Goal: Contribute content: Contribute content

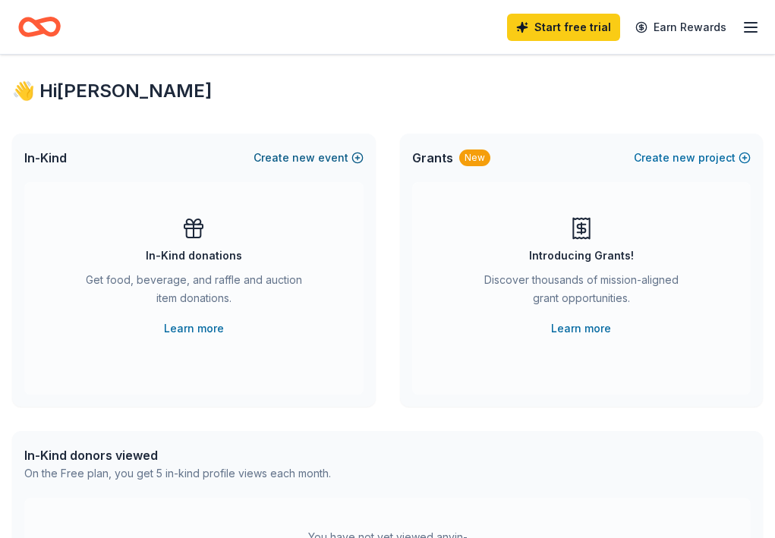
click at [332, 156] on button "Create new event" at bounding box center [308, 158] width 110 height 18
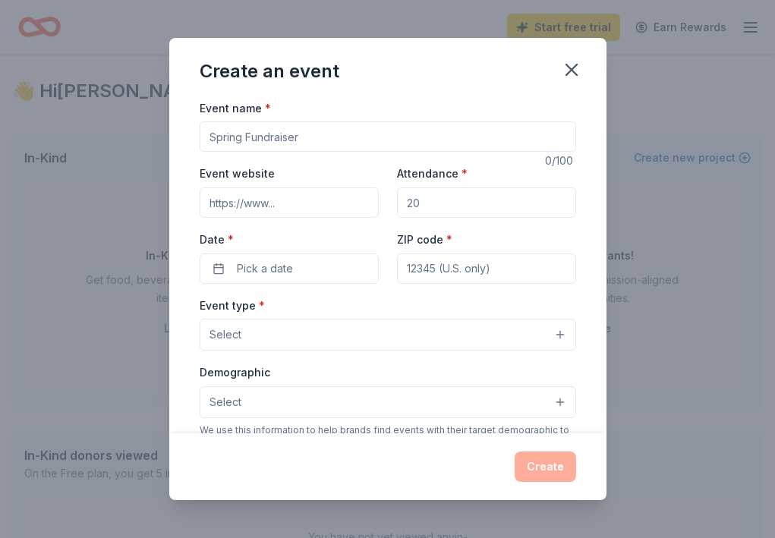
click at [279, 139] on input "Event name *" at bounding box center [388, 136] width 376 height 30
paste input "Expanding Sanctuary: Film Screening and Panel Discussion"
type input "Expanding Sanctuary: Film Screening and Panel Discussion"
click at [280, 200] on input "Event website" at bounding box center [289, 202] width 179 height 30
paste input "[URL][DOMAIN_NAME]"
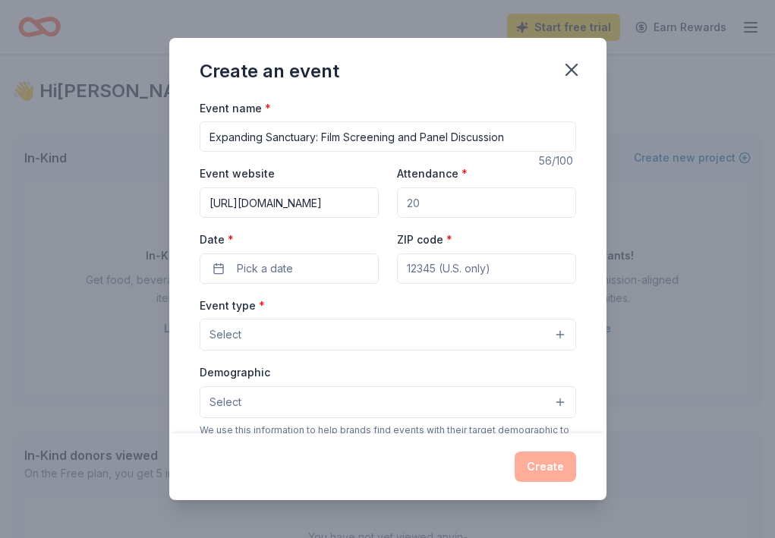
scroll to position [0, 337]
type input "[URL][DOMAIN_NAME]"
click at [427, 200] on input "Attendance *" at bounding box center [486, 202] width 179 height 30
type input "30"
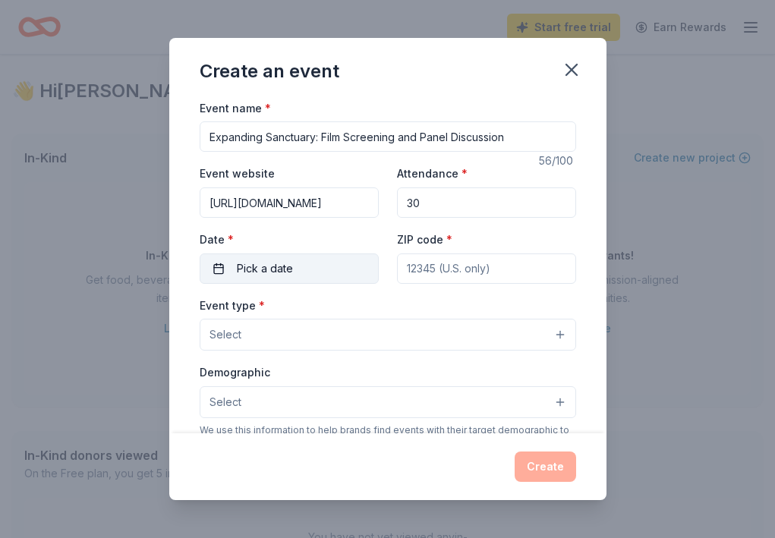
click at [281, 266] on span "Pick a date" at bounding box center [265, 268] width 56 height 18
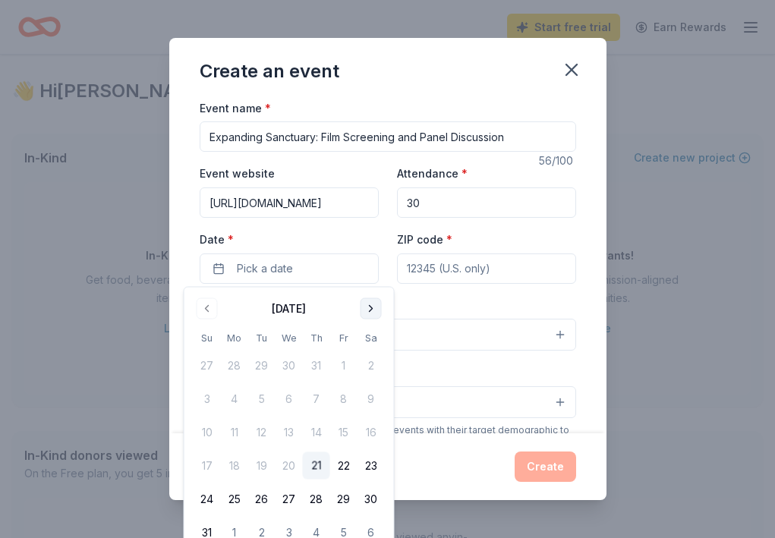
click at [373, 309] on button "Go to next month" at bounding box center [370, 308] width 21 height 21
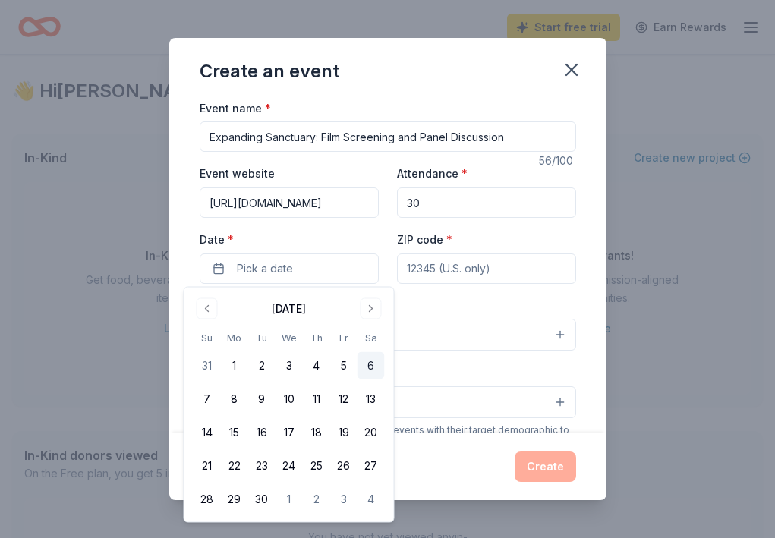
click at [372, 369] on button "6" at bounding box center [370, 365] width 27 height 27
click at [451, 275] on input "ZIP code *" at bounding box center [486, 268] width 179 height 30
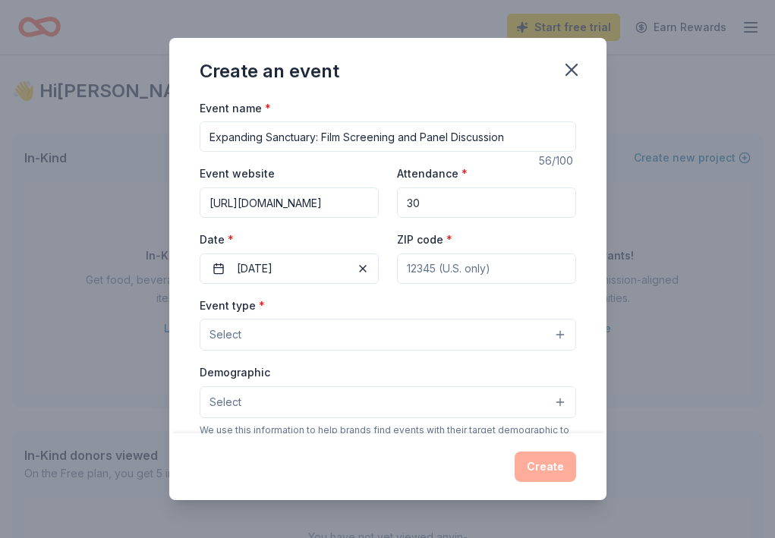
paste input "19104"
type input "19104"
click at [284, 328] on button "Select" at bounding box center [388, 335] width 376 height 32
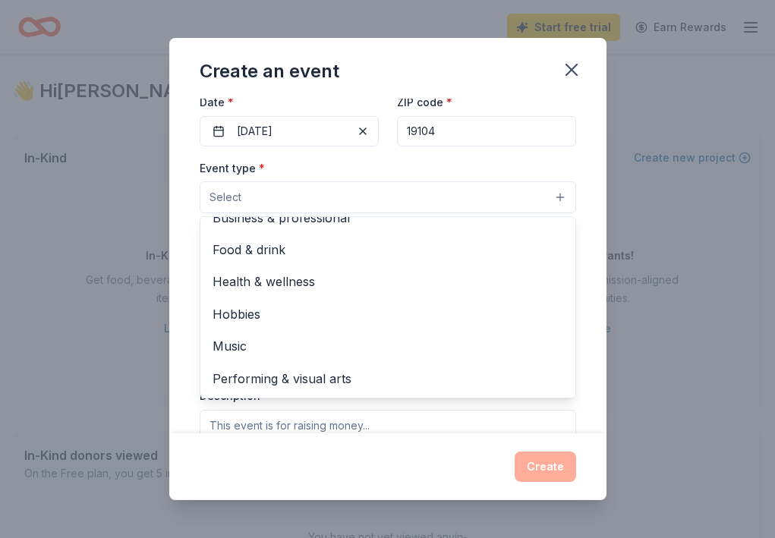
scroll to position [143, 0]
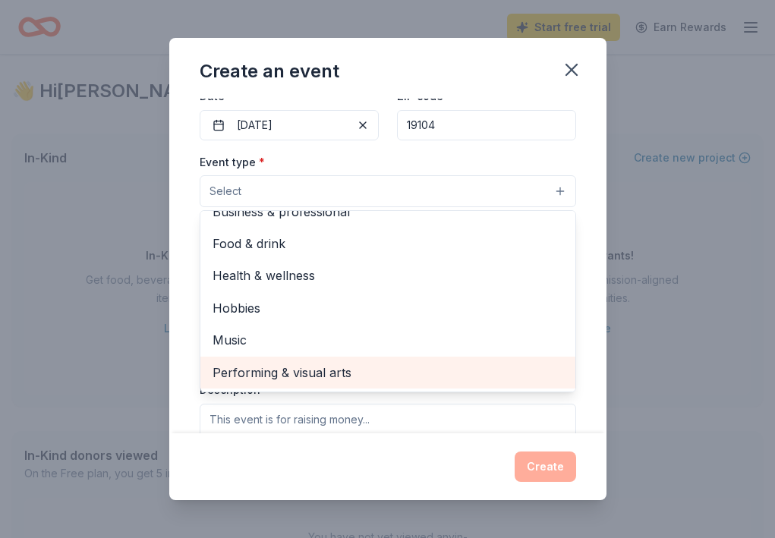
click at [295, 372] on span "Performing & visual arts" at bounding box center [387, 373] width 350 height 20
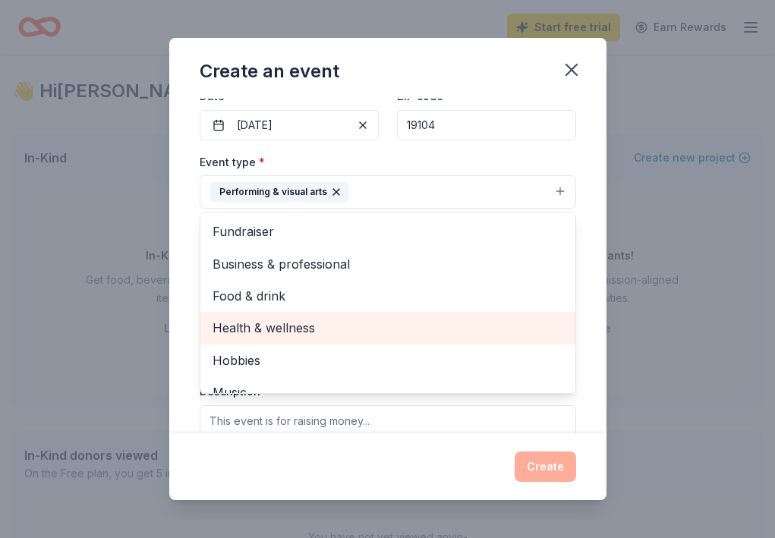
scroll to position [18, 0]
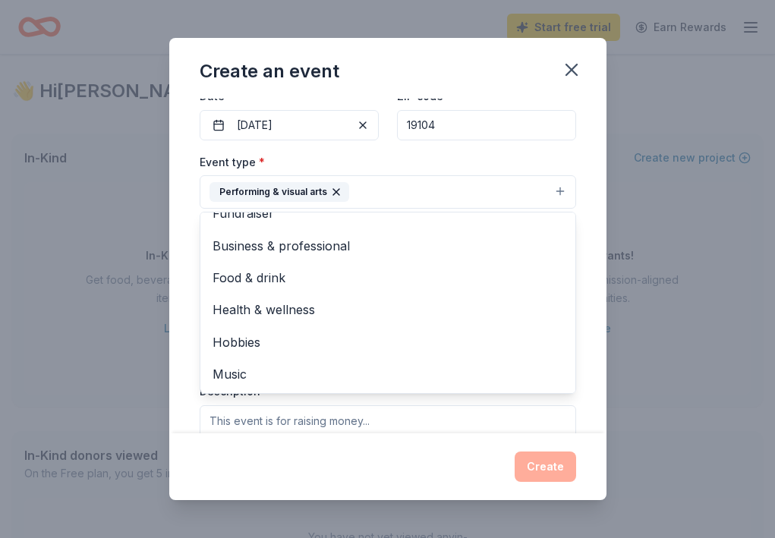
click at [175, 313] on div "Event name * Expanding Sanctuary: Film Screening and Panel Discussion 56 /100 E…" at bounding box center [387, 266] width 437 height 335
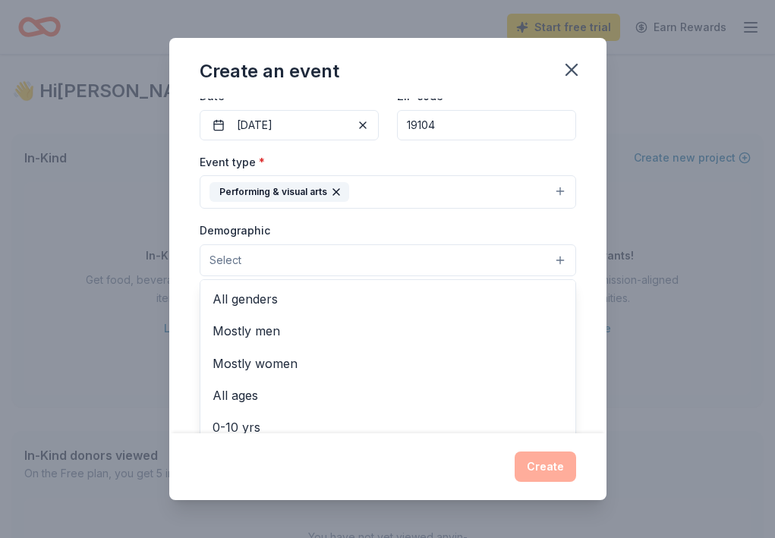
click at [278, 266] on button "Select" at bounding box center [388, 260] width 376 height 32
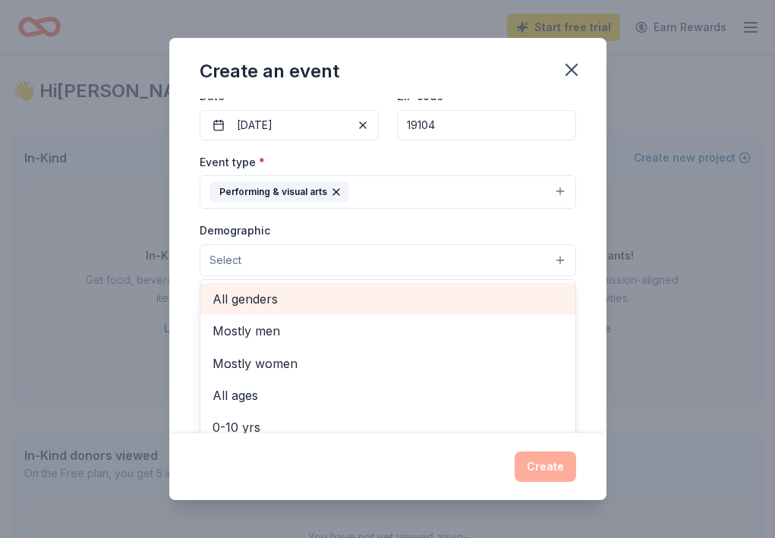
click at [284, 294] on span "All genders" at bounding box center [387, 299] width 350 height 20
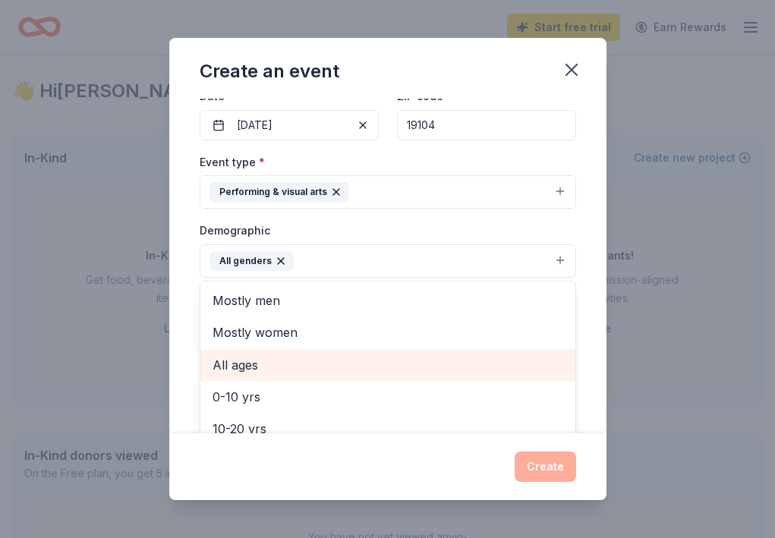
scroll to position [34, 0]
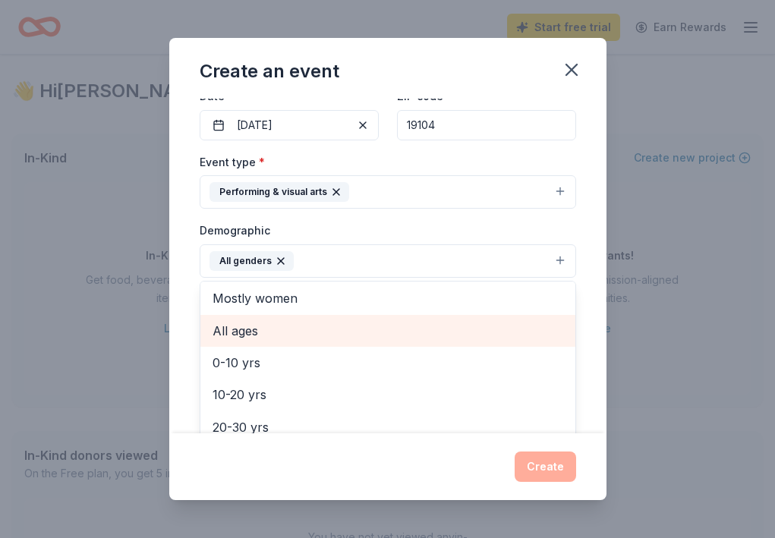
click at [277, 338] on span "All ages" at bounding box center [387, 331] width 350 height 20
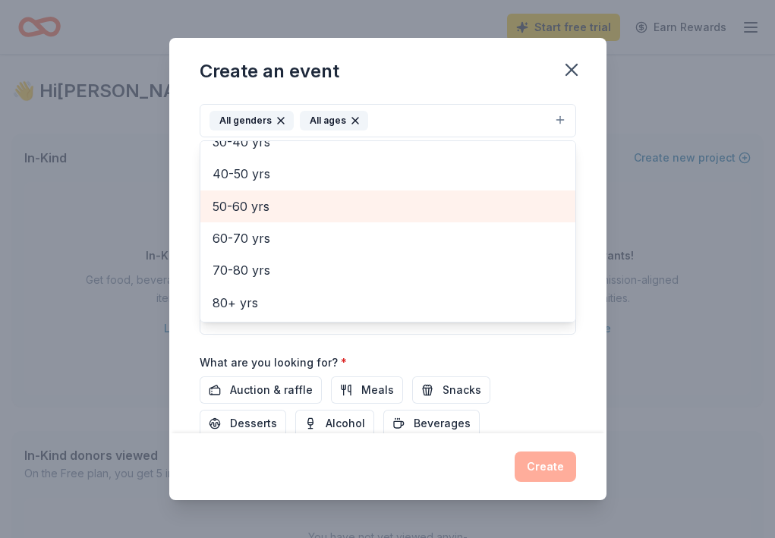
scroll to position [393, 0]
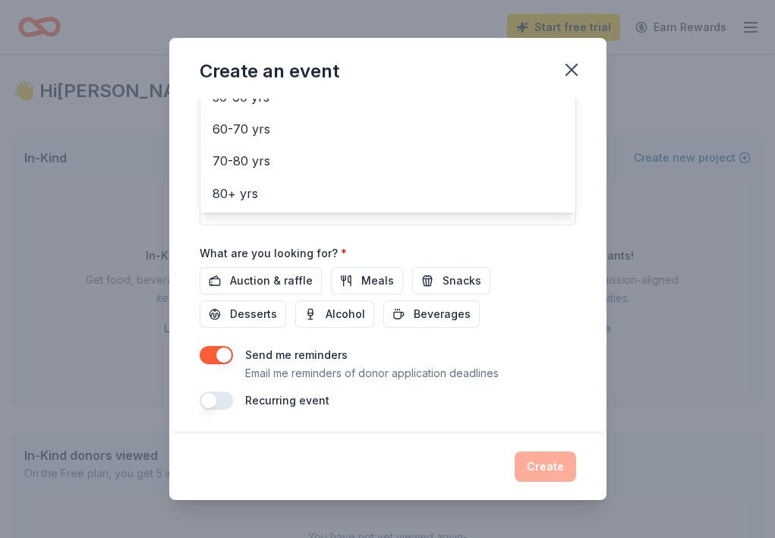
click at [352, 236] on div "Event name * Expanding Sanctuary: Film Screening and Panel Discussion 56 /100 E…" at bounding box center [388, 58] width 376 height 704
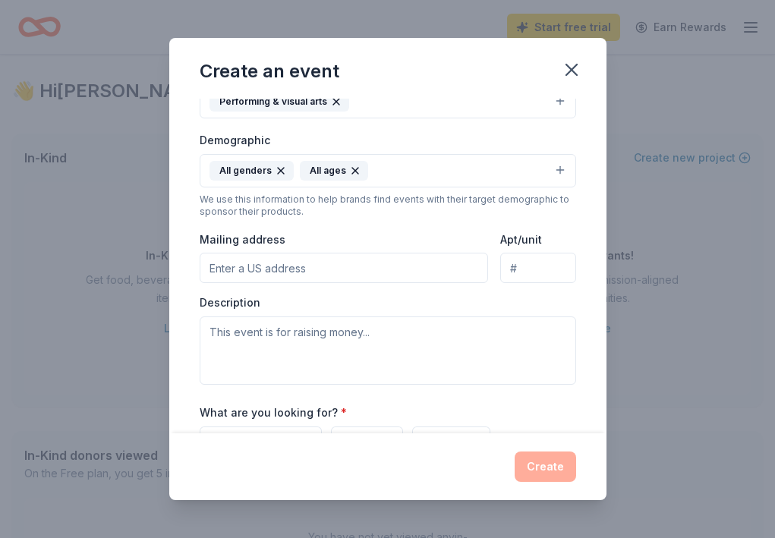
scroll to position [276, 0]
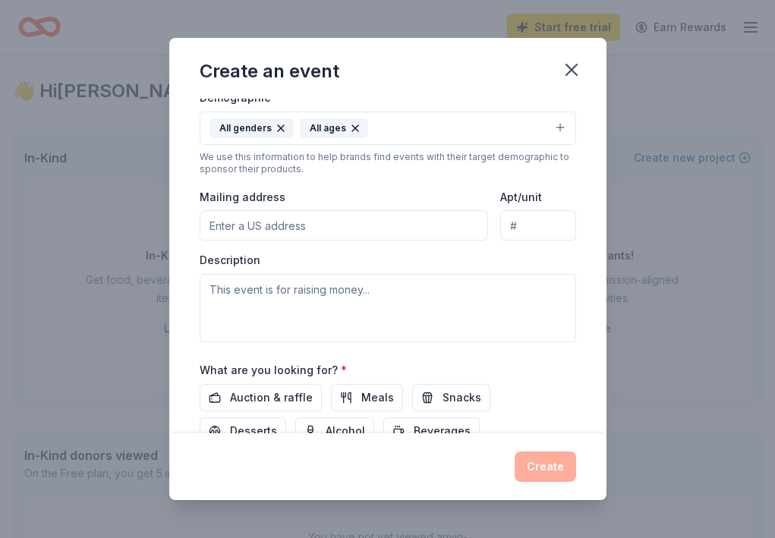
click at [288, 225] on input "Mailing address" at bounding box center [344, 225] width 289 height 30
click at [321, 223] on input "1315 Walnut St Unit 300" at bounding box center [344, 225] width 289 height 30
type input "1315 Walnut Street, Philadelphia, PA, 19107"
click at [533, 228] on input "Apt/unit" at bounding box center [537, 225] width 75 height 30
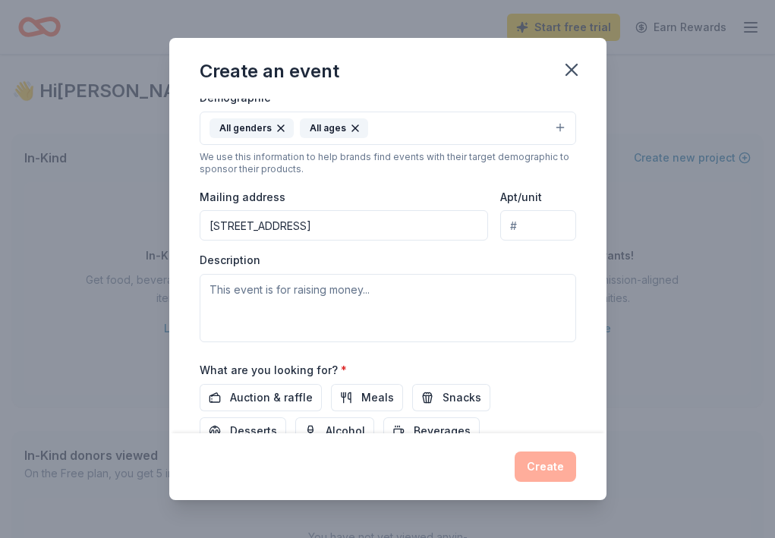
paste input "300"
type input "300"
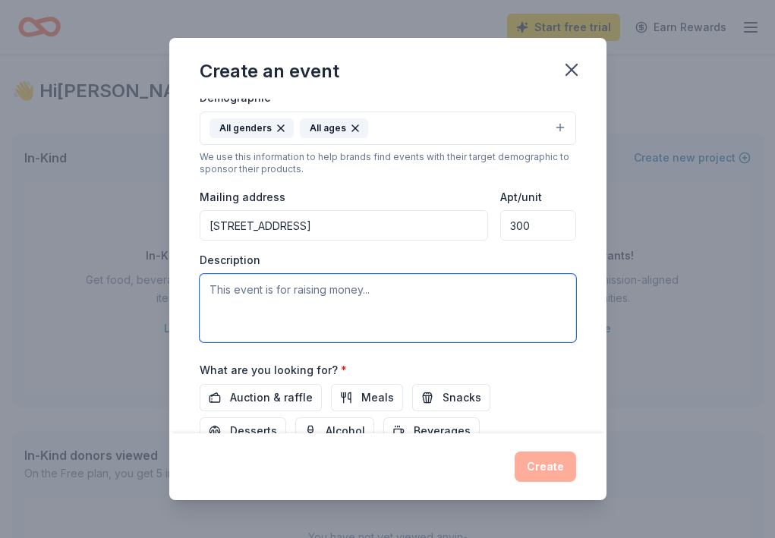
click at [270, 314] on textarea at bounding box center [388, 308] width 376 height 68
paste textarea "special screening of my documentary Expanding Sanctuary with a post-film Q&A"
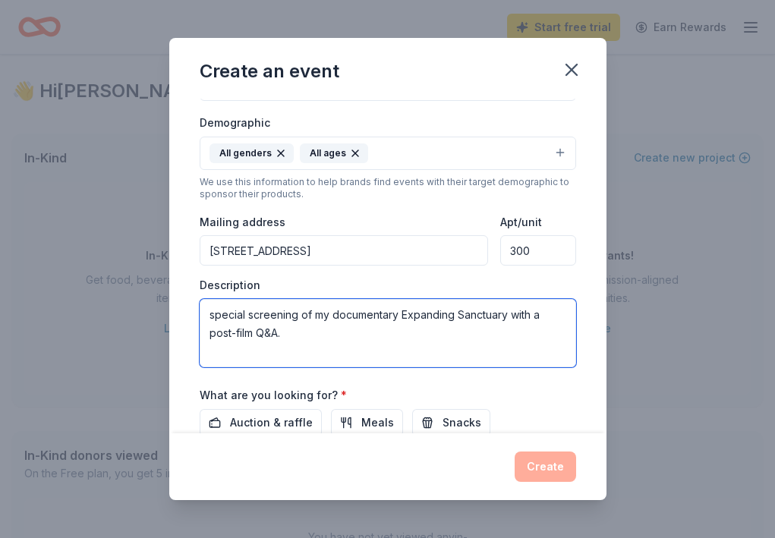
scroll to position [260, 0]
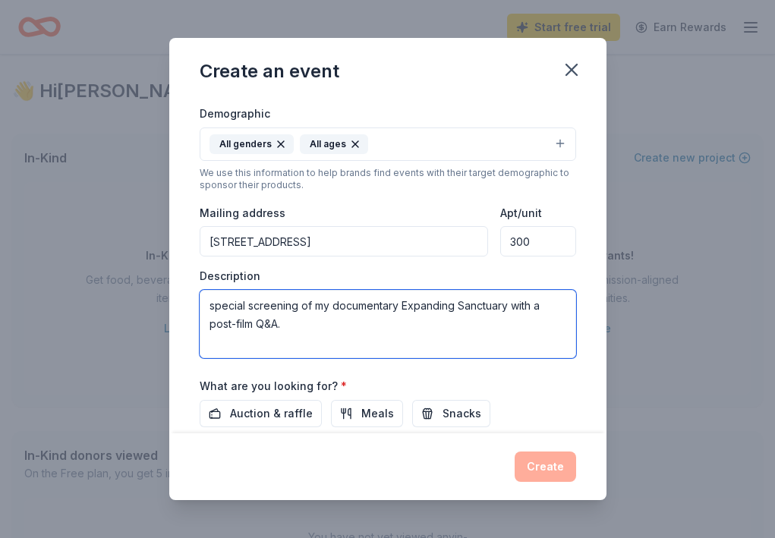
click at [209, 305] on textarea "special screening of my documentary Expanding Sanctuary with a post-film Q&A." at bounding box center [388, 324] width 376 height 68
click at [327, 320] on textarea "A special screening of my documentary Expanding Sanctuary with a post-film Q&A." at bounding box center [388, 324] width 376 height 68
paste textarea "Expanding Sanctuary is a 21-minute award-winning film that follows immigrant mo…"
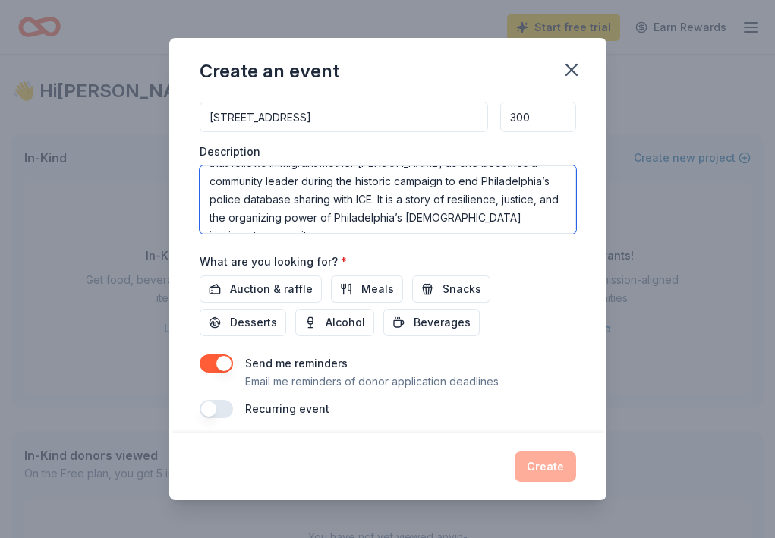
scroll to position [393, 0]
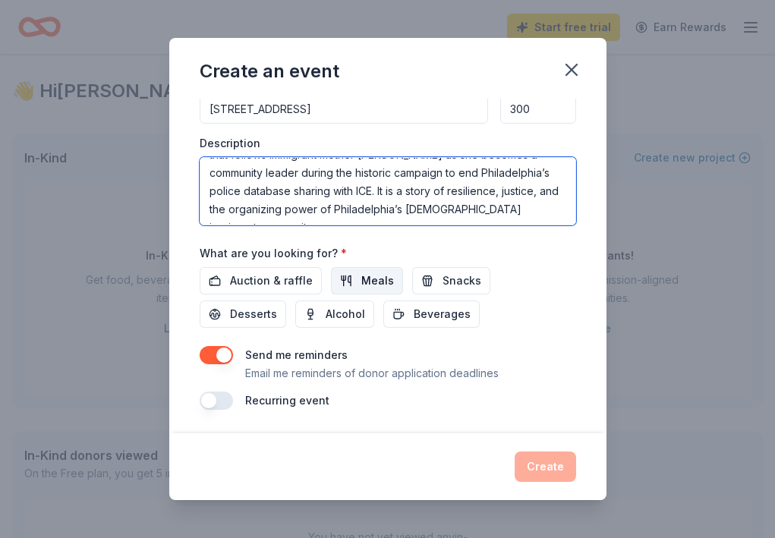
type textarea "A special screening of my documentary Expanding Sanctuary with a post-film Q&A.…"
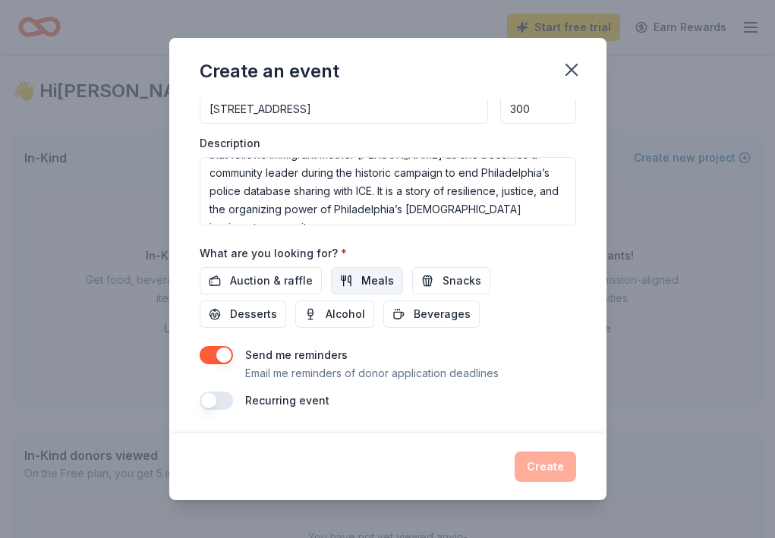
click at [367, 273] on span "Meals" at bounding box center [377, 281] width 33 height 18
click at [445, 282] on span "Snacks" at bounding box center [461, 281] width 39 height 18
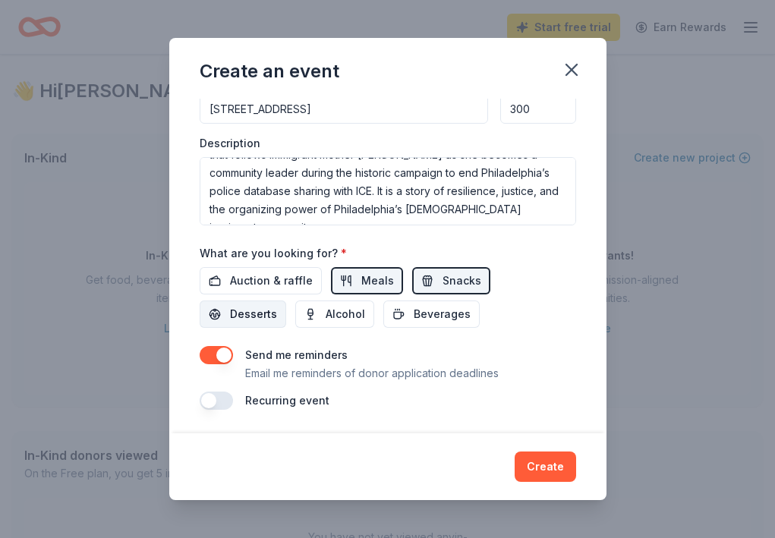
click at [286, 300] on button "Desserts" at bounding box center [243, 313] width 86 height 27
click at [413, 310] on span "Beverages" at bounding box center [441, 314] width 57 height 18
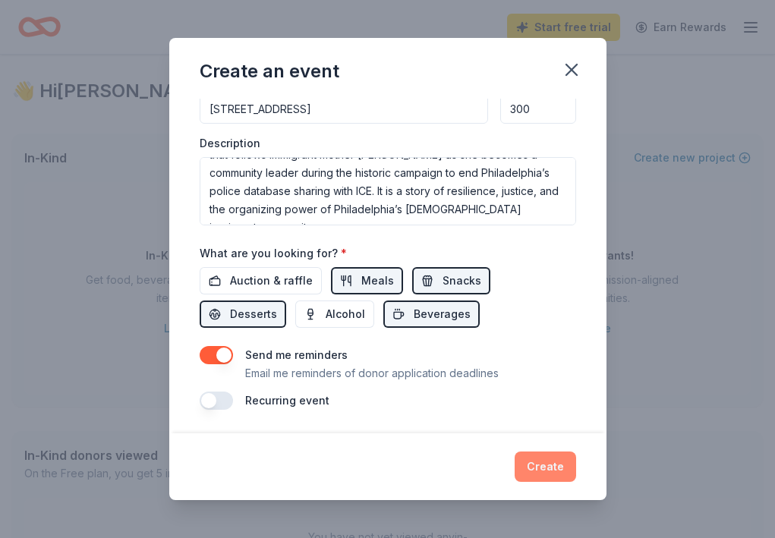
click at [533, 461] on button "Create" at bounding box center [544, 466] width 61 height 30
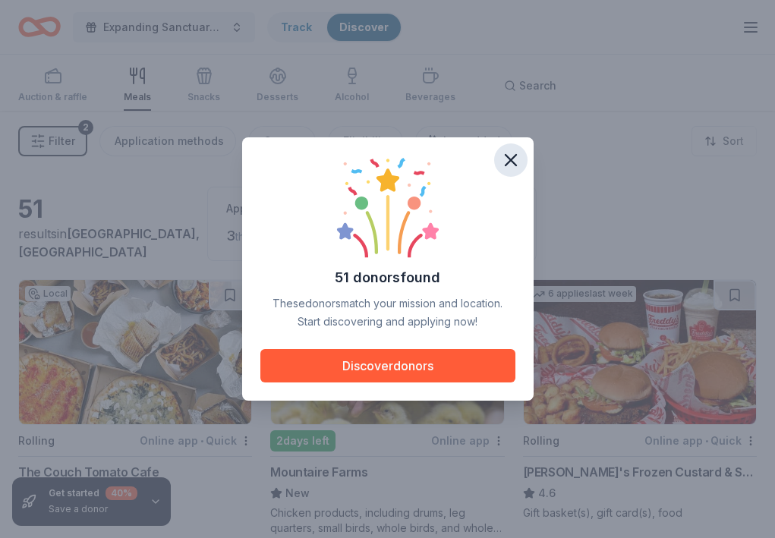
click at [505, 160] on icon "button" at bounding box center [510, 159] width 21 height 21
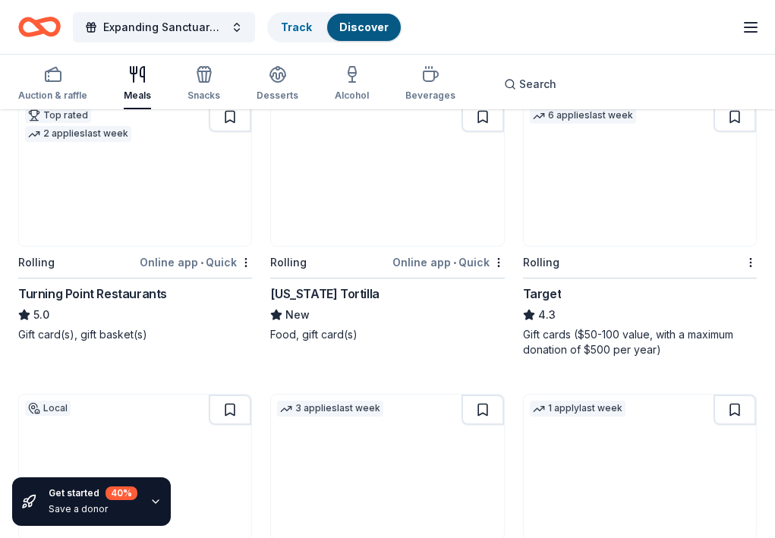
scroll to position [472, 0]
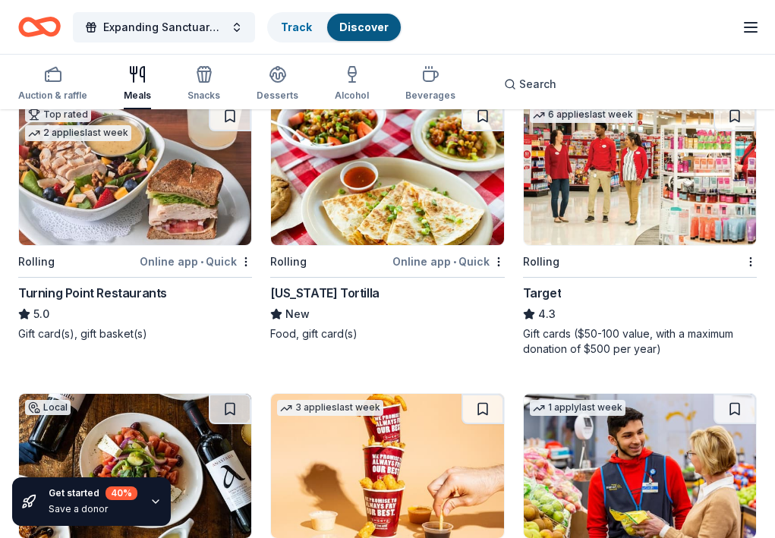
click at [184, 189] on img at bounding box center [135, 173] width 232 height 144
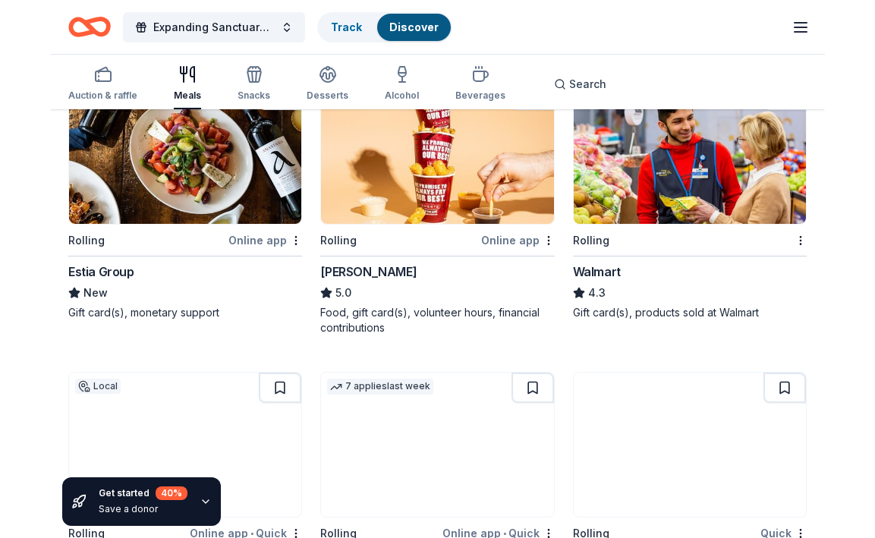
scroll to position [776, 0]
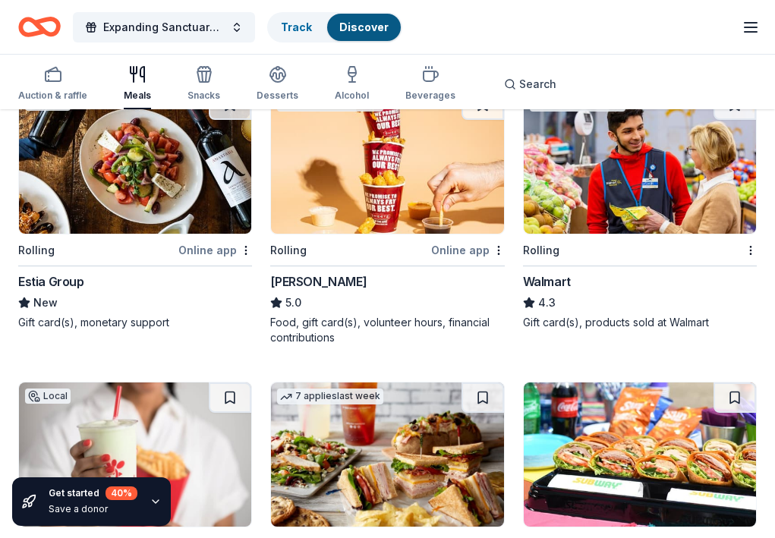
click at [156, 145] on img at bounding box center [135, 162] width 232 height 144
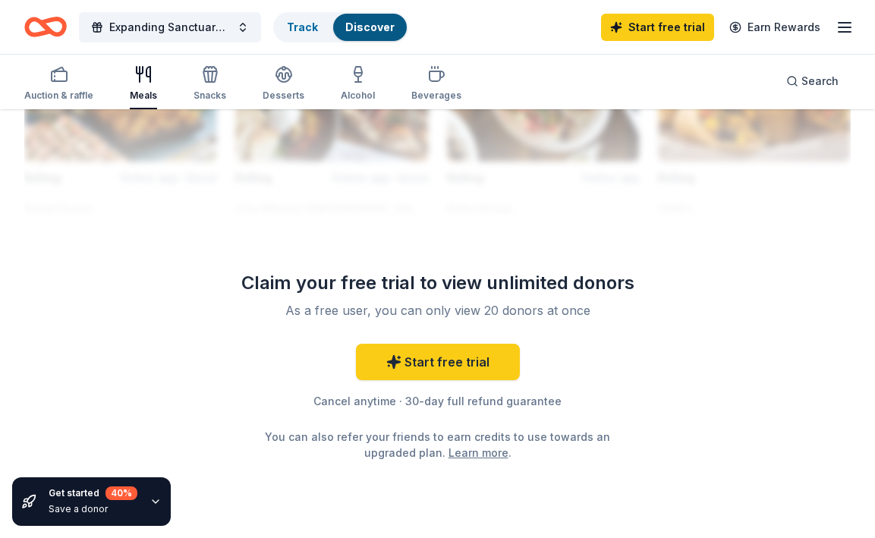
scroll to position [1734, 0]
click at [774, 29] on icon "button" at bounding box center [844, 27] width 18 height 18
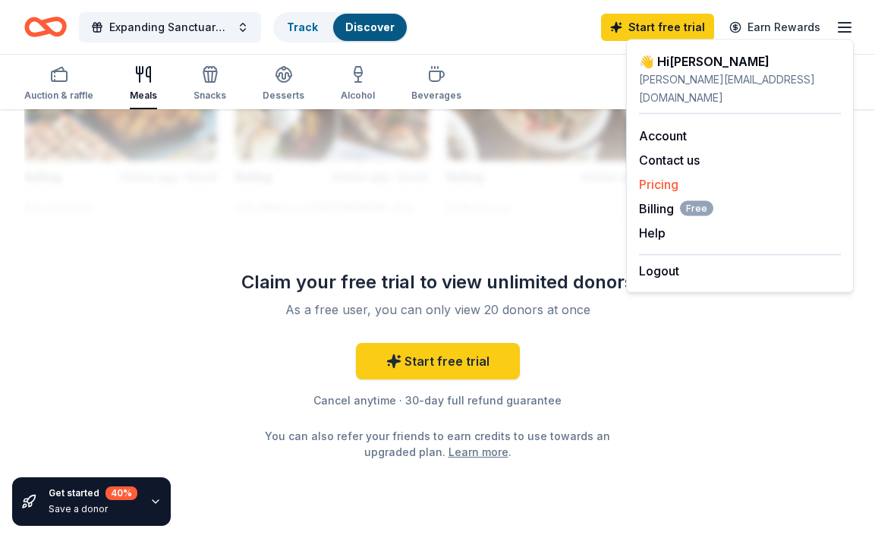
click at [669, 177] on link "Pricing" at bounding box center [658, 184] width 39 height 15
click at [657, 177] on link "Pricing" at bounding box center [658, 184] width 39 height 15
click at [651, 200] on span "Billing Free" at bounding box center [676, 209] width 74 height 18
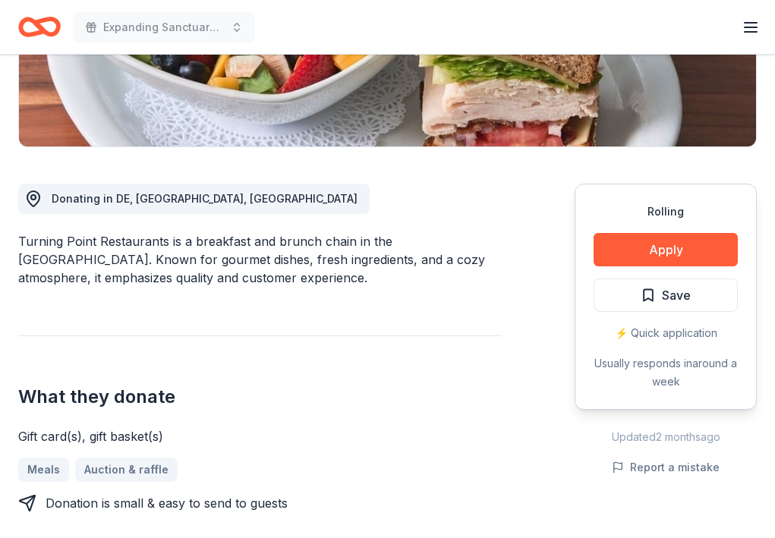
scroll to position [320, 0]
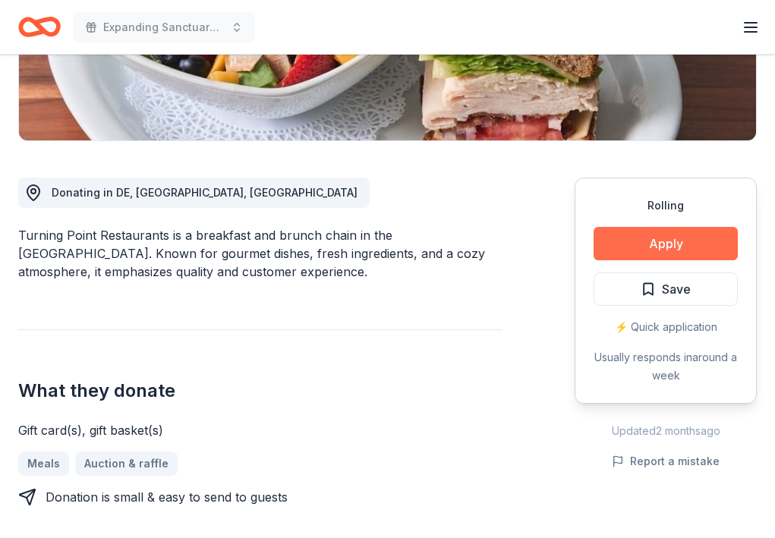
click at [674, 240] on button "Apply" at bounding box center [665, 243] width 144 height 33
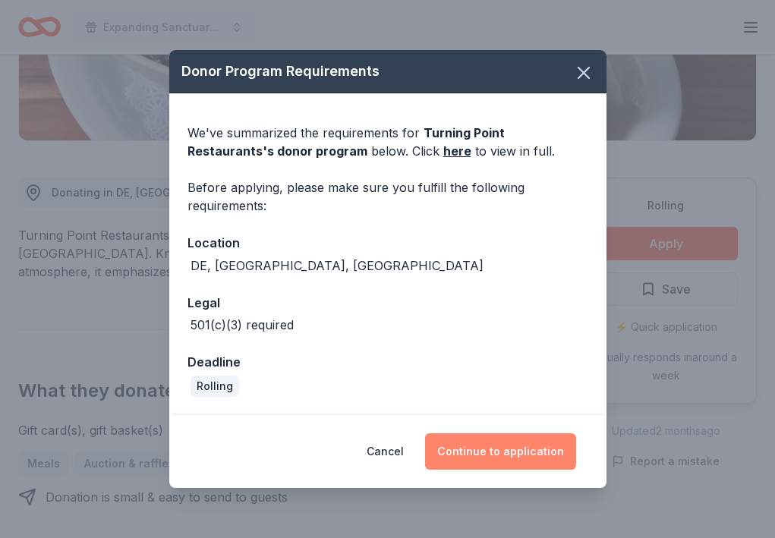
click at [498, 455] on button "Continue to application" at bounding box center [500, 451] width 151 height 36
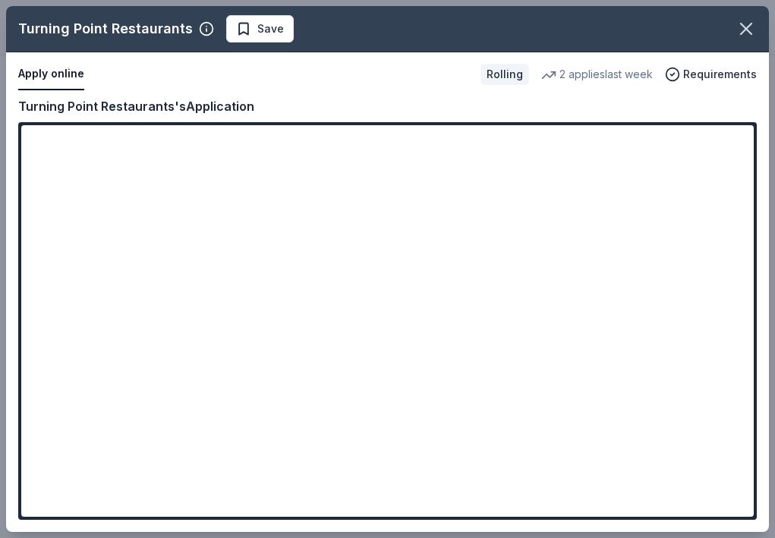
click at [712, 332] on div "Turning Point Restaurants Save Apply online Rolling 2 applies last week Require…" at bounding box center [387, 269] width 762 height 526
click at [713, 332] on div "Turning Point Restaurants Save Apply online Rolling 2 applies last week Require…" at bounding box center [387, 269] width 762 height 526
click at [594, 445] on div "Turning Point Restaurants Save Apply online Rolling 2 applies last week Require…" at bounding box center [387, 269] width 762 height 526
click at [531, 463] on div "Turning Point Restaurants Save Apply online Rolling 2 applies last week Require…" at bounding box center [387, 269] width 762 height 526
click at [473, 467] on div "Turning Point Restaurants Save Apply online Rolling 2 applies last week Require…" at bounding box center [387, 269] width 762 height 526
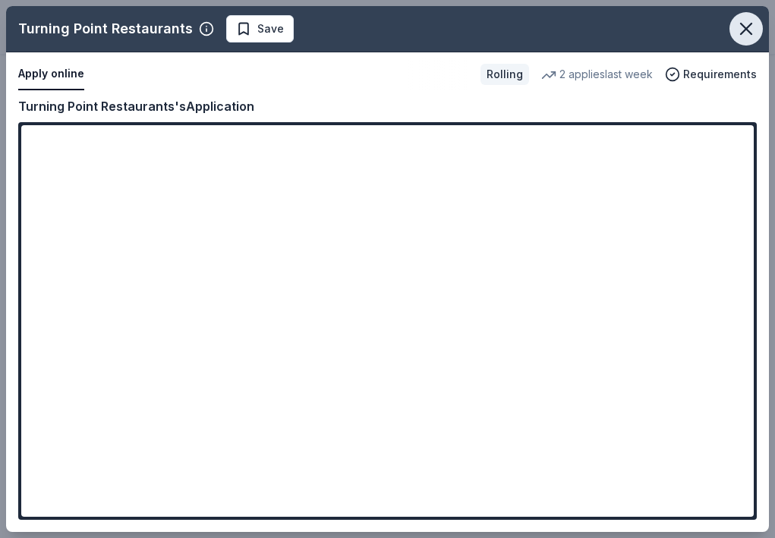
click at [750, 20] on icon "button" at bounding box center [745, 28] width 21 height 21
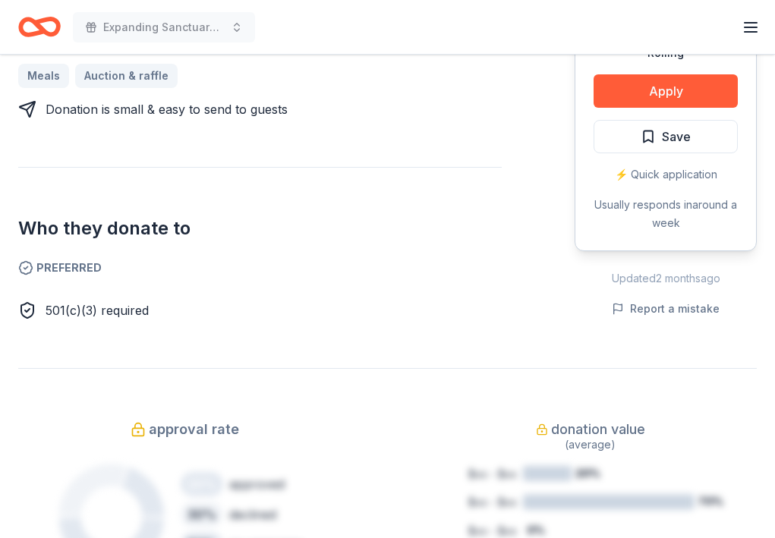
scroll to position [684, 0]
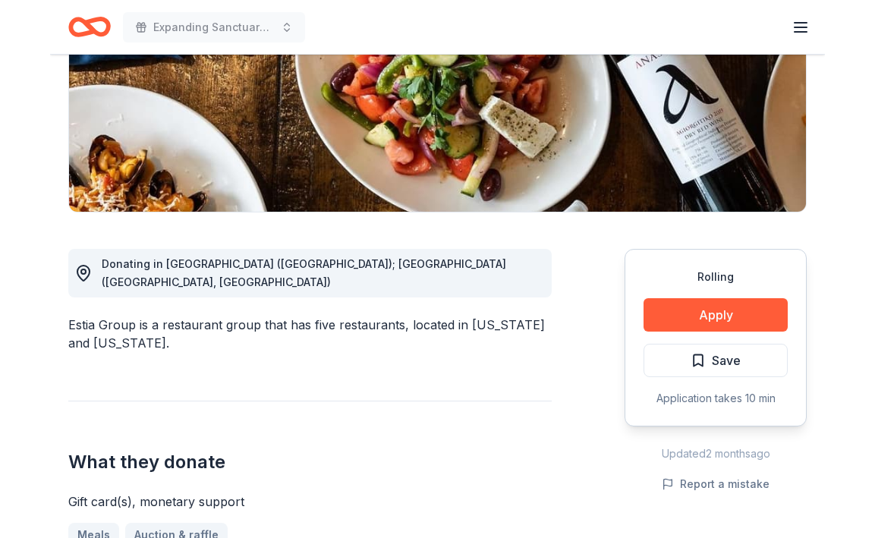
scroll to position [252, 0]
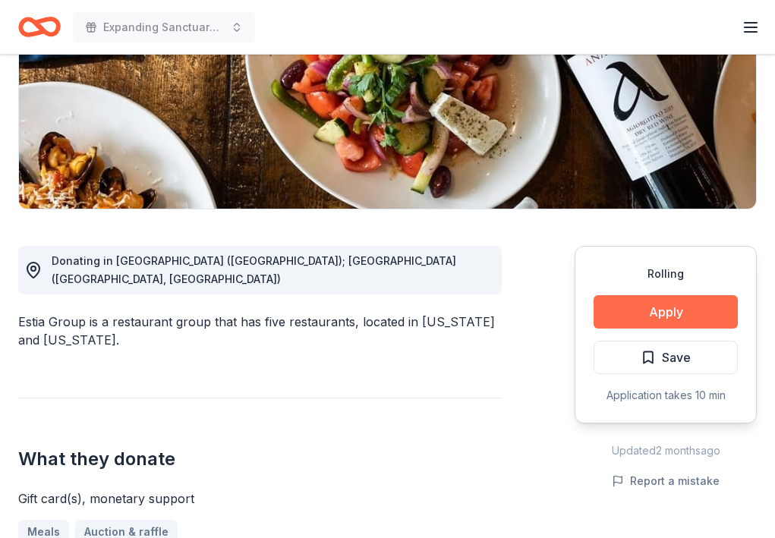
click at [649, 313] on button "Apply" at bounding box center [665, 311] width 144 height 33
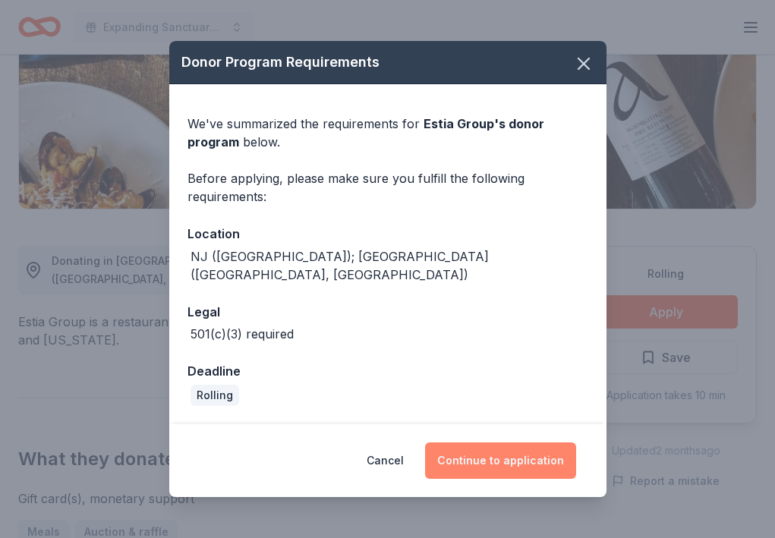
click at [501, 450] on button "Continue to application" at bounding box center [500, 460] width 151 height 36
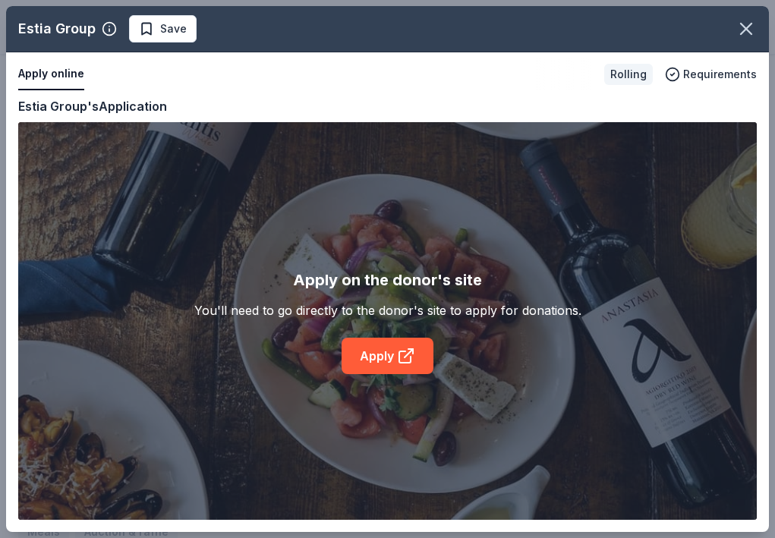
click at [407, 348] on div "Estia Group Save Apply online Rolling Requirements Copy and paste your informat…" at bounding box center [387, 269] width 762 height 526
click at [403, 364] on div "Estia Group Save Apply online Rolling Requirements Copy and paste your informat…" at bounding box center [387, 269] width 762 height 526
click at [377, 359] on div "Estia Group Save Apply online Rolling Requirements Copy and paste your informat…" at bounding box center [387, 269] width 762 height 526
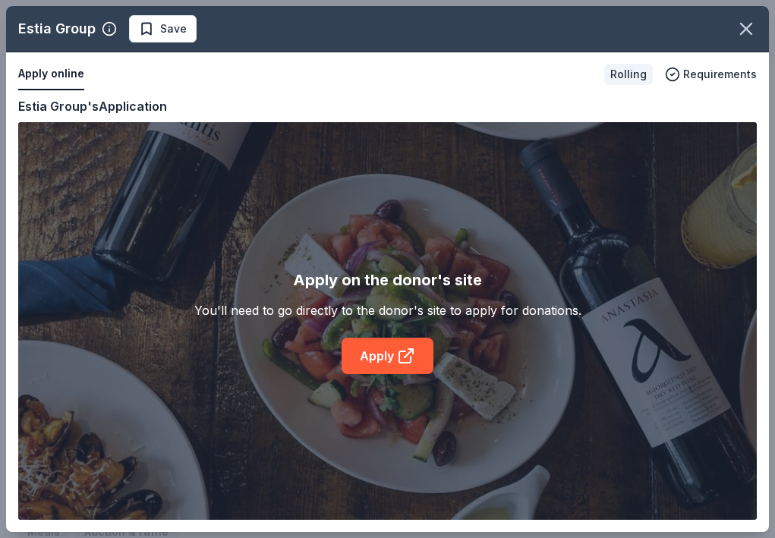
click at [413, 347] on div "Estia Group Save Apply online Rolling Requirements Copy and paste your informat…" at bounding box center [387, 269] width 762 height 526
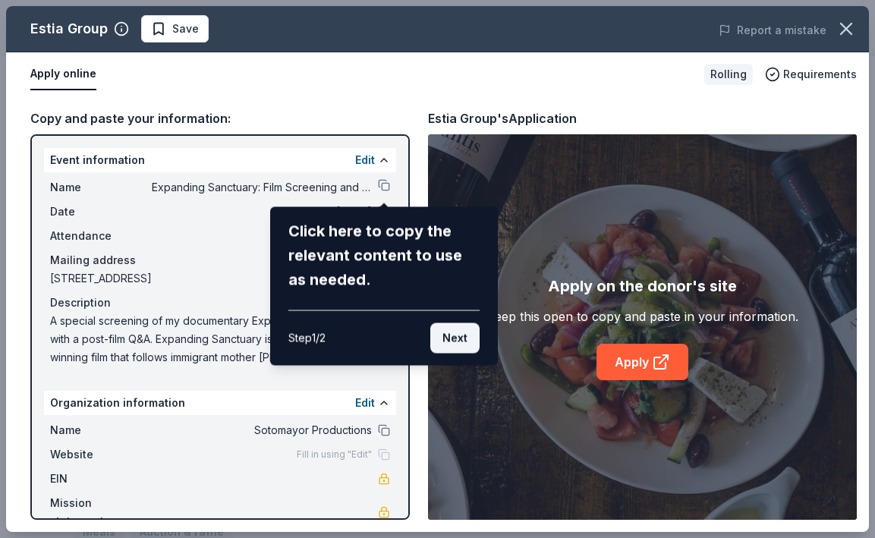
click at [454, 341] on button "Next" at bounding box center [454, 338] width 49 height 30
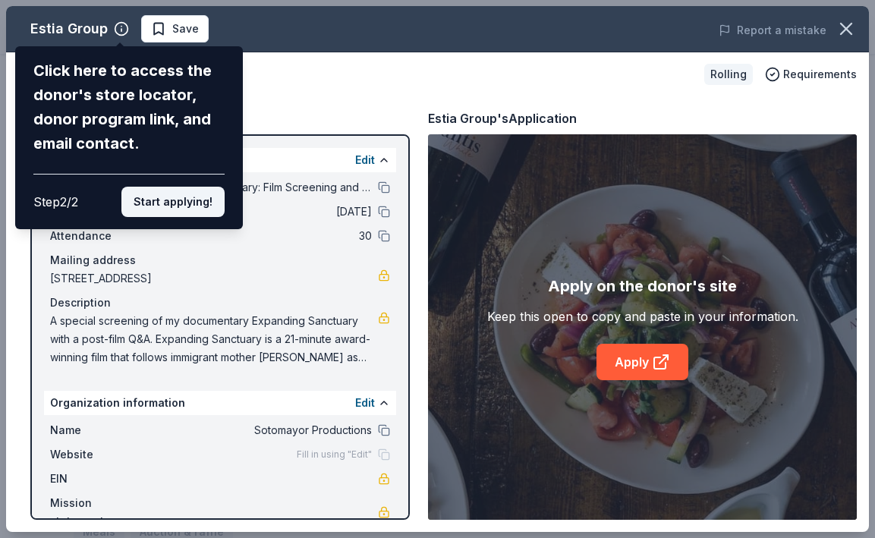
click at [169, 196] on button "Start applying!" at bounding box center [172, 202] width 103 height 30
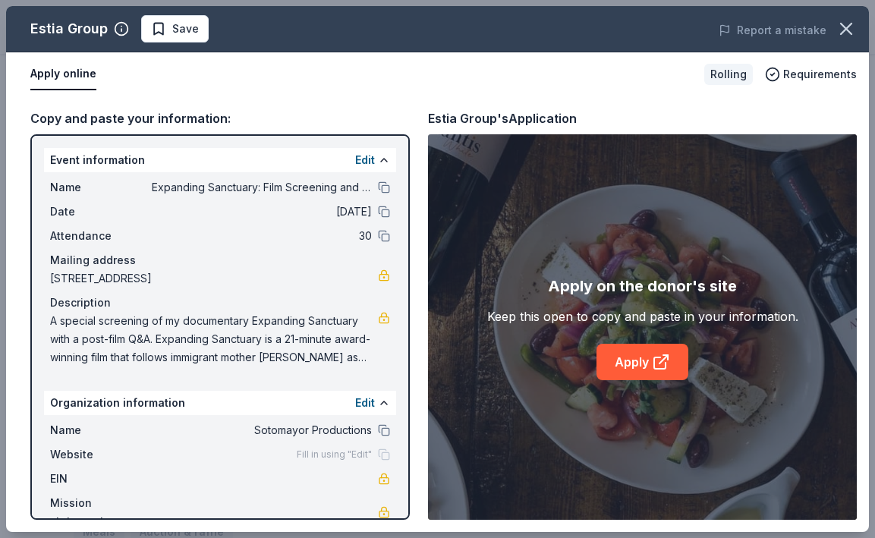
scroll to position [12, 0]
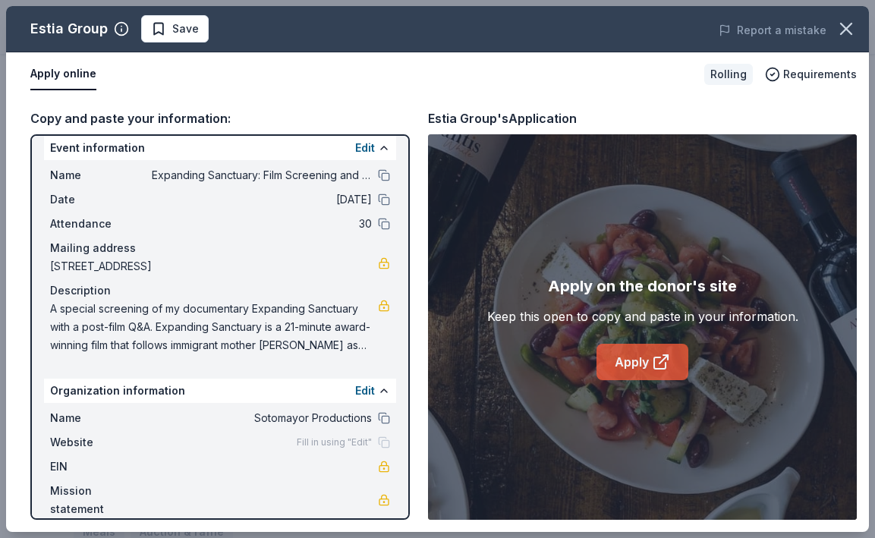
click at [643, 359] on link "Apply" at bounding box center [642, 362] width 92 height 36
click at [774, 25] on icon "button" at bounding box center [845, 28] width 21 height 21
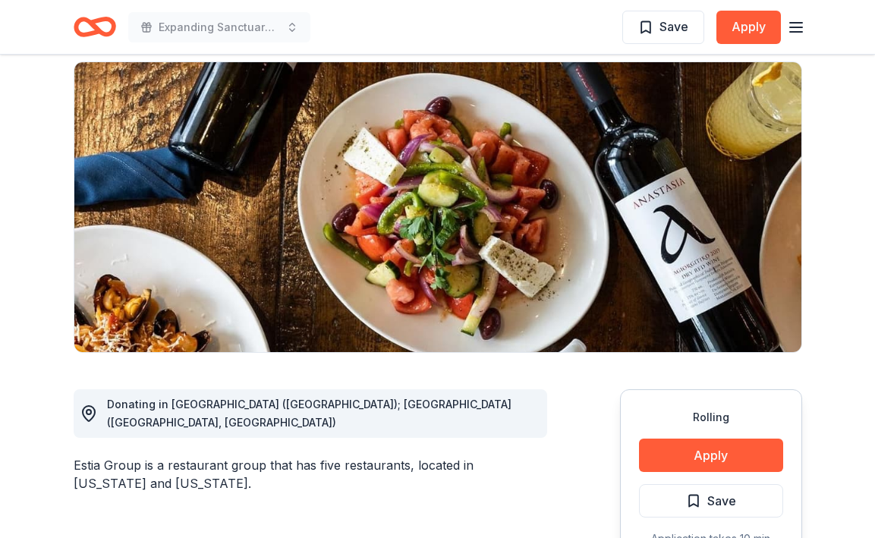
scroll to position [0, 0]
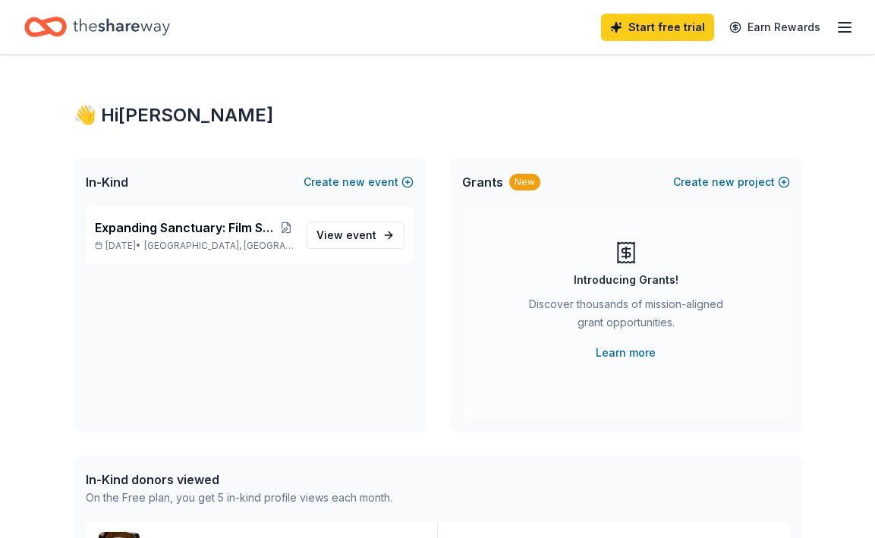
click at [842, 26] on icon "button" at bounding box center [844, 27] width 18 height 18
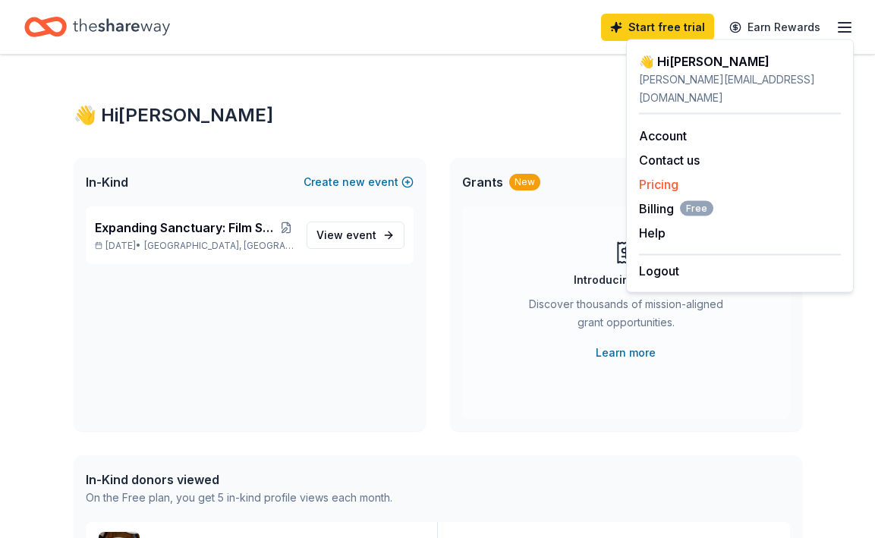
click at [665, 177] on link "Pricing" at bounding box center [658, 184] width 39 height 15
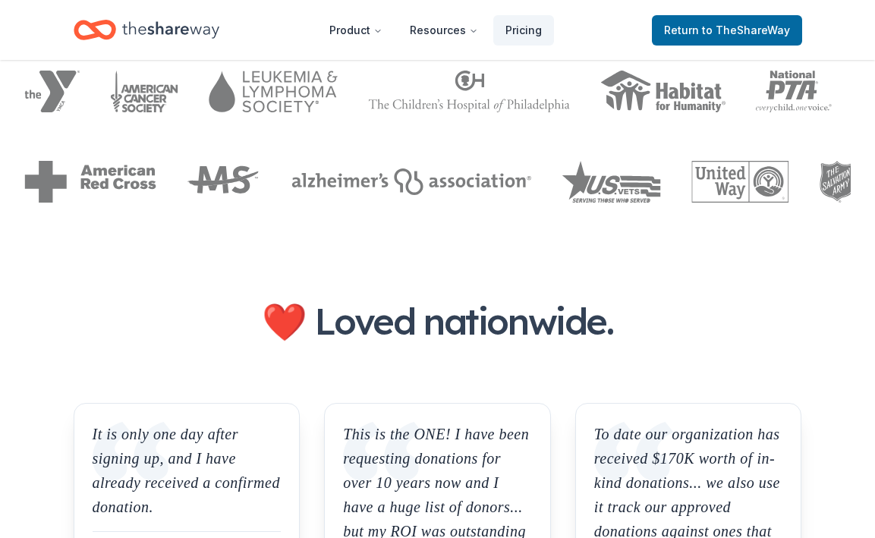
scroll to position [1525, 0]
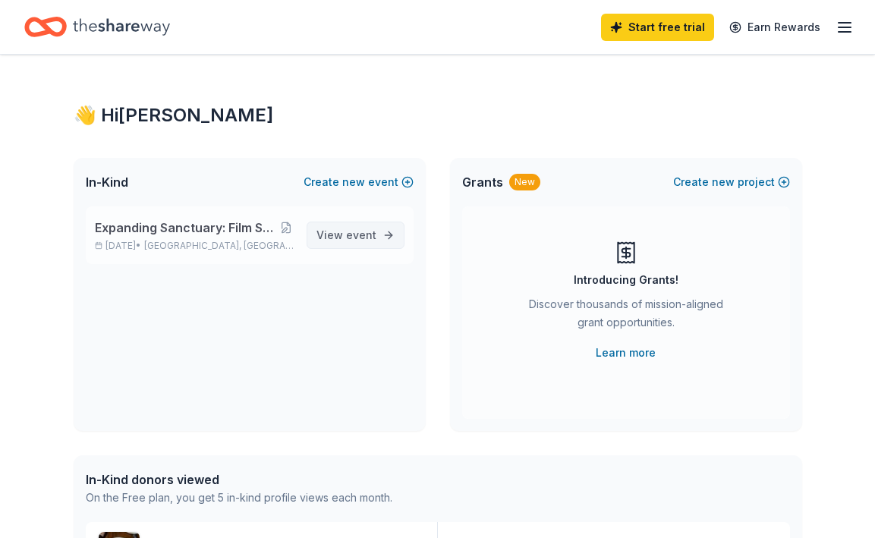
click at [352, 238] on span "event" at bounding box center [361, 234] width 30 height 13
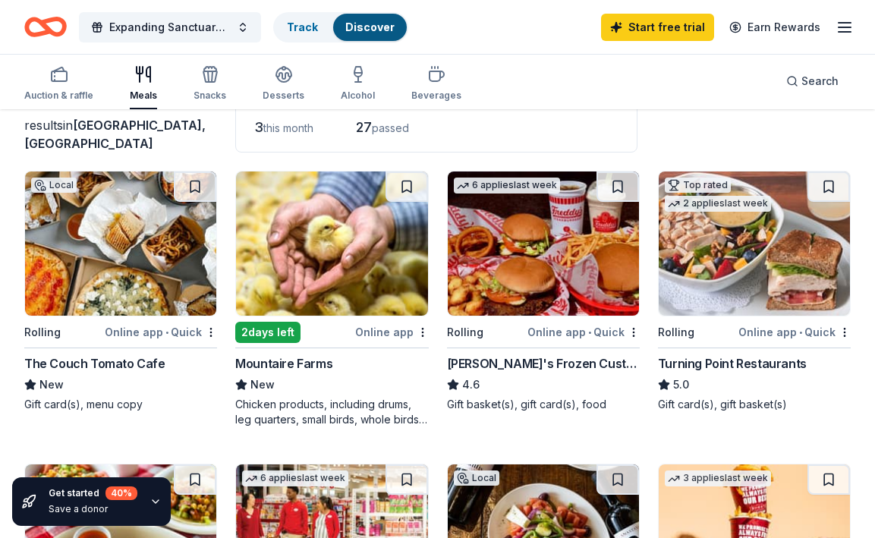
scroll to position [110, 0]
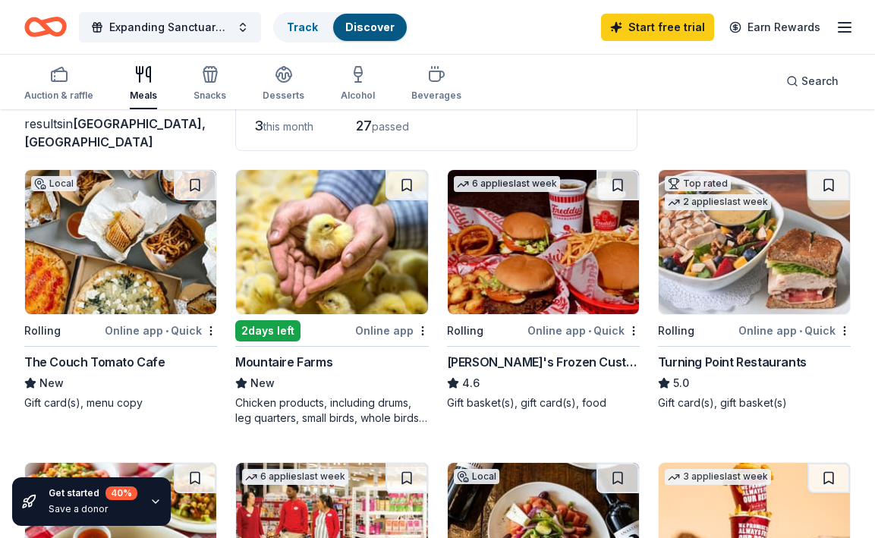
click at [110, 237] on img at bounding box center [120, 242] width 191 height 144
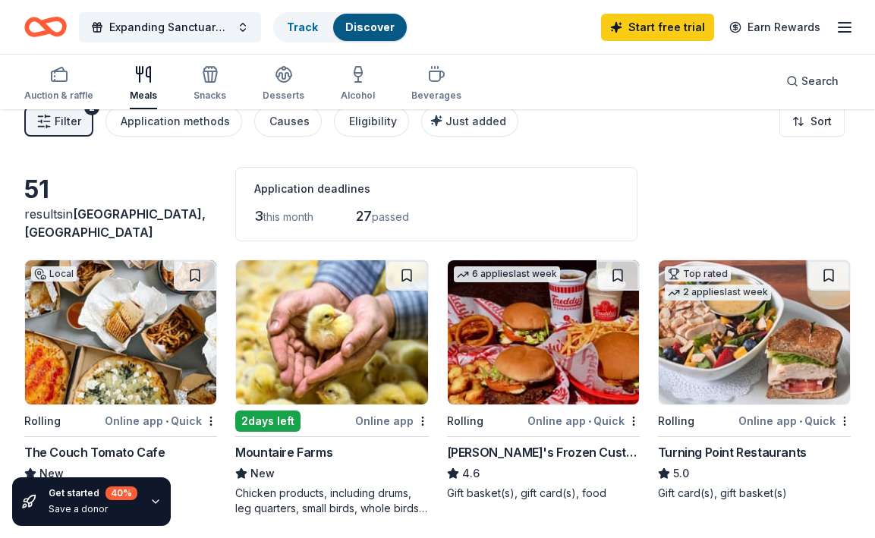
scroll to position [0, 0]
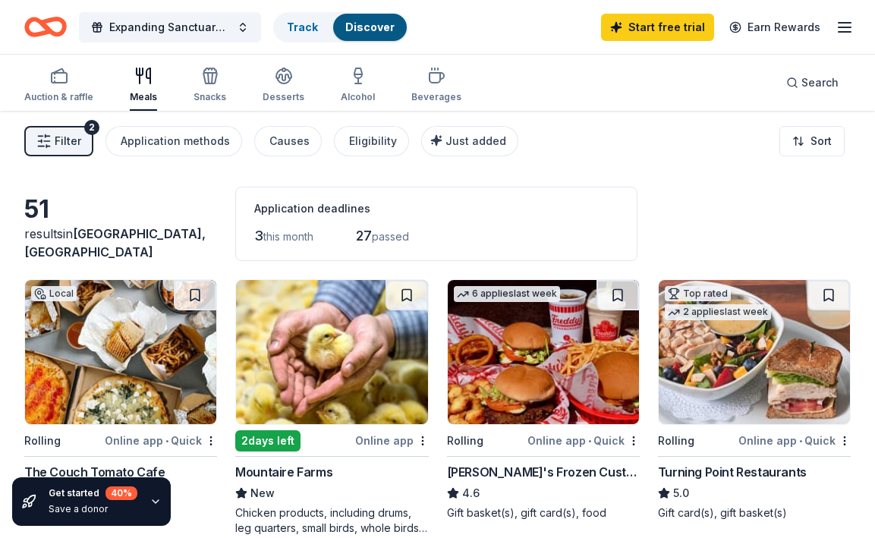
click at [61, 146] on span "Filter" at bounding box center [68, 141] width 27 height 18
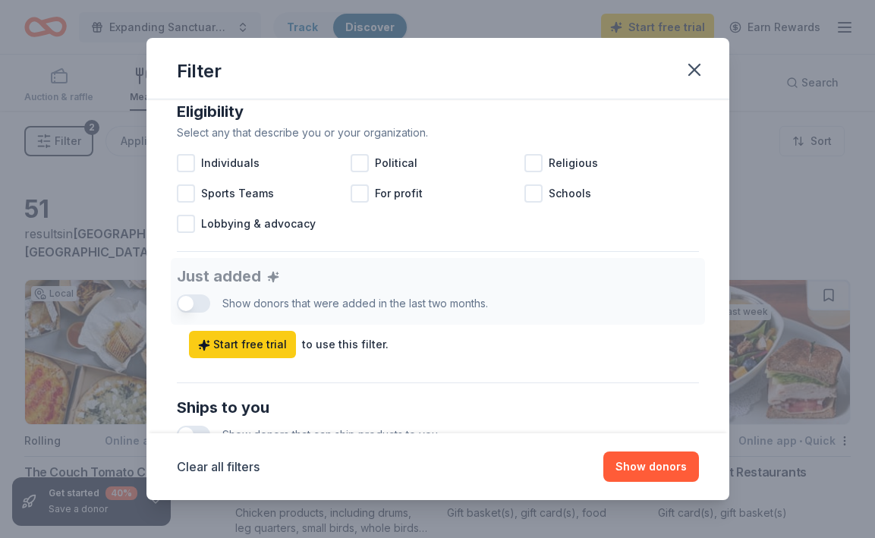
scroll to position [450, 0]
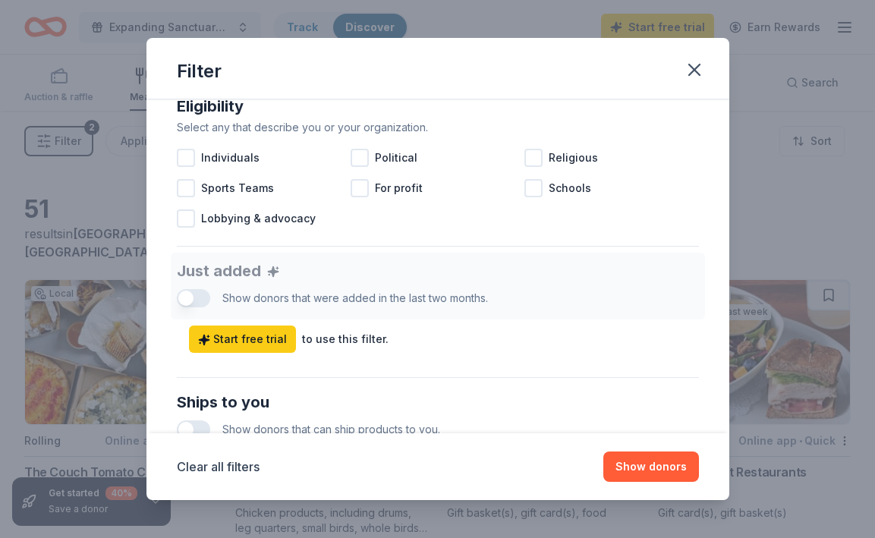
click at [789, 174] on div "Filter Causes Find donors that support causes like yours. Animals Art & Culture…" at bounding box center [437, 269] width 875 height 538
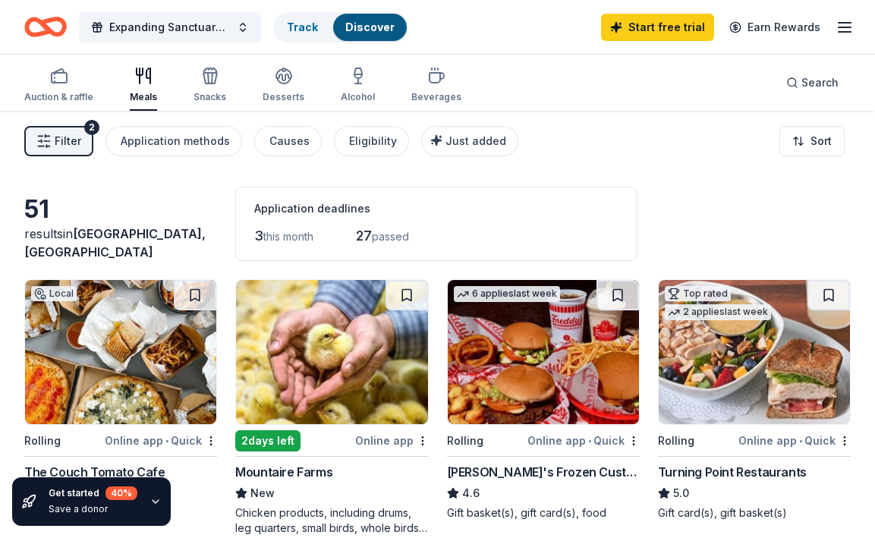
click at [708, 395] on img at bounding box center [753, 352] width 191 height 144
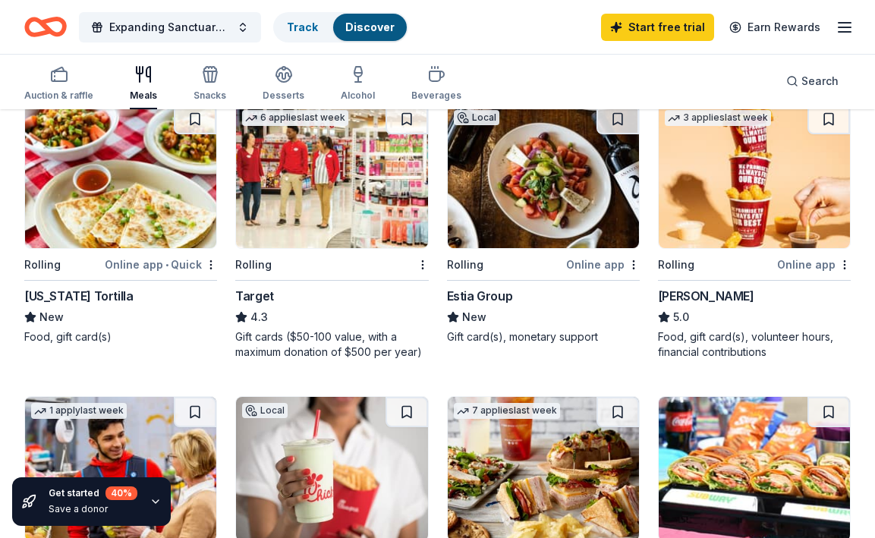
scroll to position [470, 0]
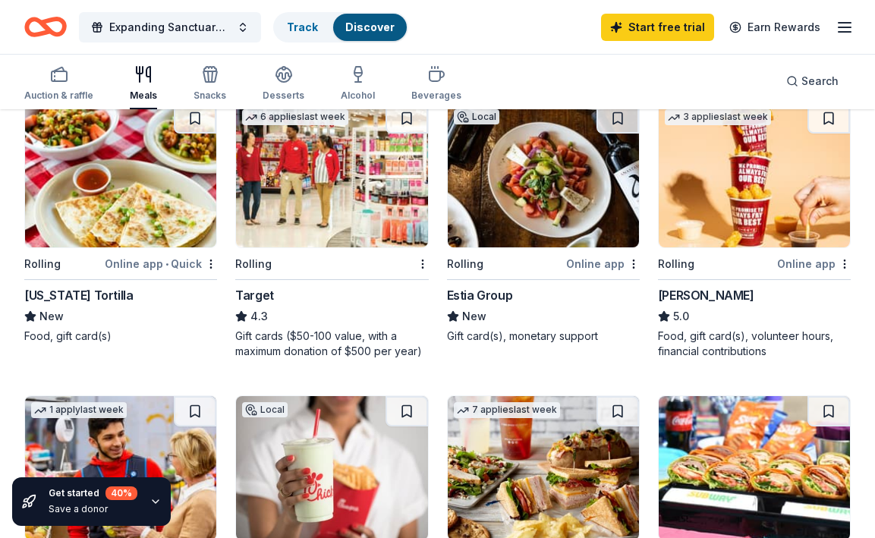
click at [486, 196] on img at bounding box center [543, 175] width 191 height 144
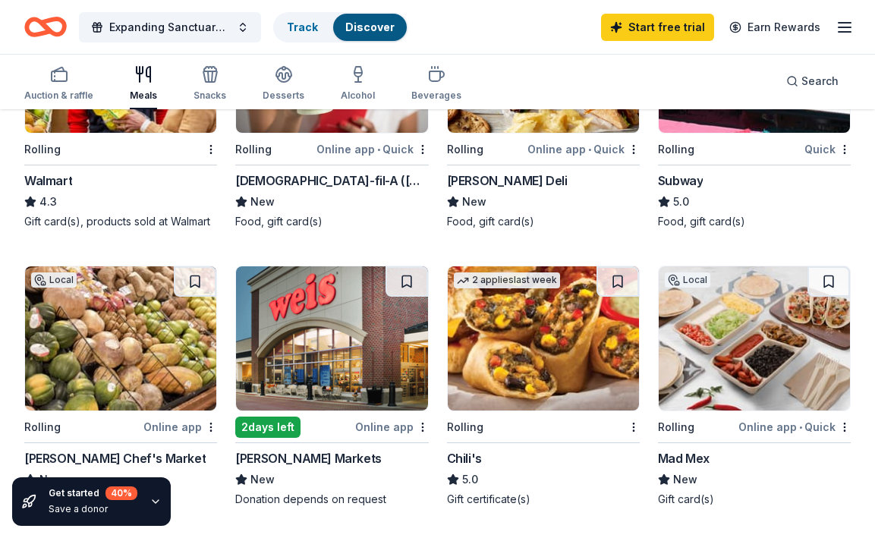
scroll to position [880, 0]
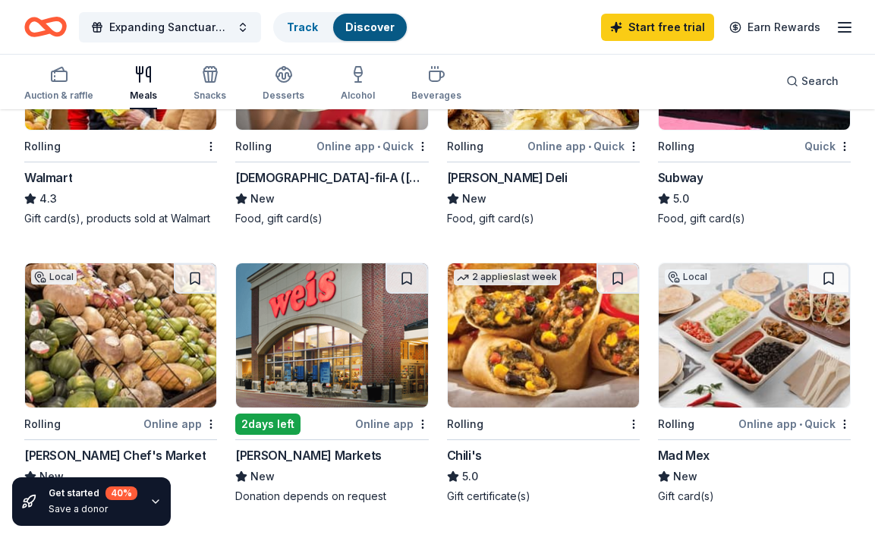
click at [100, 348] on img at bounding box center [120, 335] width 191 height 144
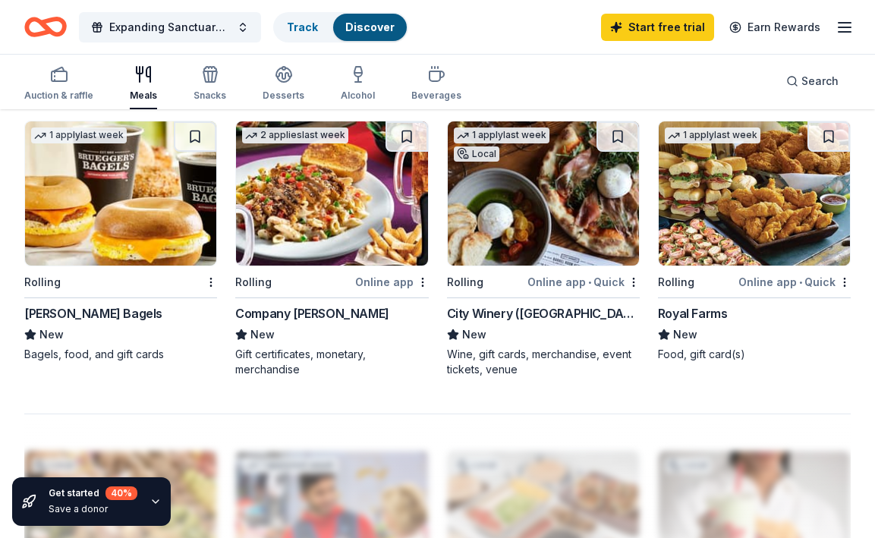
scroll to position [1297, 0]
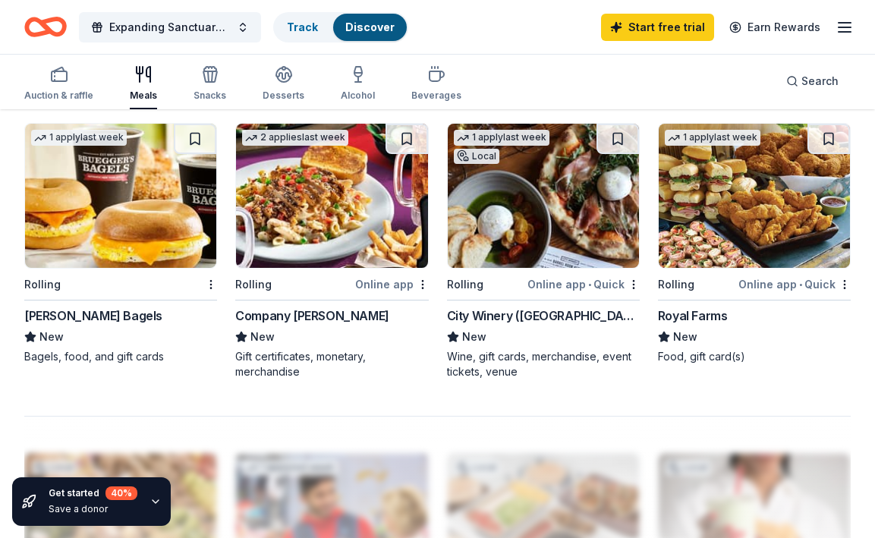
click at [556, 224] on img at bounding box center [543, 196] width 191 height 144
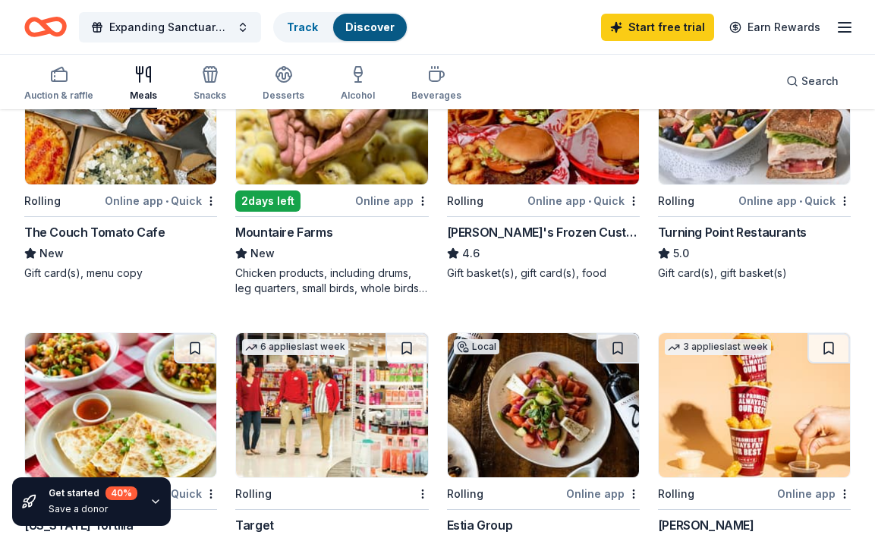
scroll to position [0, 0]
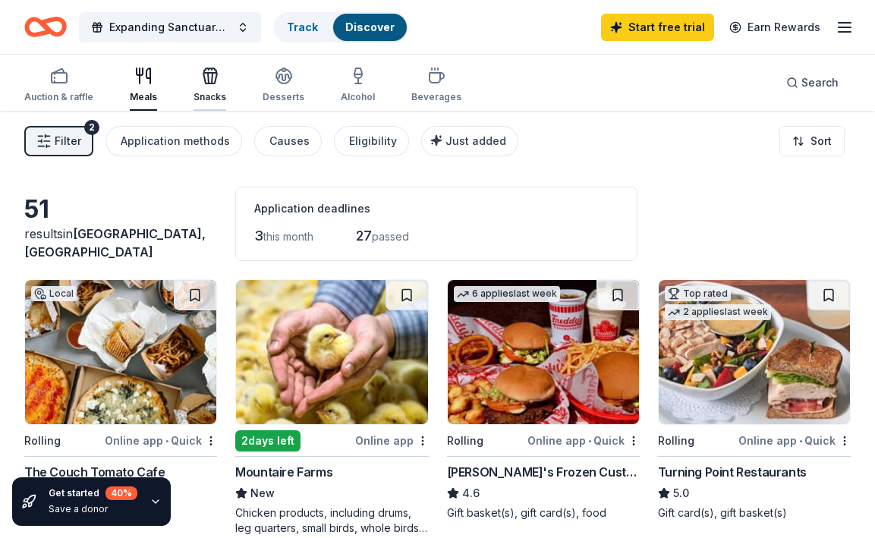
click at [203, 80] on icon "button" at bounding box center [210, 78] width 14 height 11
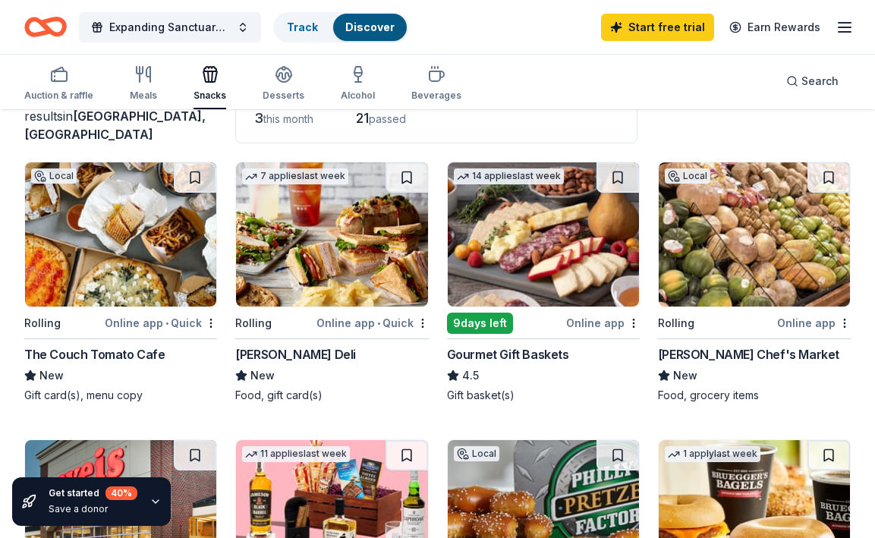
scroll to position [119, 0]
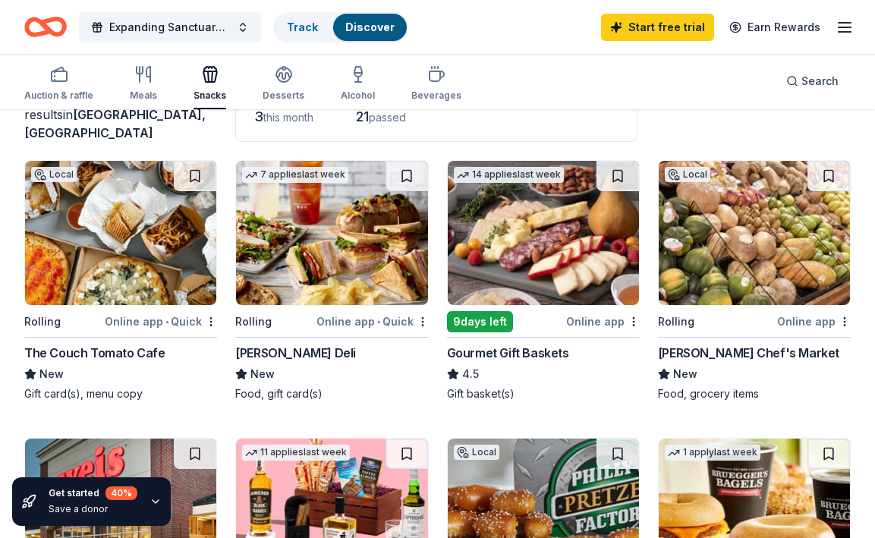
click at [149, 229] on img at bounding box center [120, 233] width 191 height 144
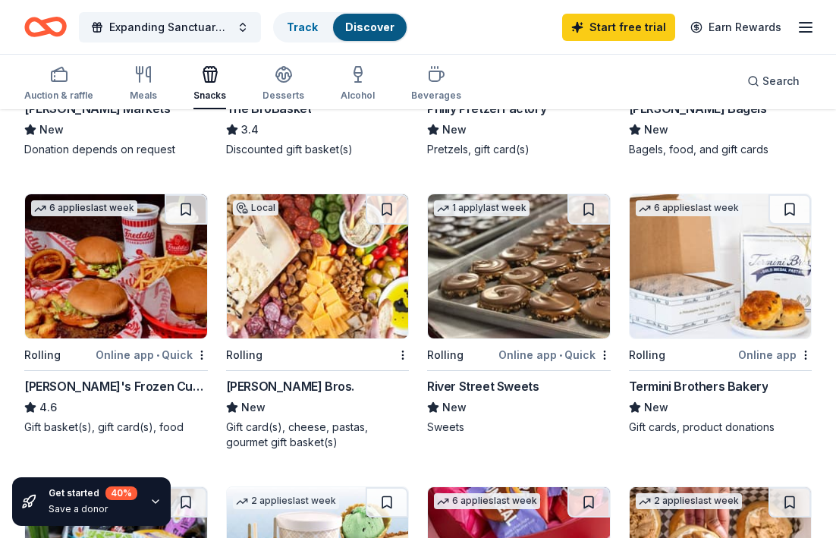
scroll to position [648, 0]
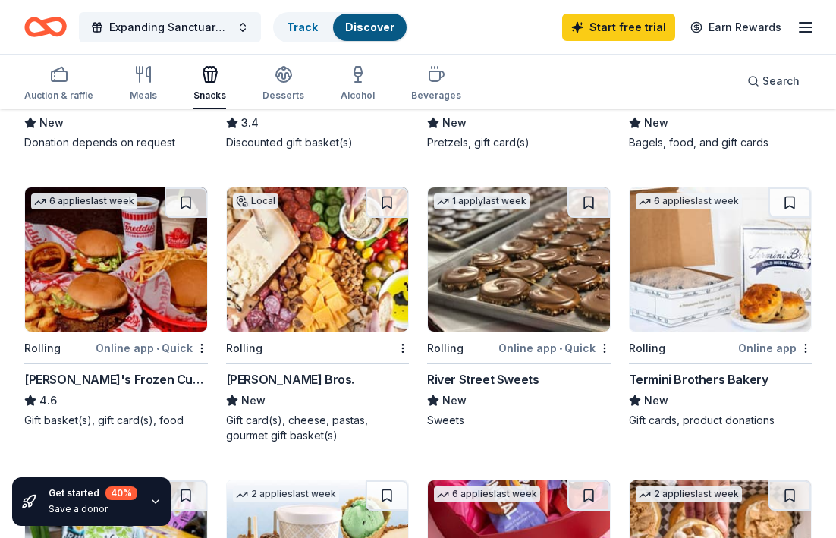
click at [269, 254] on img at bounding box center [318, 259] width 182 height 144
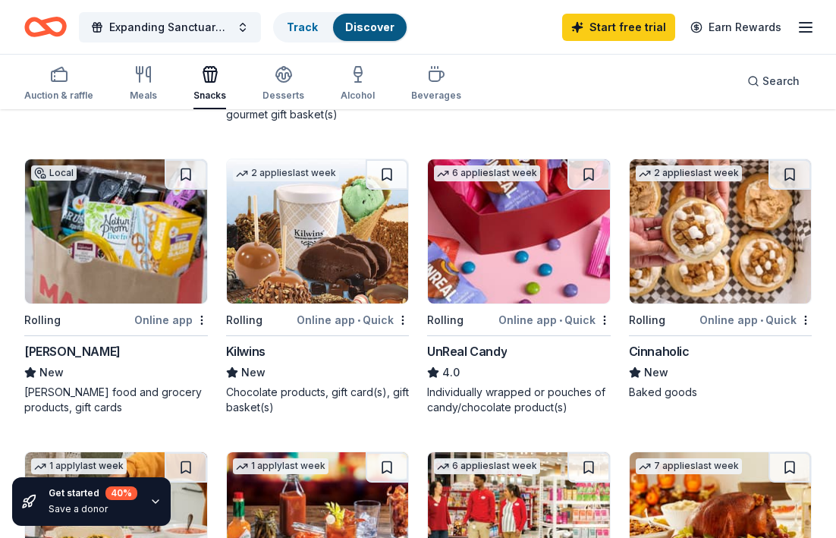
scroll to position [973, 0]
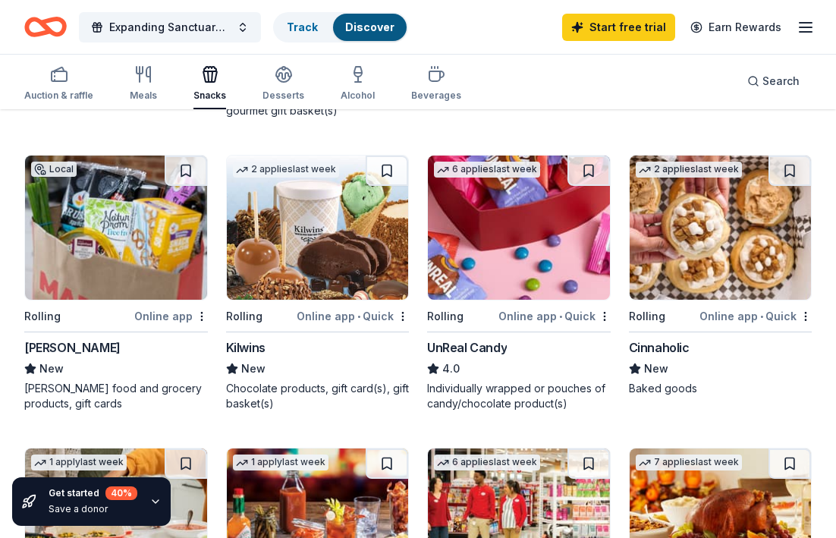
click at [121, 231] on img at bounding box center [116, 228] width 182 height 144
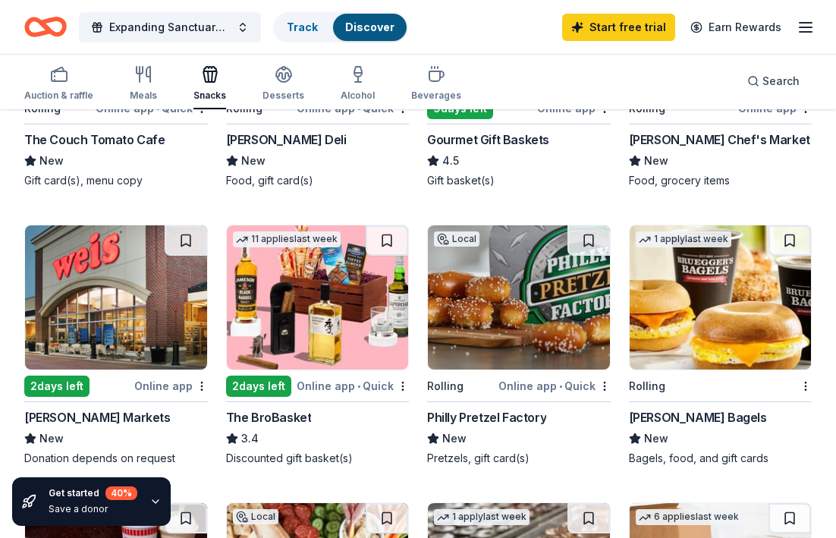
scroll to position [0, 0]
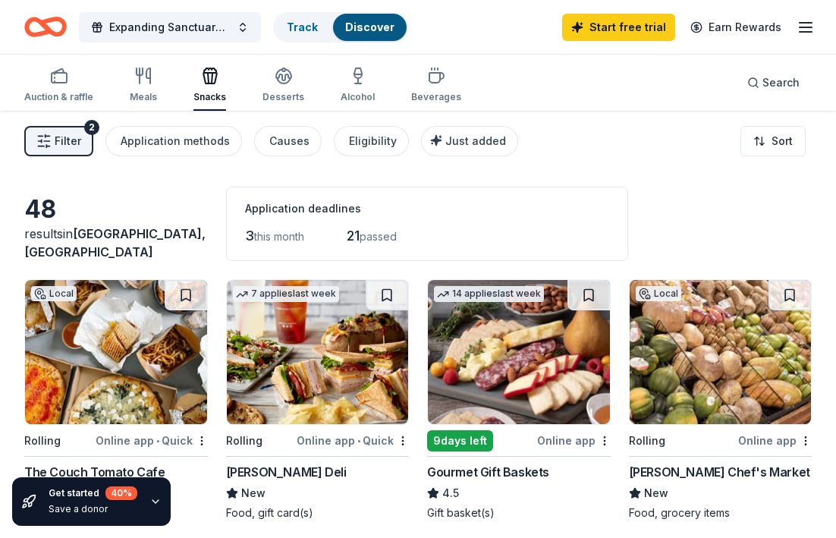
click at [800, 29] on icon "button" at bounding box center [806, 27] width 18 height 18
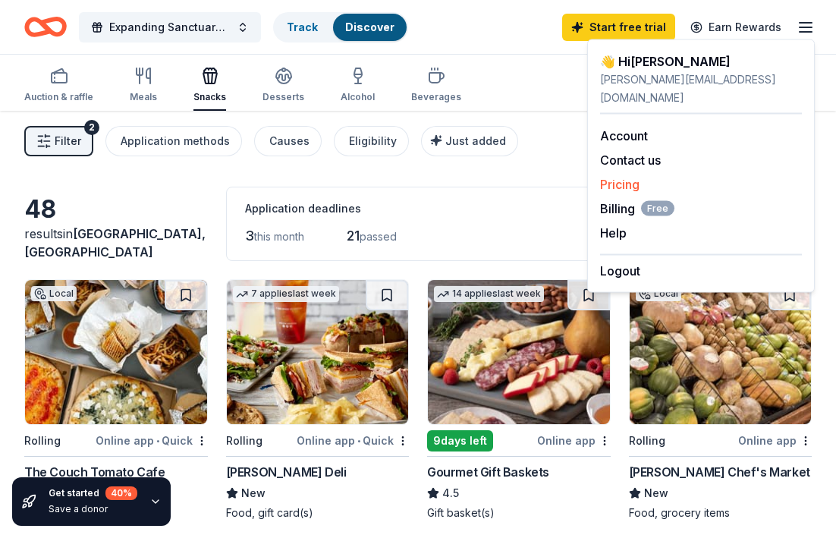
click at [628, 177] on link "Pricing" at bounding box center [619, 184] width 39 height 15
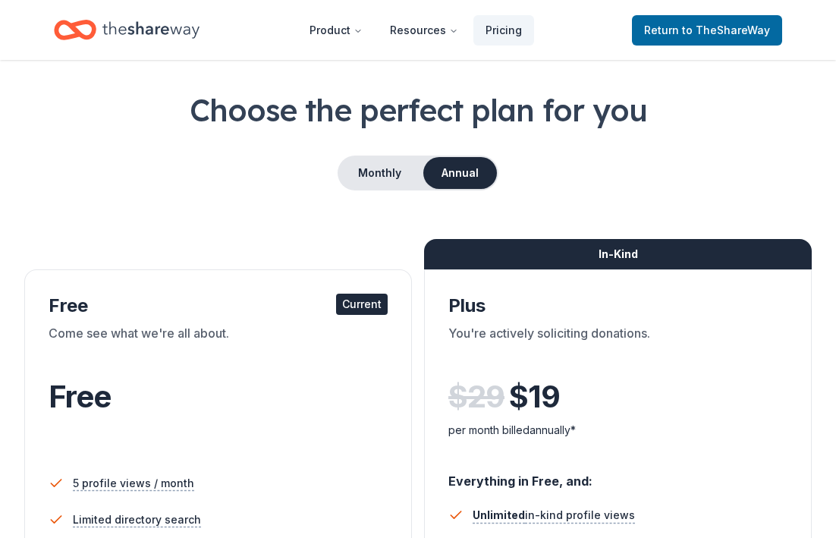
scroll to position [61, 0]
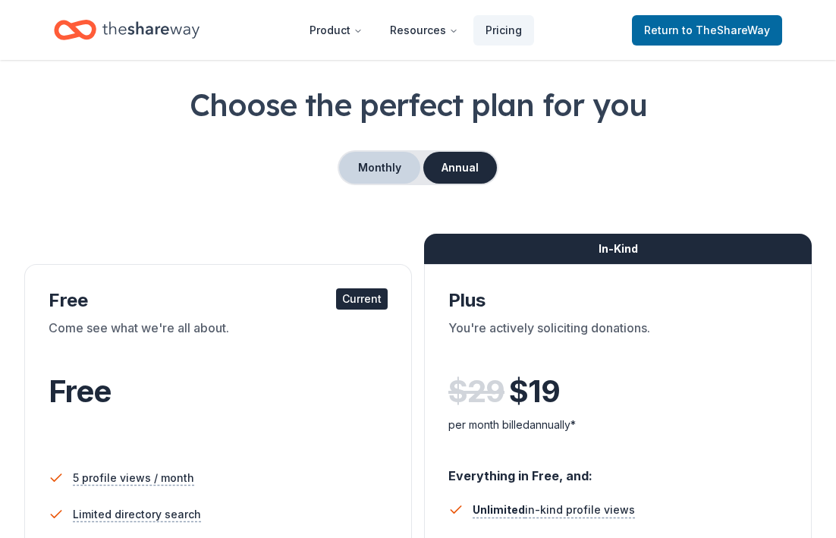
click at [395, 164] on button "Monthly" at bounding box center [379, 168] width 81 height 32
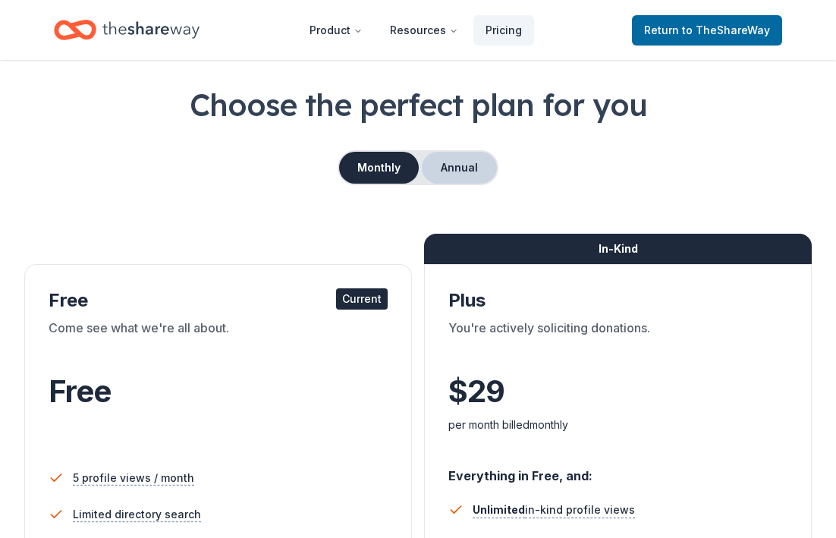
click at [460, 165] on button "Annual" at bounding box center [459, 168] width 75 height 32
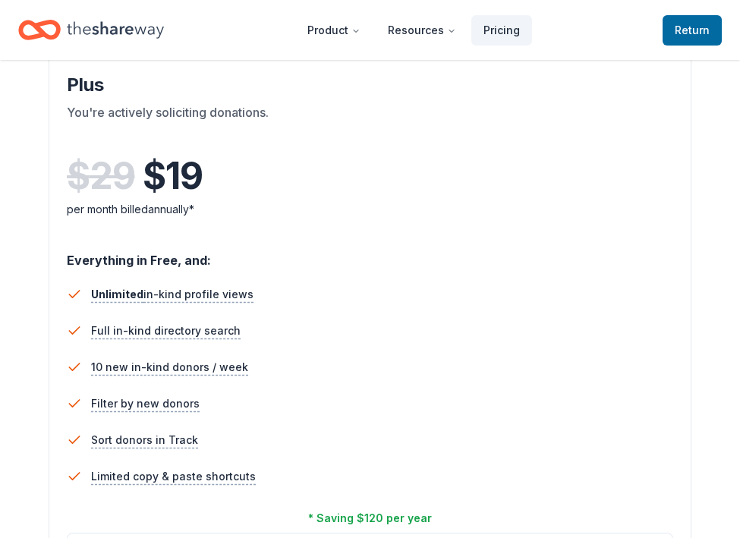
scroll to position [807, 0]
drag, startPoint x: 168, startPoint y: 174, endPoint x: 230, endPoint y: 174, distance: 62.2
click at [230, 174] on div "$ 29 $ 19" at bounding box center [370, 175] width 606 height 42
drag, startPoint x: 203, startPoint y: 177, endPoint x: 178, endPoint y: 177, distance: 25.0
click at [178, 177] on div "$ 29 $ 19" at bounding box center [370, 175] width 606 height 42
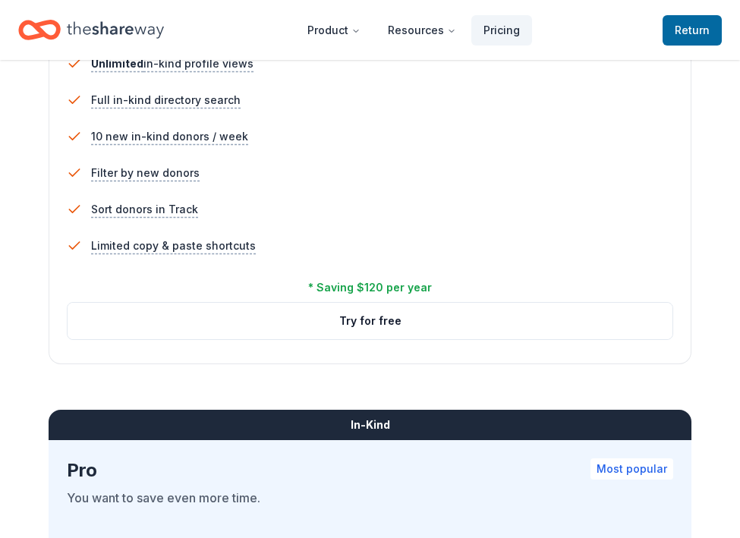
scroll to position [1060, 0]
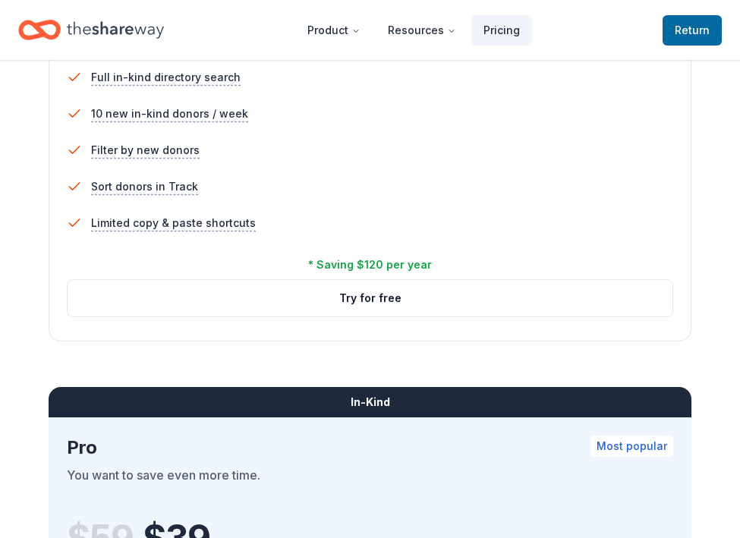
click at [91, 328] on div "In-Kind Plus You're actively soliciting donations. $ 29 $ 19 per month billed a…" at bounding box center [370, 71] width 643 height 540
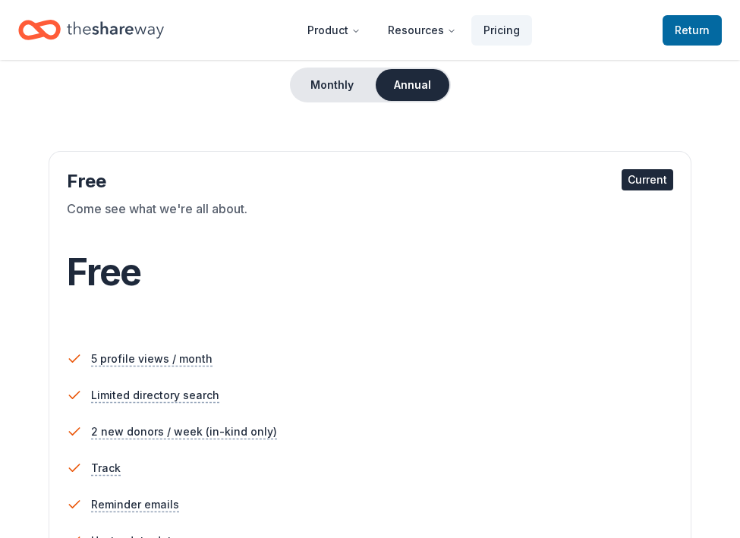
scroll to position [0, 0]
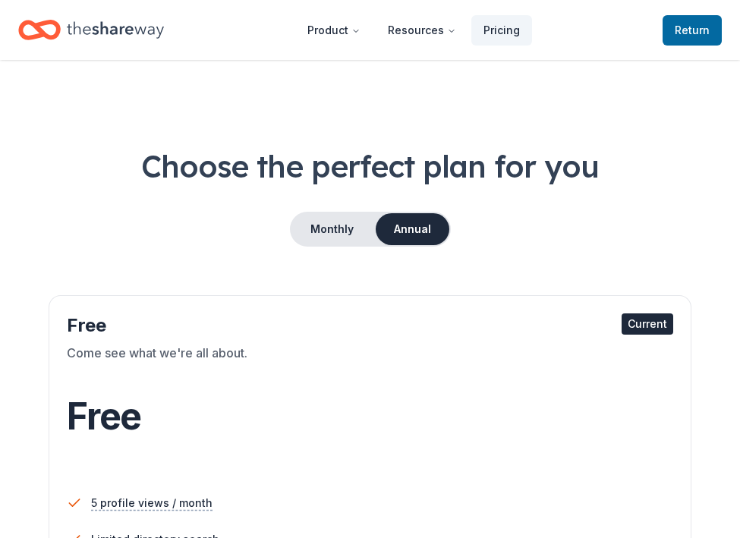
click at [125, 39] on icon "Home" at bounding box center [115, 29] width 97 height 31
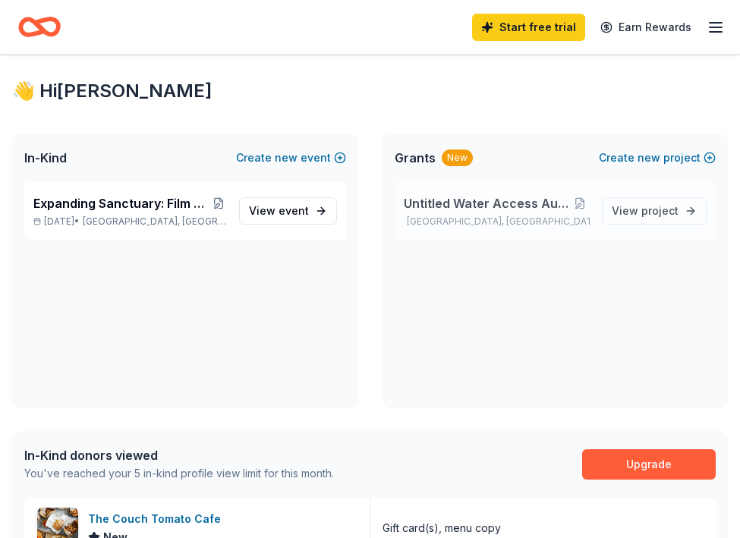
click at [487, 203] on span "Untitled Water Access Audio Documentary" at bounding box center [487, 203] width 167 height 18
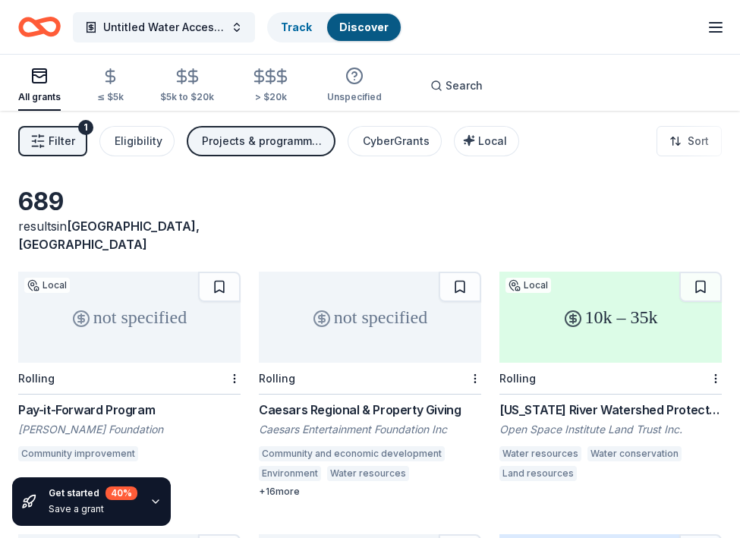
click at [67, 151] on button "Filter 1" at bounding box center [52, 141] width 69 height 30
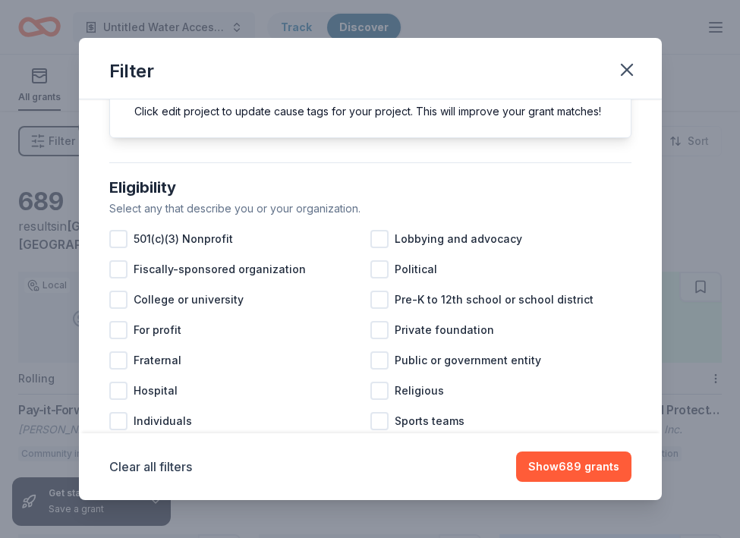
scroll to position [108, 0]
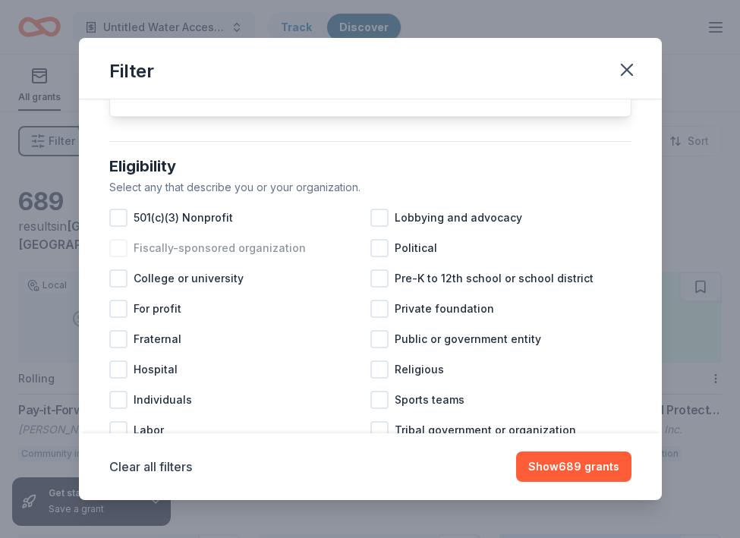
click at [120, 244] on div at bounding box center [118, 248] width 18 height 18
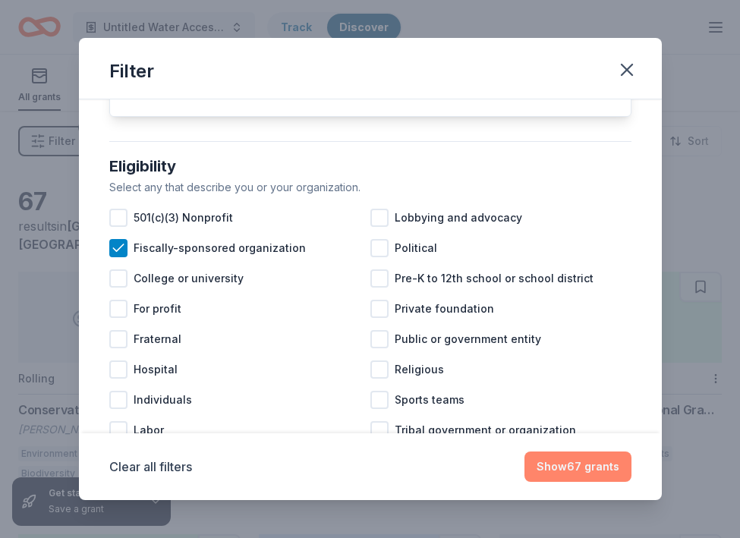
click at [560, 467] on button "Show 67 grants" at bounding box center [577, 466] width 107 height 30
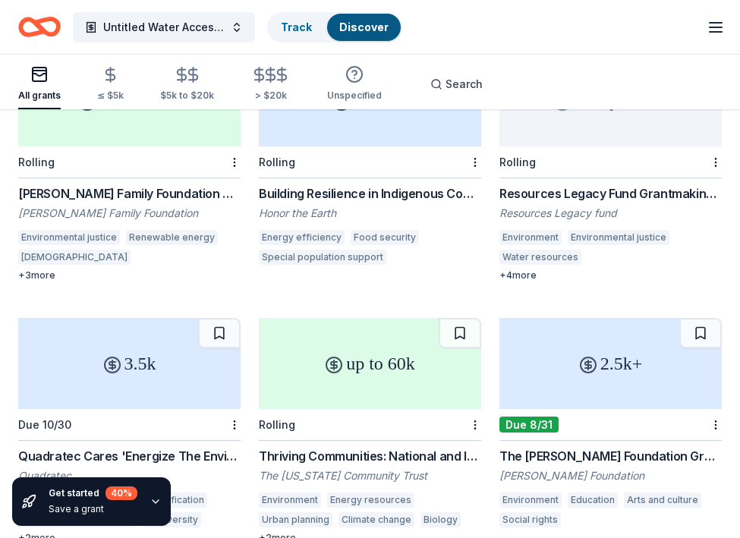
scroll to position [483, 0]
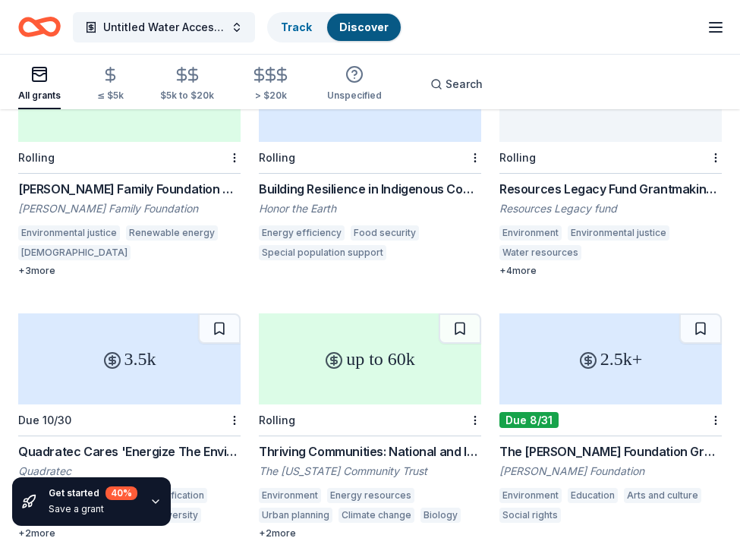
click at [618, 180] on div "Resources Legacy Fund Grantmaking Opportunity" at bounding box center [610, 189] width 222 height 18
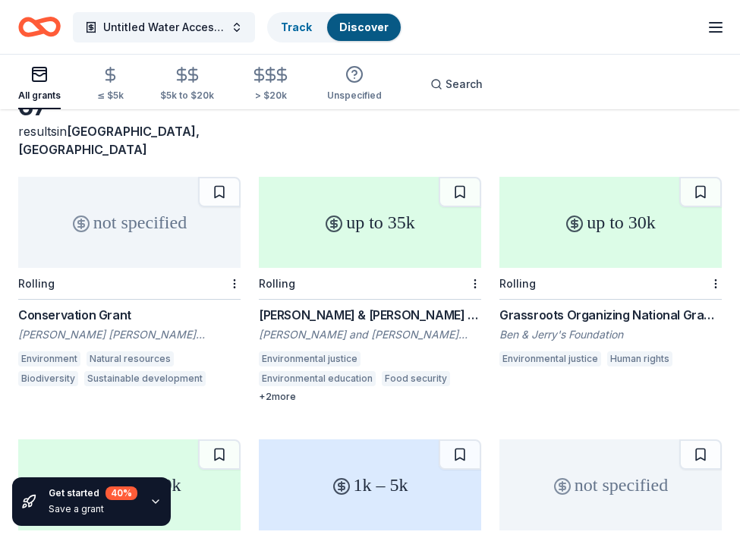
scroll to position [0, 0]
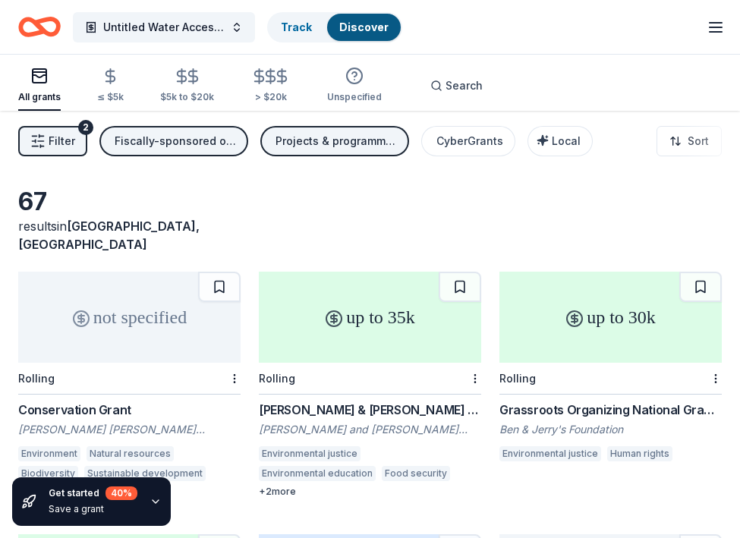
click at [44, 30] on icon "Home" at bounding box center [47, 26] width 24 height 15
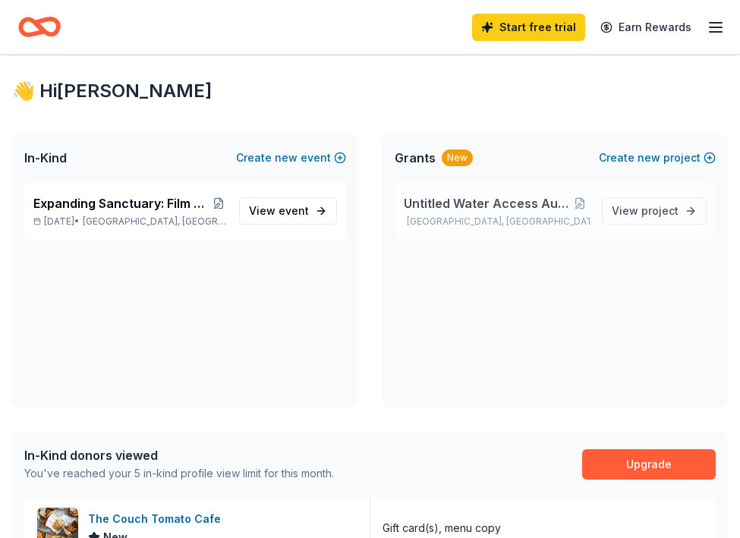
click at [555, 211] on span "Untitled Water Access Audio Documentary" at bounding box center [487, 203] width 167 height 18
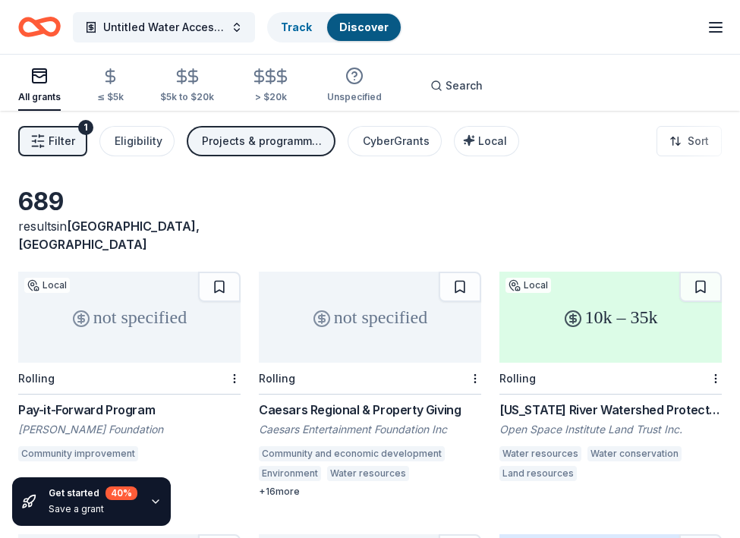
click at [69, 143] on span "Filter" at bounding box center [62, 141] width 27 height 18
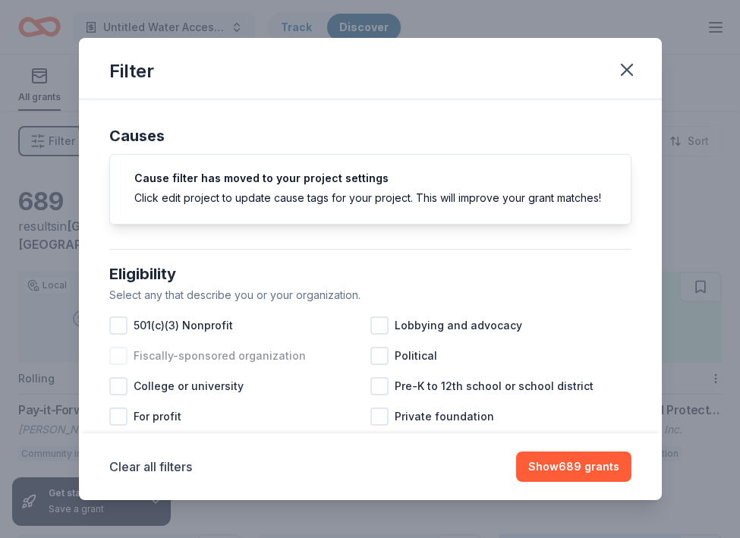
click at [140, 353] on span "Fiscally-sponsored organization" at bounding box center [220, 356] width 172 height 18
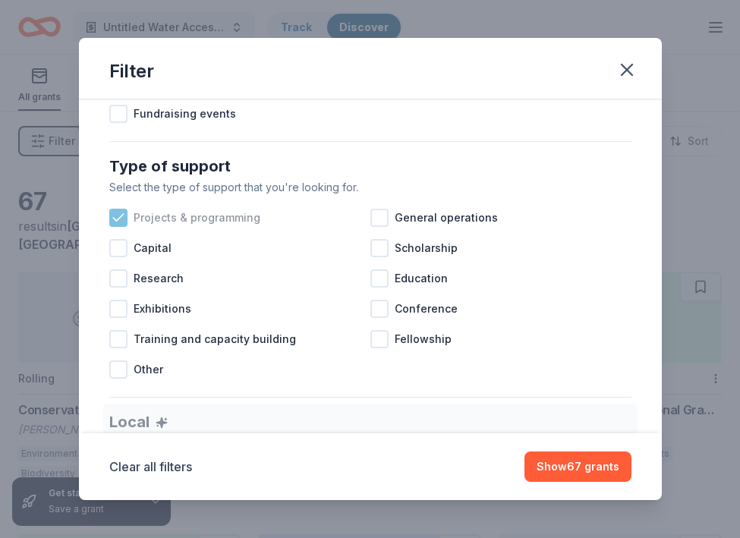
scroll to position [570, 0]
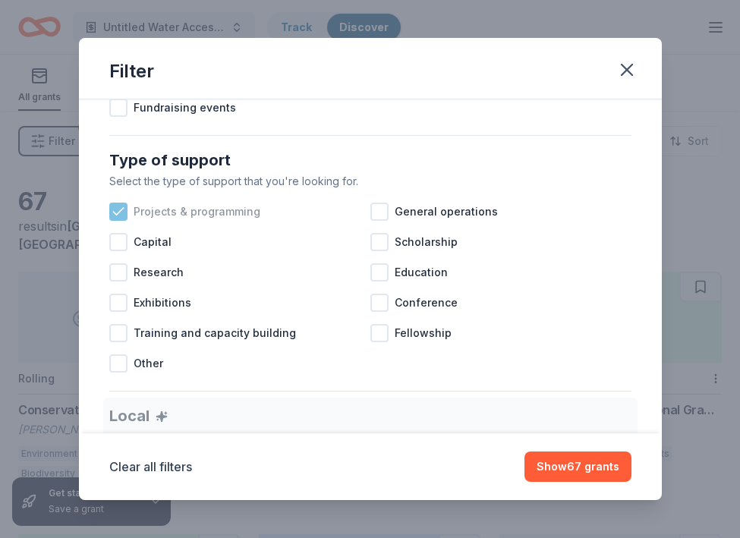
click at [116, 212] on icon at bounding box center [118, 211] width 15 height 15
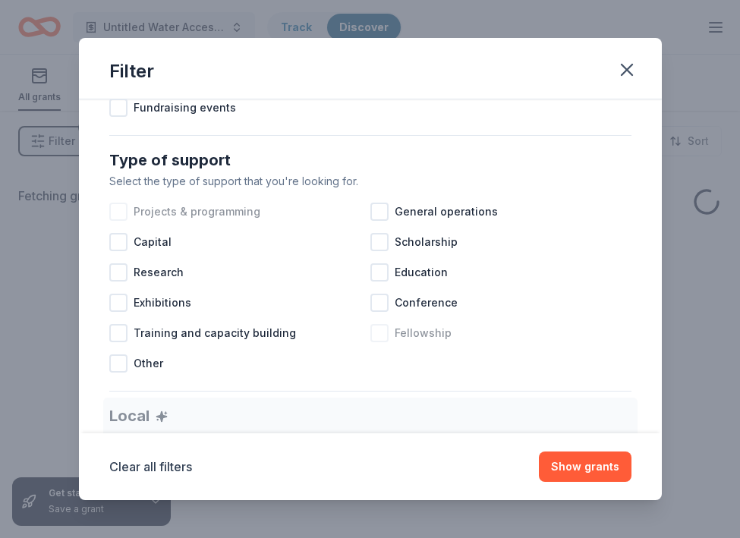
click at [384, 332] on div at bounding box center [379, 333] width 18 height 18
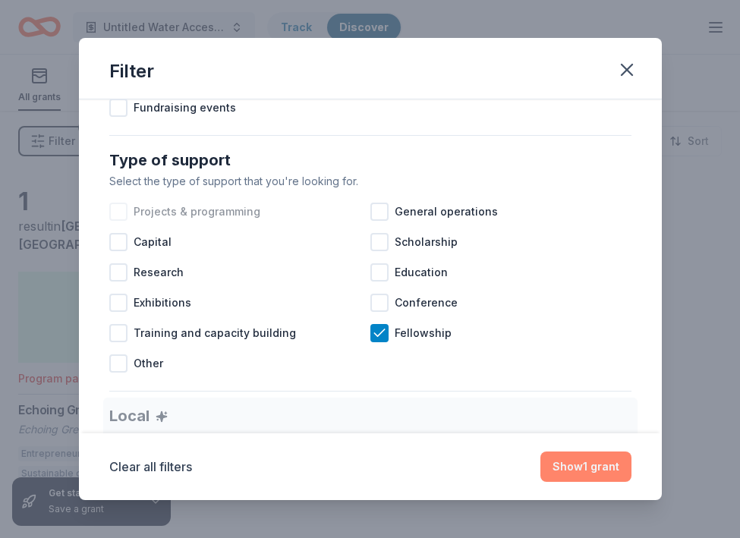
click at [579, 464] on button "Show 1 grant" at bounding box center [585, 466] width 91 height 30
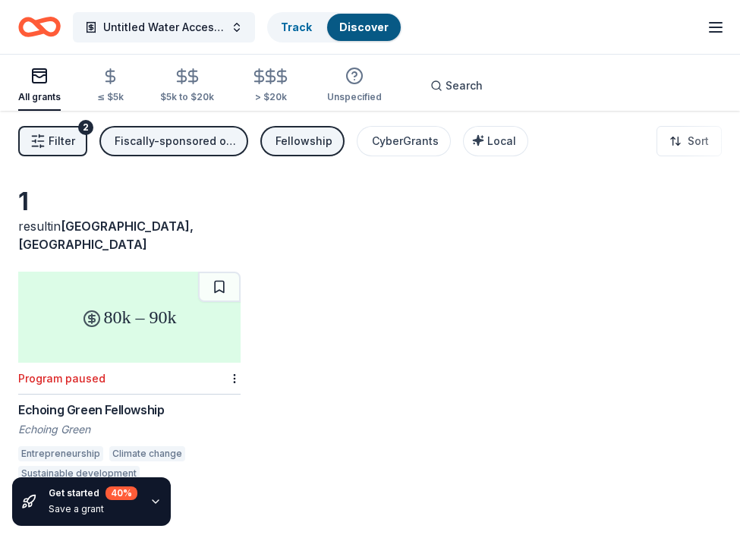
click at [56, 137] on span "Filter" at bounding box center [62, 141] width 27 height 18
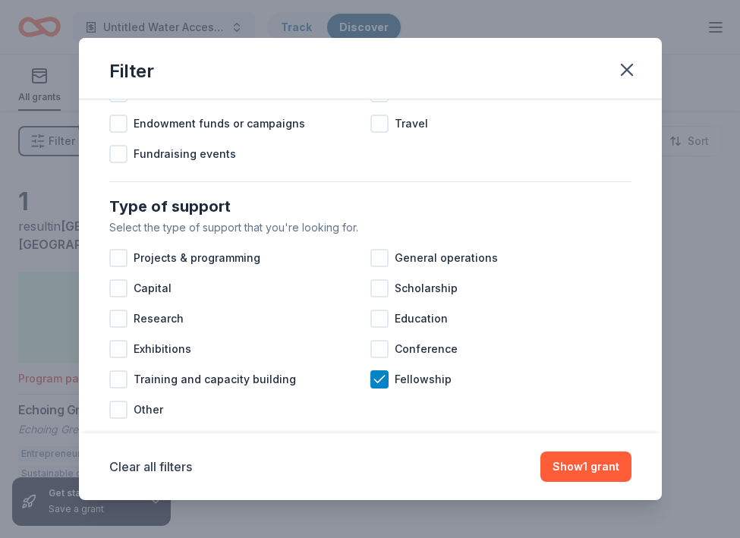
scroll to position [582, 0]
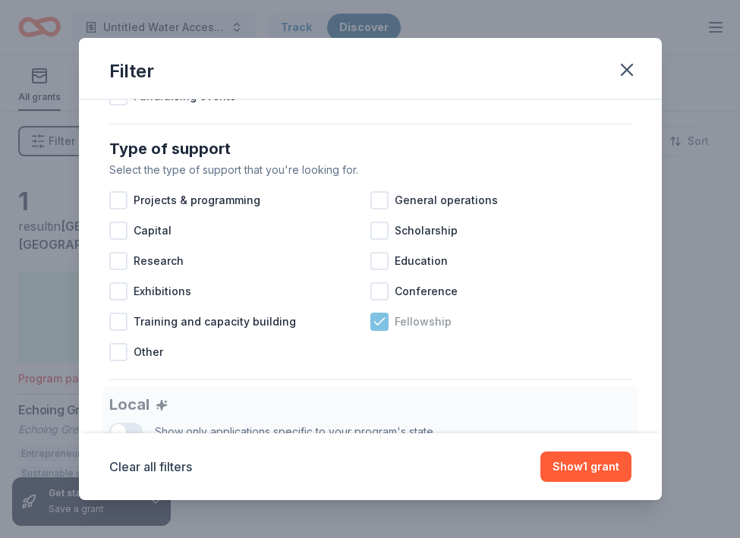
click at [380, 325] on icon at bounding box center [379, 321] width 15 height 15
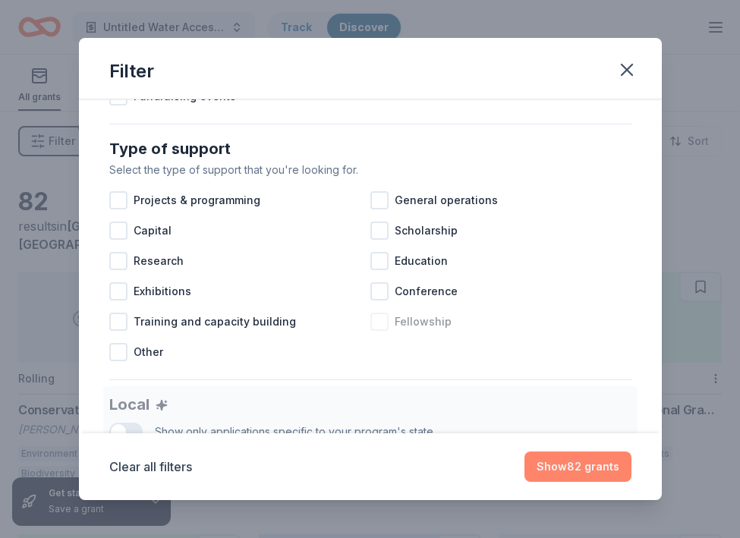
click at [572, 472] on button "Show 82 grants" at bounding box center [577, 466] width 107 height 30
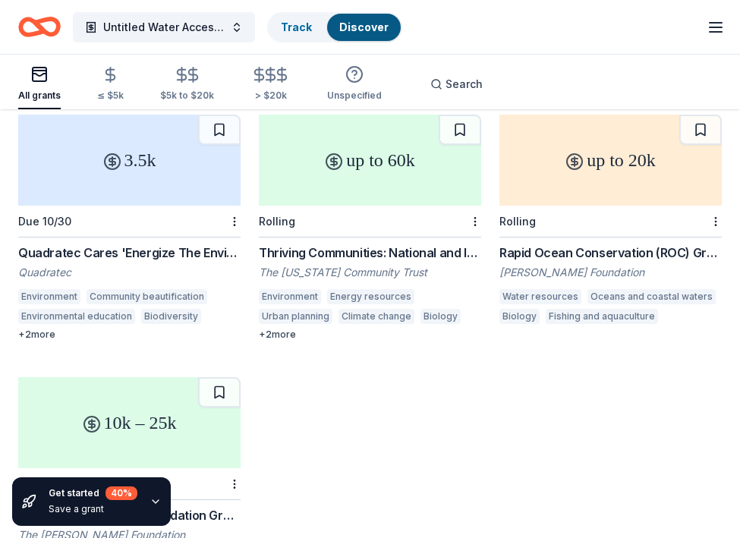
scroll to position [681, 0]
click at [110, 244] on div "Quadratec Cares 'Energize The Environment' Grant Program" at bounding box center [129, 253] width 222 height 18
click at [332, 244] on div "Thriving Communities: National and International Environmental Grantmaking" at bounding box center [370, 253] width 222 height 18
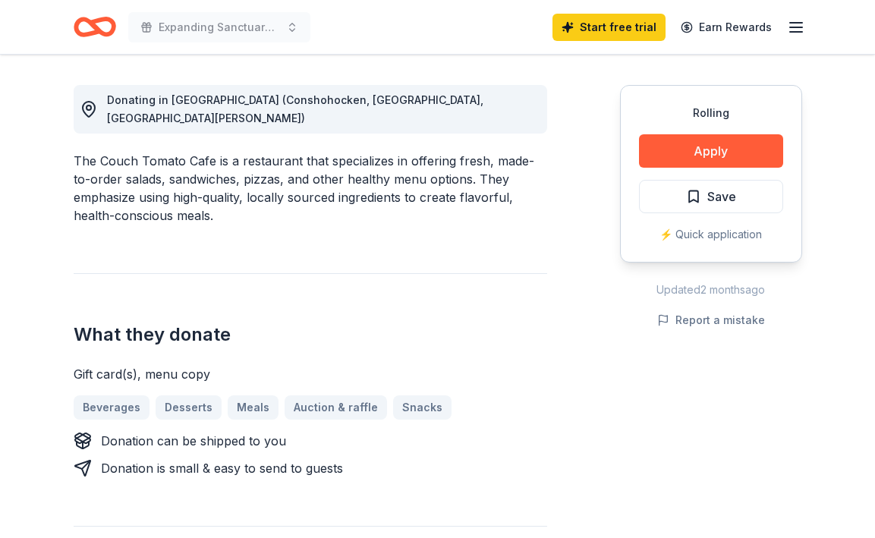
scroll to position [490, 0]
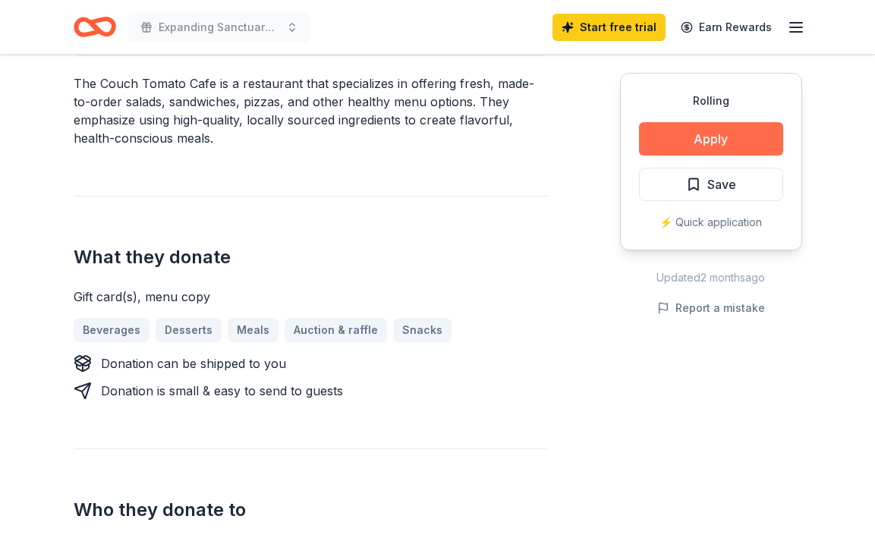
click at [685, 143] on button "Apply" at bounding box center [711, 138] width 144 height 33
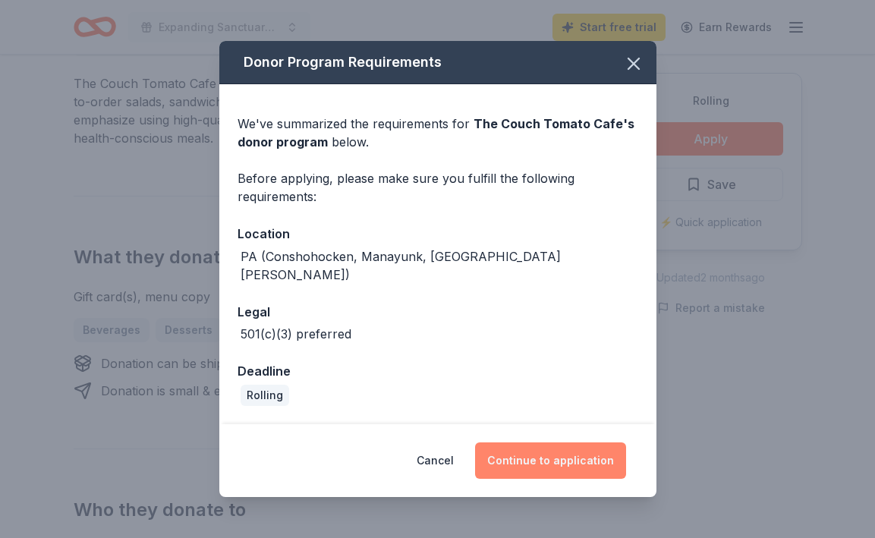
click at [511, 442] on button "Continue to application" at bounding box center [550, 460] width 151 height 36
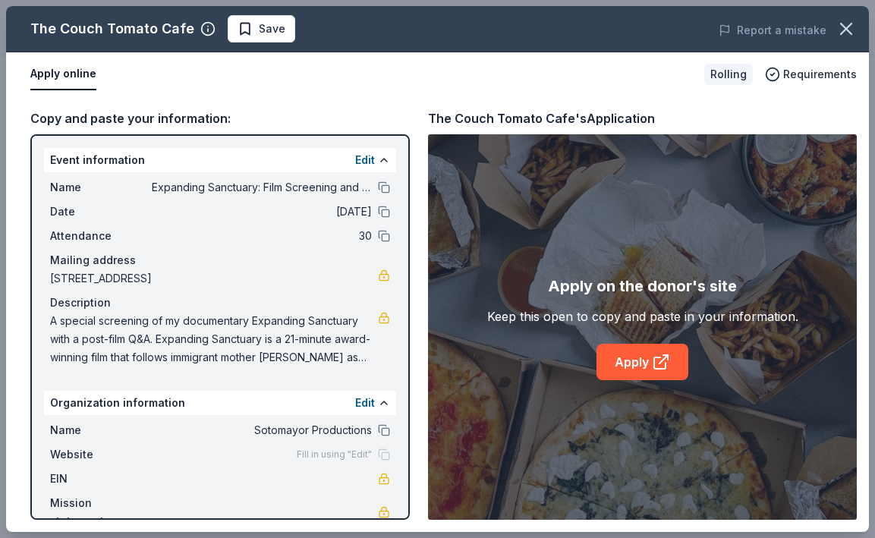
scroll to position [12, 0]
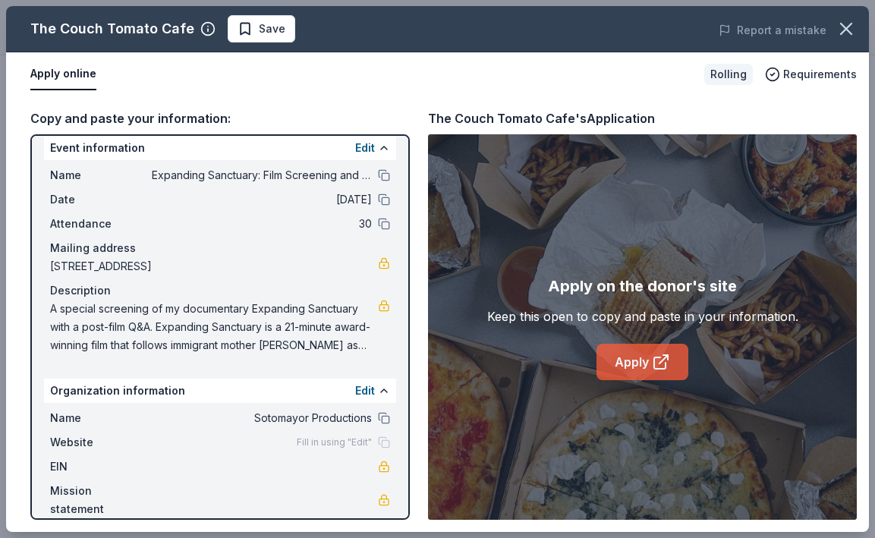
click at [646, 361] on link "Apply" at bounding box center [642, 362] width 92 height 36
click at [847, 35] on icon "button" at bounding box center [845, 28] width 21 height 21
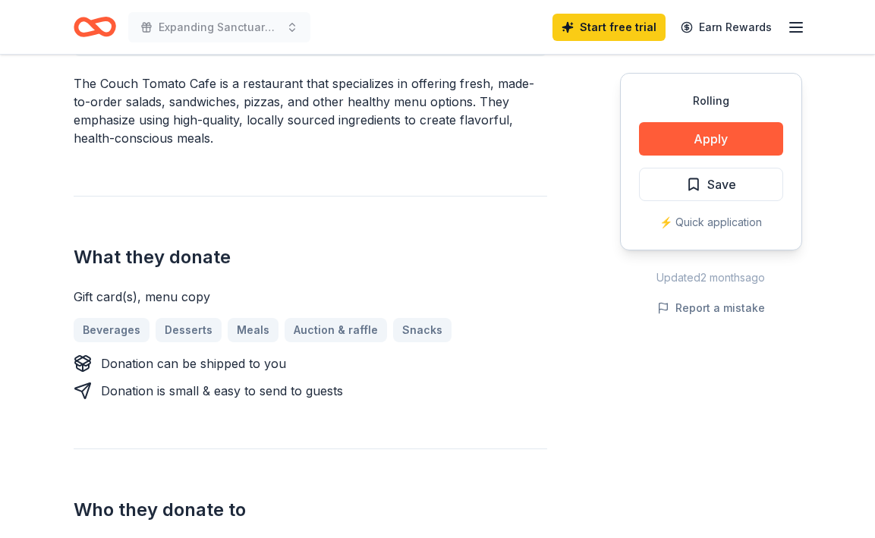
scroll to position [0, 0]
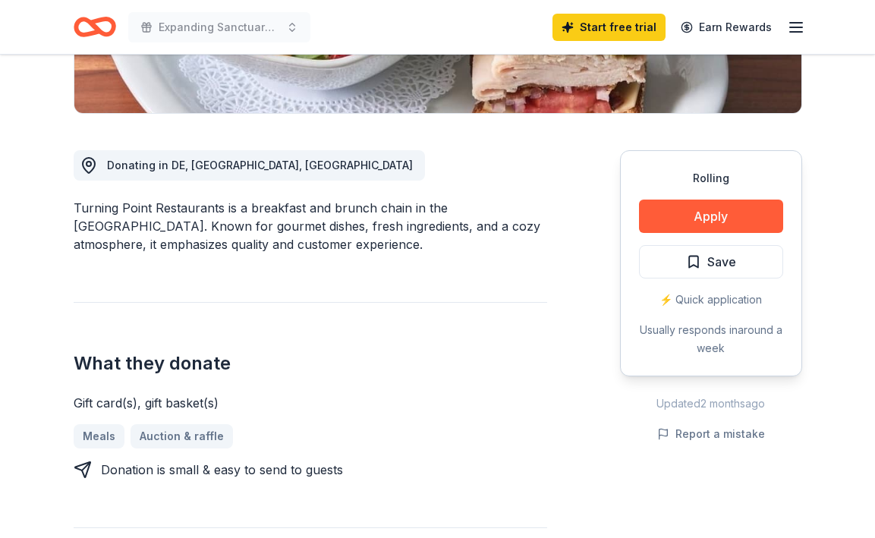
scroll to position [442, 0]
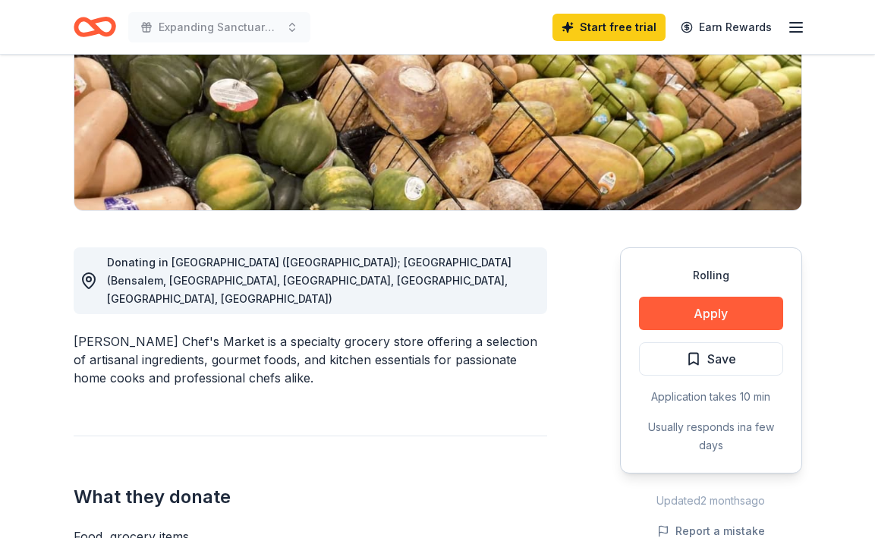
scroll to position [253, 0]
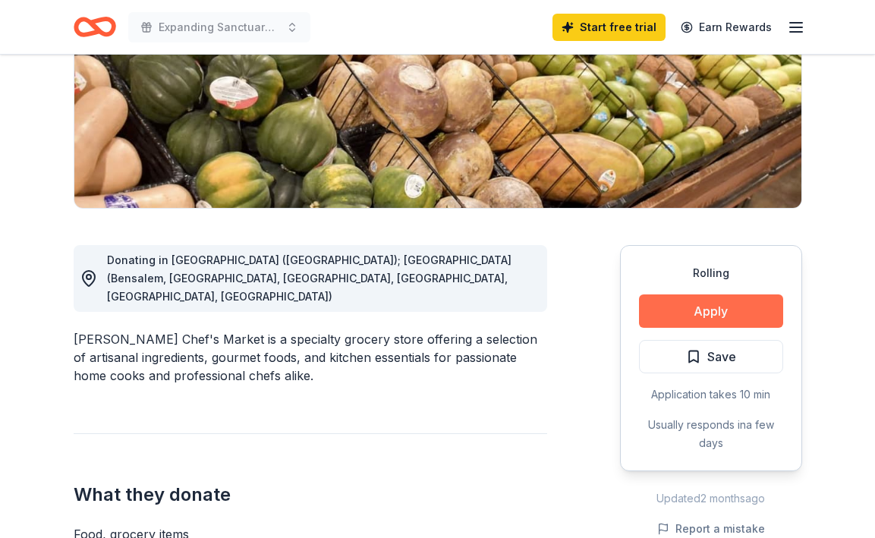
click at [724, 304] on button "Apply" at bounding box center [711, 310] width 144 height 33
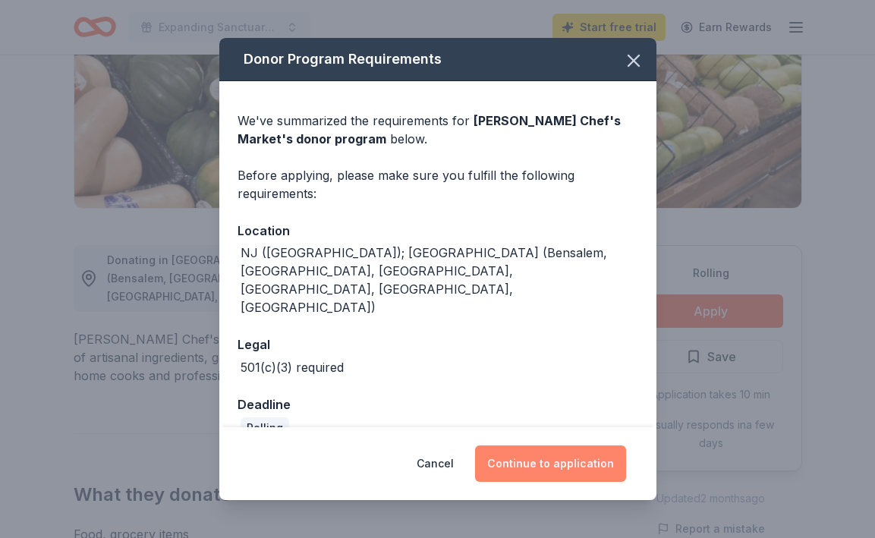
click at [552, 464] on button "Continue to application" at bounding box center [550, 463] width 151 height 36
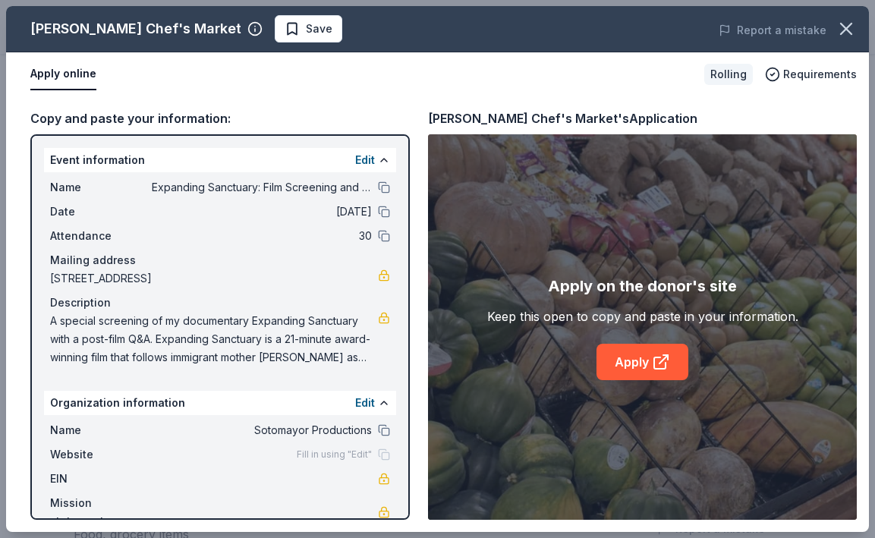
scroll to position [12, 0]
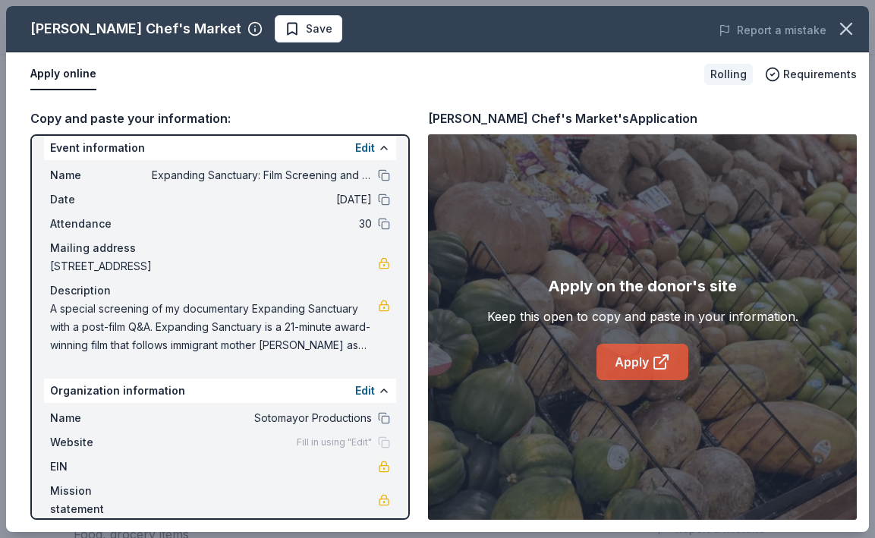
click at [636, 369] on link "Apply" at bounding box center [642, 362] width 92 height 36
click at [843, 23] on icon "button" at bounding box center [845, 28] width 21 height 21
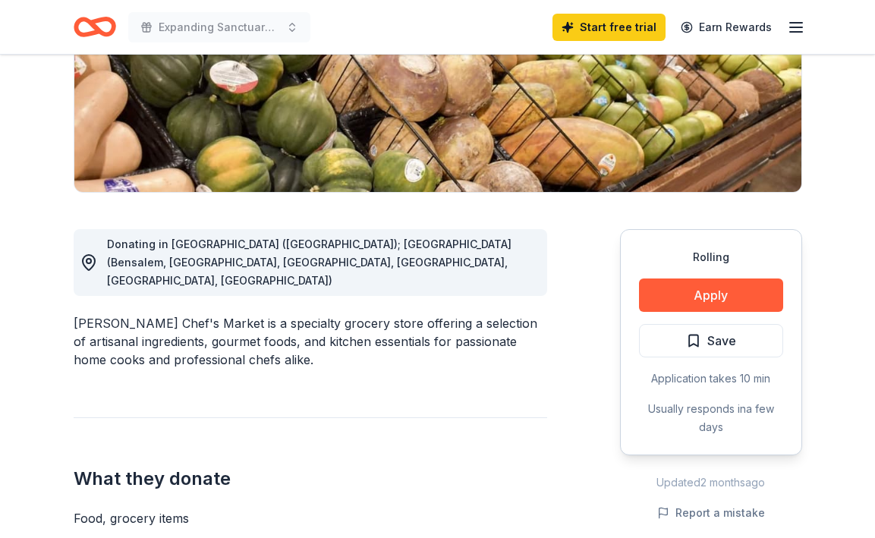
scroll to position [269, 0]
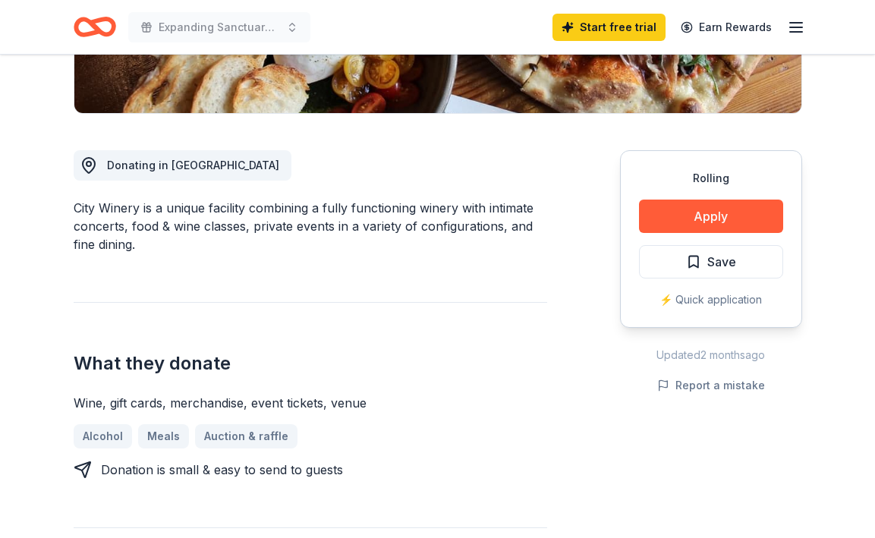
scroll to position [372, 0]
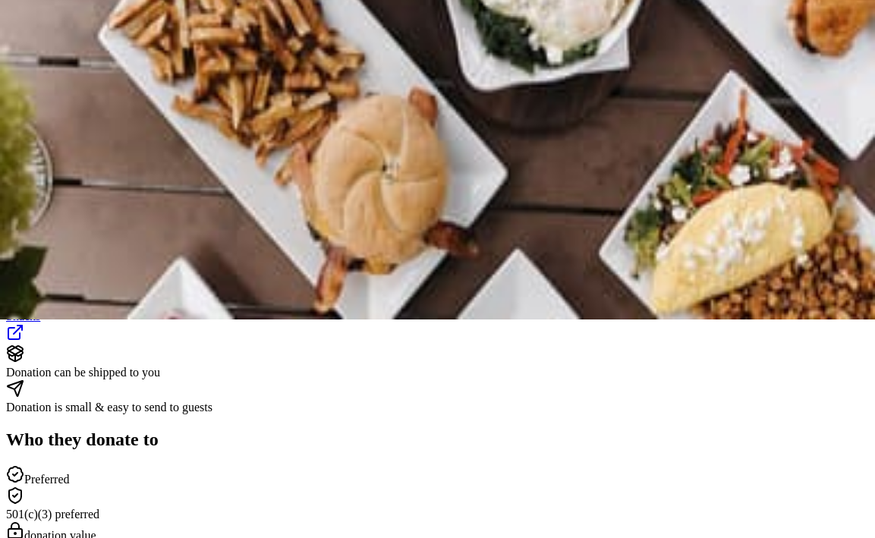
scroll to position [382, 0]
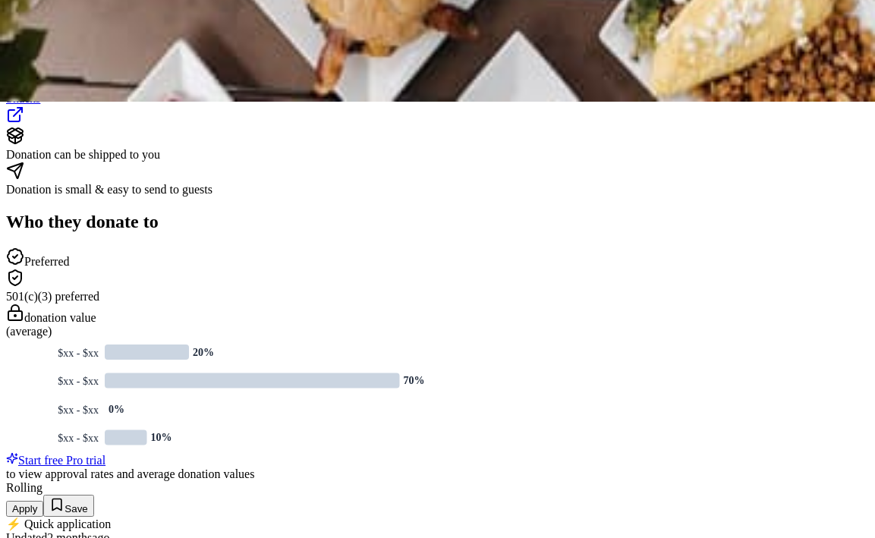
scroll to position [438, 0]
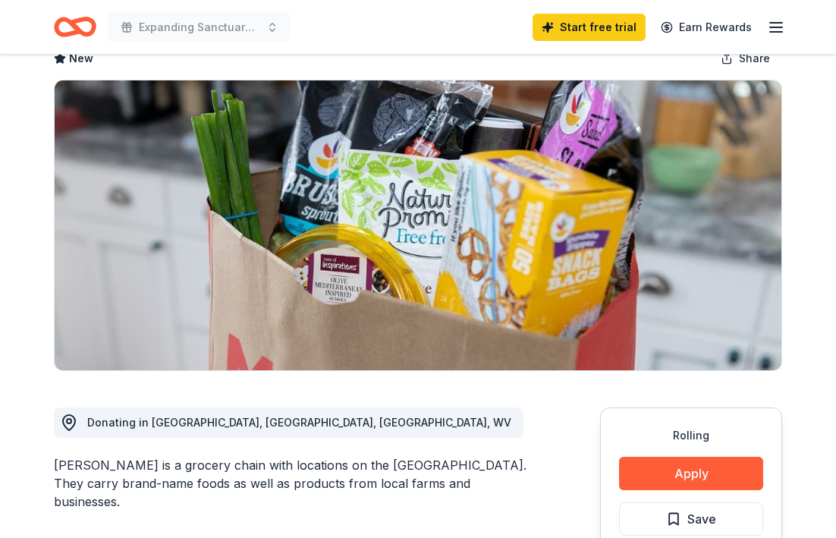
scroll to position [108, 0]
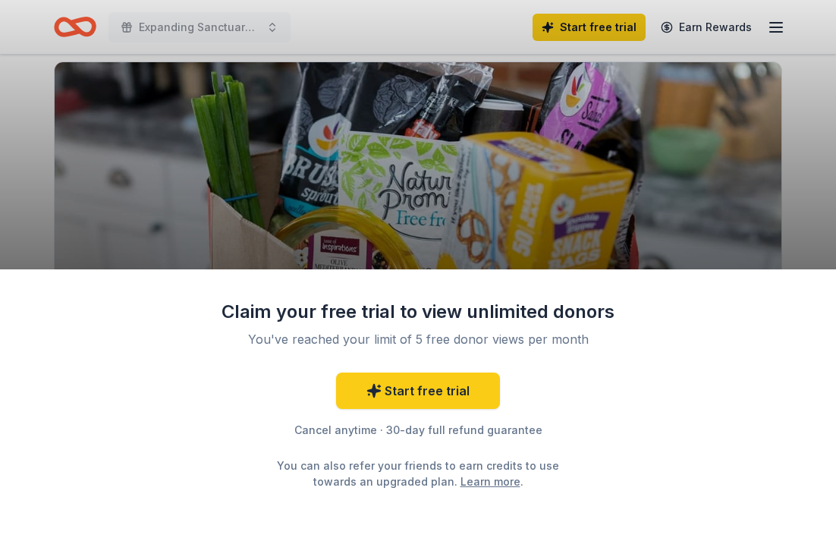
click at [452, 251] on div "Claim your free trial to view unlimited donors You've reached your limit of 5 f…" at bounding box center [418, 269] width 836 height 538
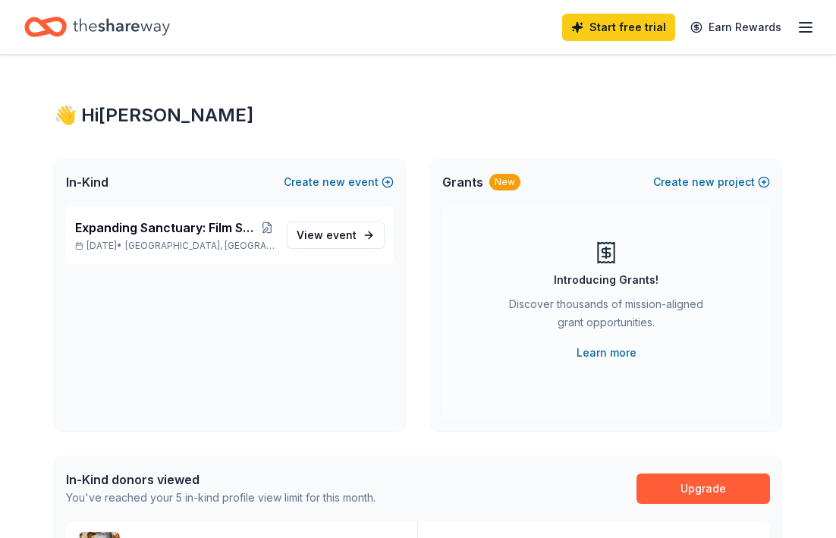
click at [800, 27] on line "button" at bounding box center [806, 27] width 12 height 0
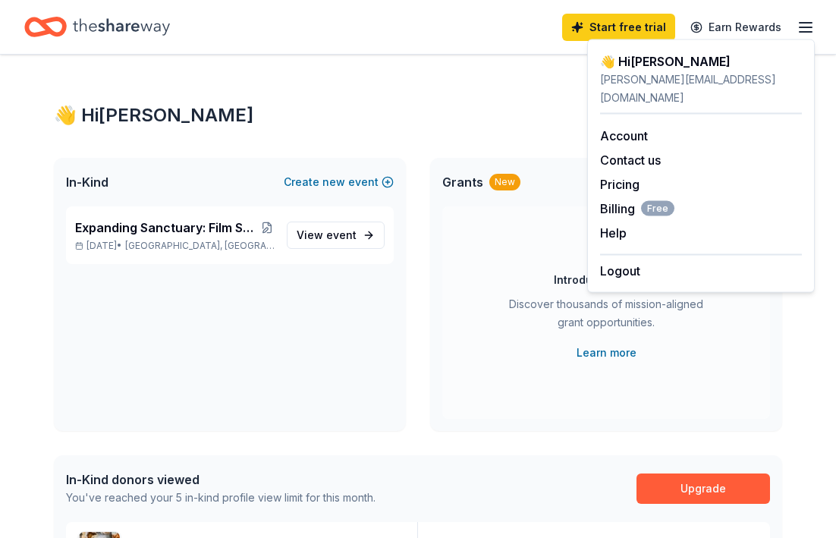
click at [499, 124] on div "👋 Hi [PERSON_NAME]" at bounding box center [418, 115] width 728 height 24
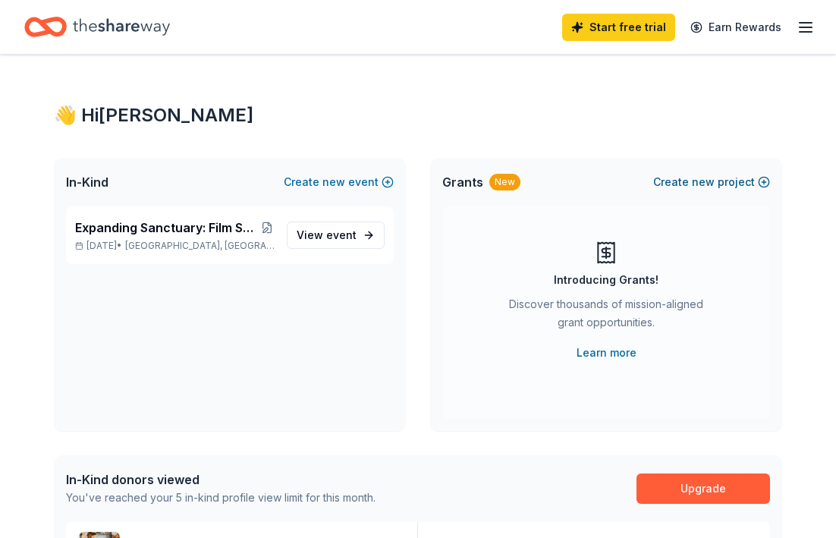
click at [724, 181] on button "Create new project" at bounding box center [711, 182] width 117 height 18
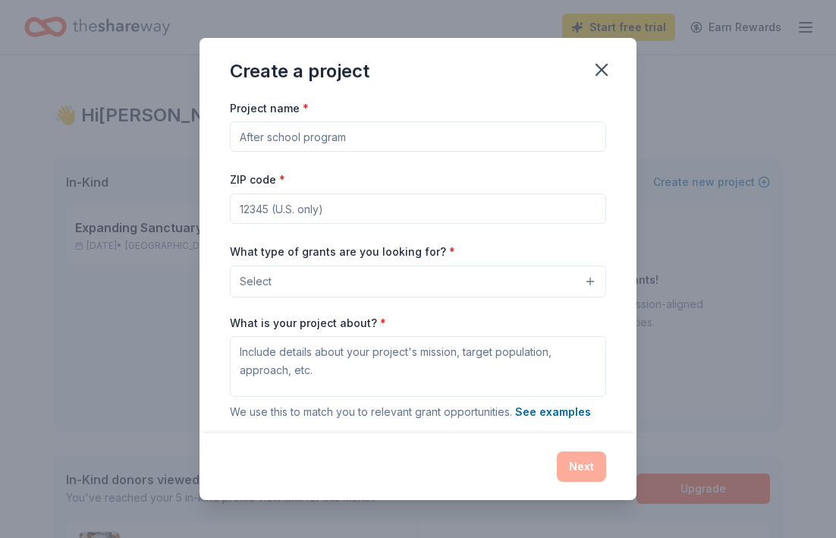
click at [424, 137] on input "Project name *" at bounding box center [418, 136] width 376 height 30
click at [400, 212] on input "ZIP code *" at bounding box center [418, 208] width 376 height 30
click at [306, 322] on label "What is your project about? *" at bounding box center [308, 323] width 156 height 15
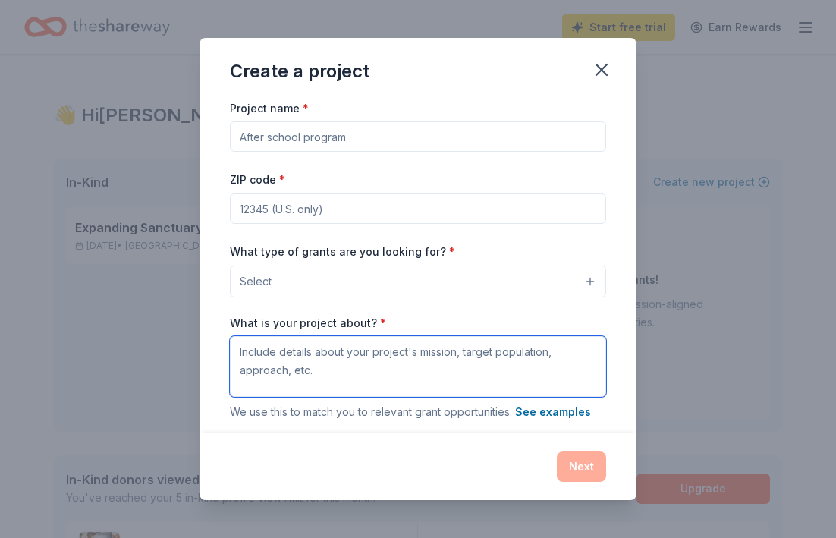
click at [306, 336] on textarea "What is your project about? *" at bounding box center [418, 366] width 376 height 61
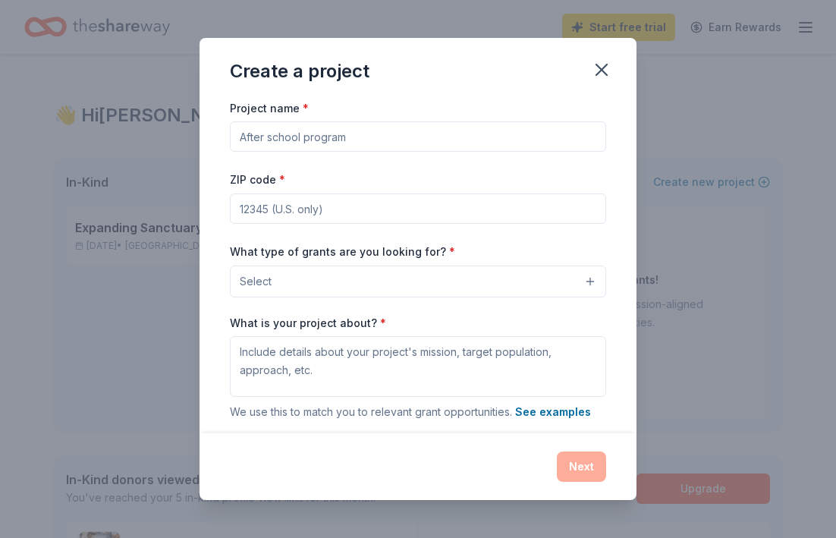
click at [352, 212] on input "ZIP code *" at bounding box center [418, 208] width 376 height 30
type input "19107"
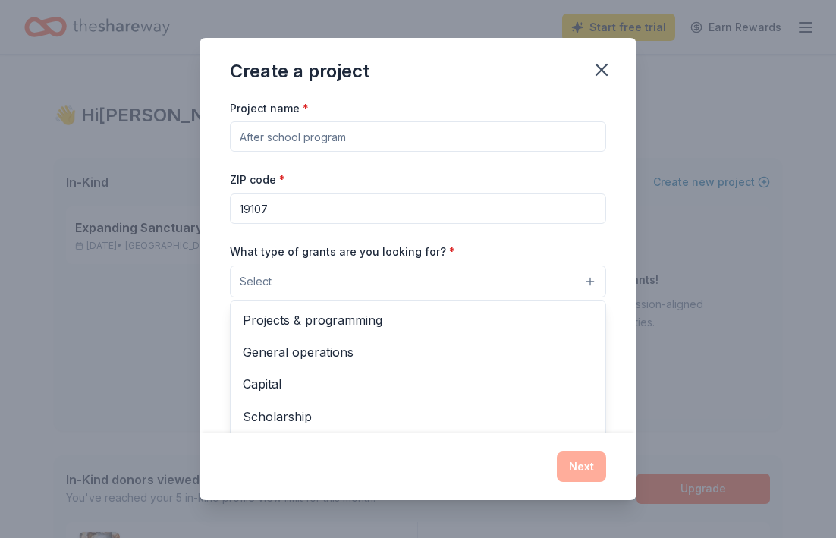
click at [350, 275] on button "Select" at bounding box center [418, 282] width 376 height 32
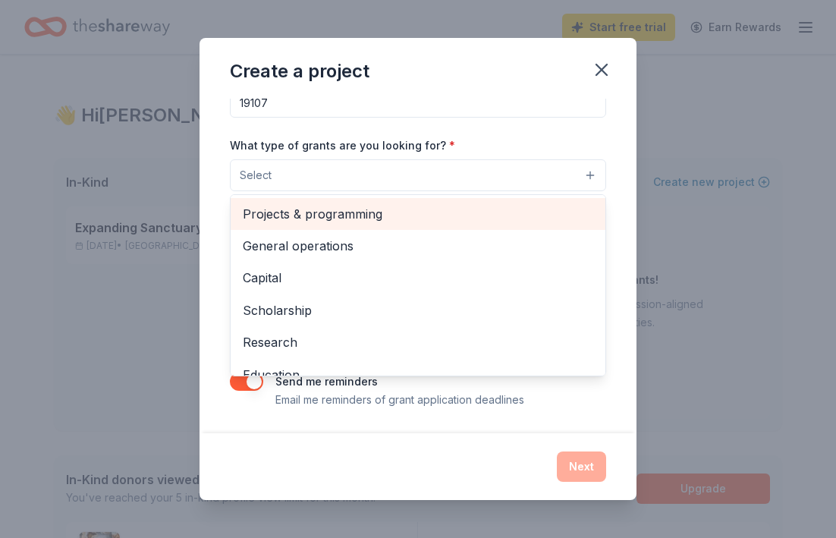
click at [346, 222] on span "Projects & programming" at bounding box center [418, 214] width 350 height 20
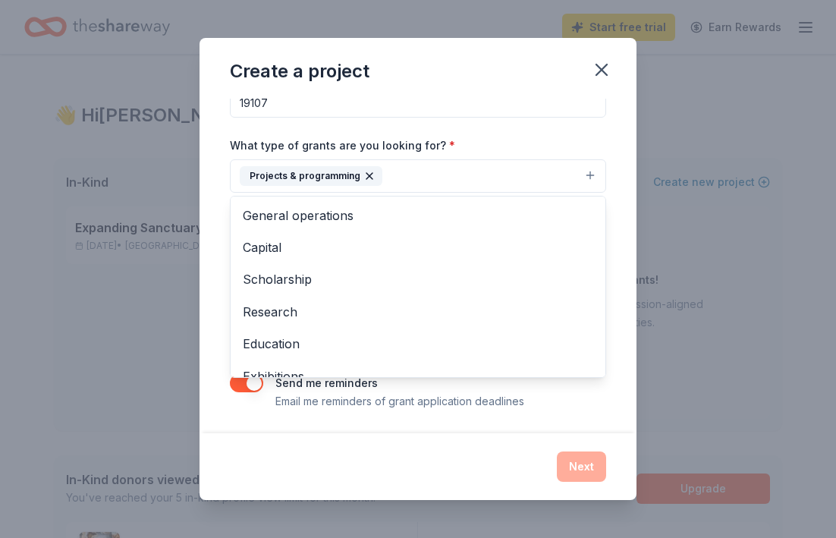
click at [211, 221] on div "Project name * ZIP code * 19107 What type of grants are you looking for? * Proj…" at bounding box center [418, 266] width 437 height 335
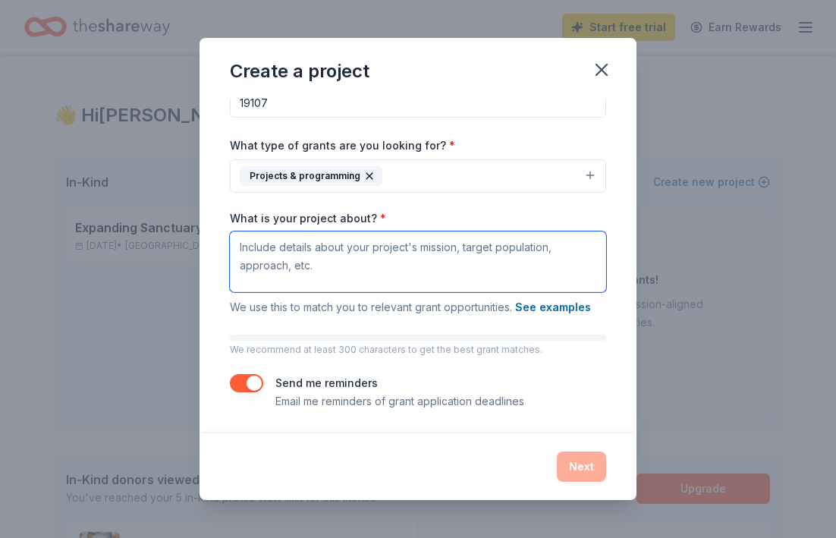
click at [268, 256] on textarea "What is your project about? *" at bounding box center [418, 261] width 376 height 61
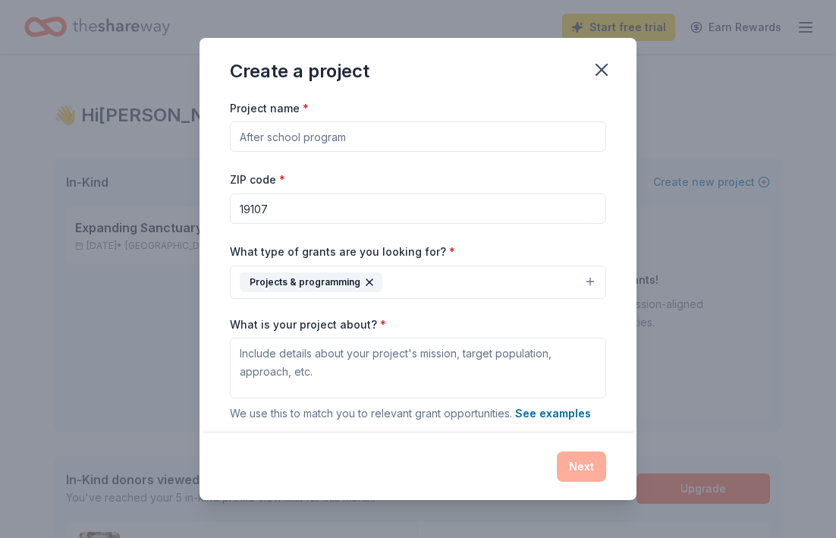
click at [319, 130] on input "Project name *" at bounding box center [418, 136] width 376 height 30
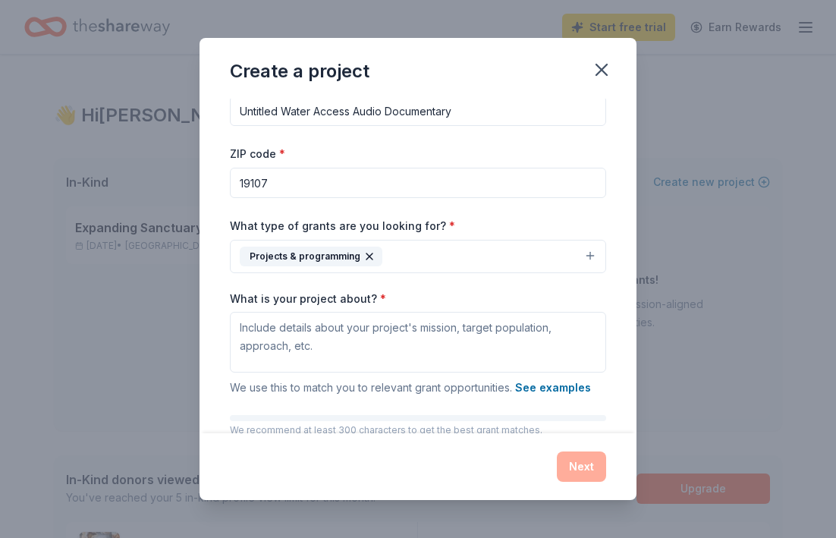
type input "Untitled Water Access Audio Documentary"
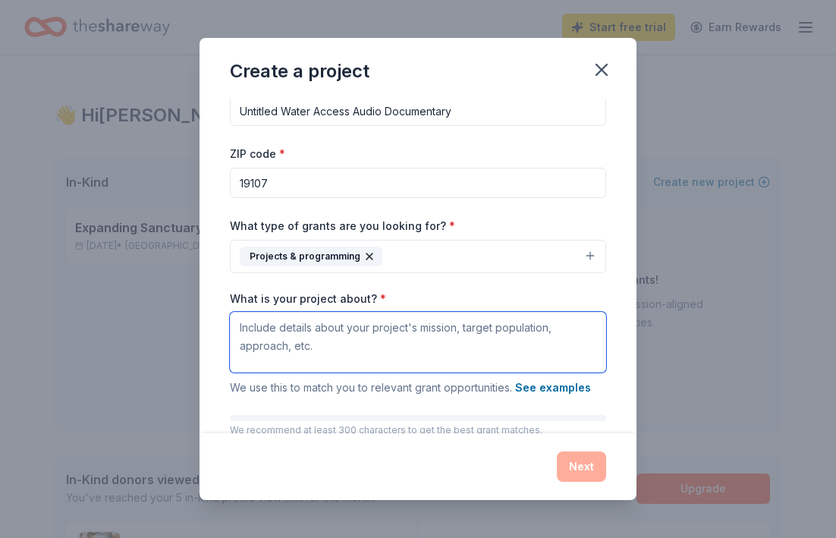
click at [295, 324] on textarea "What is your project about? *" at bounding box center [418, 342] width 376 height 61
paste textarea "A multimedia audio documentary and film. In a small town facing relentless corp…"
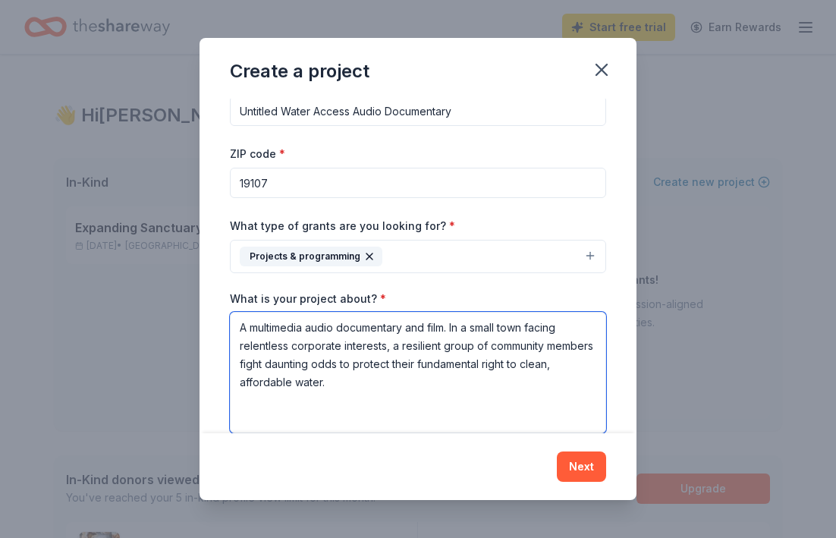
drag, startPoint x: 410, startPoint y: 328, endPoint x: 463, endPoint y: 330, distance: 53.2
click at [463, 330] on textarea "A multimedia audio documentary and film. In a small town facing relentless corp…" at bounding box center [418, 372] width 376 height 121
click at [300, 379] on textarea "A multimedia audio documentary about a small town facing relentless corporate i…" at bounding box center [418, 372] width 376 height 121
click at [280, 402] on textarea "A multimedia audio documentary about a small town facing relentless corporate i…" at bounding box center [418, 372] width 376 height 121
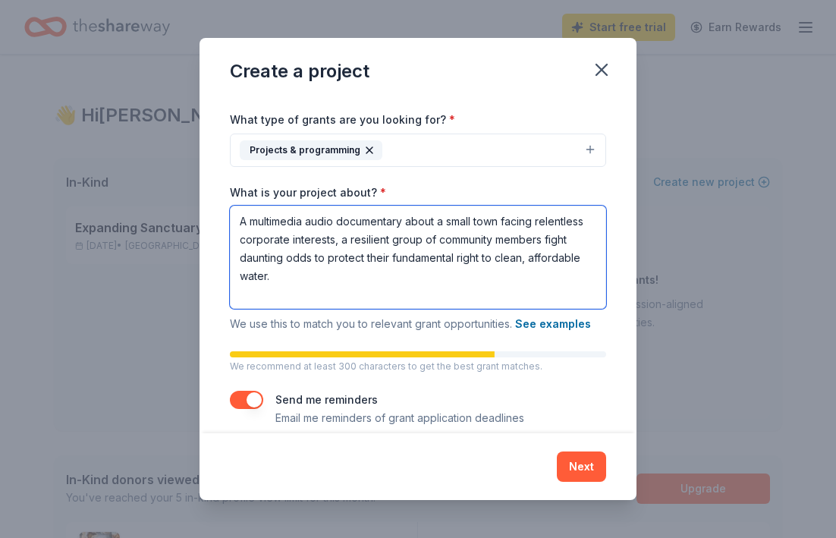
scroll to position [150, 0]
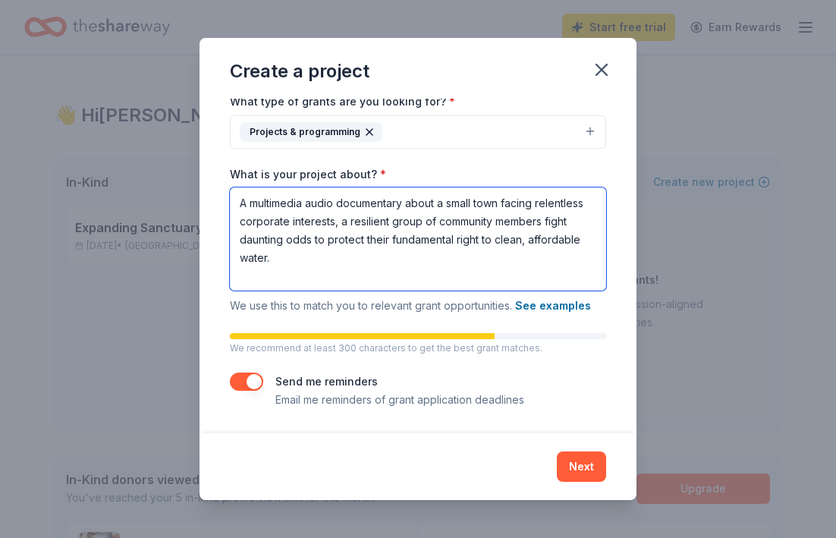
click at [409, 235] on textarea "A multimedia audio documentary about a small town facing relentless corporate i…" at bounding box center [418, 238] width 376 height 103
click at [281, 234] on textarea "A multimedia audio documentary about a small town facing relentless corporate i…" at bounding box center [418, 238] width 376 height 103
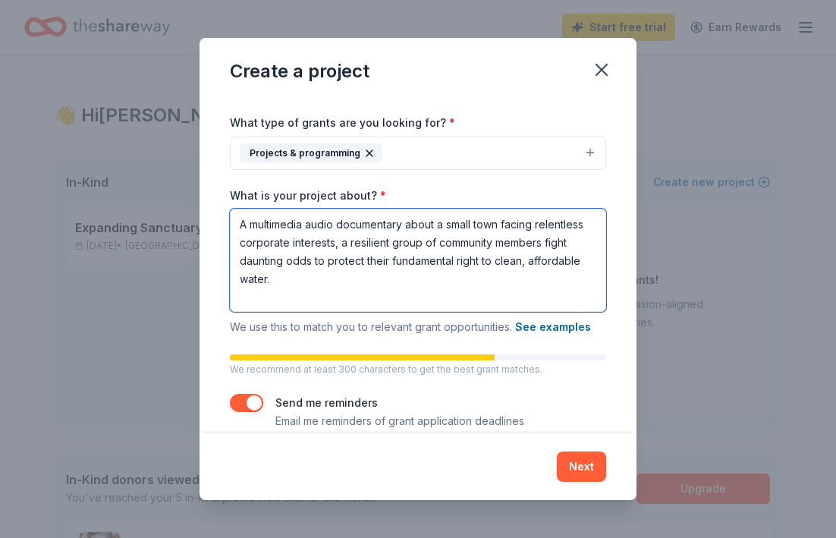
scroll to position [128, 0]
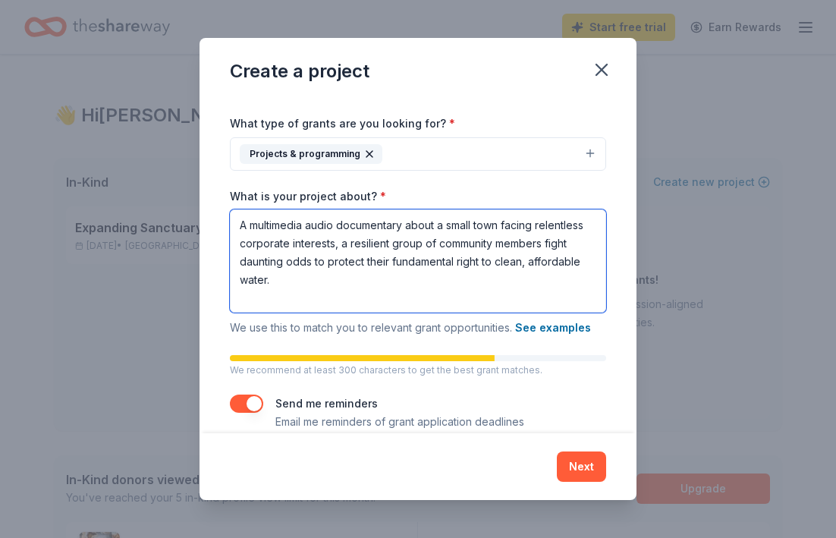
click at [286, 281] on textarea "A multimedia audio documentary about a small town facing relentless corporate i…" at bounding box center [418, 260] width 376 height 103
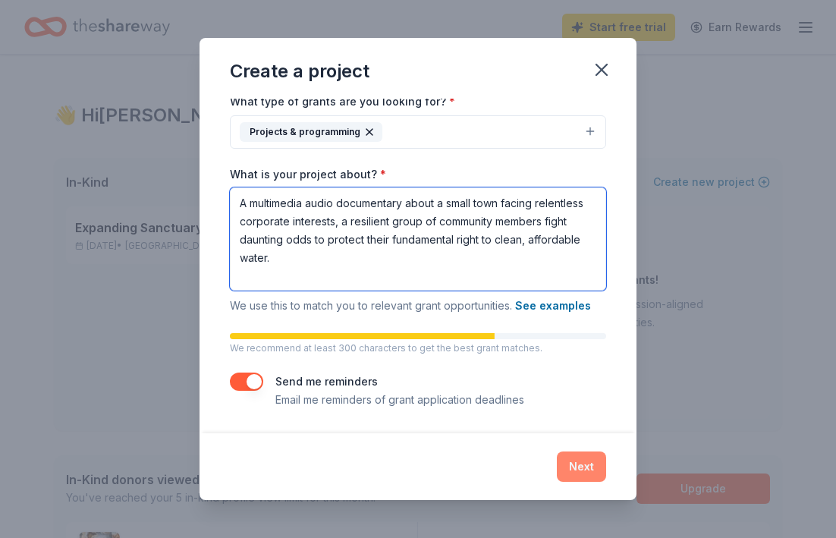
type textarea "A multimedia audio documentary about a small town facing relentless corporate i…"
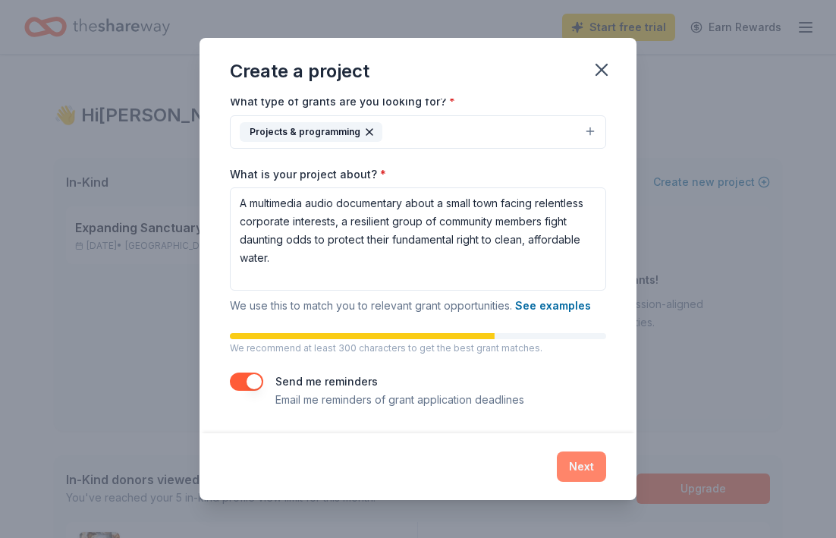
click at [586, 468] on button "Next" at bounding box center [581, 466] width 49 height 30
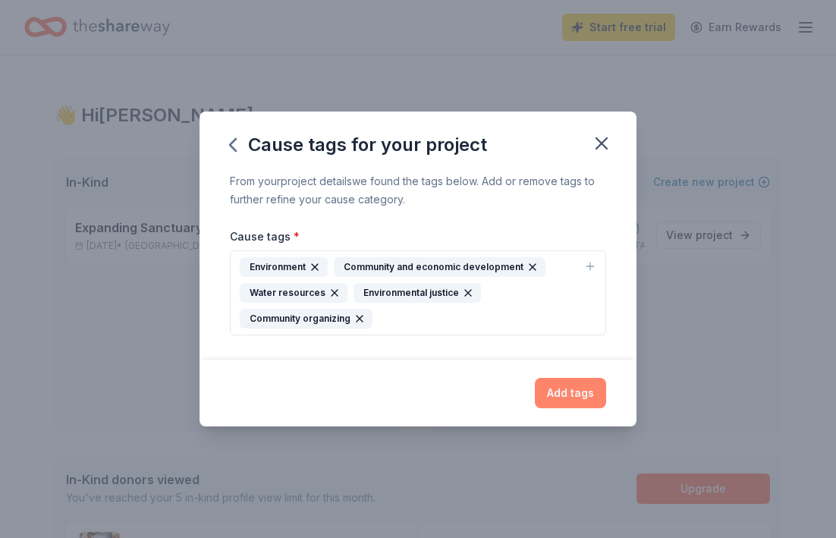
click at [561, 397] on button "Add tags" at bounding box center [570, 393] width 71 height 30
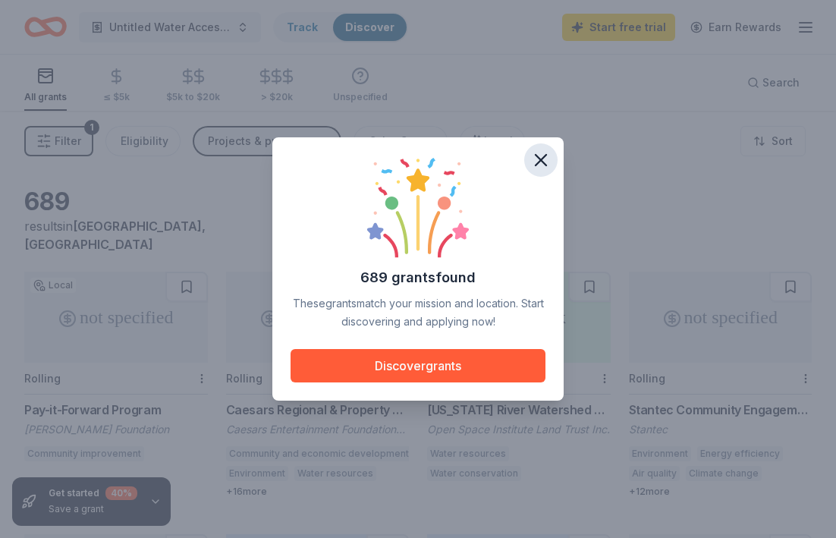
click at [545, 165] on icon "button" at bounding box center [541, 160] width 11 height 11
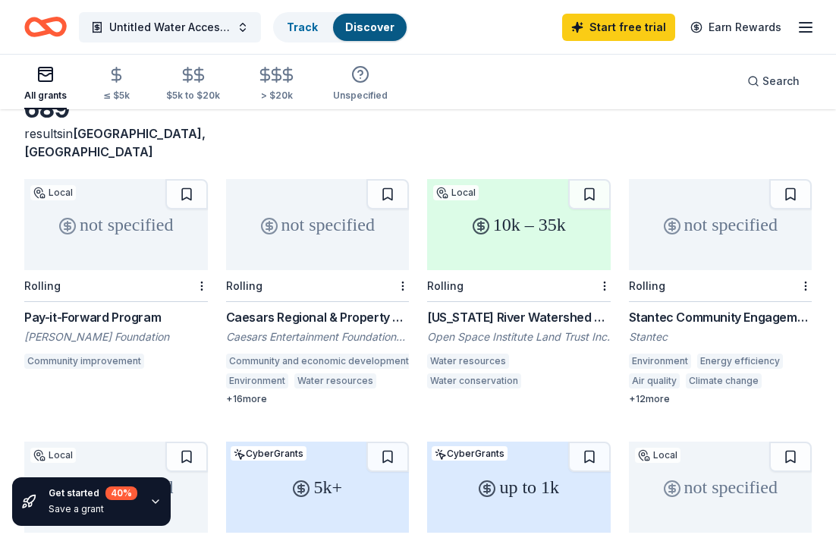
scroll to position [94, 0]
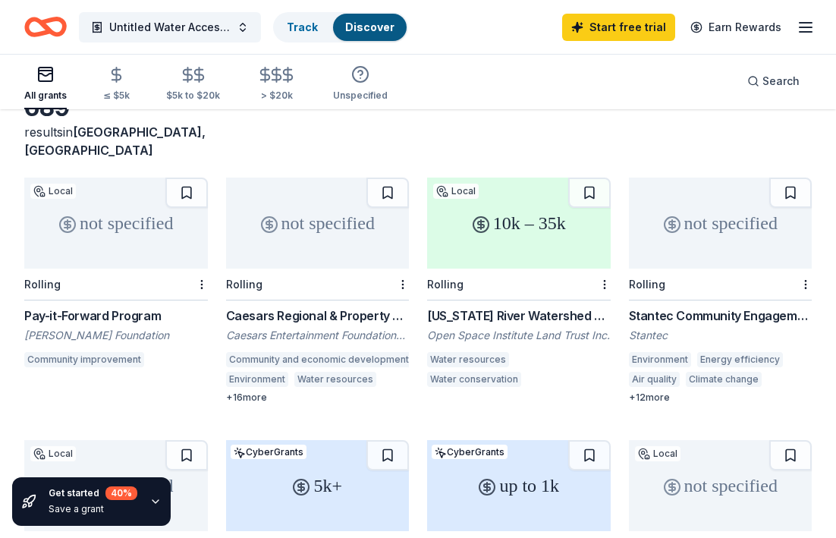
click at [121, 211] on div "not specified" at bounding box center [116, 223] width 184 height 91
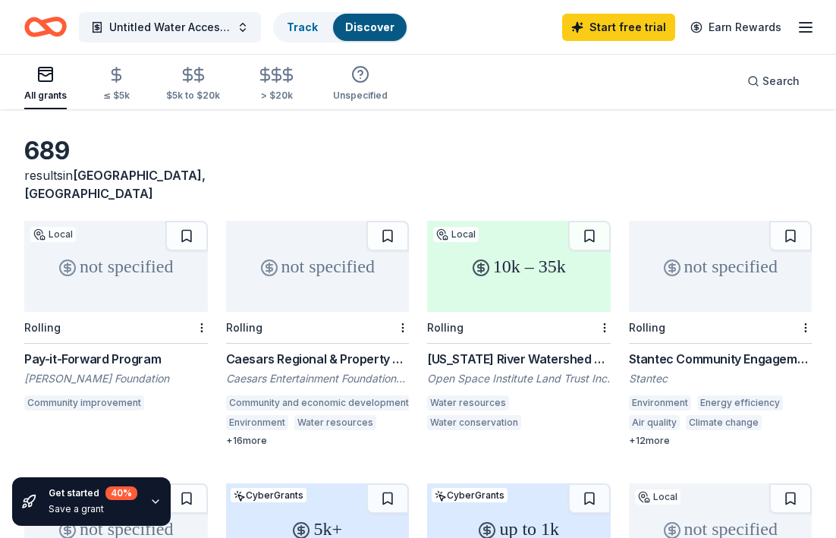
scroll to position [0, 0]
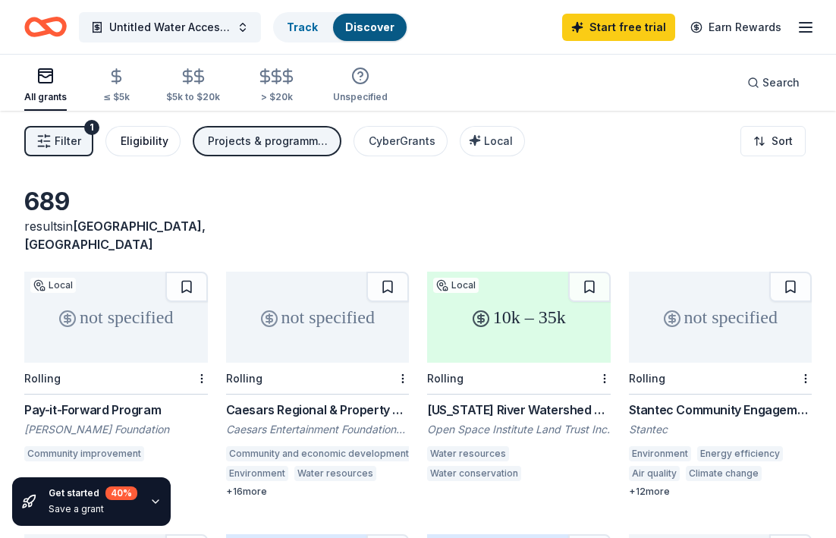
click at [155, 136] on div "Eligibility" at bounding box center [145, 141] width 48 height 18
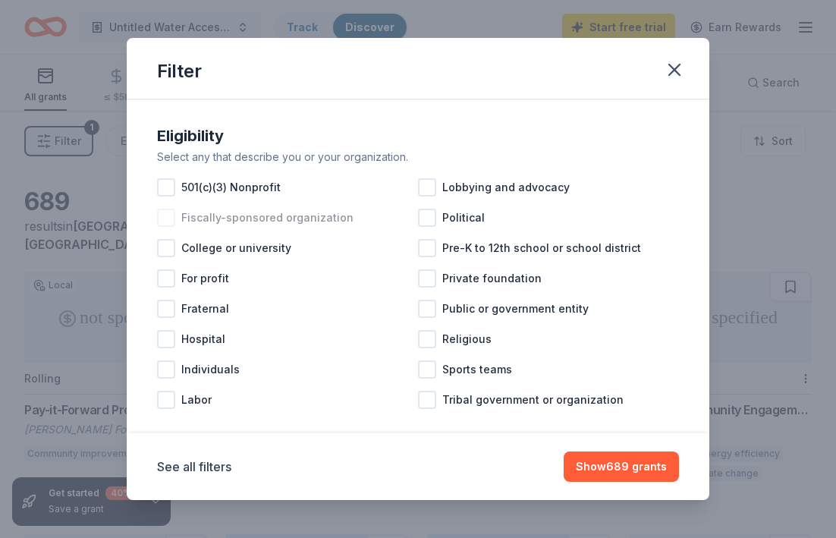
click at [195, 221] on span "Fiscally-sponsored organization" at bounding box center [267, 218] width 172 height 18
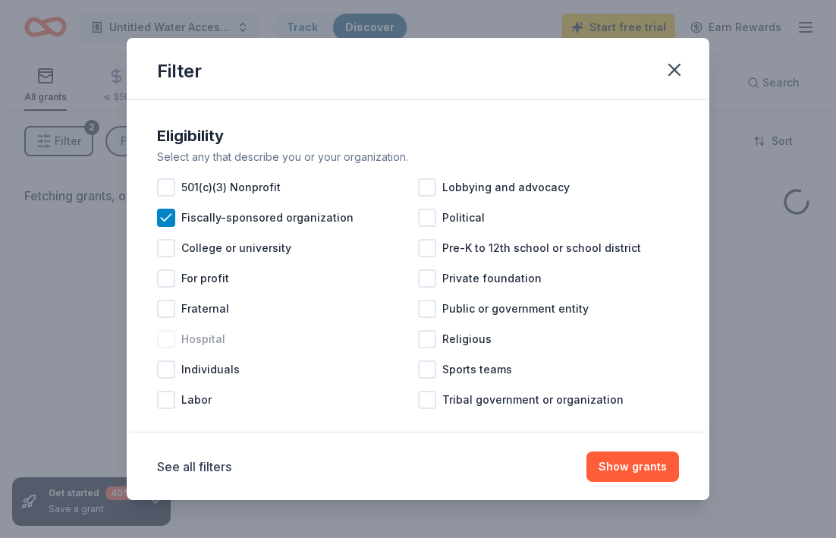
scroll to position [17, 0]
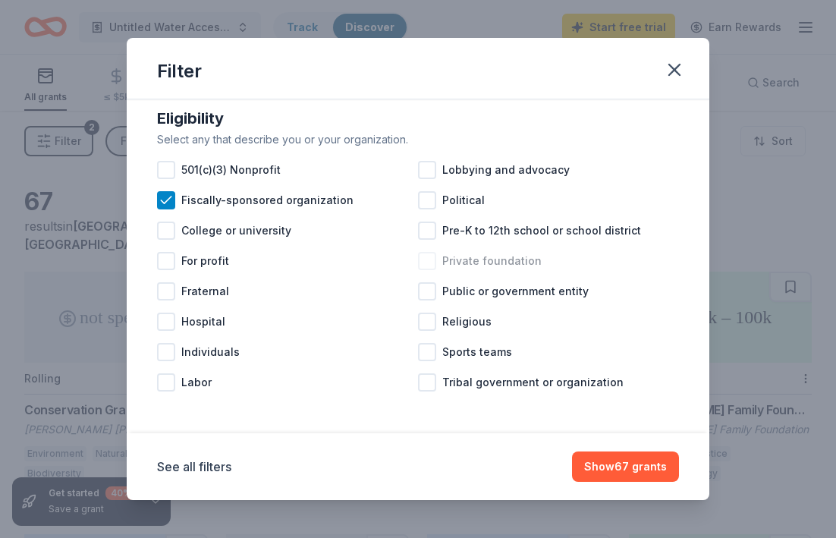
click at [474, 265] on span "Private foundation" at bounding box center [491, 261] width 99 height 18
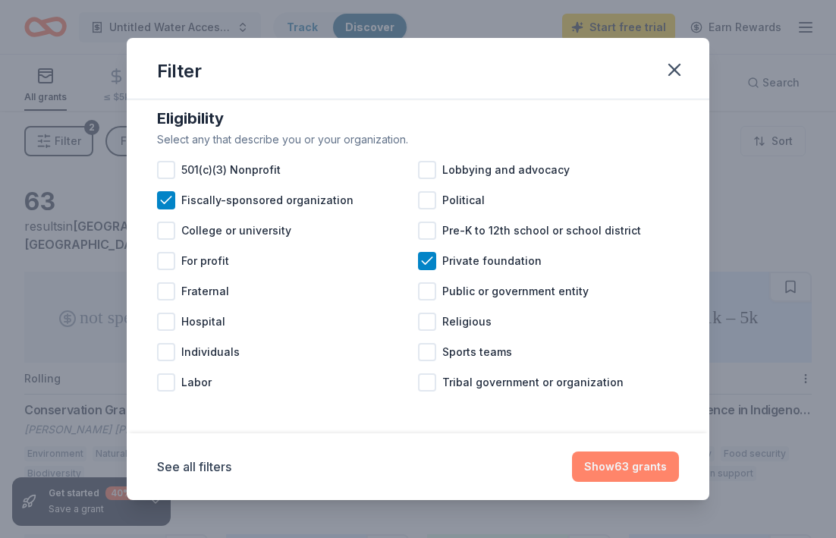
click at [634, 470] on button "Show 63 grants" at bounding box center [625, 466] width 107 height 30
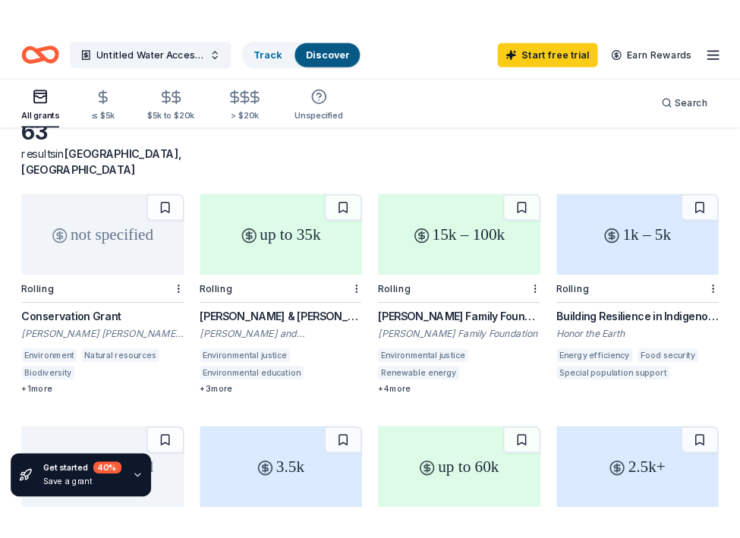
scroll to position [90, 0]
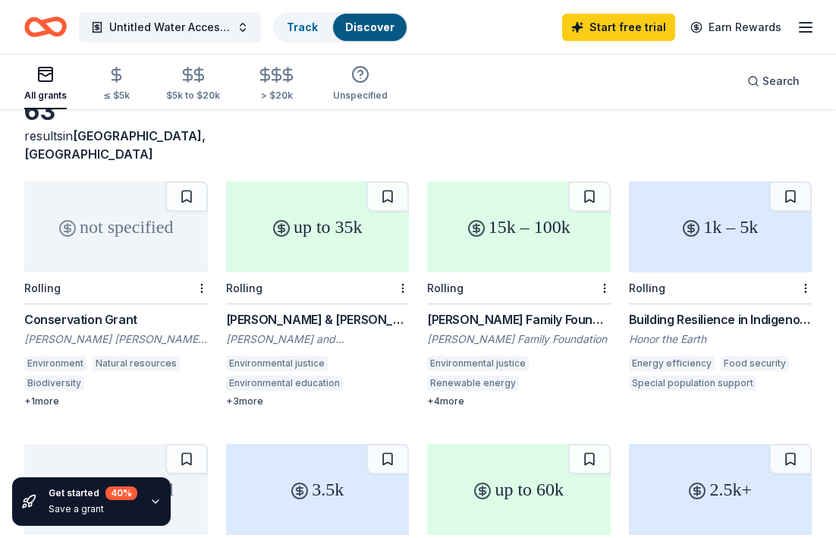
click at [308, 310] on div "Harris & Frances Block Foundation Grant" at bounding box center [318, 319] width 184 height 18
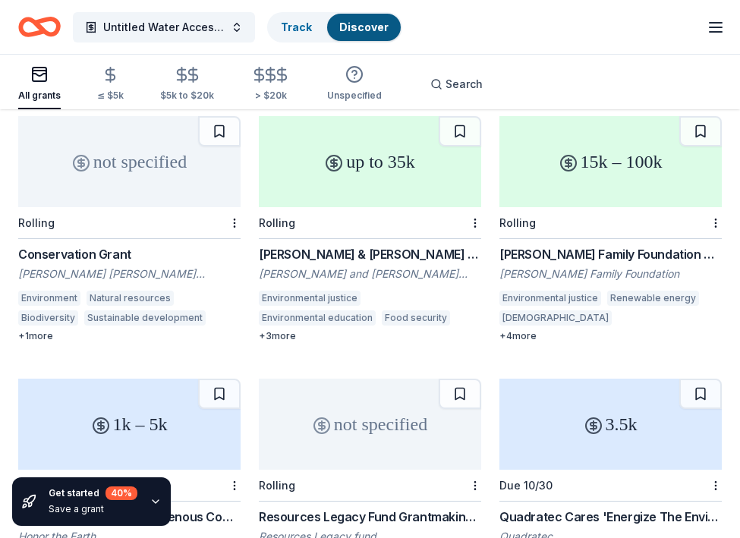
scroll to position [161, 0]
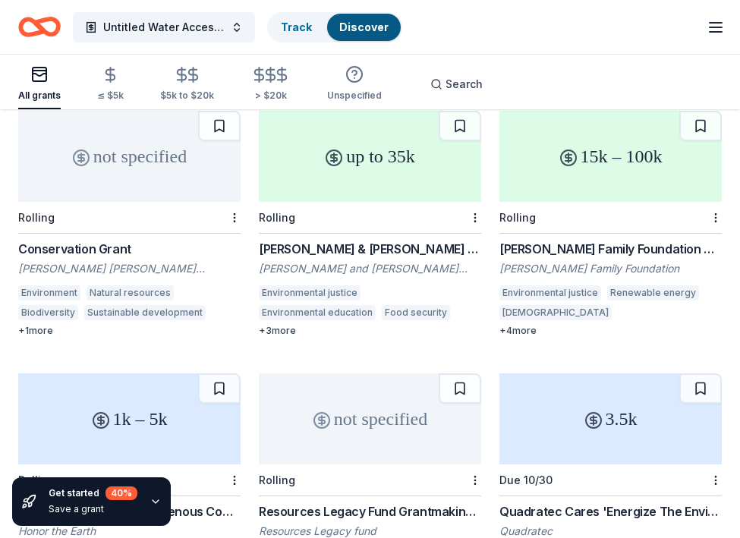
click at [516, 240] on div "Frankel Family Foundation Grants" at bounding box center [610, 249] width 222 height 18
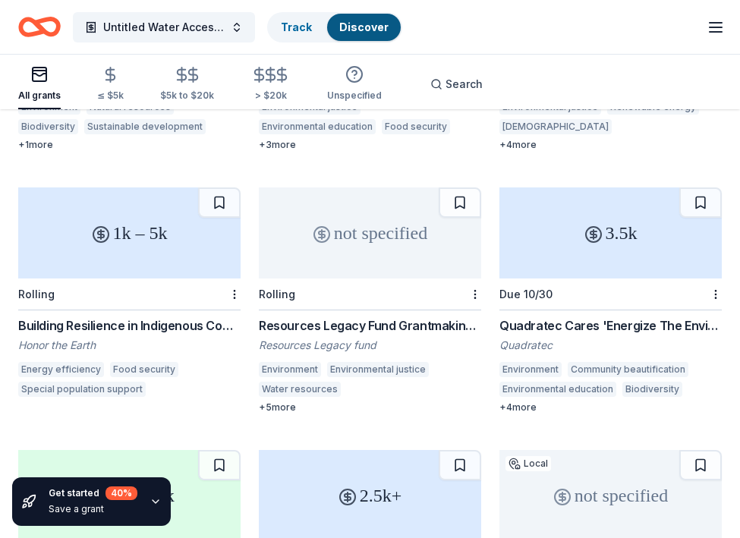
scroll to position [350, 0]
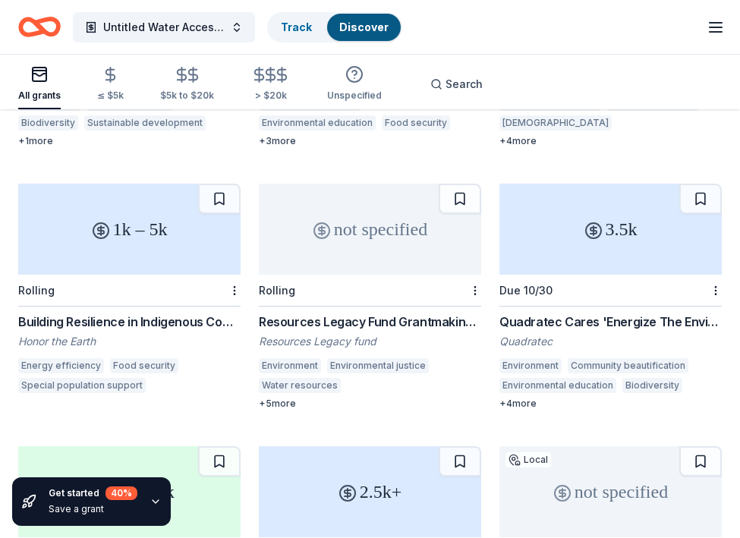
click at [300, 313] on div "Resources Legacy Fund Grantmaking Opportunity" at bounding box center [370, 322] width 222 height 18
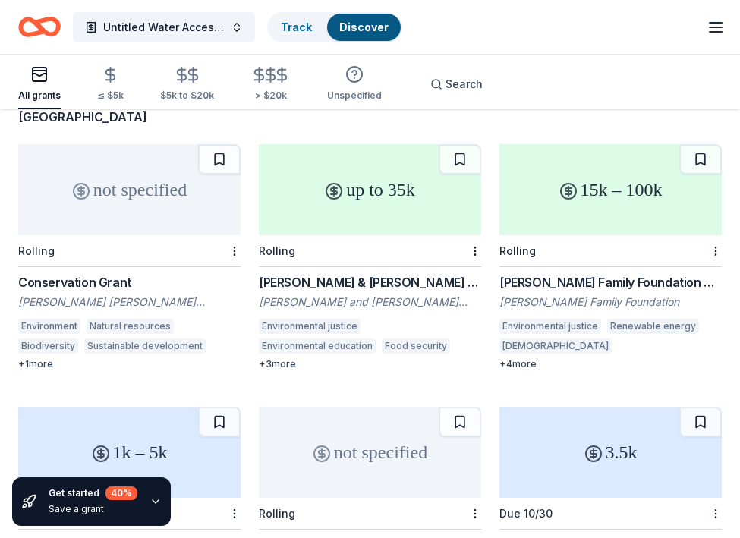
scroll to position [0, 0]
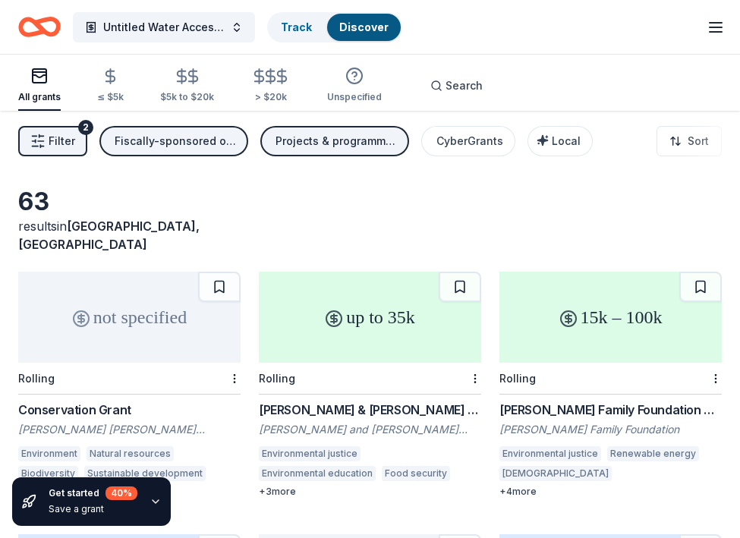
click at [277, 134] on div "Projects & programming" at bounding box center [335, 141] width 121 height 18
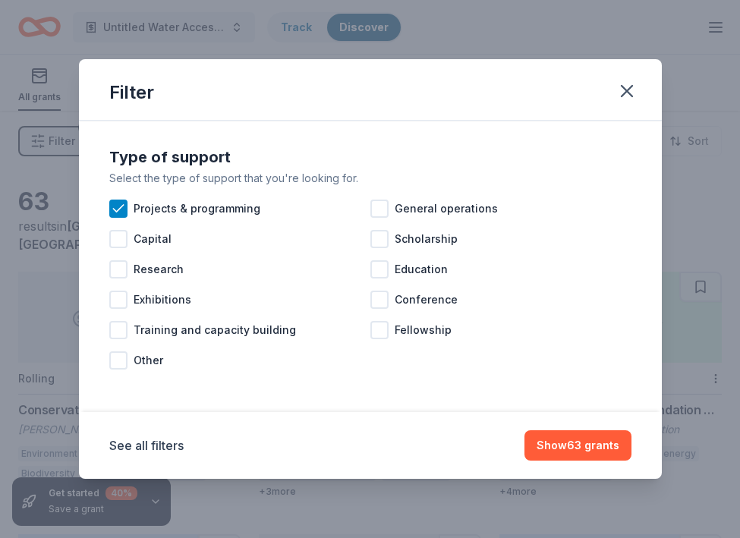
click at [51, 239] on div "Filter Type of support Select the type of support that you're looking for. Proj…" at bounding box center [370, 269] width 740 height 538
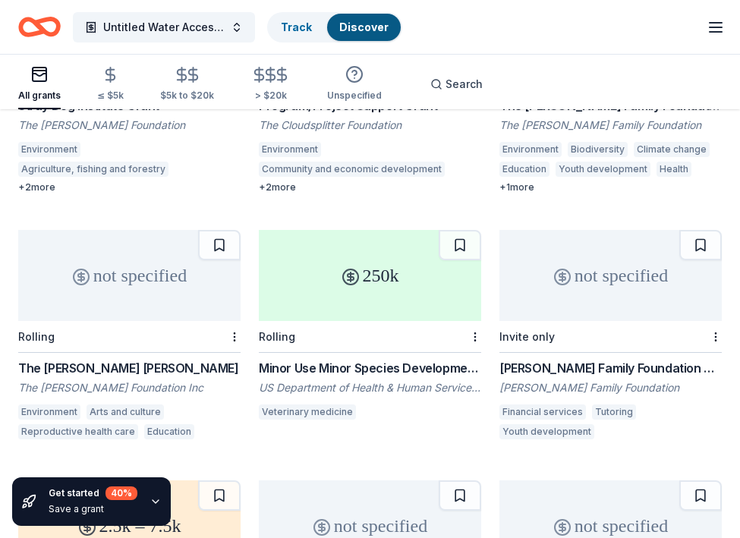
scroll to position [1091, 0]
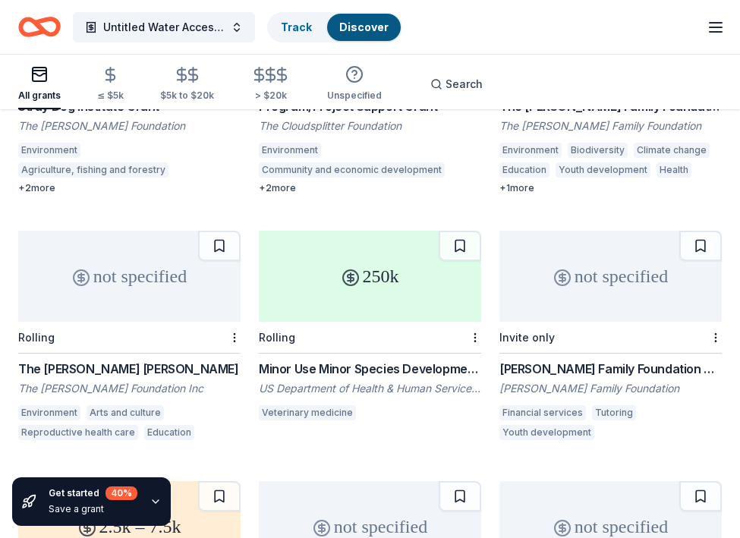
click at [552, 284] on div "not specified" at bounding box center [610, 276] width 222 height 91
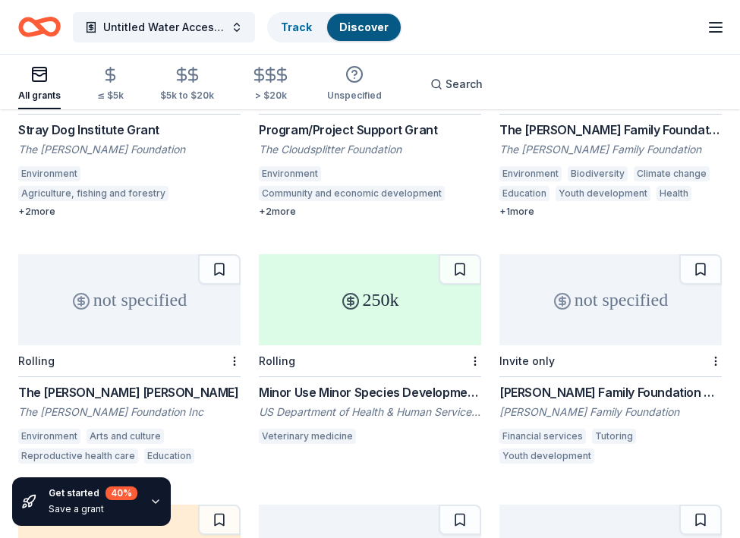
scroll to position [1058, 0]
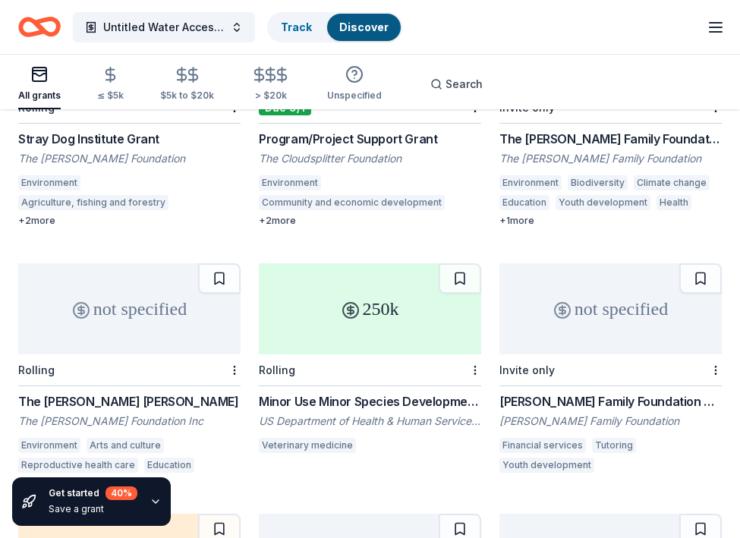
click at [70, 332] on div "not specified" at bounding box center [129, 308] width 222 height 91
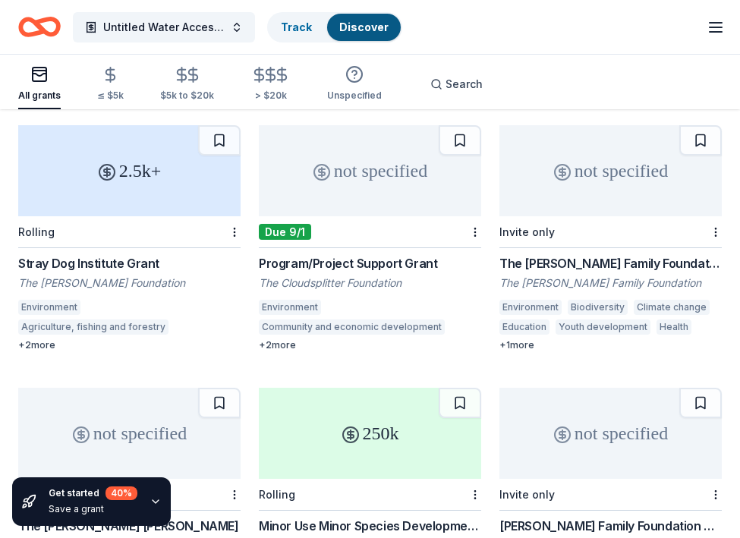
scroll to position [1119, 0]
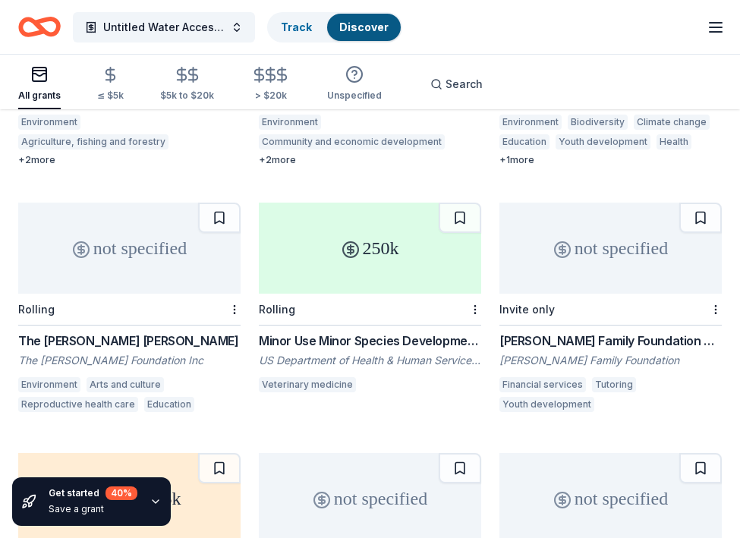
click at [137, 239] on div "not specified" at bounding box center [129, 248] width 222 height 91
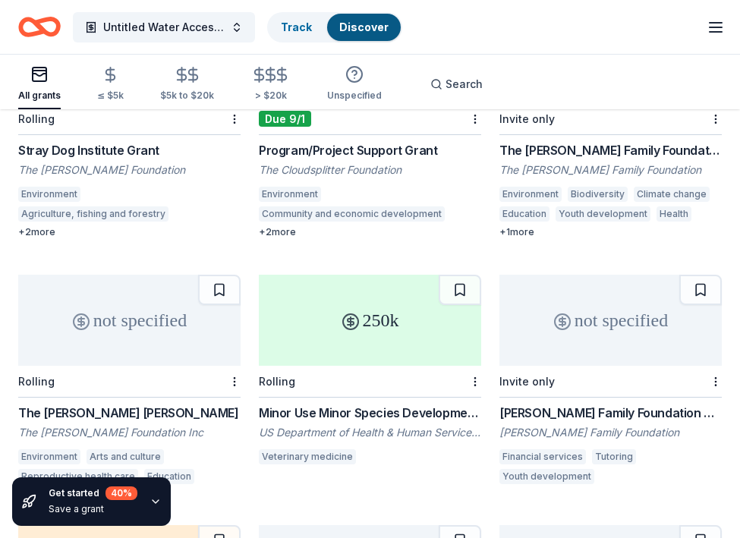
scroll to position [1045, 0]
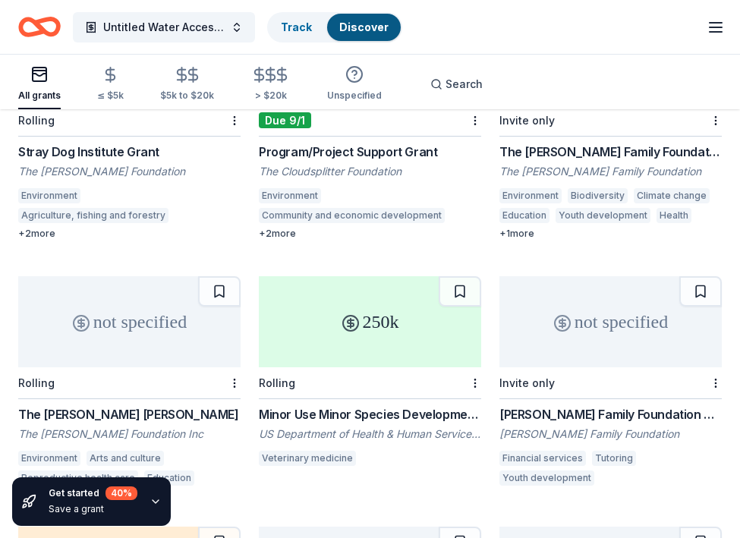
click at [537, 306] on div "not specified" at bounding box center [610, 321] width 222 height 91
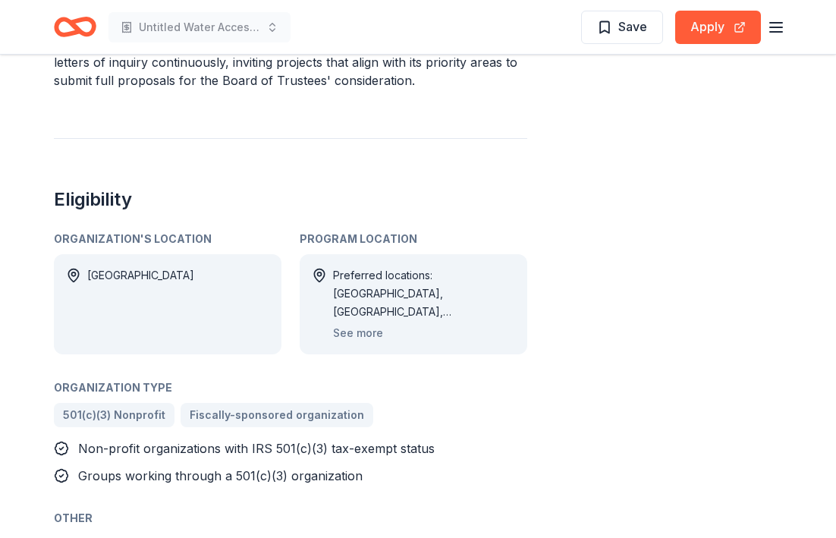
scroll to position [693, 0]
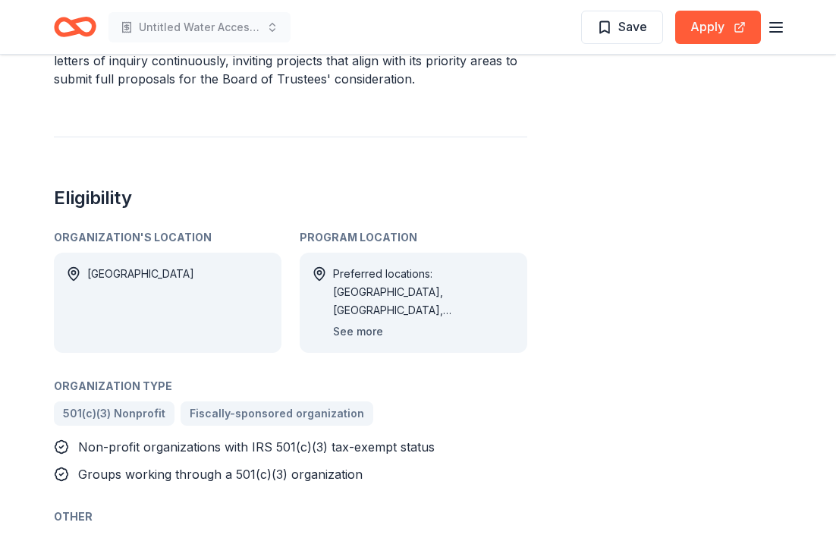
click at [367, 322] on button "See more" at bounding box center [358, 331] width 50 height 18
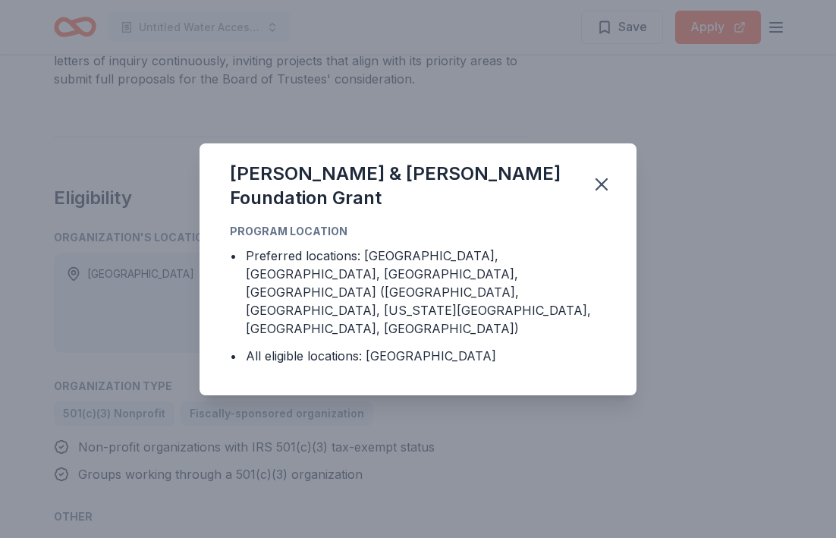
click at [298, 440] on div "Harris & Frances Block Foundation Grant Program Location • Preferred locations:…" at bounding box center [418, 269] width 836 height 538
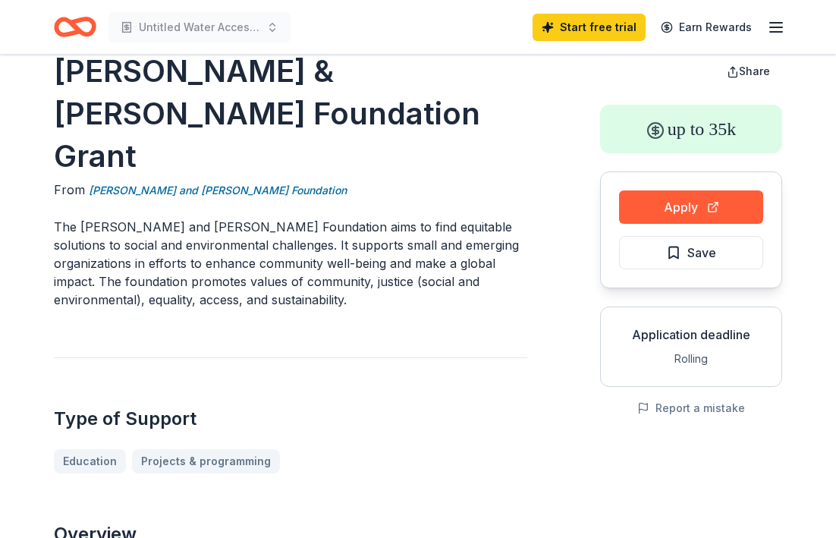
scroll to position [0, 0]
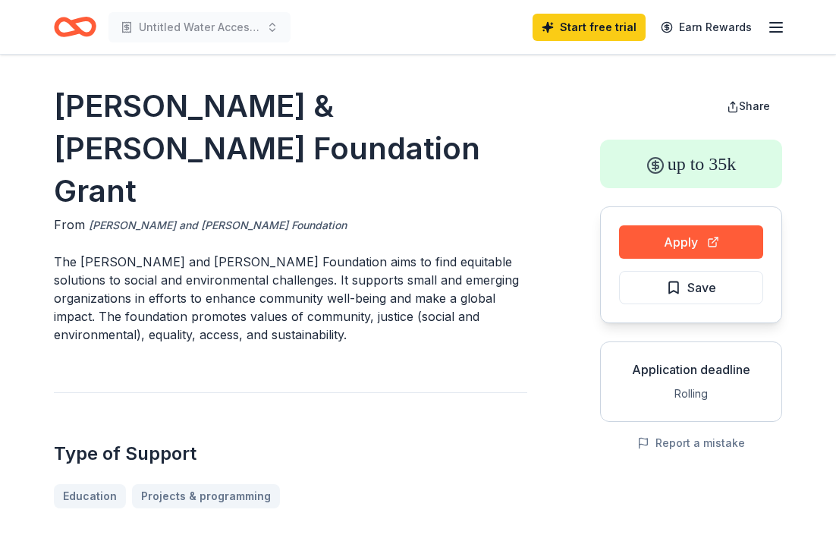
click at [187, 216] on link "Harris and Frances Block Foundation" at bounding box center [218, 225] width 258 height 18
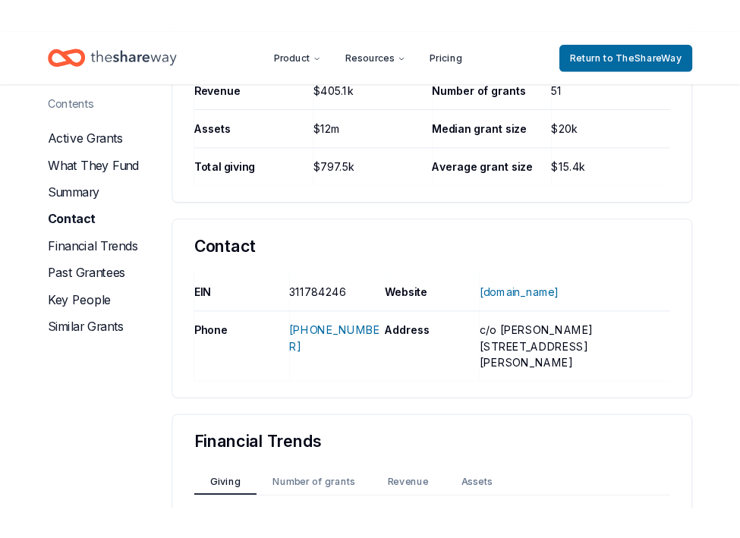
scroll to position [875, 0]
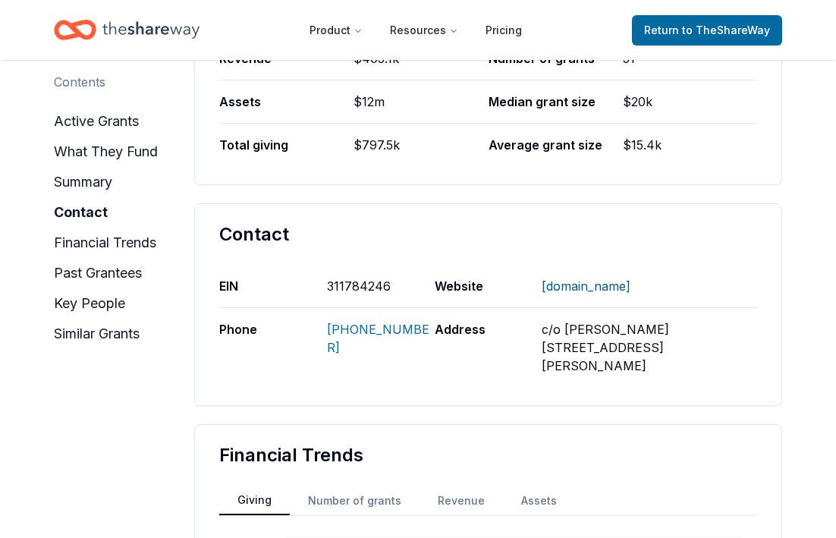
click at [592, 266] on link "www.blockfound.org" at bounding box center [586, 285] width 89 height 39
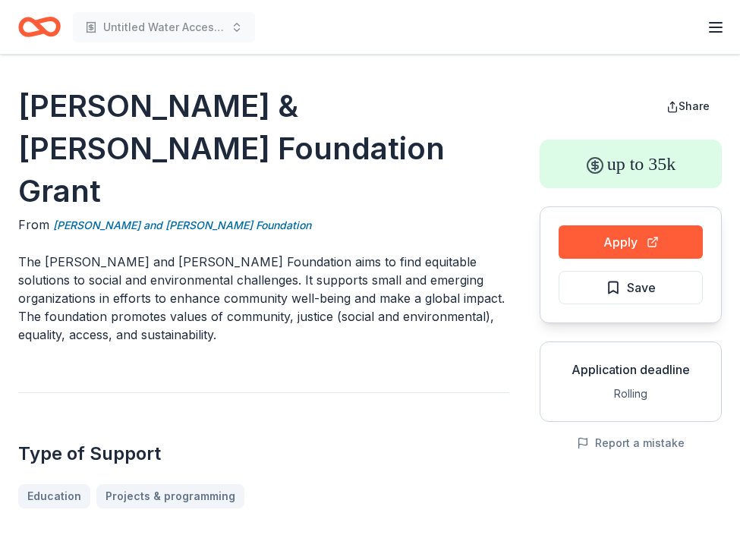
click at [61, 122] on h1 "Harris & Frances Block Foundation Grant" at bounding box center [263, 148] width 491 height 127
click at [61, 102] on h1 "Harris & Frances Block Foundation Grant" at bounding box center [263, 148] width 491 height 127
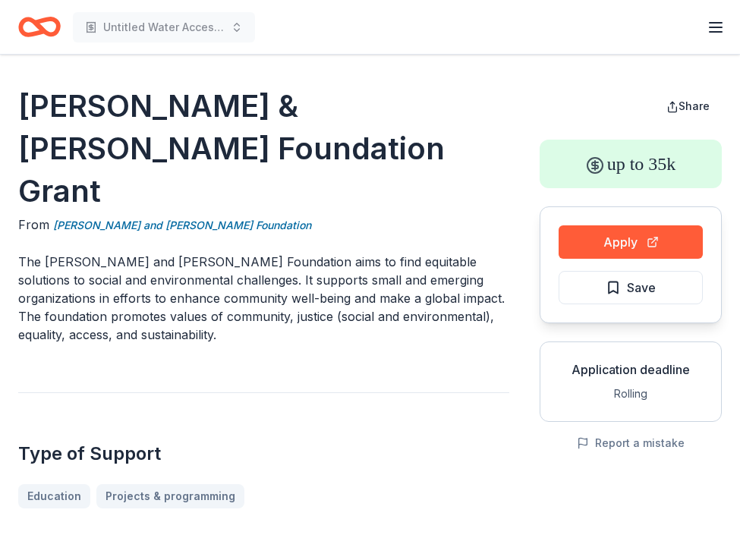
click at [61, 102] on h1 "Harris & Frances Block Foundation Grant" at bounding box center [263, 148] width 491 height 127
drag, startPoint x: 253, startPoint y: 222, endPoint x: 74, endPoint y: 224, distance: 178.3
click at [74, 253] on p "The Harris and Frances Block Foundation aims to find equitable solutions to soc…" at bounding box center [263, 298] width 491 height 91
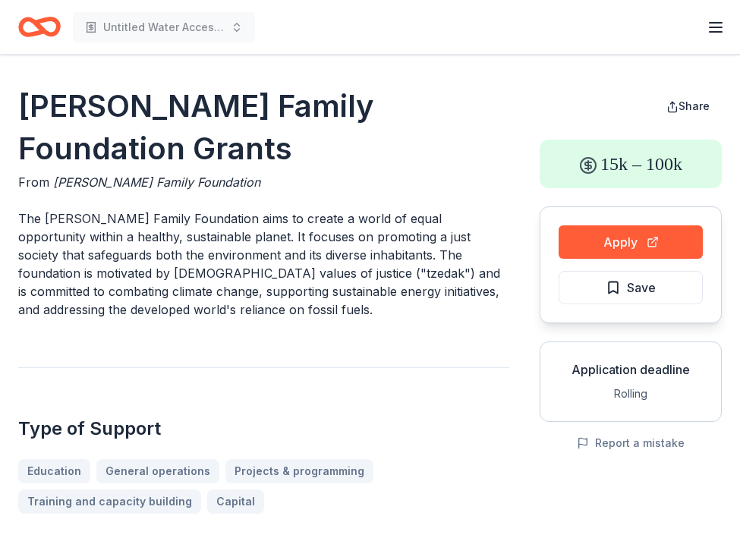
drag, startPoint x: 8, startPoint y: 108, endPoint x: 335, endPoint y: 88, distance: 328.3
drag, startPoint x: 527, startPoint y: 95, endPoint x: 231, endPoint y: 121, distance: 297.1
drag, startPoint x: 206, startPoint y: 144, endPoint x: 112, endPoint y: 121, distance: 96.8
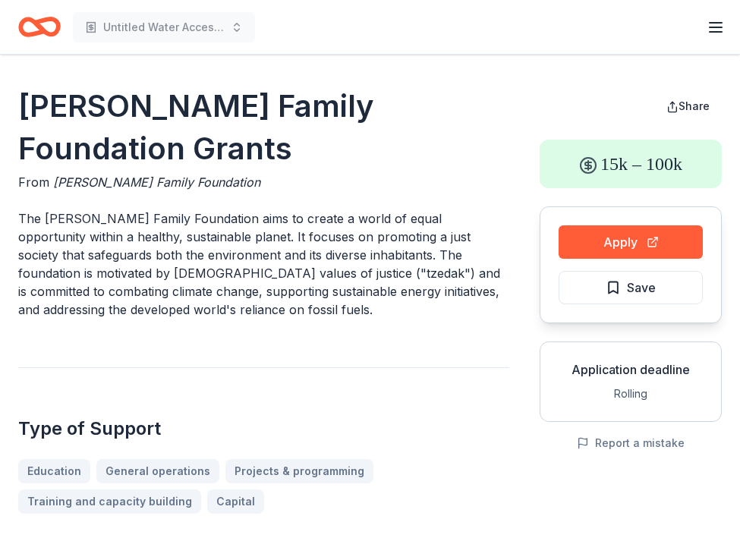
drag, startPoint x: 18, startPoint y: 172, endPoint x: 157, endPoint y: 173, distance: 138.8
click at [157, 209] on p "The [PERSON_NAME] Family Foundation aims to create a world of equal opportunity…" at bounding box center [263, 263] width 491 height 109
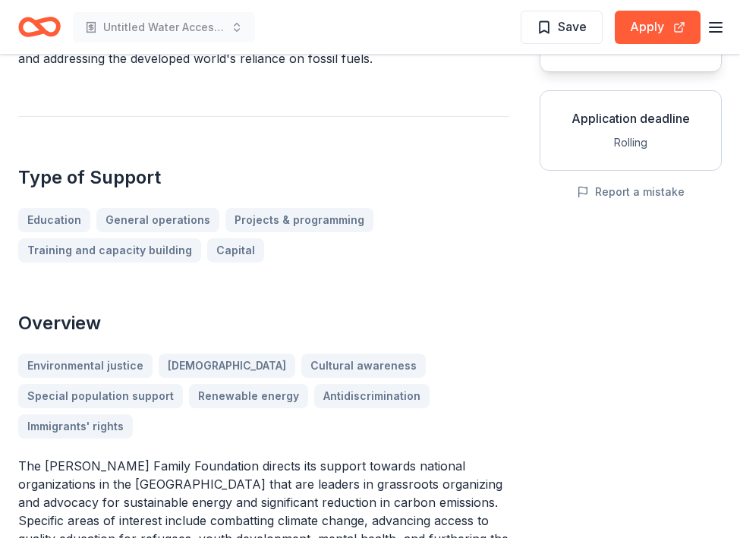
scroll to position [263, 0]
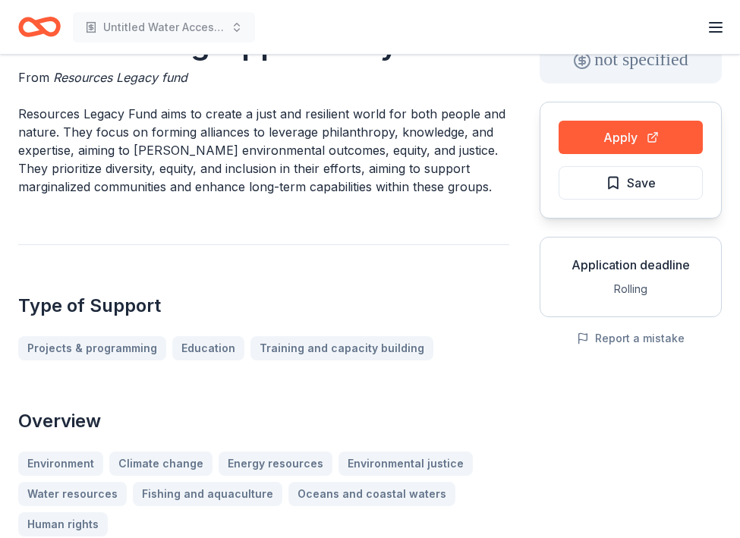
scroll to position [110, 0]
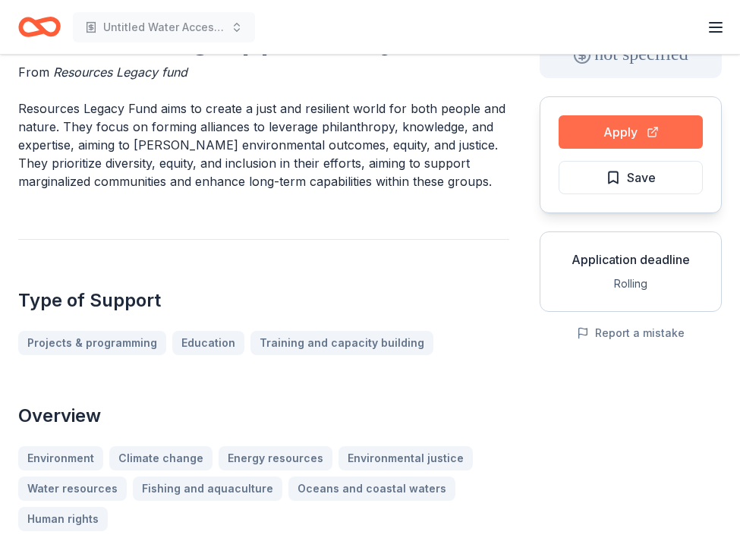
click at [615, 124] on button "Apply" at bounding box center [630, 131] width 144 height 33
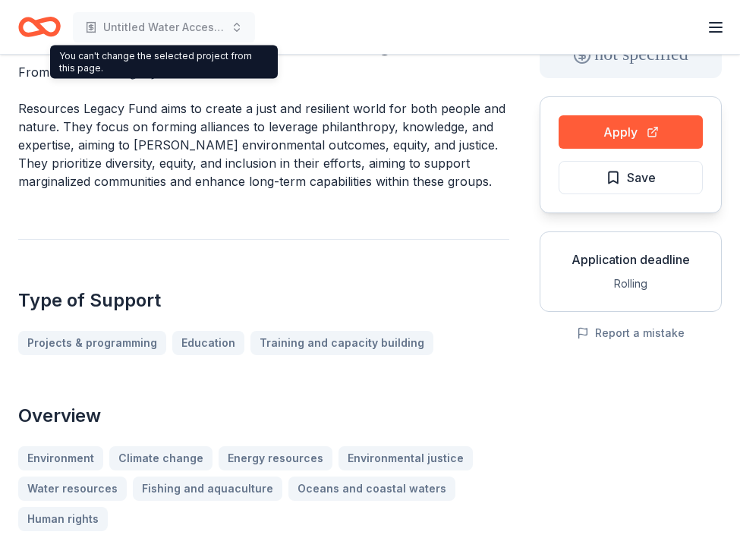
scroll to position [0, 0]
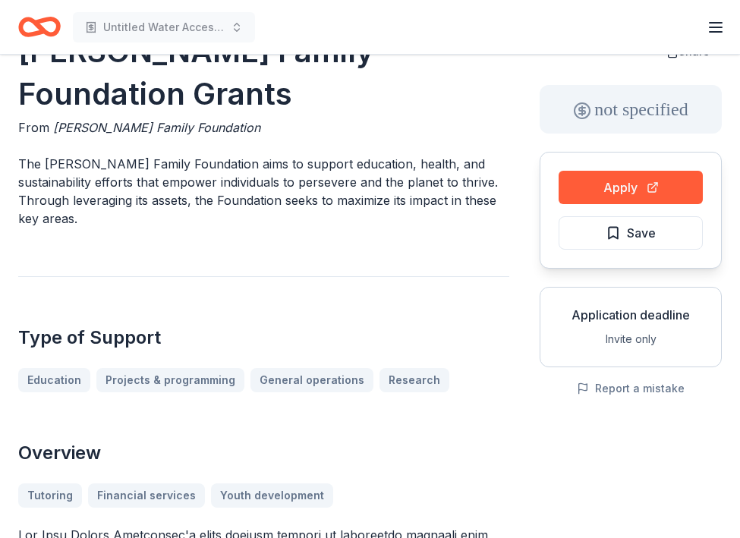
scroll to position [56, 0]
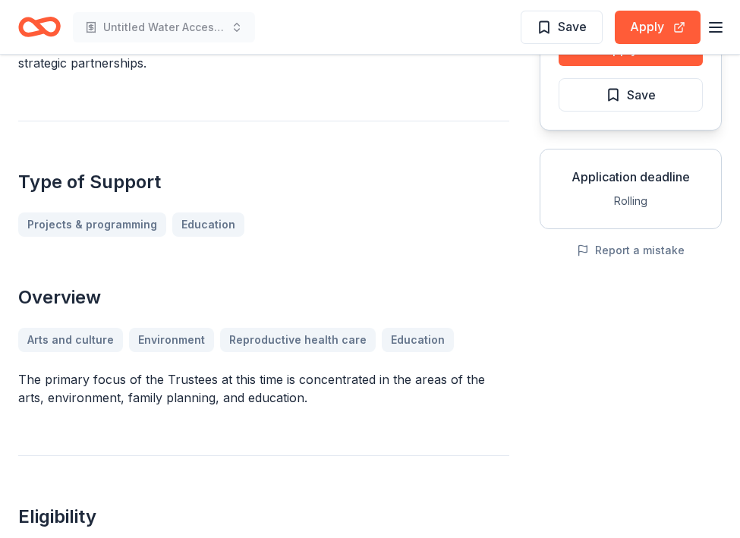
scroll to position [99, 0]
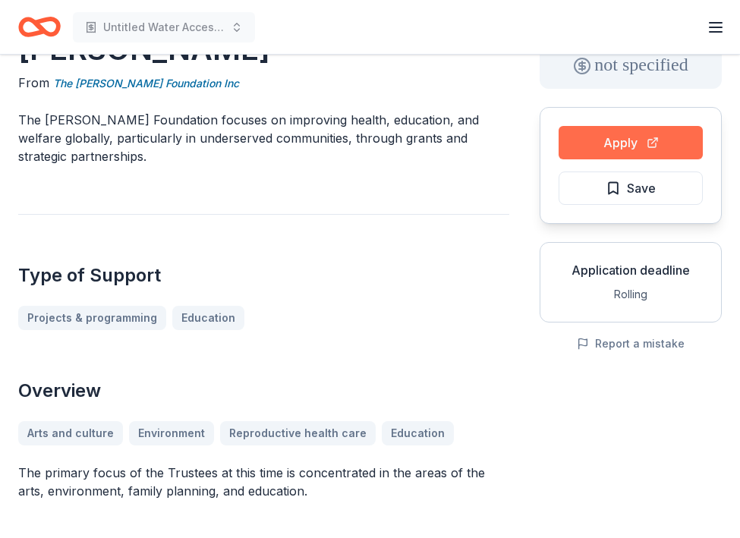
click at [606, 146] on button "Apply" at bounding box center [630, 142] width 144 height 33
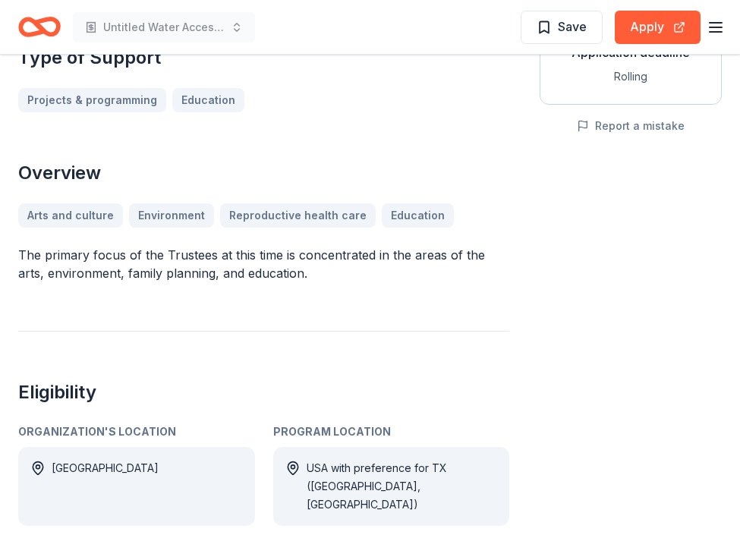
scroll to position [0, 0]
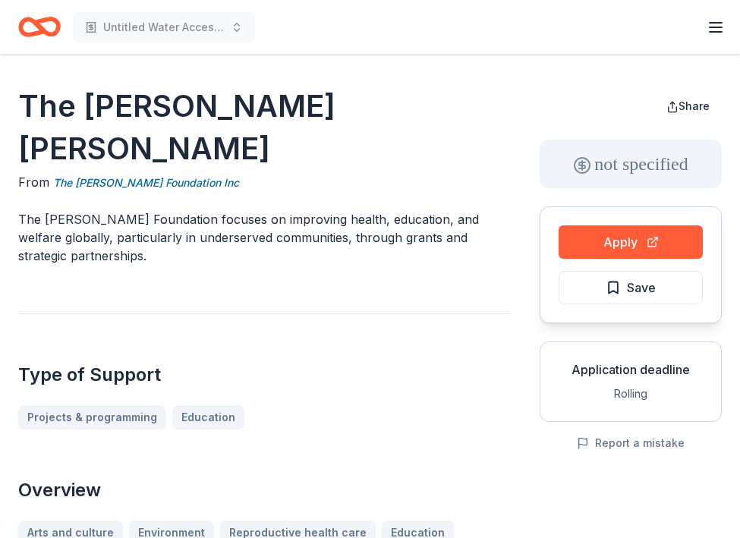
drag, startPoint x: 12, startPoint y: 174, endPoint x: 163, endPoint y: 184, distance: 151.3
drag, startPoint x: 15, startPoint y: 98, endPoint x: 374, endPoint y: 111, distance: 359.1
click at [175, 174] on link "The [PERSON_NAME] Foundation Inc" at bounding box center [146, 183] width 186 height 18
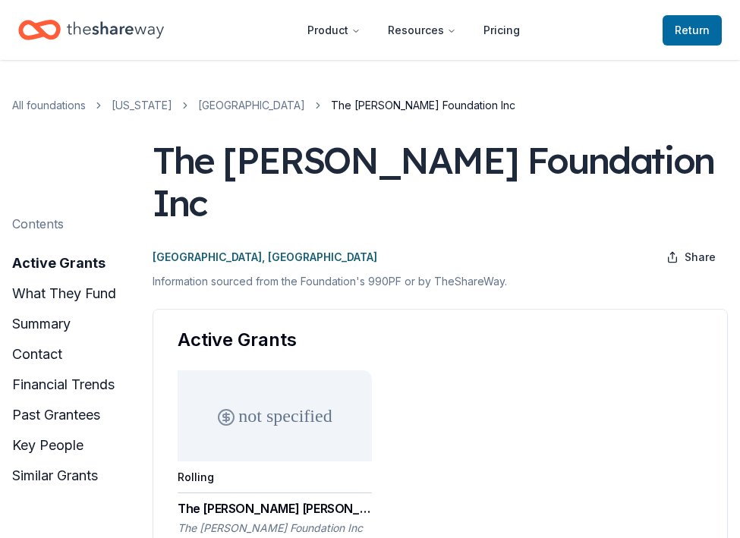
drag, startPoint x: 236, startPoint y: 143, endPoint x: 140, endPoint y: 143, distance: 96.4
drag, startPoint x: 159, startPoint y: 149, endPoint x: 237, endPoint y: 209, distance: 99.5
click at [237, 209] on div "The [PERSON_NAME] Foundation Inc" at bounding box center [439, 181] width 575 height 85
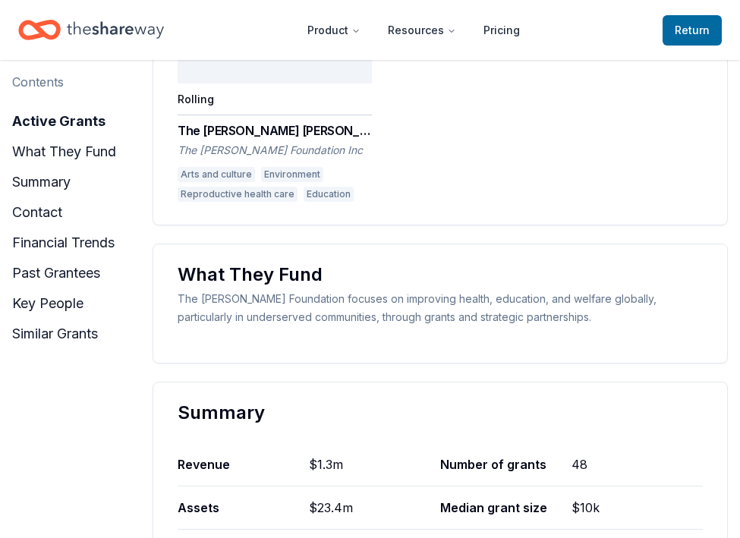
scroll to position [363, 0]
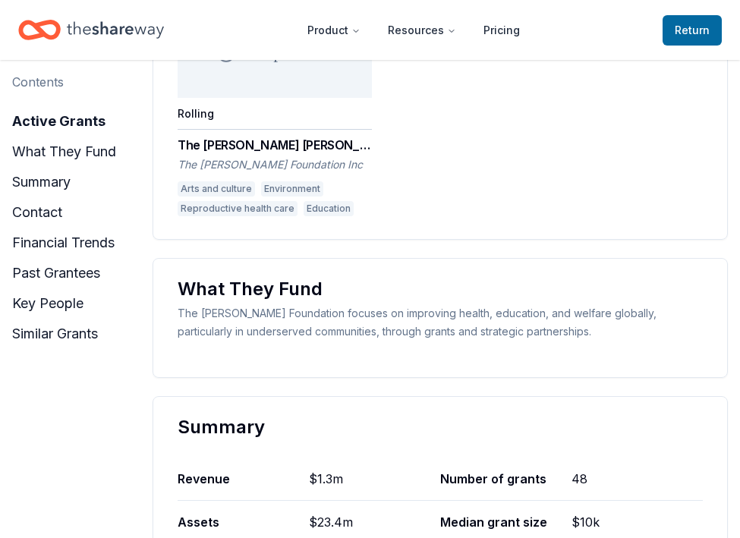
drag, startPoint x: 177, startPoint y: 143, endPoint x: 378, endPoint y: 151, distance: 201.2
click at [378, 151] on div "Active Grants not specified Rolling The [PERSON_NAME] [PERSON_NAME] The [PERSON…" at bounding box center [439, 92] width 575 height 294
drag, startPoint x: 379, startPoint y: 161, endPoint x: 148, endPoint y: 152, distance: 230.8
drag, startPoint x: 179, startPoint y: 315, endPoint x: 360, endPoint y: 319, distance: 180.6
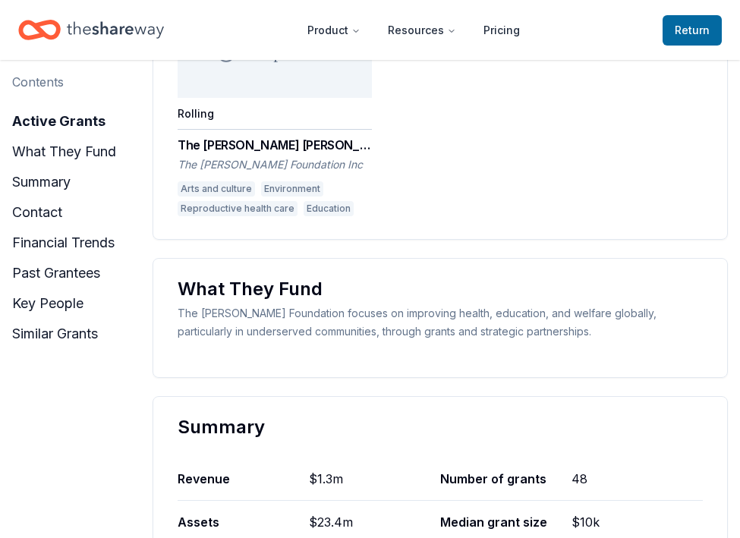
click at [360, 319] on div "The [PERSON_NAME] Foundation focuses on improving health, education, and welfar…" at bounding box center [440, 322] width 525 height 36
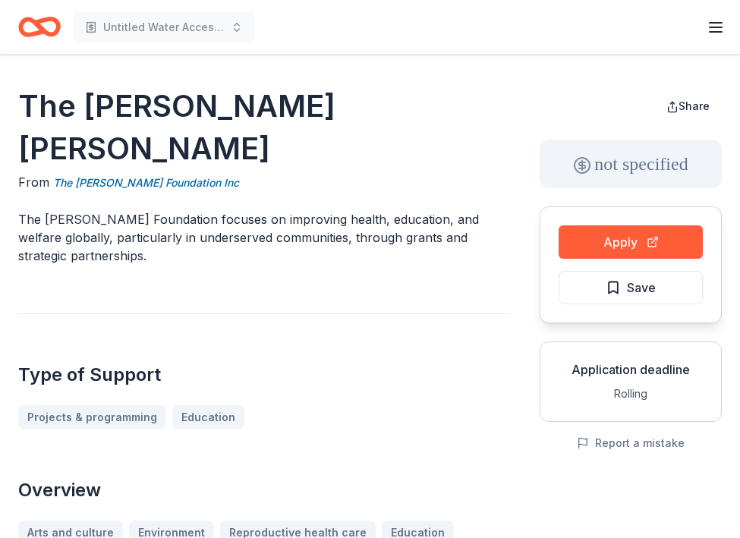
click at [197, 313] on div "Type of Support Projects & programming Education" at bounding box center [263, 371] width 491 height 116
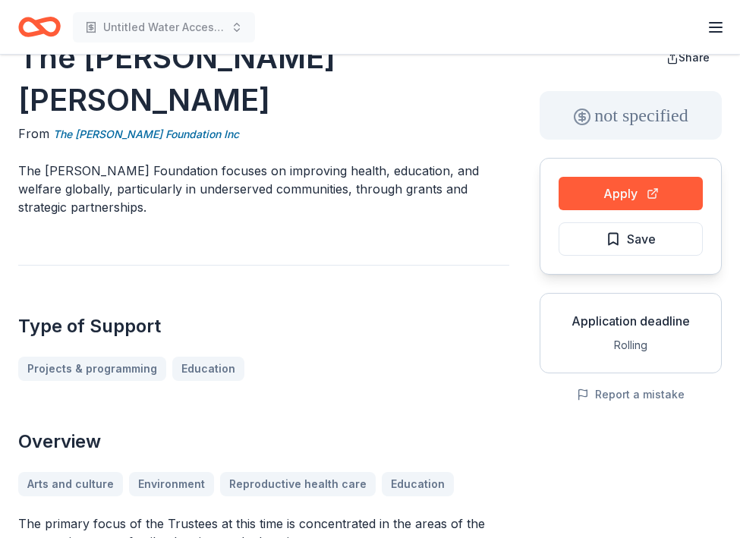
scroll to position [50, 0]
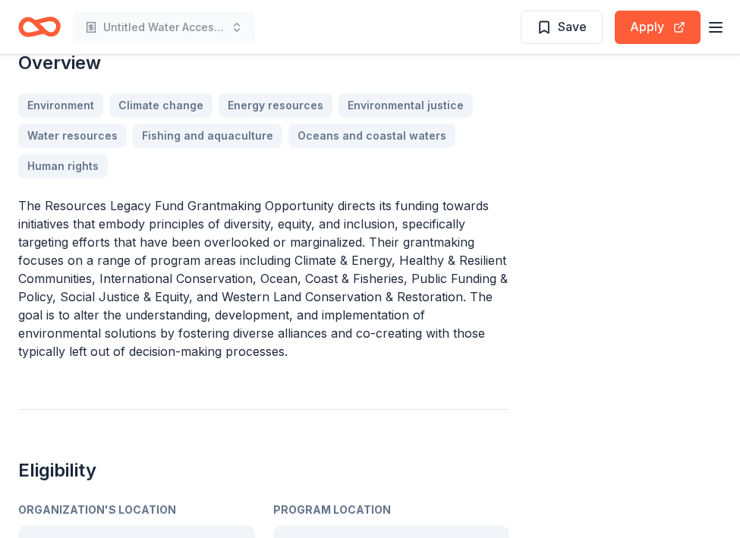
scroll to position [466, 0]
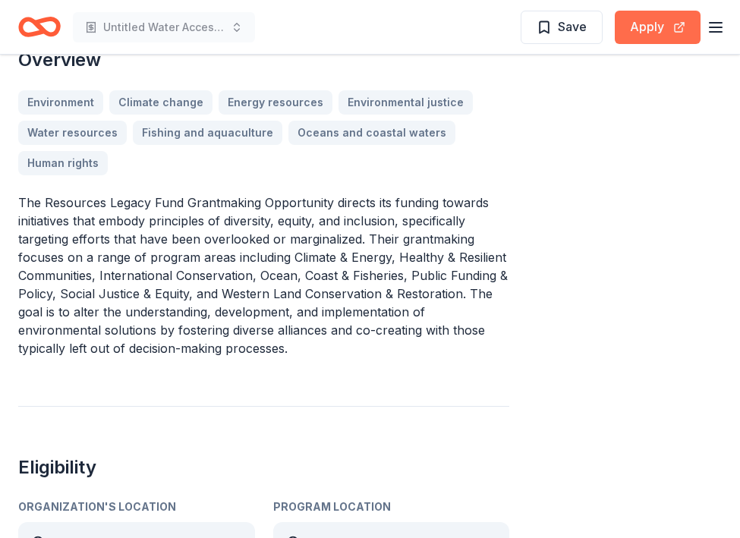
click at [646, 18] on button "Apply" at bounding box center [657, 27] width 86 height 33
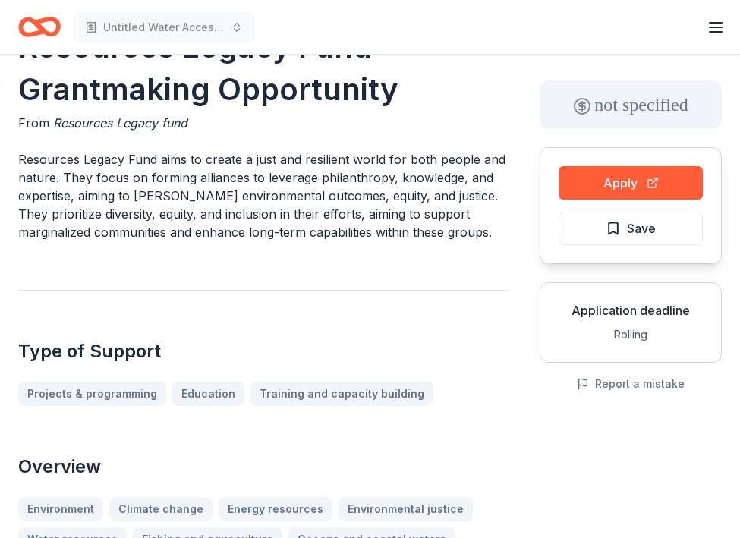
scroll to position [0, 0]
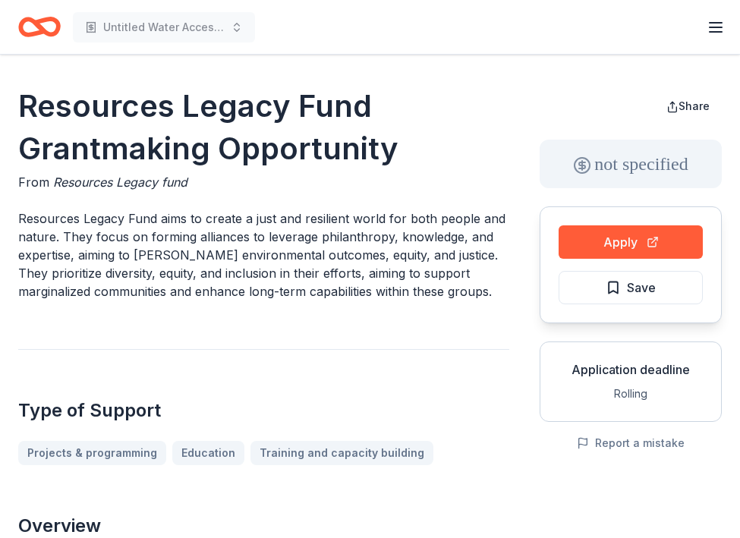
click at [49, 30] on icon "Home" at bounding box center [39, 27] width 42 height 36
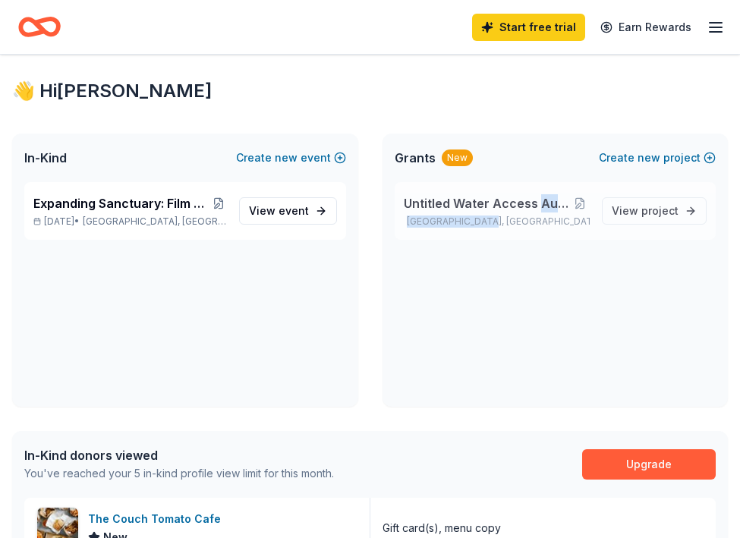
drag, startPoint x: 541, startPoint y: 200, endPoint x: 538, endPoint y: 228, distance: 28.2
click at [538, 228] on div "Untitled Water Access Audio Documentary Philadelphia, PA View project" at bounding box center [555, 211] width 322 height 58
click at [586, 202] on button at bounding box center [580, 203] width 20 height 12
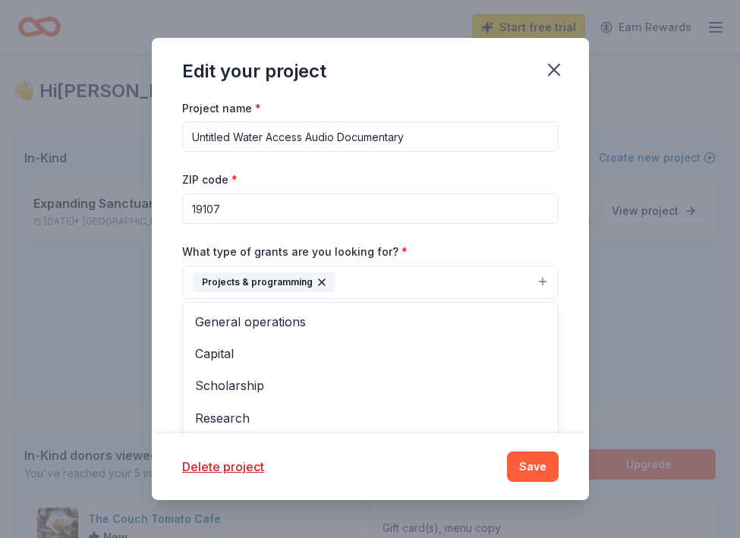
click at [412, 278] on button "Projects & programming" at bounding box center [370, 282] width 376 height 33
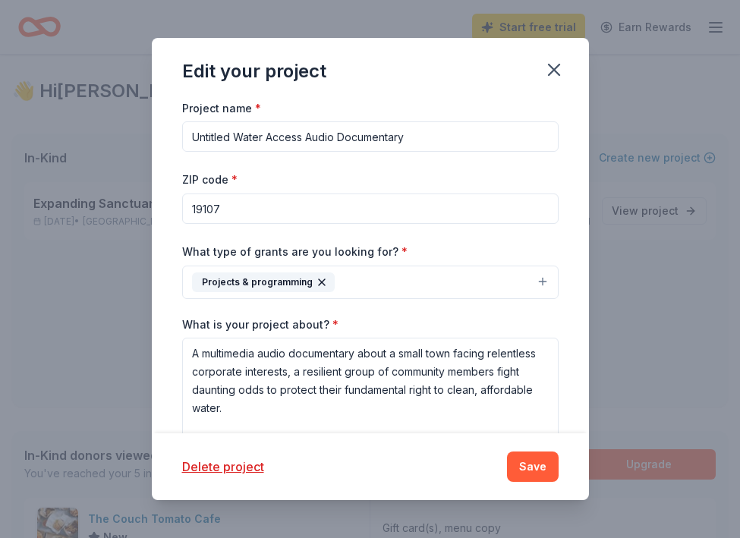
click at [316, 283] on icon "button" at bounding box center [322, 282] width 12 height 12
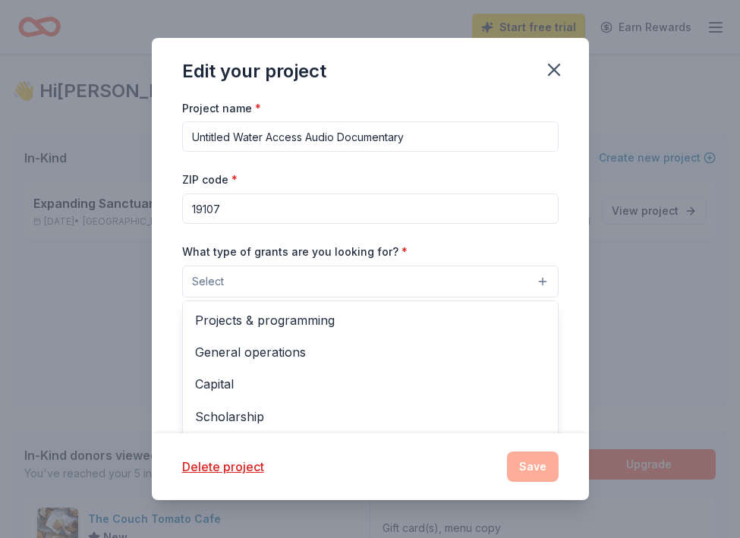
click at [313, 286] on button "Select" at bounding box center [370, 282] width 376 height 32
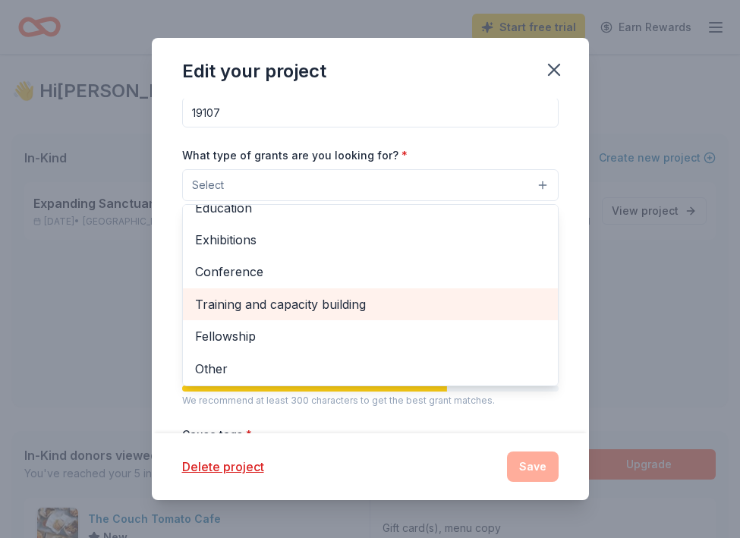
scroll to position [179, 0]
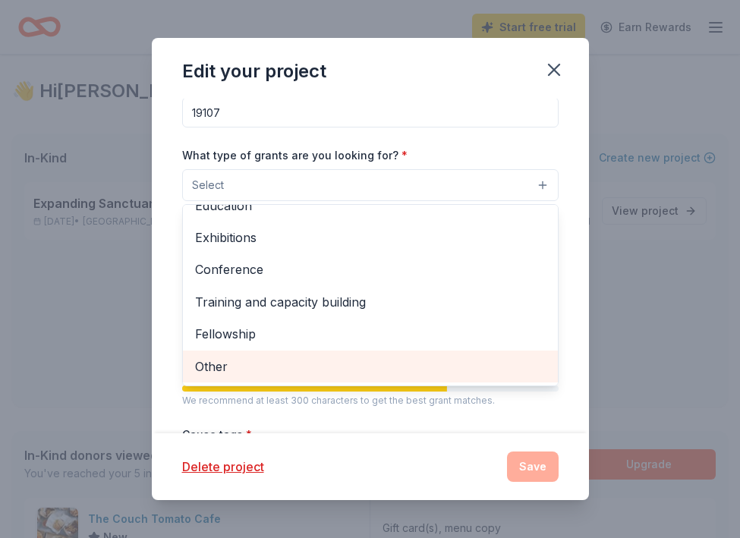
click at [296, 361] on span "Other" at bounding box center [370, 367] width 350 height 20
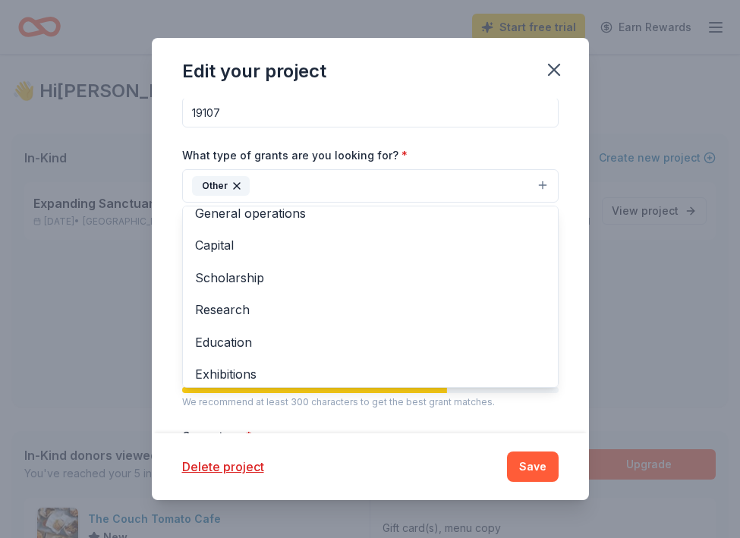
scroll to position [0, 0]
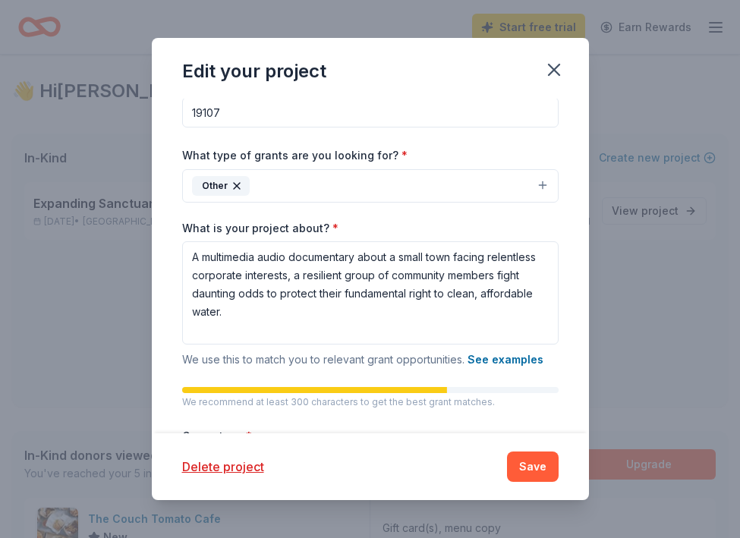
click at [234, 182] on icon "button" at bounding box center [237, 186] width 12 height 12
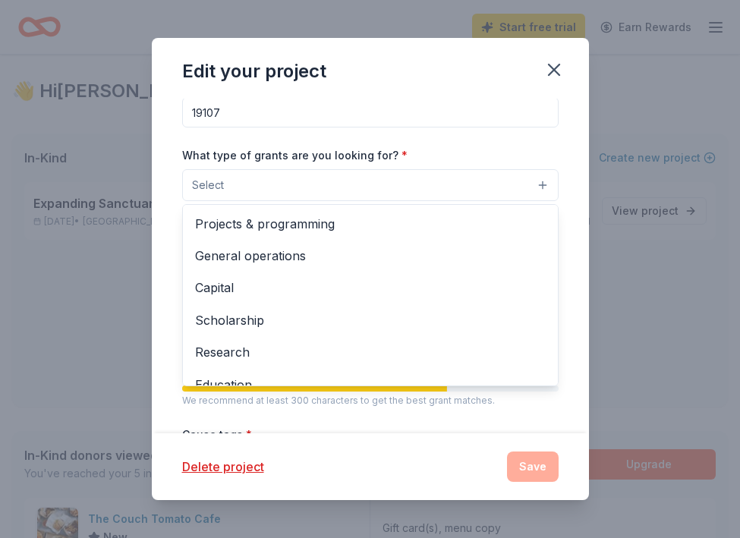
click at [266, 184] on button "Select" at bounding box center [370, 185] width 376 height 32
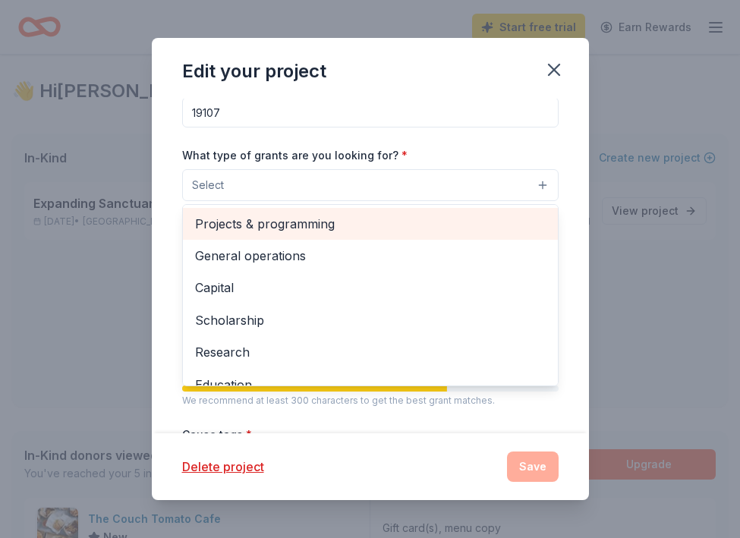
click at [263, 221] on span "Projects & programming" at bounding box center [370, 224] width 350 height 20
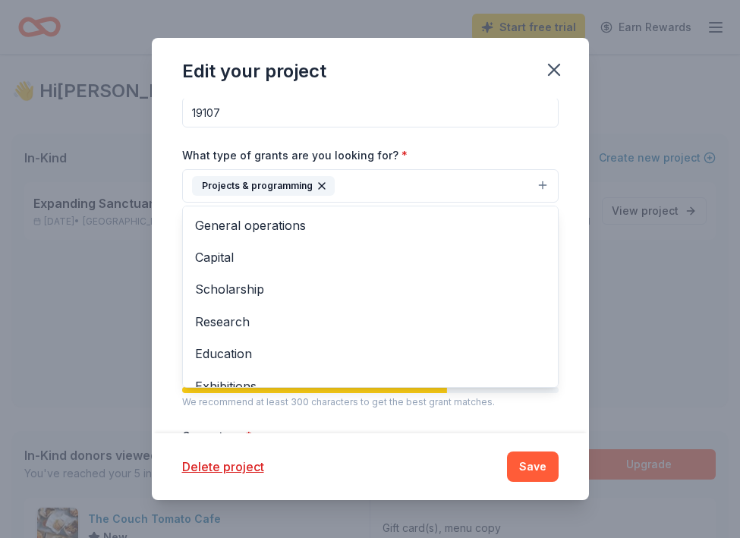
click at [257, 404] on div "Project name * Untitled Water Access Audio Documentary ZIP code * 19107 What ty…" at bounding box center [370, 351] width 376 height 698
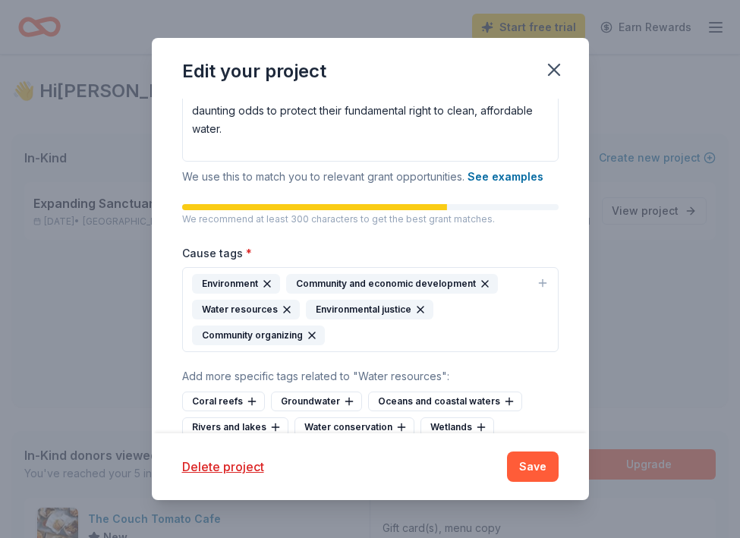
scroll to position [284, 0]
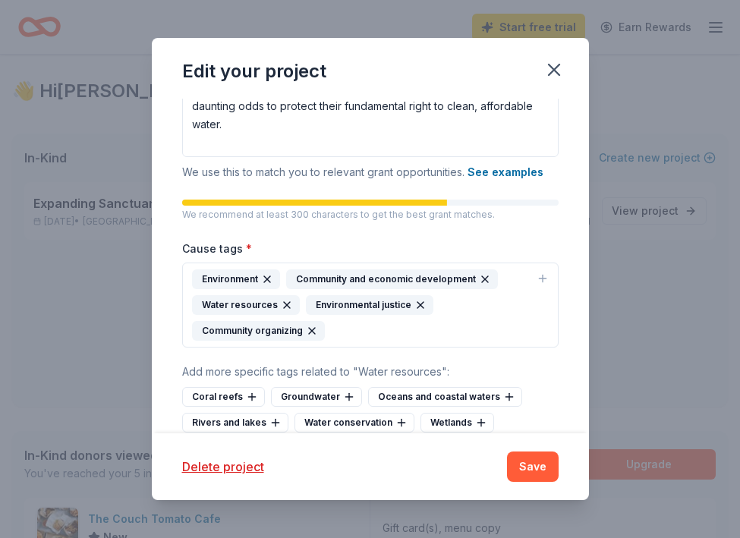
click at [482, 280] on icon "button" at bounding box center [485, 279] width 6 height 6
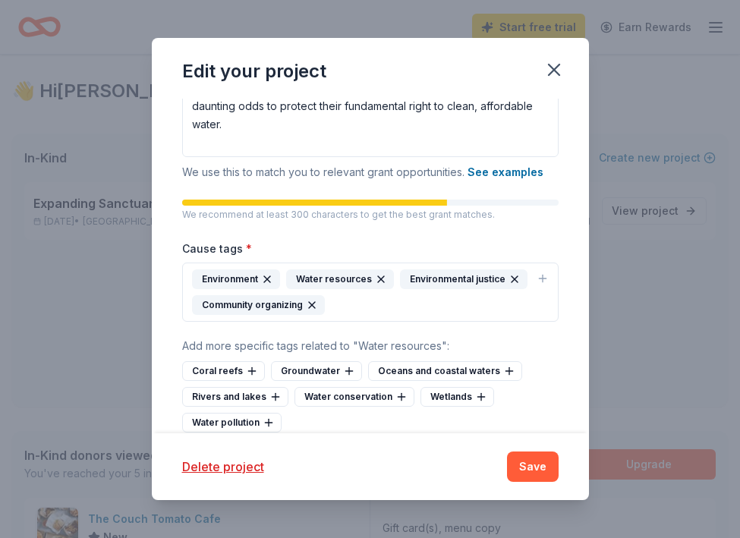
click at [313, 304] on icon "button" at bounding box center [312, 305] width 12 height 12
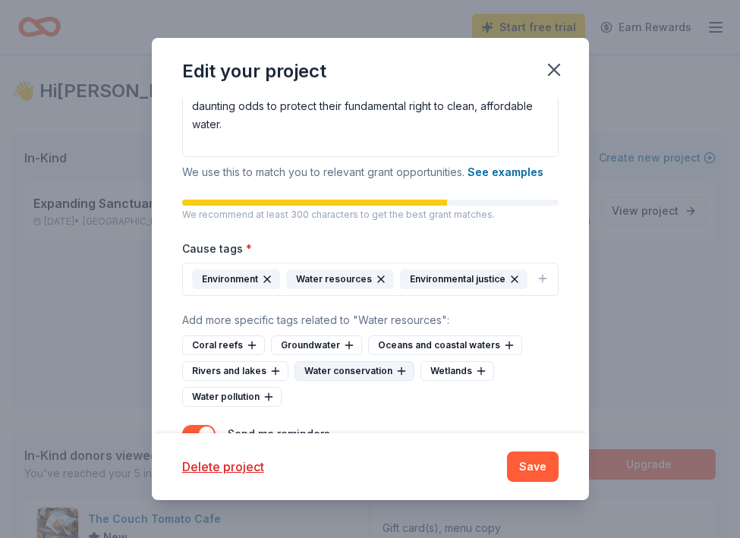
click at [310, 369] on div "Water conservation" at bounding box center [354, 371] width 120 height 20
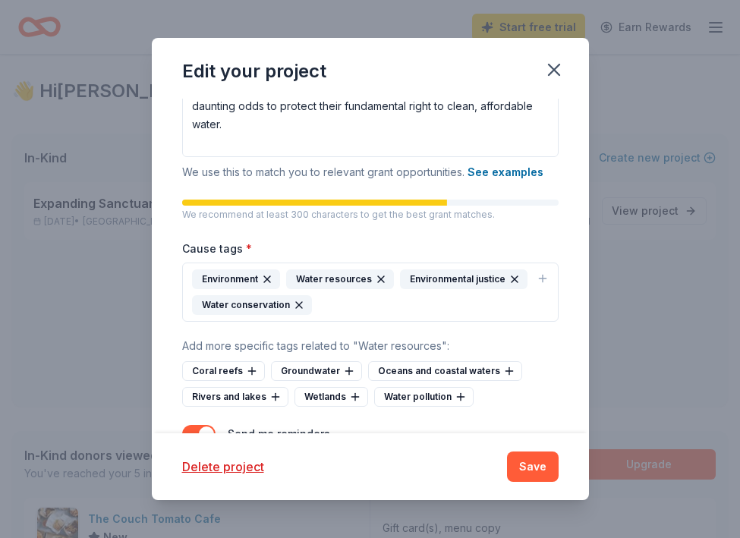
scroll to position [335, 0]
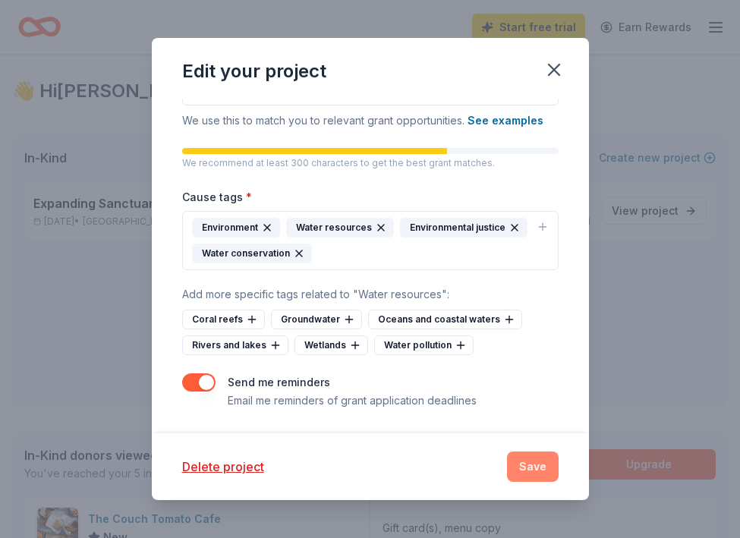
click at [531, 464] on button "Save" at bounding box center [533, 466] width 52 height 30
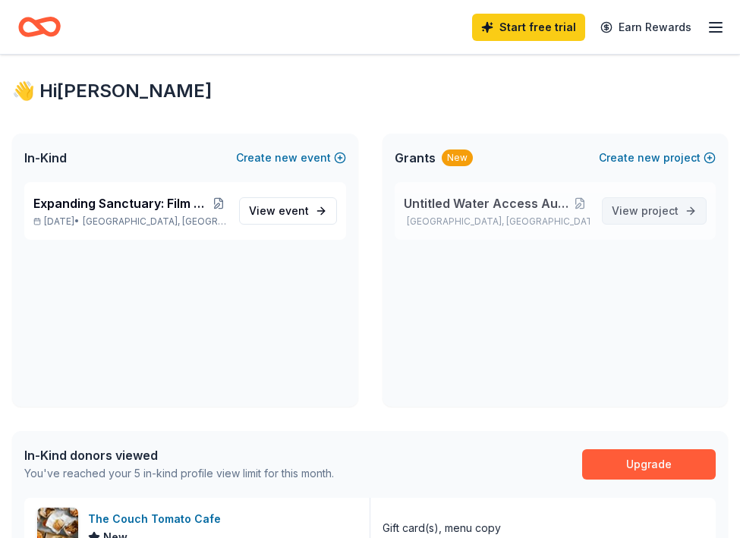
click at [655, 214] on span "project" at bounding box center [659, 210] width 37 height 13
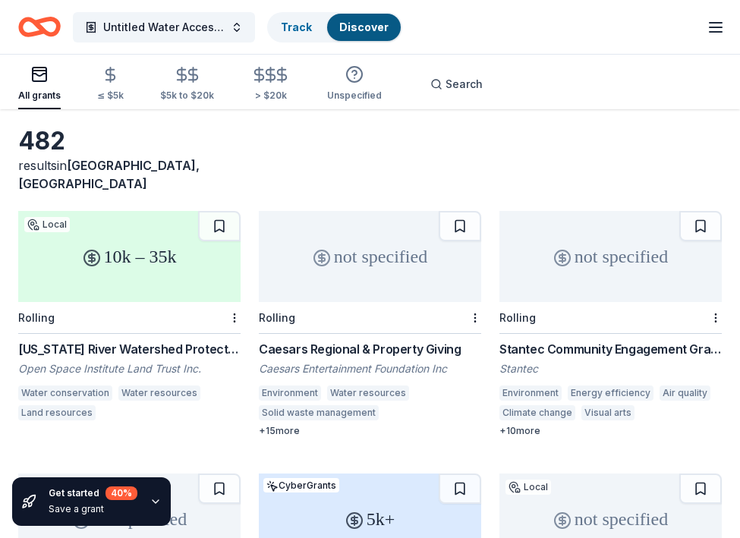
scroll to position [61, 0]
click at [182, 339] on div "Delaware River Watershed Protection Fund: Catalyst Grants" at bounding box center [129, 348] width 222 height 18
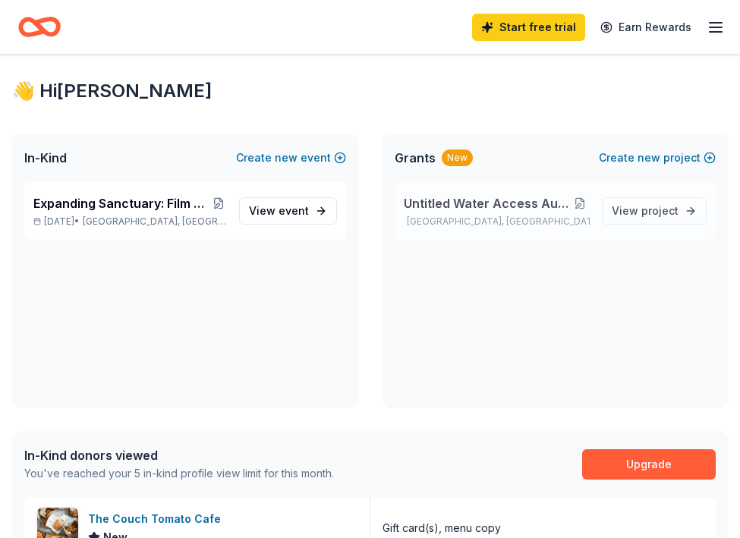
click at [581, 203] on button at bounding box center [580, 203] width 20 height 12
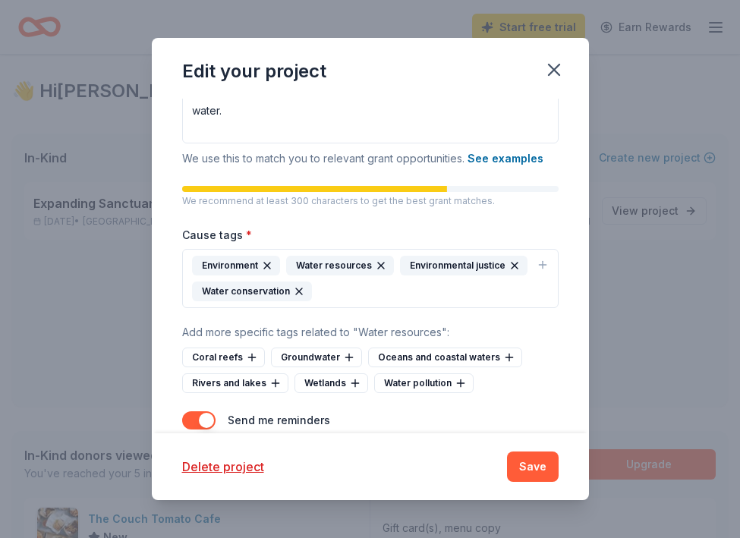
scroll to position [301, 0]
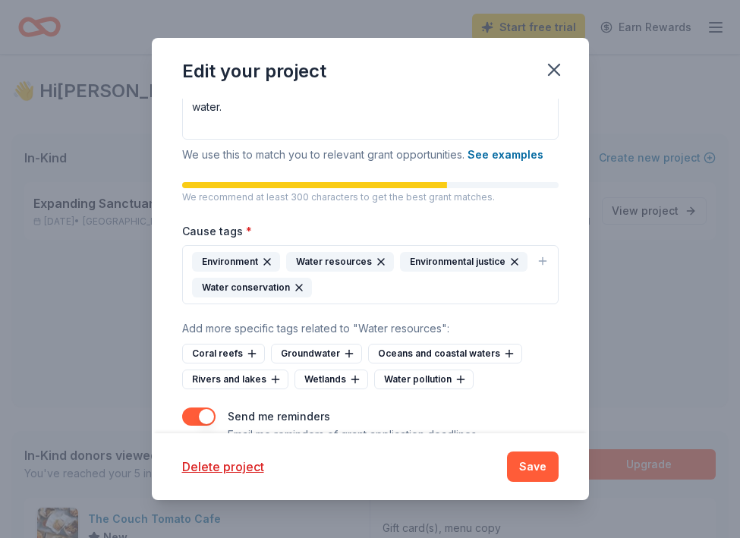
click at [372, 286] on div "Environment Water resources Environmental justice Water conservation" at bounding box center [361, 275] width 338 height 46
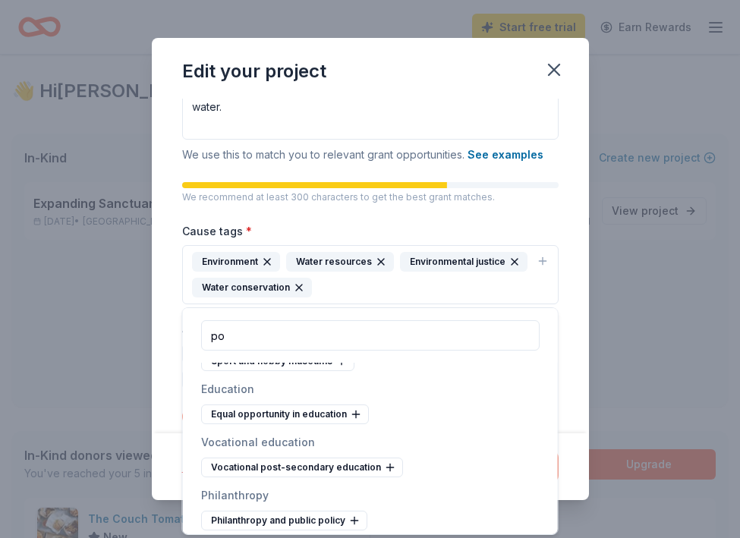
scroll to position [0, 0]
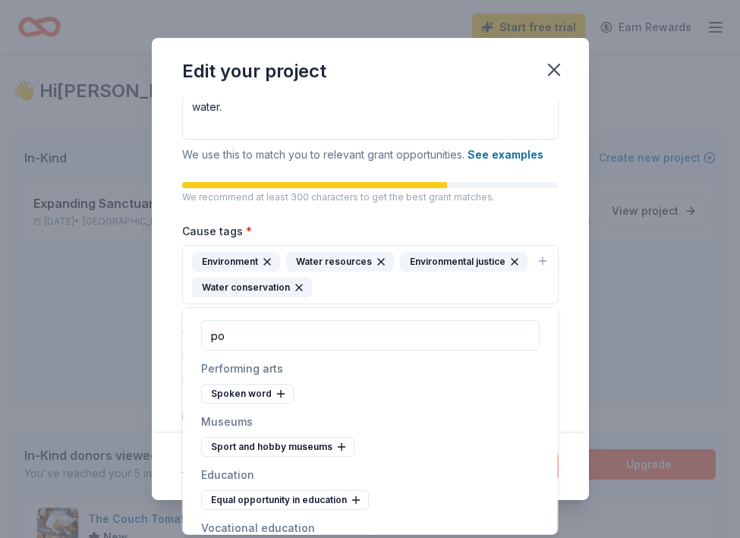
type input "p"
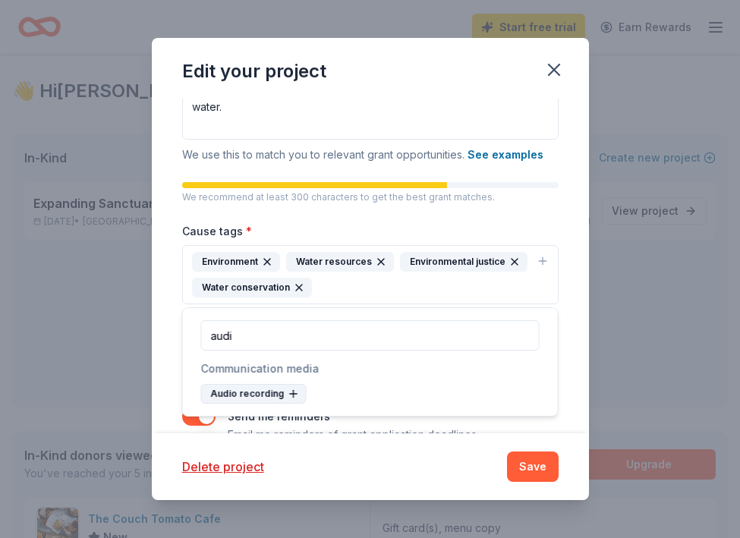
type input "audi"
click at [275, 394] on div "Audio recording" at bounding box center [253, 394] width 105 height 20
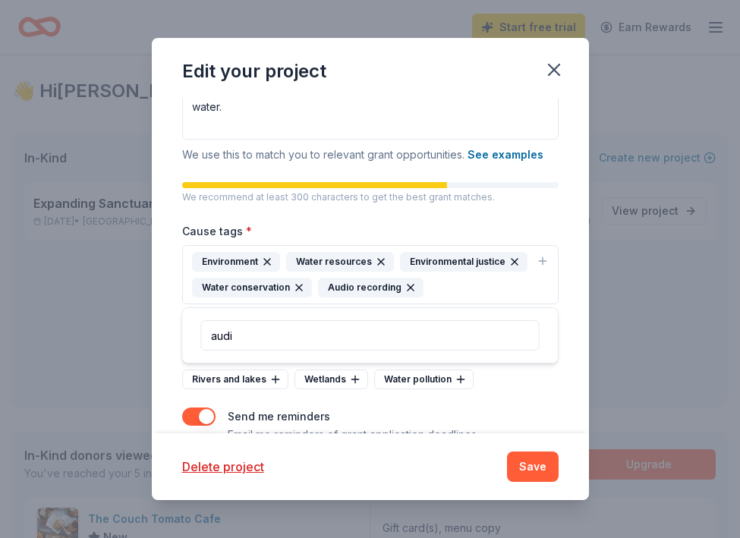
click at [568, 321] on div "Project name * Untitled Water Access Audio Documentary ZIP code * 19107 What ty…" at bounding box center [370, 266] width 437 height 335
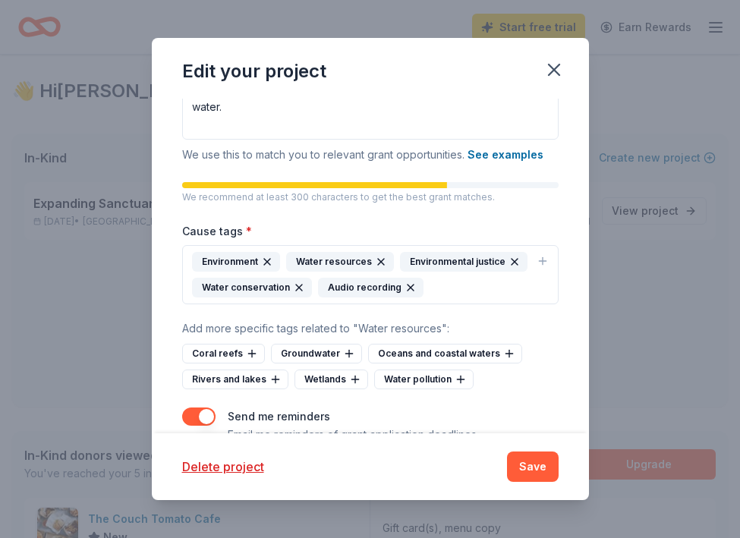
click at [485, 290] on div "Environment Water resources Environmental justice Water conservation Audio reco…" at bounding box center [361, 275] width 338 height 46
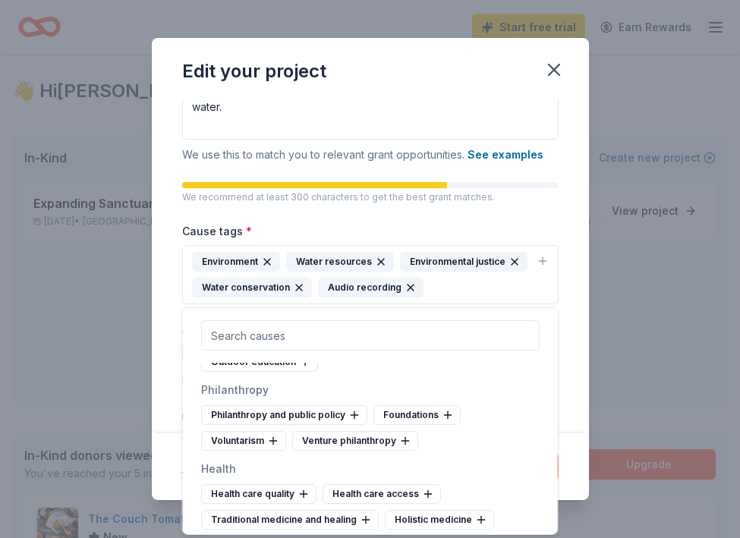
scroll to position [1883, 0]
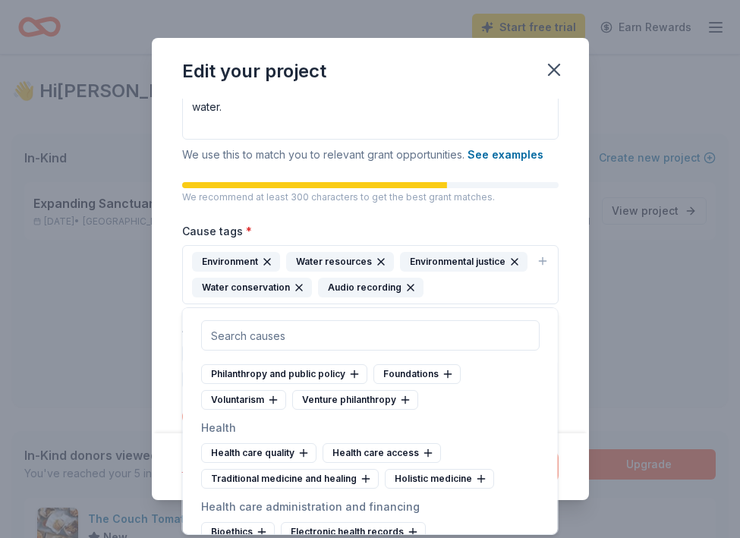
click at [570, 340] on div "Project name * Untitled Water Access Audio Documentary ZIP code * 19107 What ty…" at bounding box center [370, 266] width 437 height 335
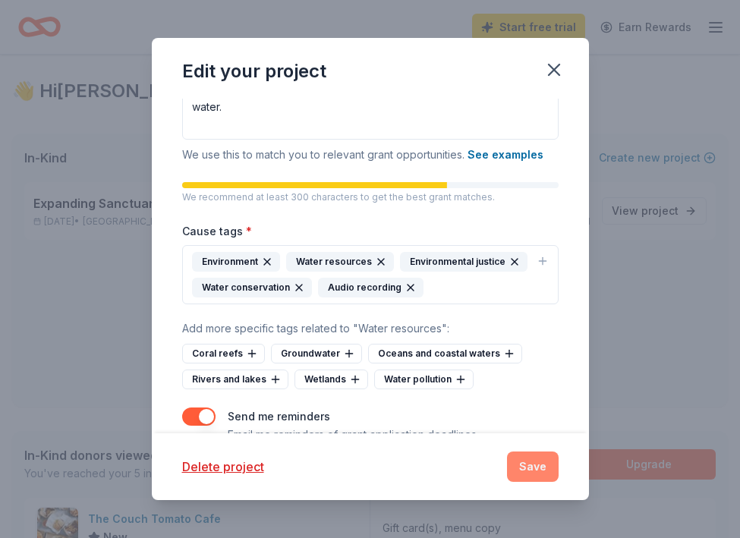
click at [545, 473] on button "Save" at bounding box center [533, 466] width 52 height 30
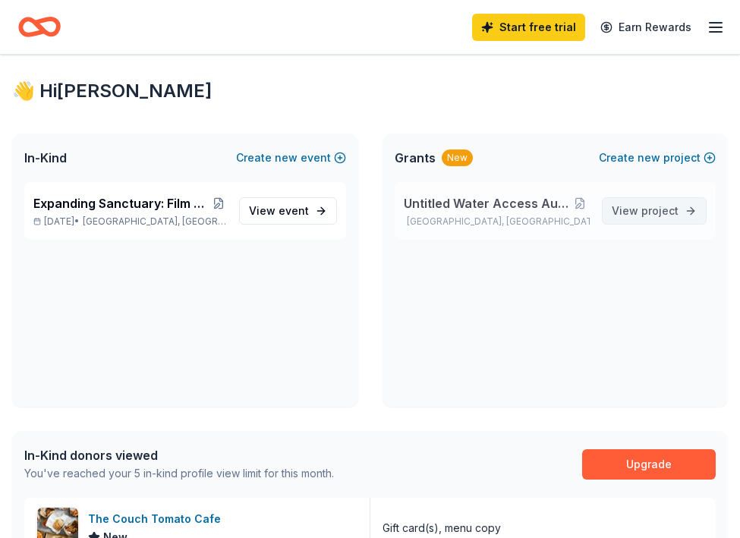
click at [646, 200] on link "View project" at bounding box center [654, 210] width 105 height 27
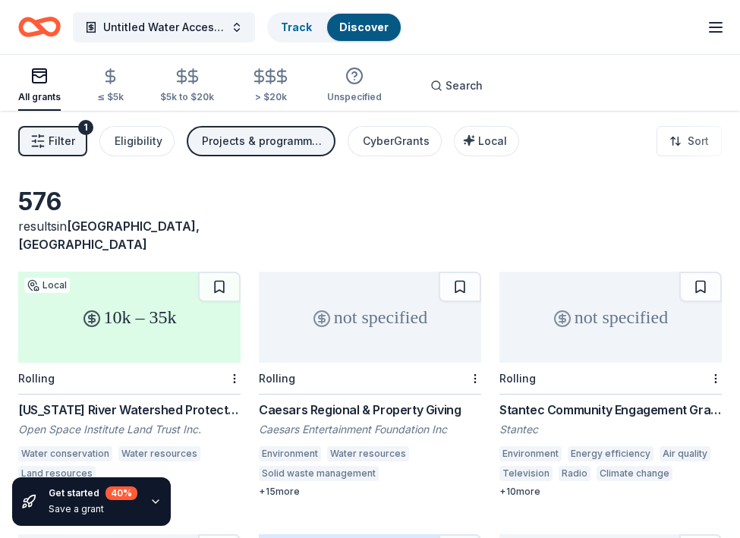
click at [66, 147] on span "Filter" at bounding box center [62, 141] width 27 height 18
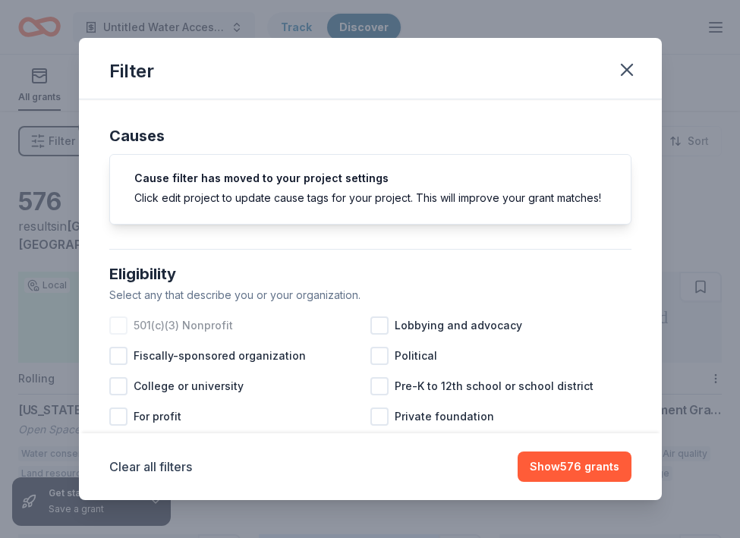
click at [121, 332] on div at bounding box center [118, 325] width 18 height 18
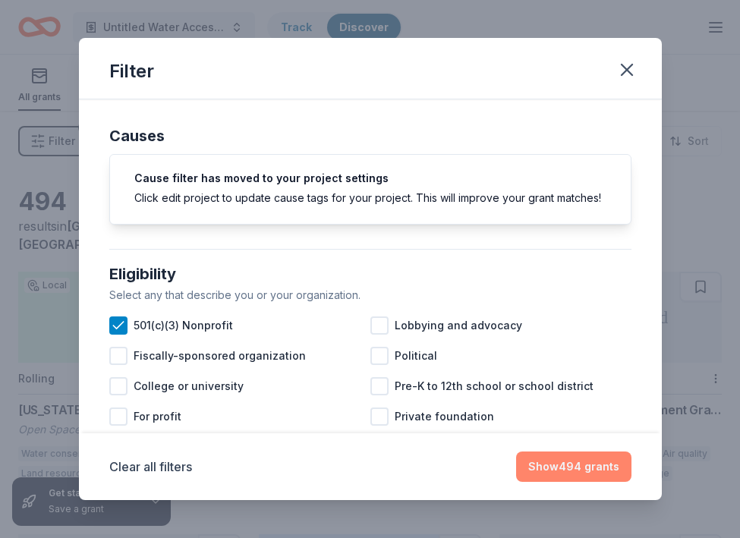
click at [563, 457] on button "Show 494 grants" at bounding box center [573, 466] width 115 height 30
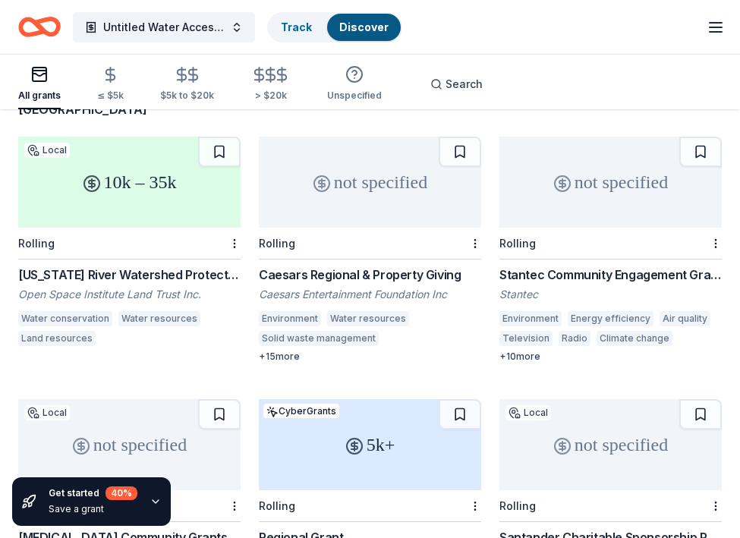
scroll to position [137, 0]
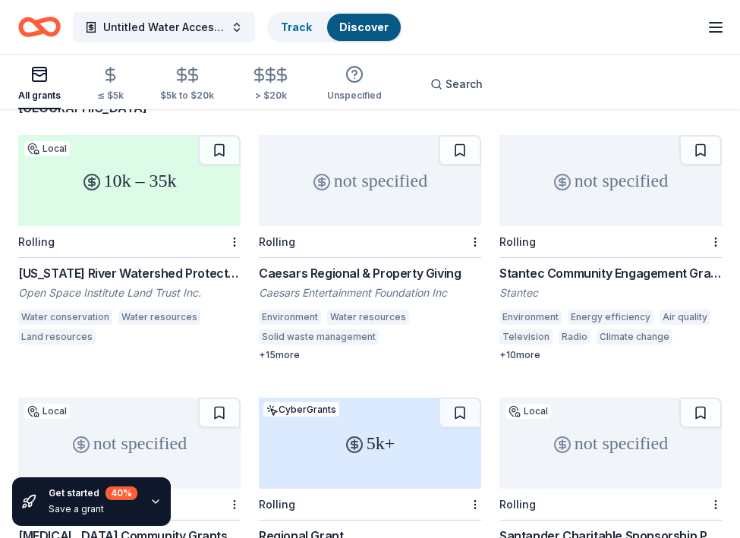
click at [303, 264] on div "Caesars Regional & Property Giving" at bounding box center [370, 273] width 222 height 18
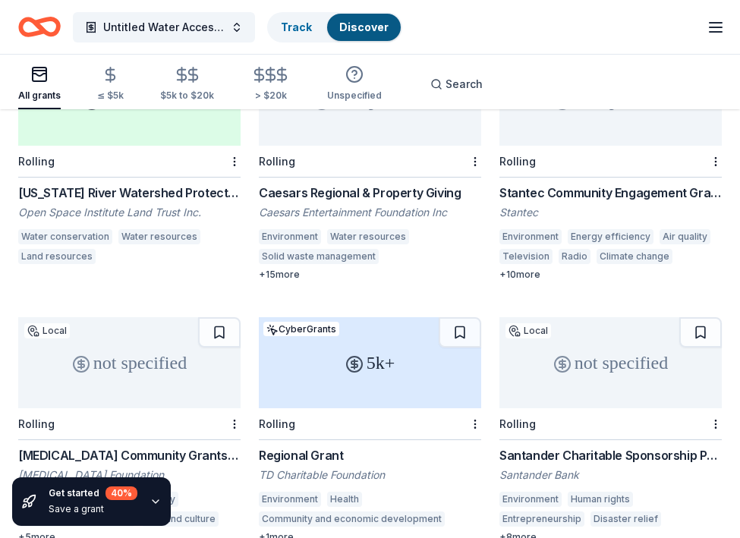
scroll to position [213, 0]
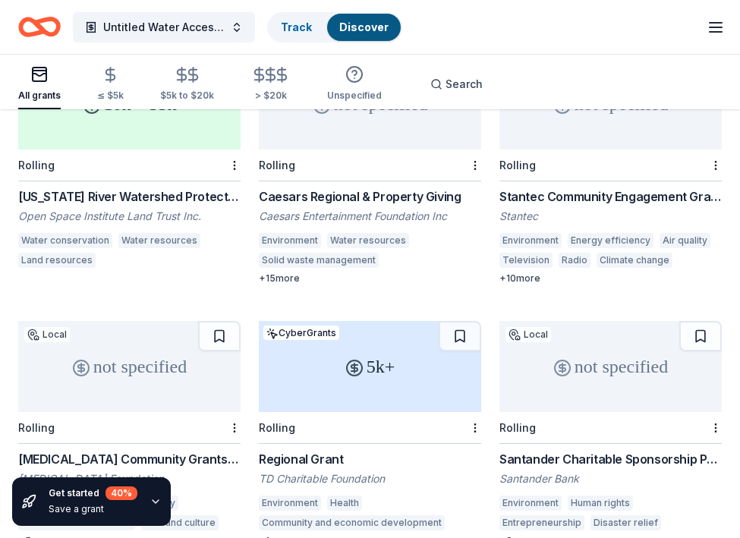
click at [618, 187] on div "Stantec Community Engagement Grant" at bounding box center [610, 196] width 222 height 18
click at [167, 32] on span "Untitled Water Access Audio Documentary" at bounding box center [163, 27] width 121 height 18
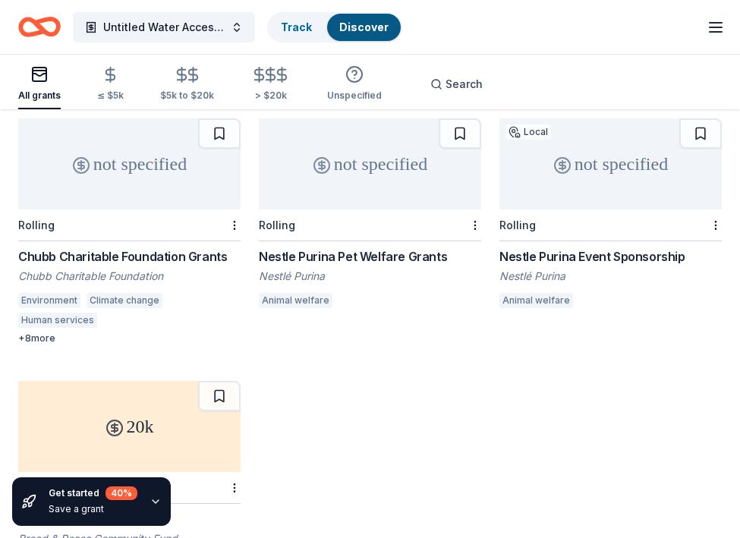
scroll to position [685, 0]
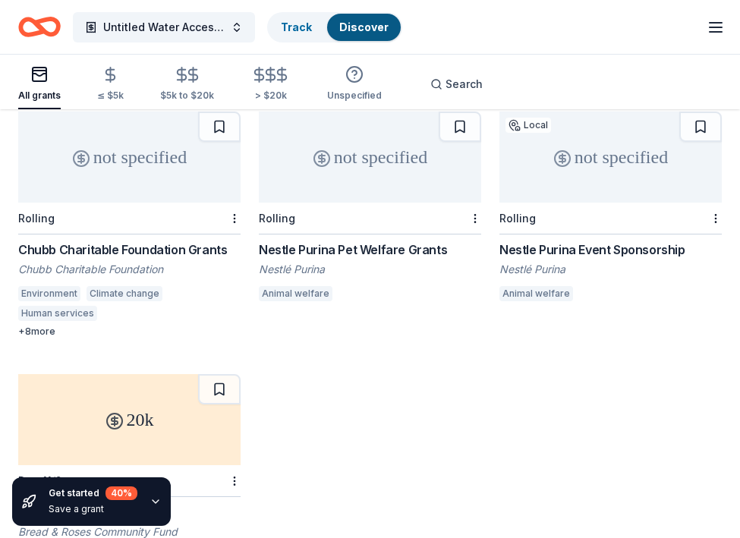
click at [91, 240] on div "Chubb Charitable Foundation Grants" at bounding box center [129, 249] width 222 height 18
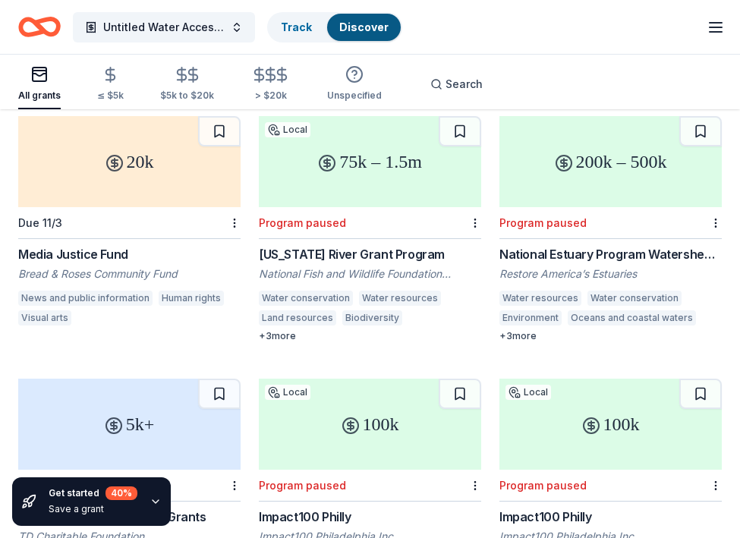
scroll to position [945, 0]
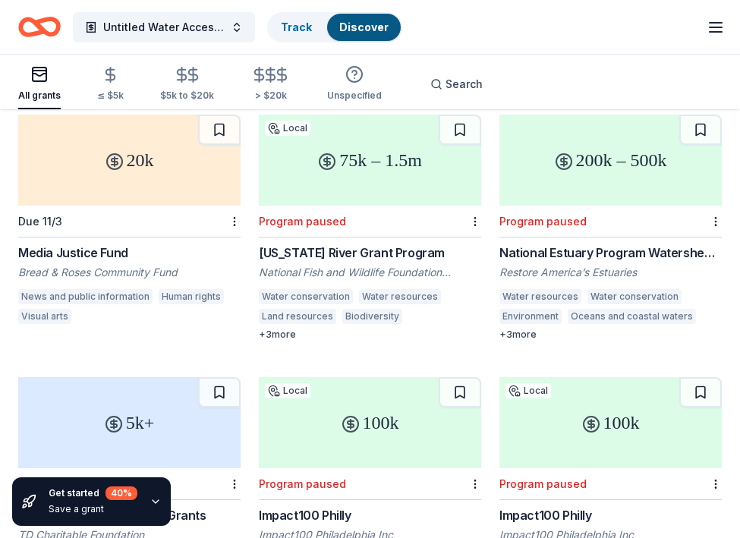
click at [58, 244] on div "Media Justice Fund" at bounding box center [129, 253] width 222 height 18
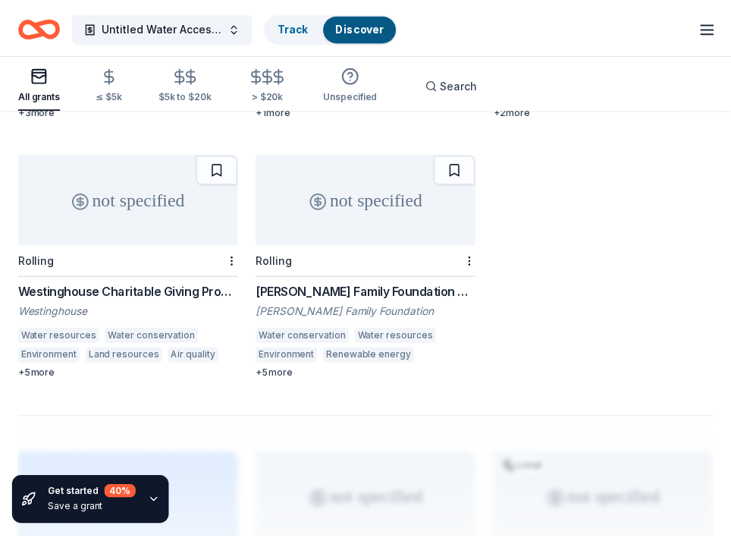
scroll to position [1695, 0]
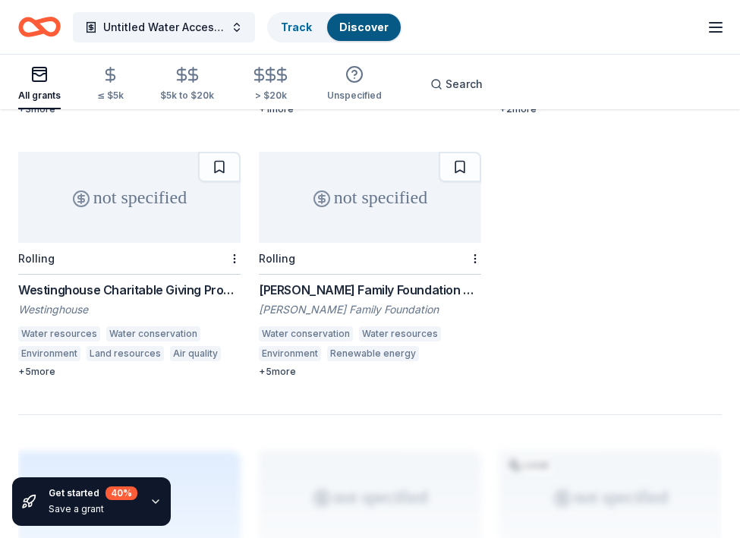
click at [193, 281] on div "Westinghouse Charitable Giving Program" at bounding box center [129, 290] width 222 height 18
click at [390, 281] on div "Laird Norton Family Foundation Grant" at bounding box center [370, 290] width 222 height 18
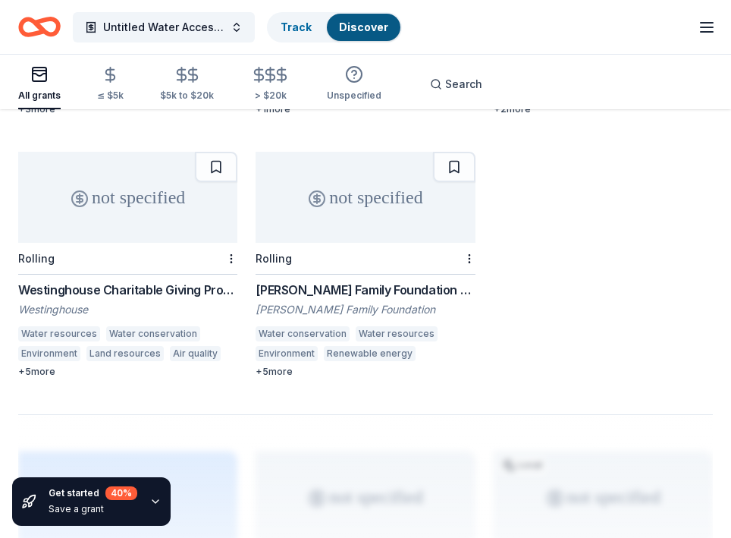
click at [294, 281] on div "Laird Norton Family Foundation Grant" at bounding box center [365, 290] width 219 height 18
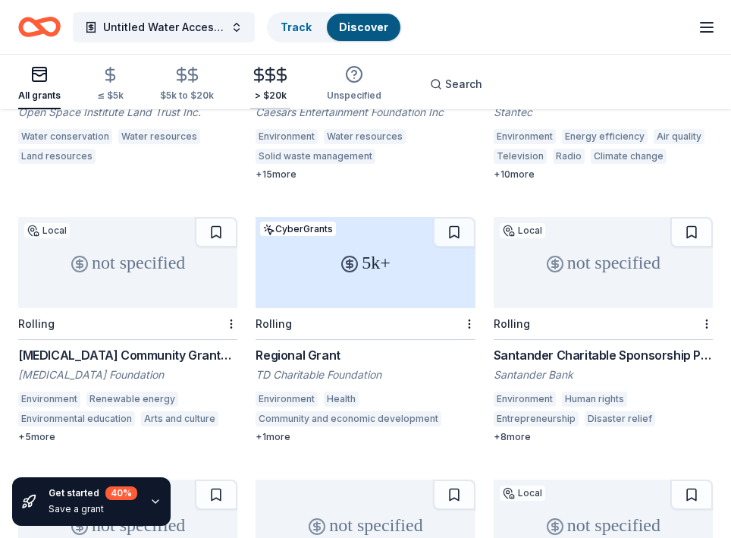
scroll to position [148, 0]
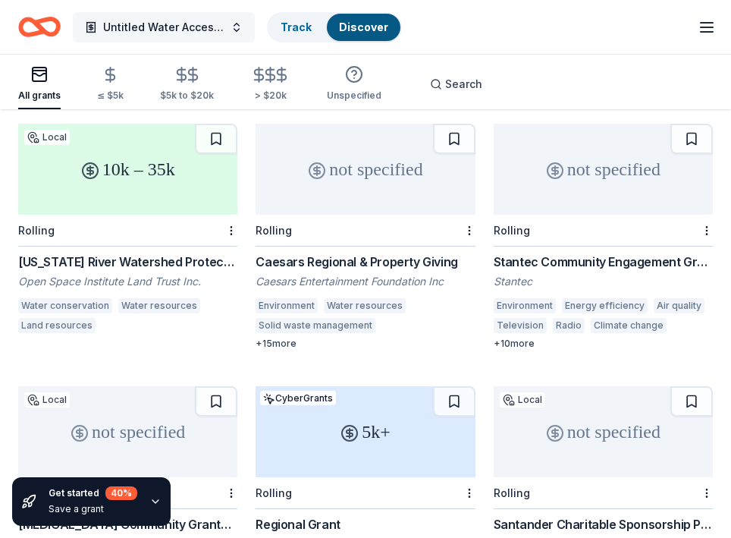
click at [154, 30] on span "Untitled Water Access Audio Documentary" at bounding box center [163, 27] width 121 height 18
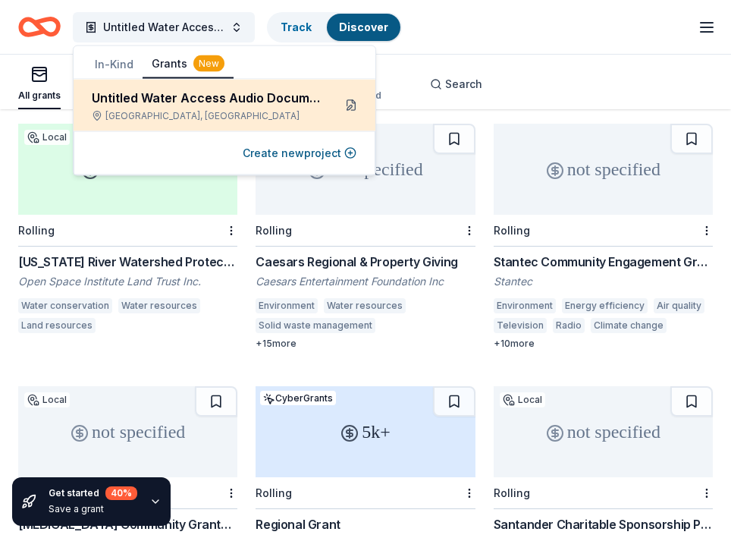
click at [354, 106] on button at bounding box center [351, 105] width 24 height 24
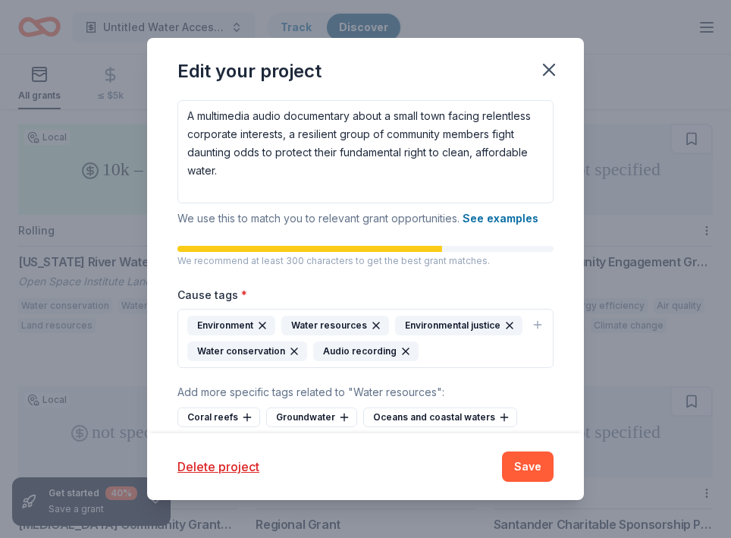
scroll to position [335, 0]
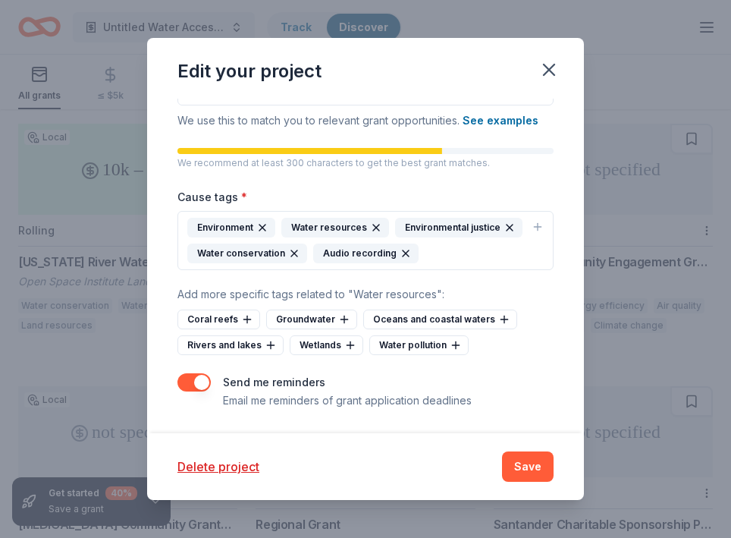
click at [440, 254] on div "Environment Water resources Environmental justice Water conservation Audio reco…" at bounding box center [356, 241] width 338 height 46
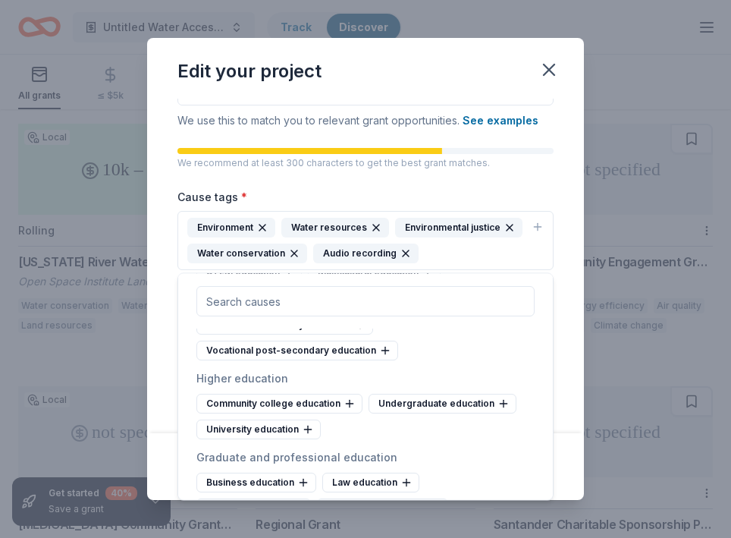
scroll to position [935, 0]
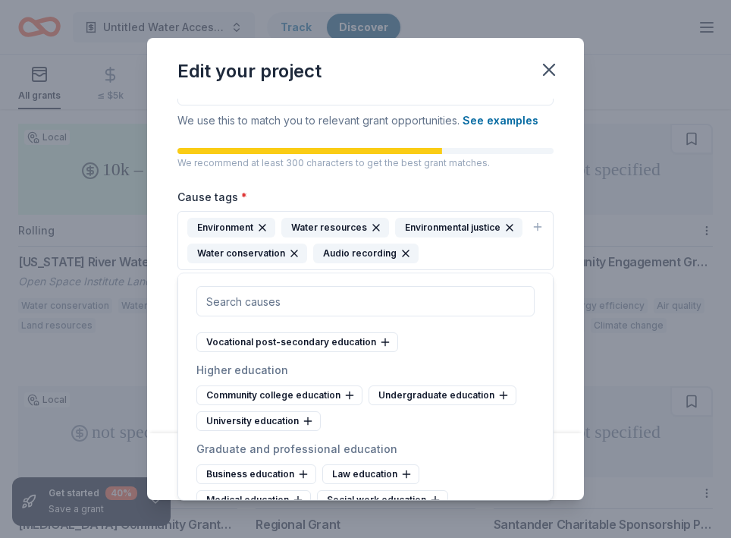
click at [301, 297] on input "text" at bounding box center [365, 301] width 338 height 30
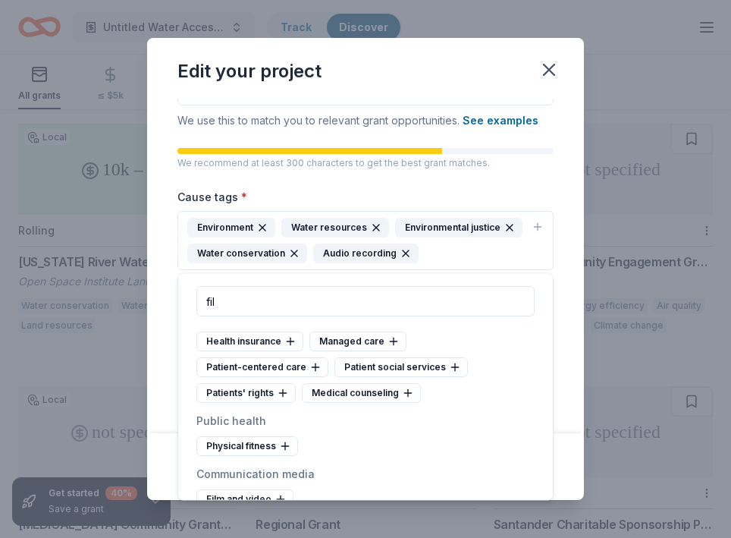
scroll to position [0, 0]
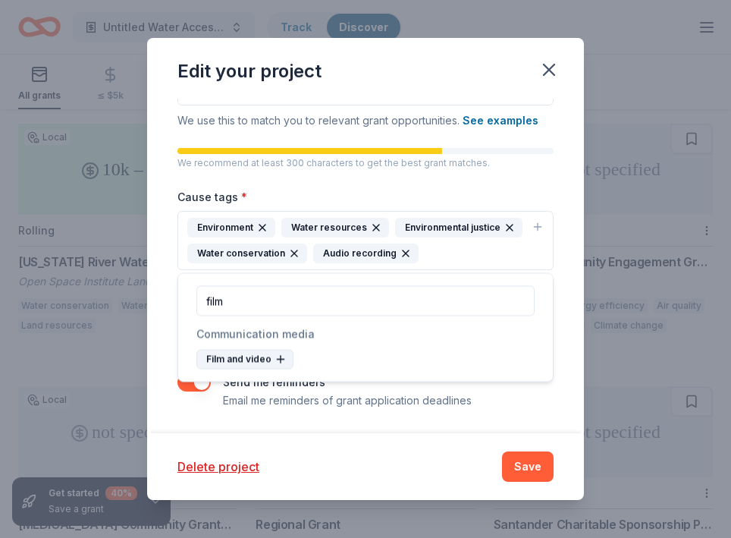
type input "film"
click at [234, 360] on div "Film and video" at bounding box center [244, 360] width 97 height 20
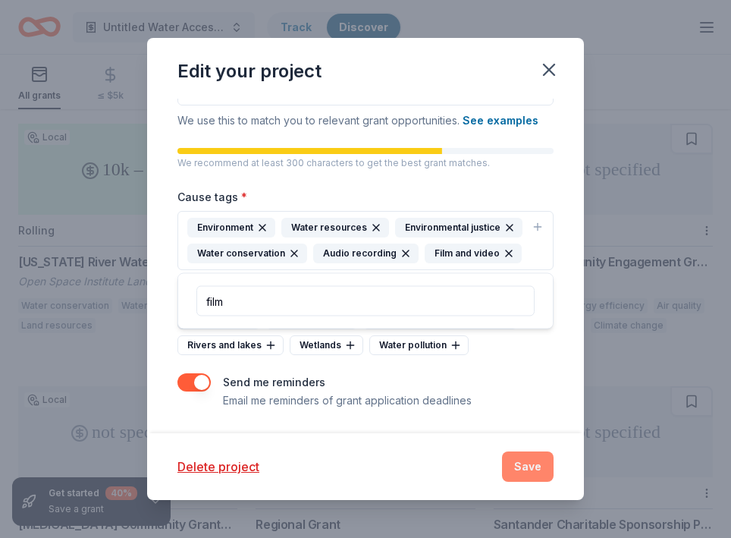
click at [535, 467] on button "Save" at bounding box center [528, 466] width 52 height 30
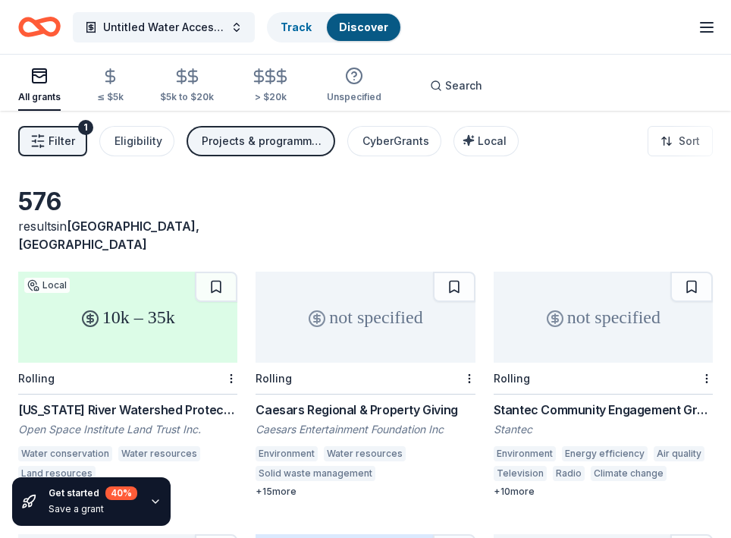
click at [63, 131] on button "Filter 1" at bounding box center [52, 141] width 69 height 30
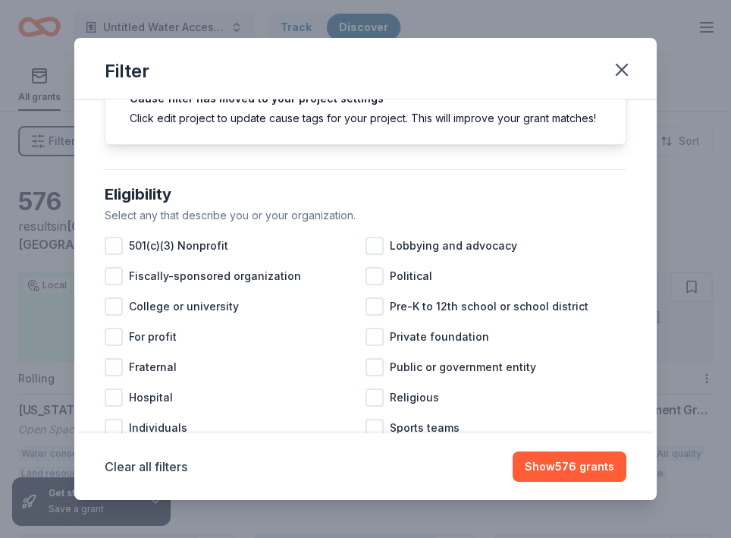
scroll to position [82, 0]
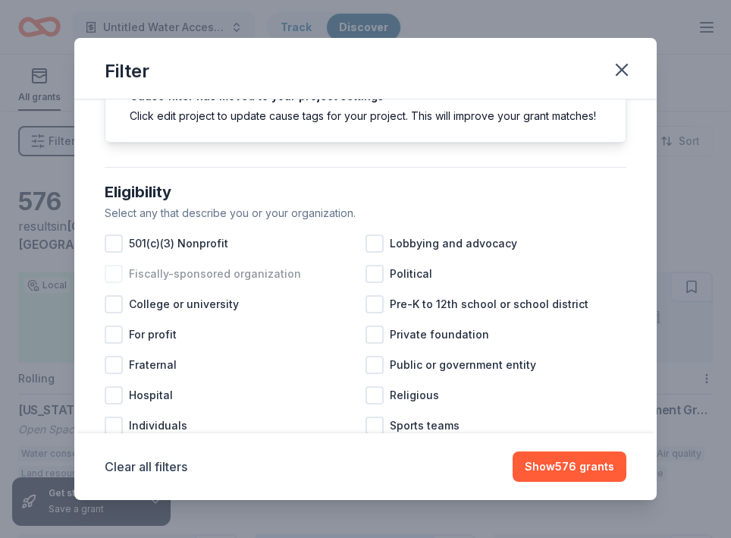
click at [118, 272] on div at bounding box center [114, 274] width 18 height 18
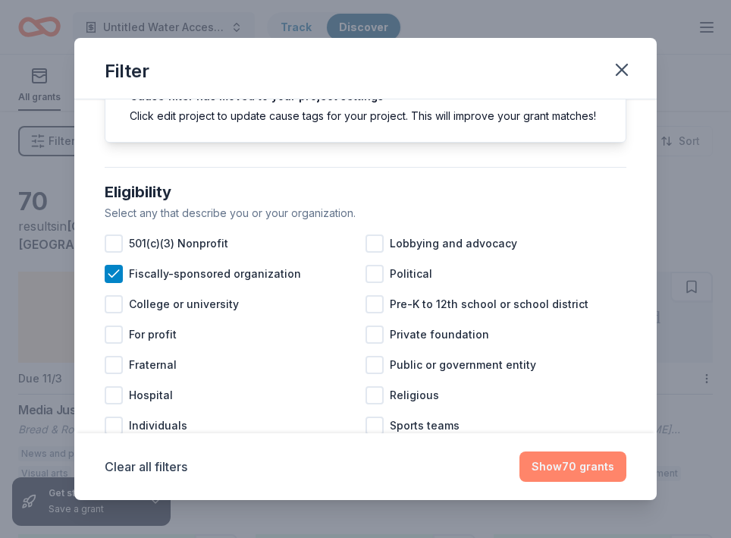
click at [564, 466] on button "Show 70 grants" at bounding box center [573, 466] width 107 height 30
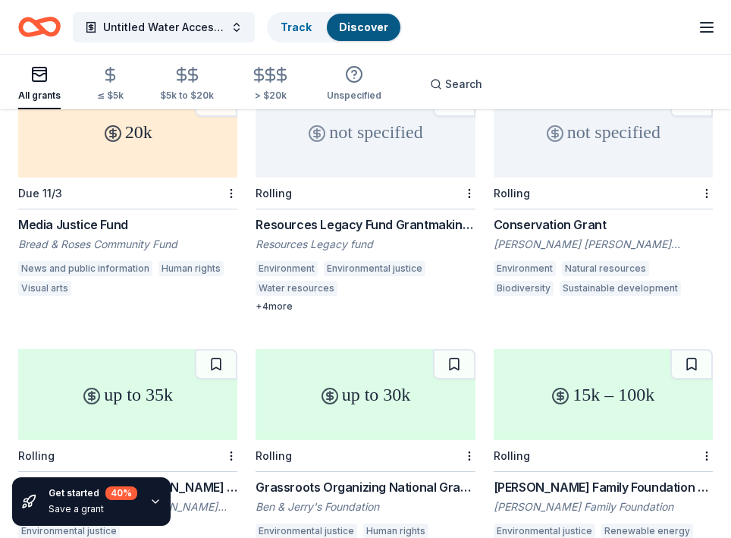
scroll to position [186, 0]
click at [325, 215] on div "Resources Legacy Fund Grantmaking Opportunity" at bounding box center [365, 224] width 219 height 18
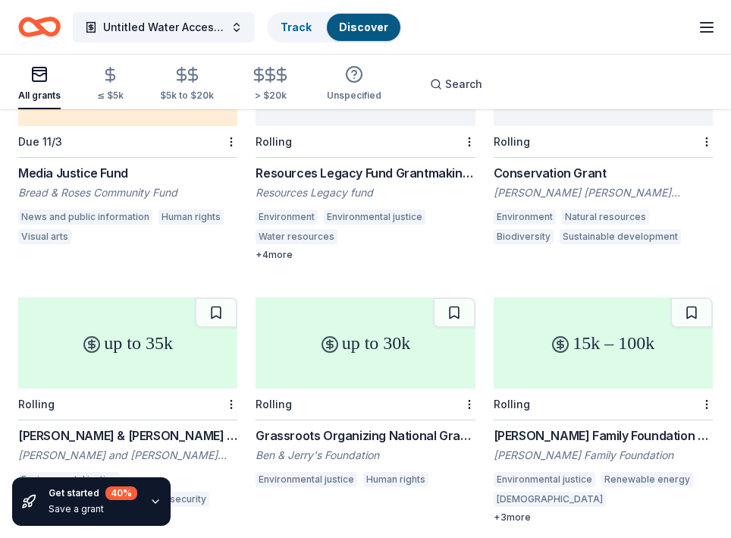
scroll to position [241, 0]
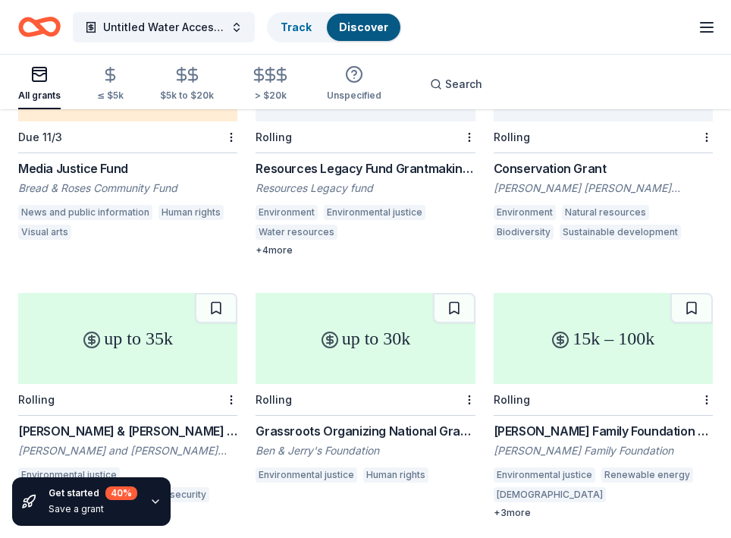
click at [556, 181] on div "[PERSON_NAME] [PERSON_NAME] Foundation" at bounding box center [603, 188] width 219 height 15
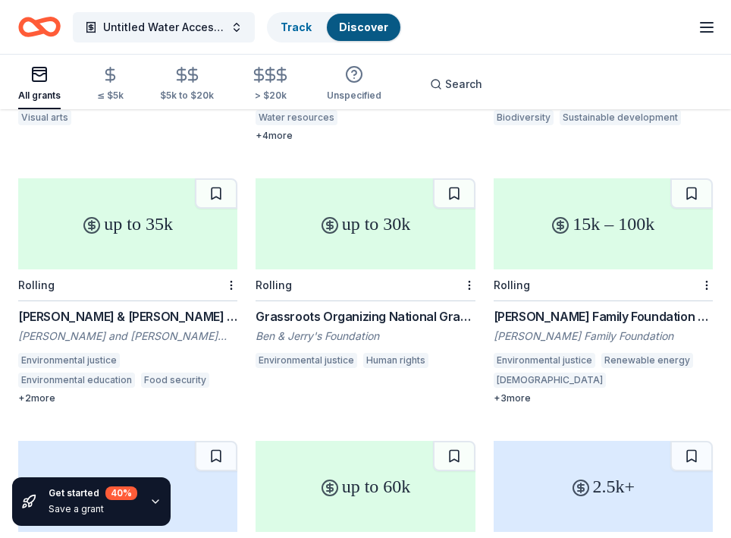
scroll to position [425, 0]
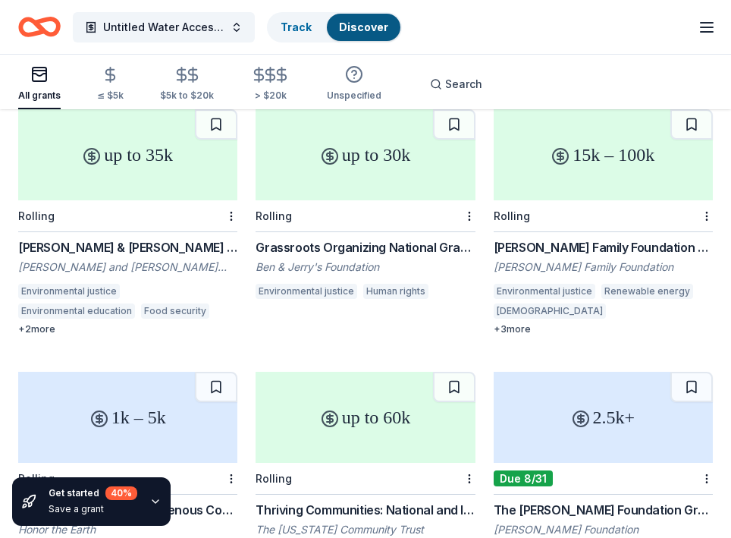
click at [158, 238] on div "Harris & Frances Block Foundation Grant" at bounding box center [127, 247] width 219 height 18
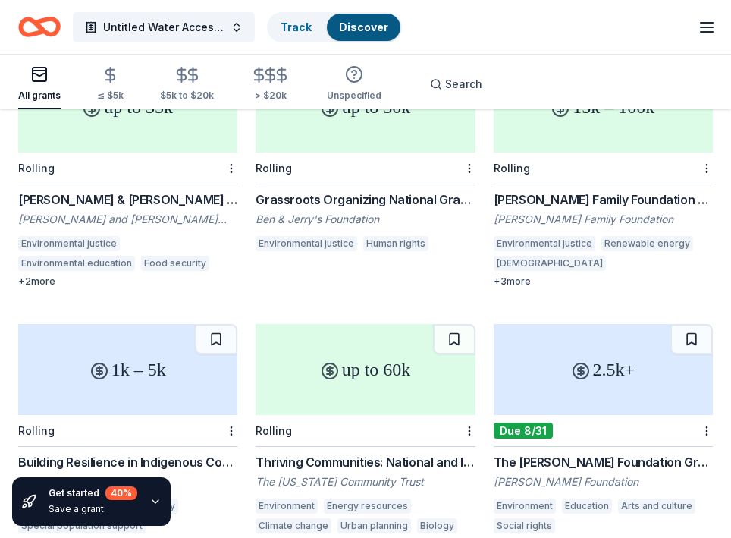
scroll to position [478, 0]
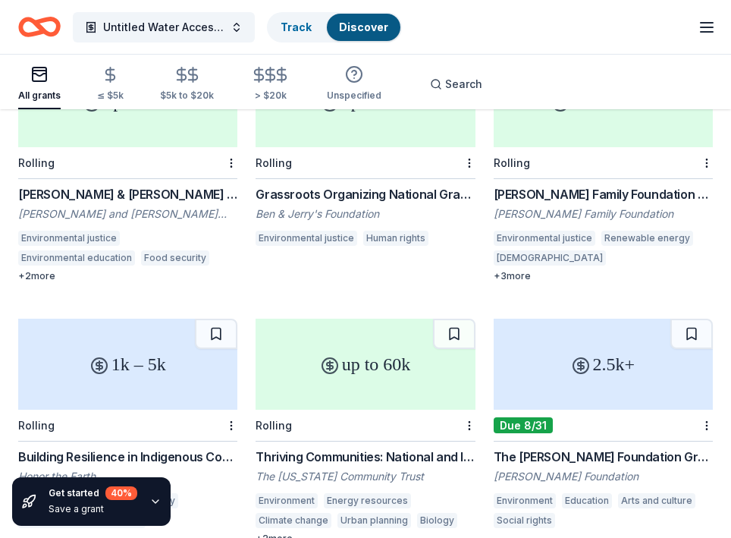
click at [534, 185] on div "Frankel Family Foundation Grants" at bounding box center [603, 194] width 219 height 18
click at [363, 187] on div "Grassroots Organizing National Grant Program Ben & Jerry's Foundation Environme…" at bounding box center [365, 217] width 219 height 65
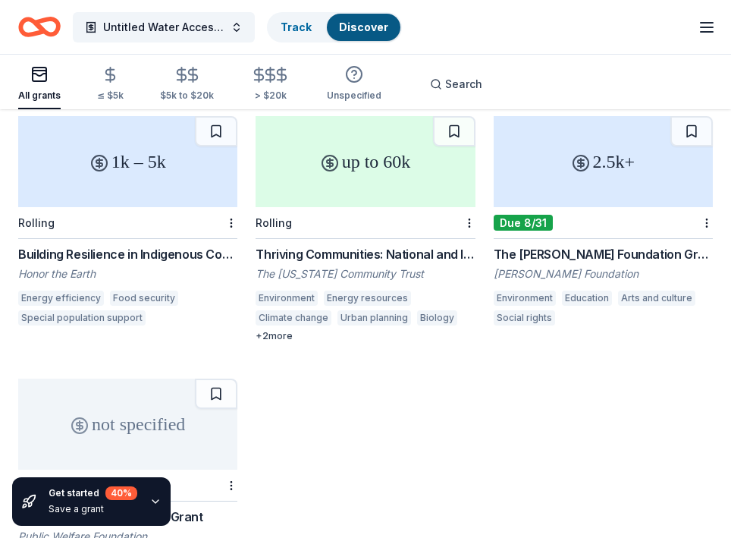
scroll to position [682, 0]
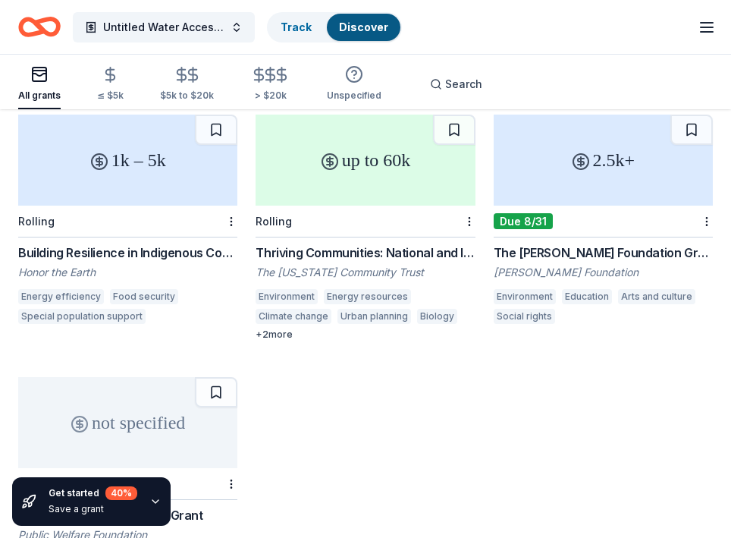
click at [136, 244] on div "Building Resilience in Indigenous Communities Initiative" at bounding box center [127, 253] width 219 height 18
click at [321, 244] on div "Thriving Communities: National and International Environmental Grantmaking" at bounding box center [365, 253] width 219 height 18
click at [530, 244] on div "The Nora Roberts Foundation Grant" at bounding box center [603, 253] width 219 height 18
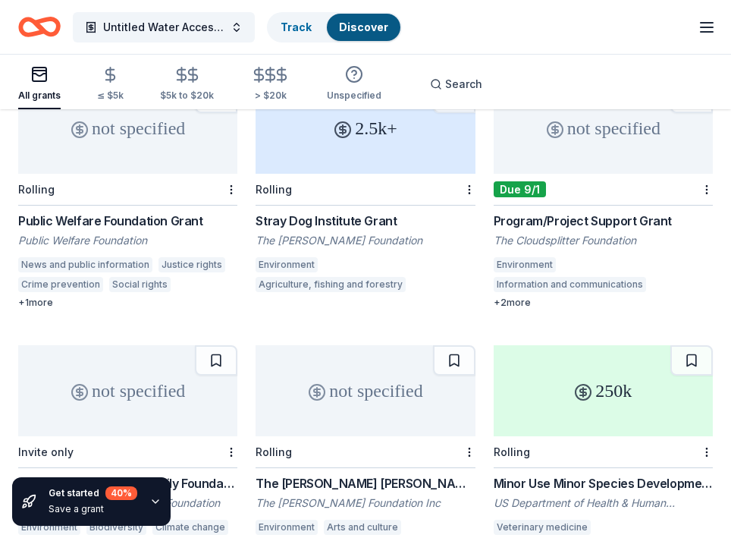
scroll to position [981, 0]
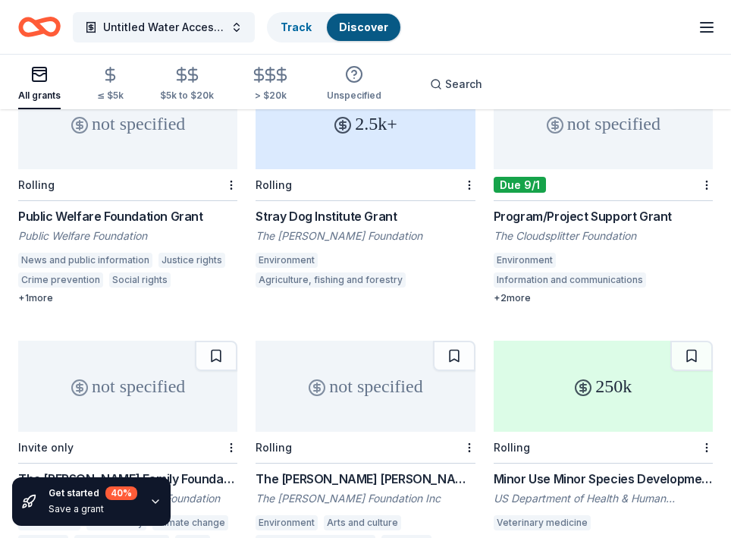
click at [332, 209] on div "Stray Dog Institute Grant The Quinn Foundation Environment Agriculture, fishing…" at bounding box center [365, 249] width 219 height 85
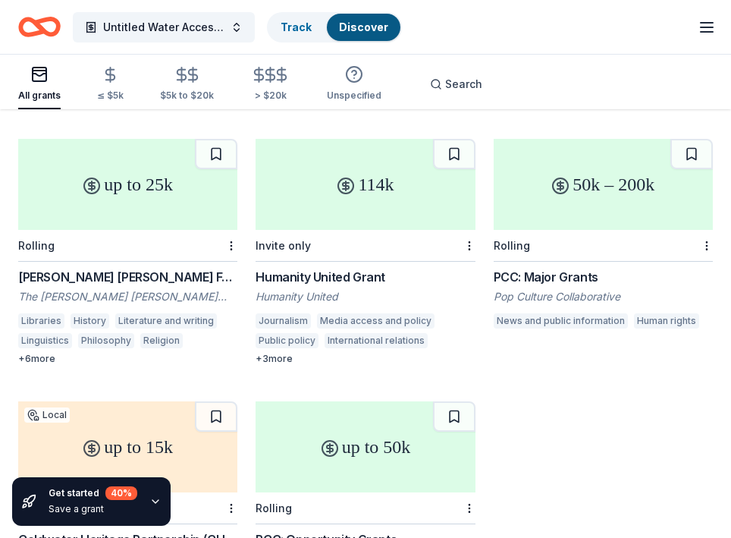
scroll to position [1442, 0]
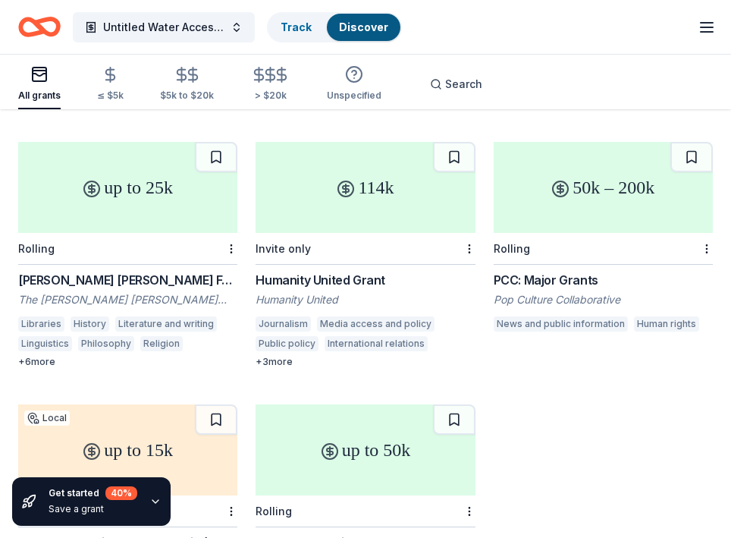
click at [565, 271] on div "PCC: Major Grants" at bounding box center [603, 280] width 219 height 18
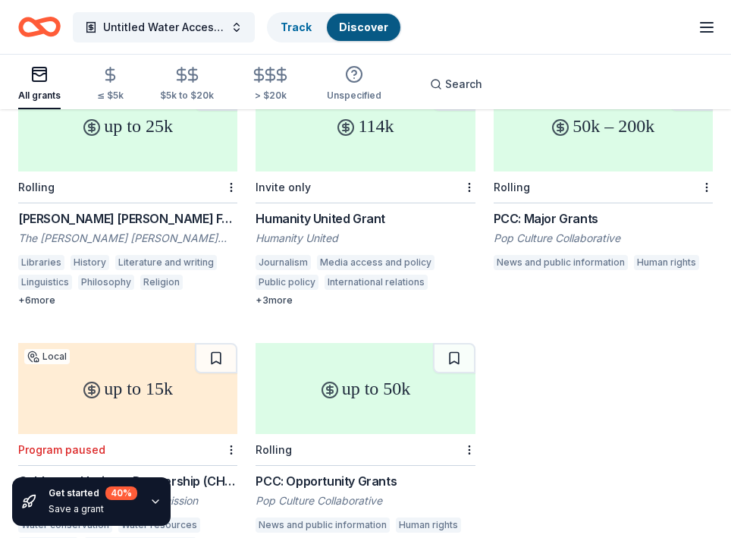
scroll to position [1507, 0]
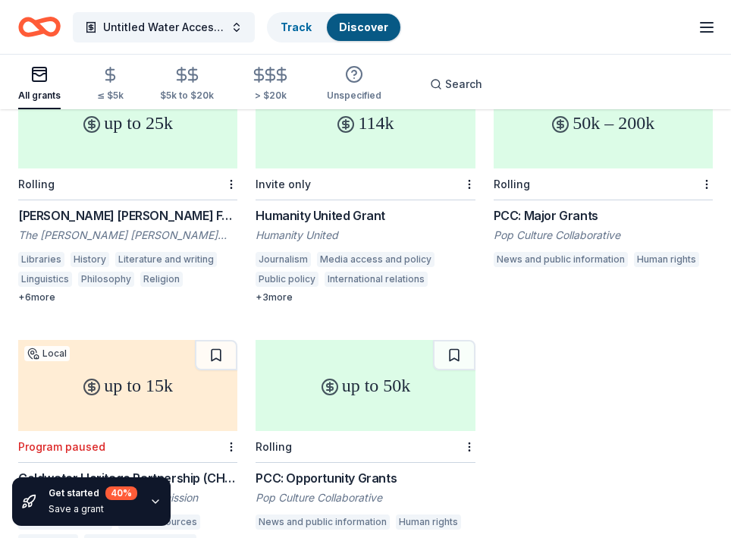
click at [312, 206] on div "Humanity United Grant" at bounding box center [365, 215] width 219 height 18
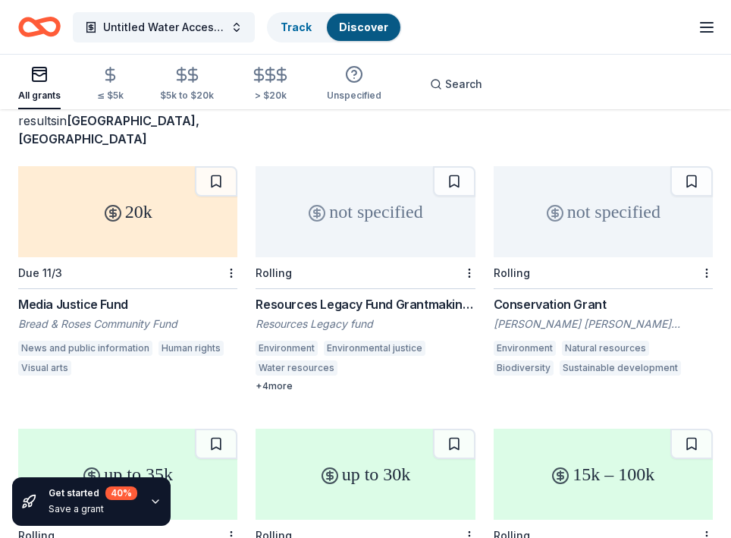
scroll to position [0, 0]
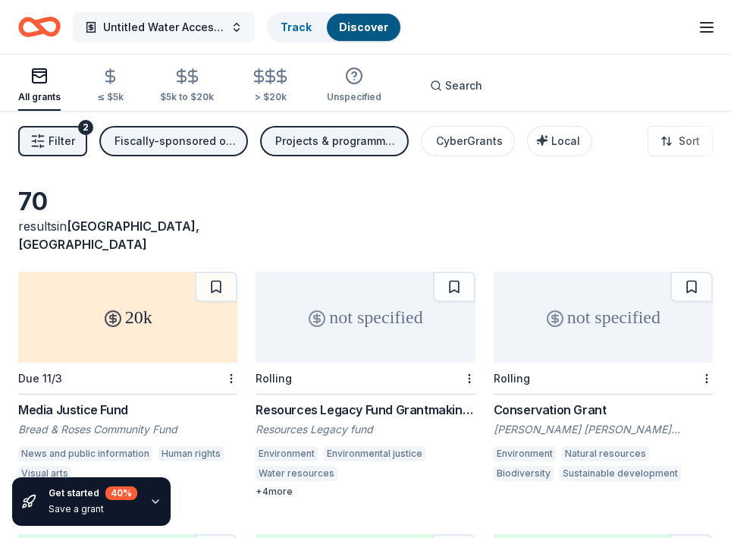
click at [234, 29] on button "Untitled Water Access Audio Documentary" at bounding box center [164, 27] width 182 height 30
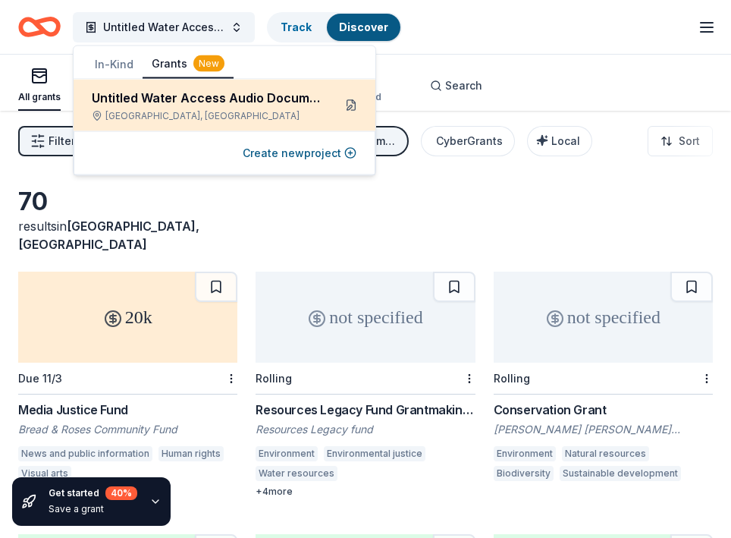
click at [350, 106] on button at bounding box center [351, 105] width 24 height 24
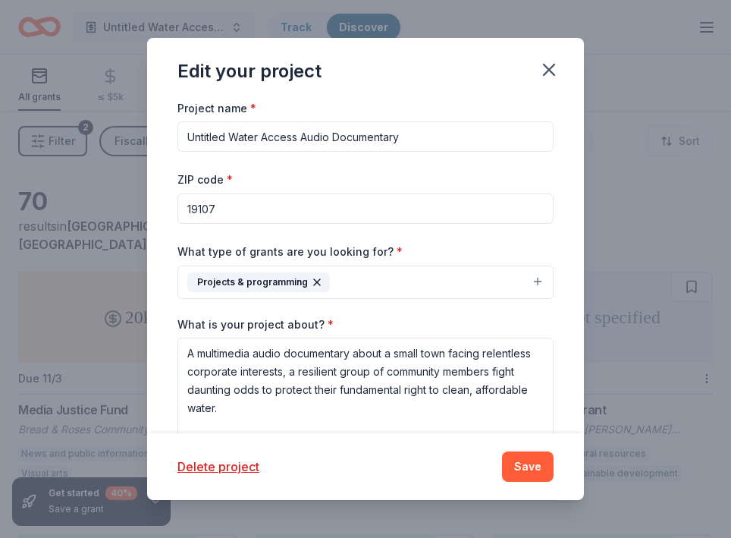
scroll to position [335, 0]
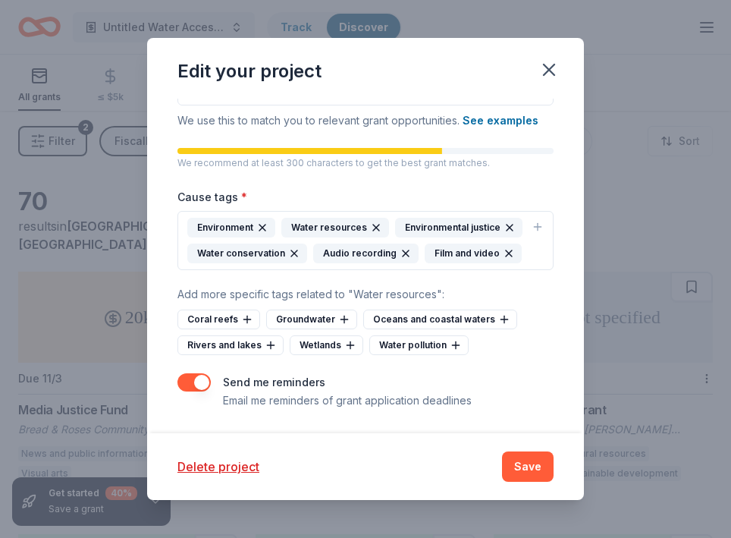
click at [265, 225] on icon "button" at bounding box center [262, 228] width 6 height 6
click at [265, 224] on div "Water resources" at bounding box center [241, 228] width 108 height 20
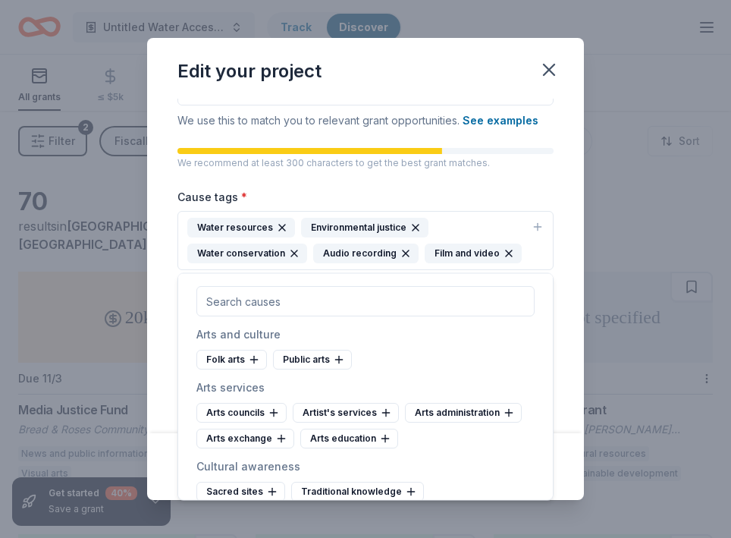
click at [282, 229] on icon "button" at bounding box center [282, 228] width 12 height 12
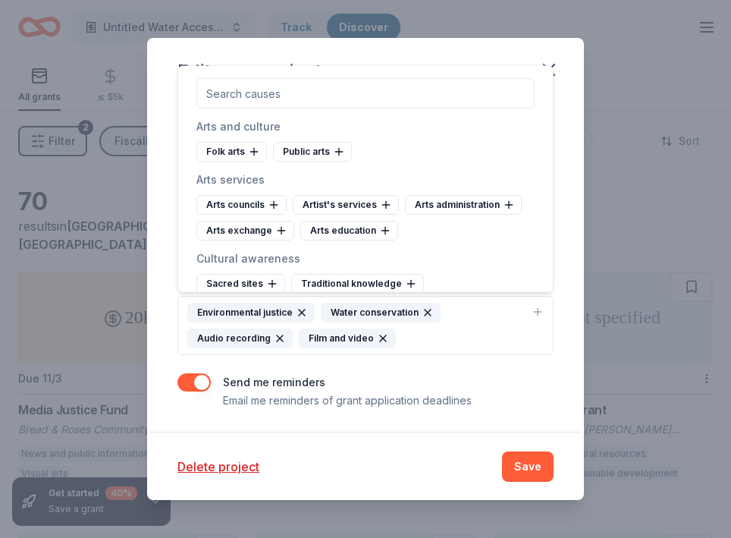
click at [300, 306] on icon "button" at bounding box center [302, 312] width 12 height 12
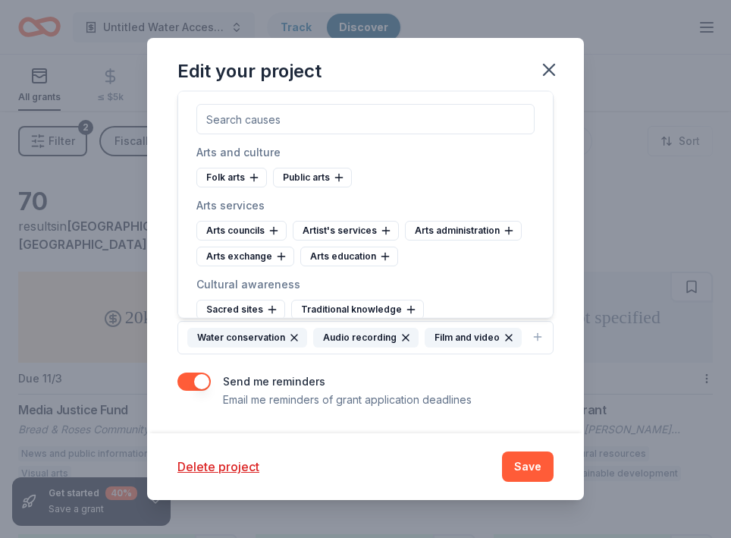
scroll to position [225, 0]
click at [294, 339] on icon "button" at bounding box center [294, 338] width 12 height 12
click at [281, 336] on icon "button" at bounding box center [280, 338] width 12 height 12
click at [354, 361] on div "Project name * Untitled Water Access Audio Documentary ZIP code * 19107 What ty…" at bounding box center [366, 142] width 376 height 536
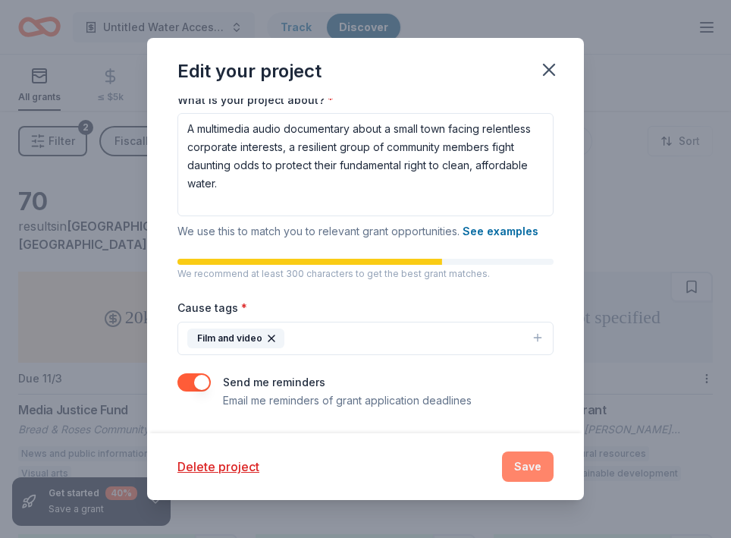
click at [535, 469] on button "Save" at bounding box center [528, 466] width 52 height 30
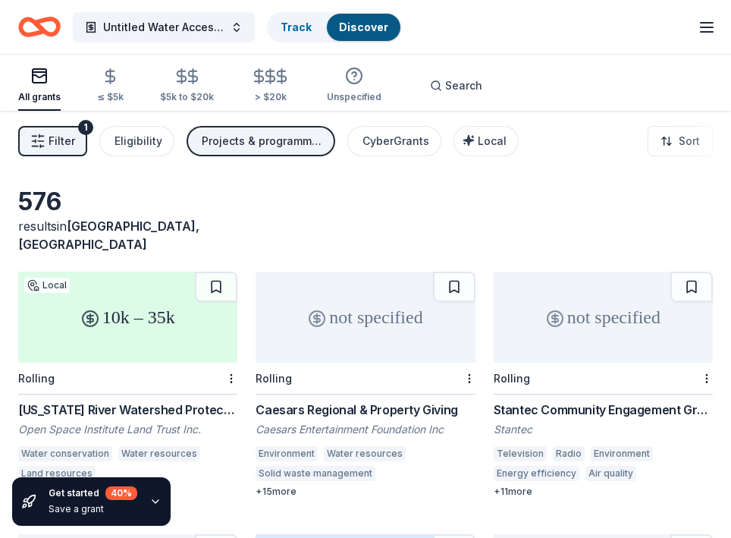
click at [68, 146] on span "Filter" at bounding box center [62, 141] width 27 height 18
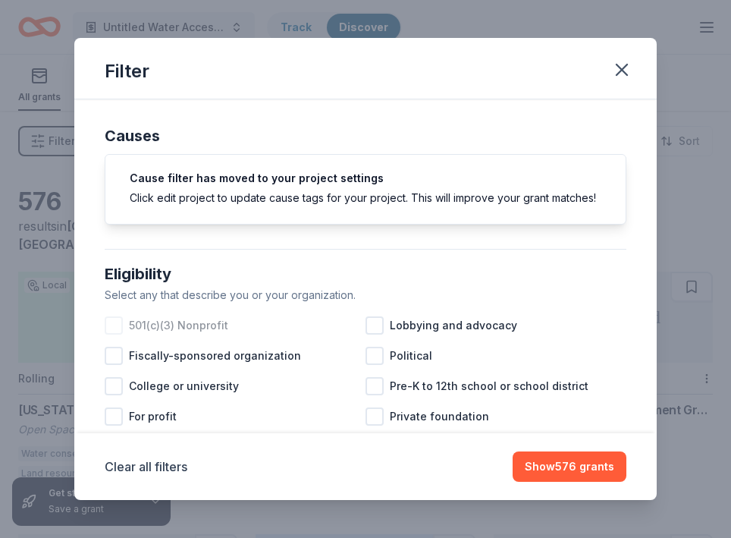
click at [152, 323] on span "501(c)(3) Nonprofit" at bounding box center [178, 325] width 99 height 18
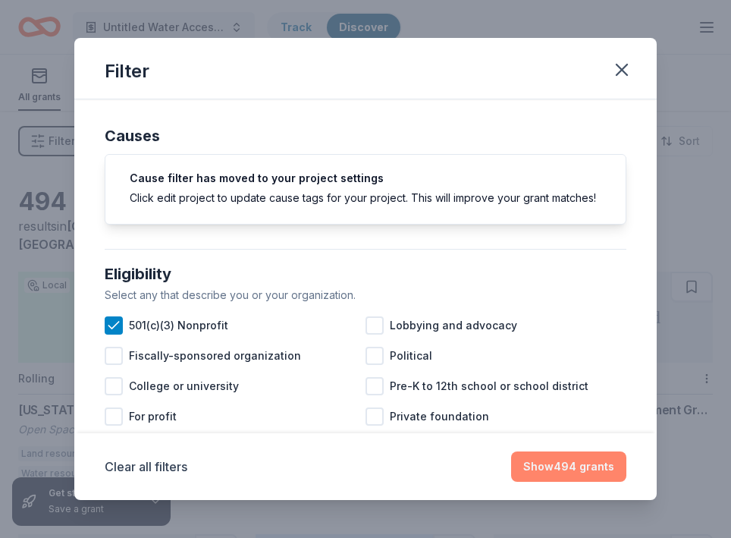
click at [570, 467] on button "Show 494 grants" at bounding box center [568, 466] width 115 height 30
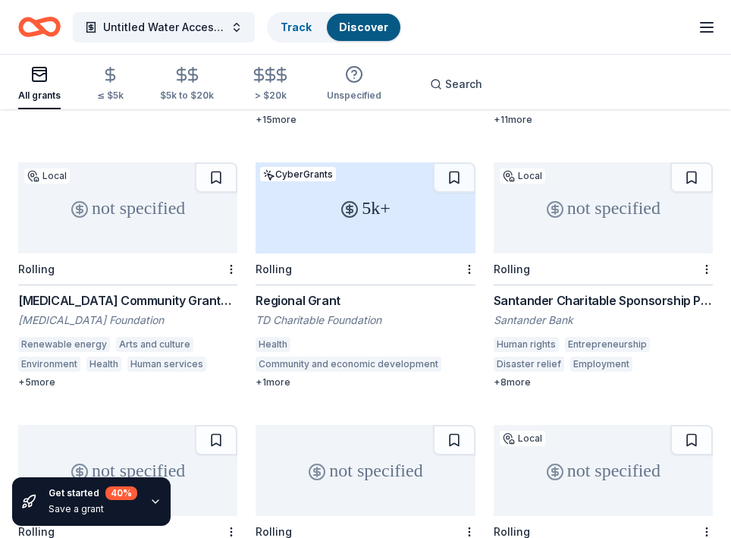
scroll to position [372, 0]
click at [231, 28] on button "Untitled Water Access Audio Documentary" at bounding box center [164, 27] width 182 height 30
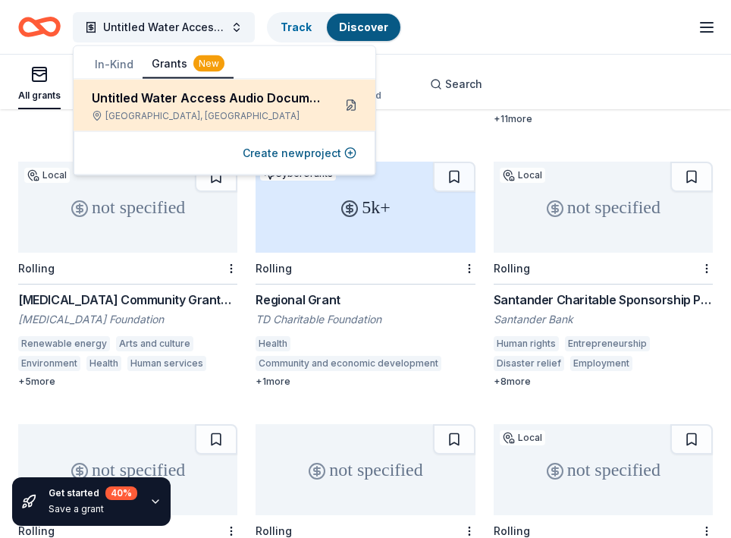
click at [351, 110] on button at bounding box center [351, 105] width 24 height 24
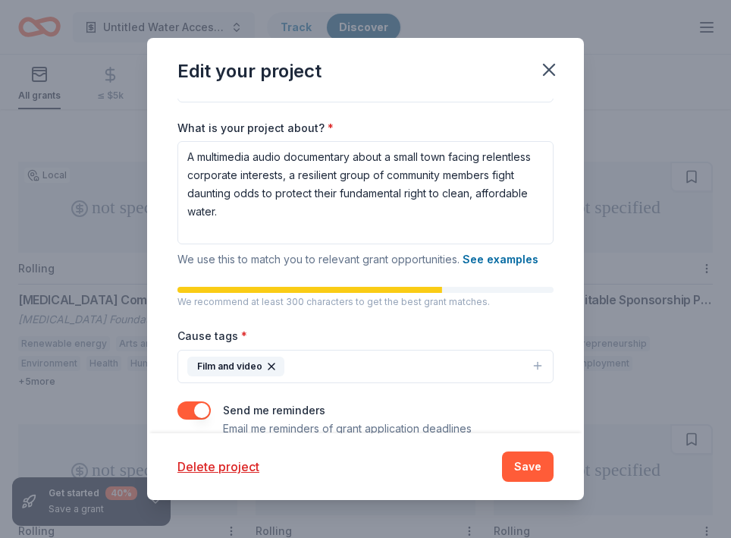
scroll to position [225, 0]
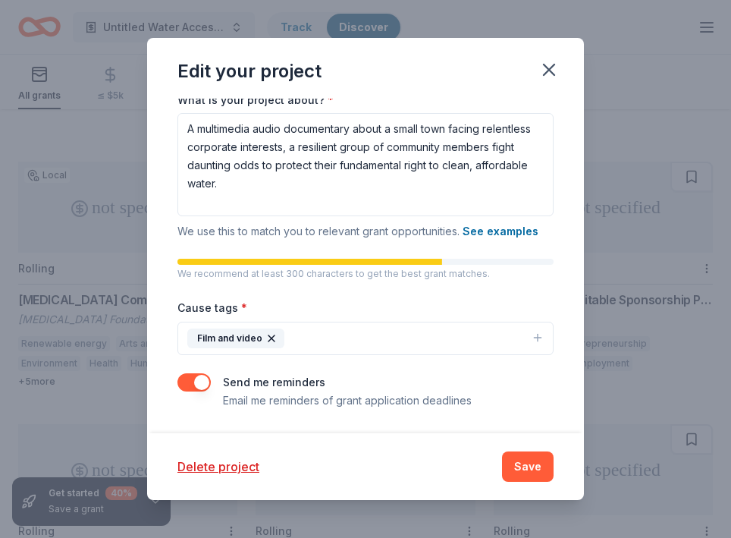
click at [319, 333] on button "Film and video" at bounding box center [366, 338] width 376 height 33
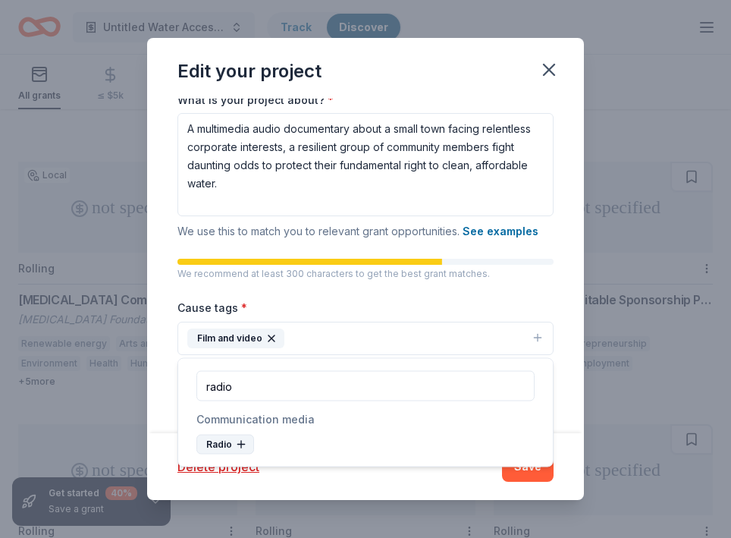
type input "radio"
click at [236, 438] on icon at bounding box center [241, 444] width 12 height 12
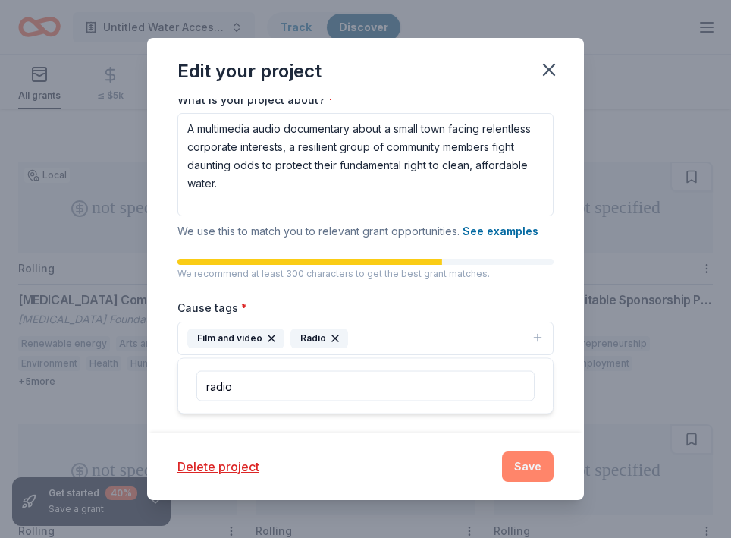
click at [536, 467] on button "Save" at bounding box center [528, 466] width 52 height 30
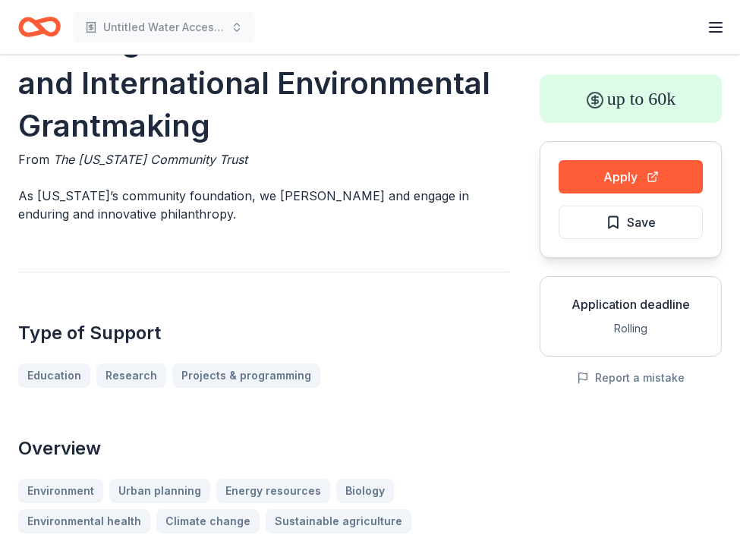
scroll to position [73, 0]
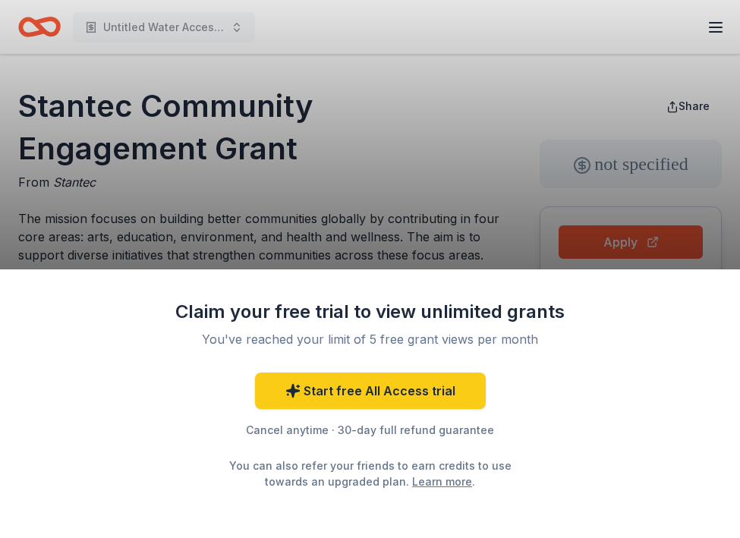
click at [36, 142] on div "Claim your free trial to view unlimited grants You've reached your limit of 5 f…" at bounding box center [370, 269] width 740 height 538
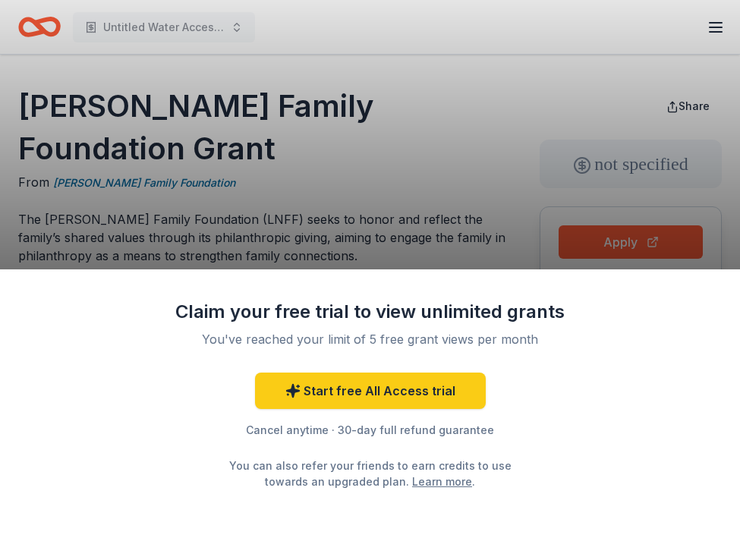
click at [53, 249] on div "Claim your free trial to view unlimited grants You've reached your limit of 5 f…" at bounding box center [370, 269] width 740 height 538
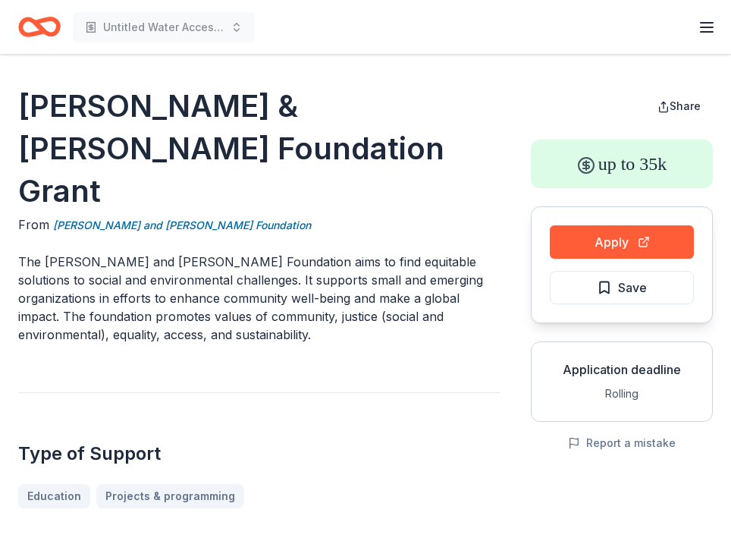
click at [647, 264] on div "Apply Save" at bounding box center [622, 264] width 182 height 117
click at [627, 244] on button "Apply" at bounding box center [622, 241] width 144 height 33
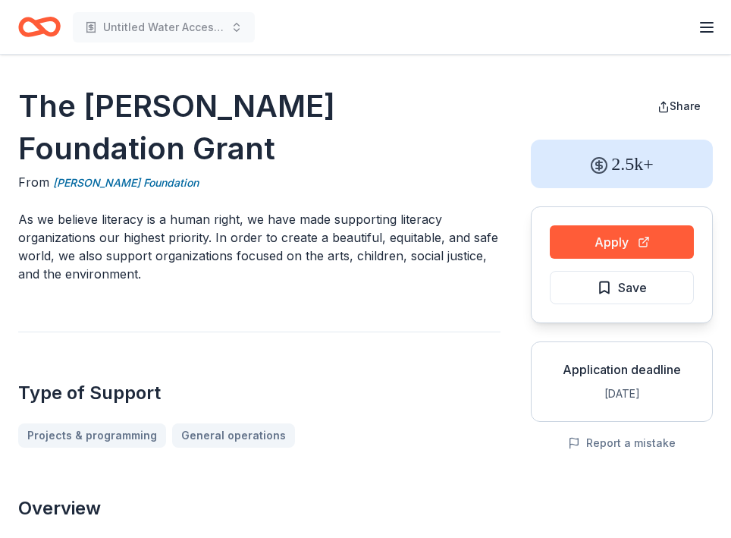
click at [136, 152] on h1 "The [PERSON_NAME] Foundation Grant" at bounding box center [259, 127] width 482 height 85
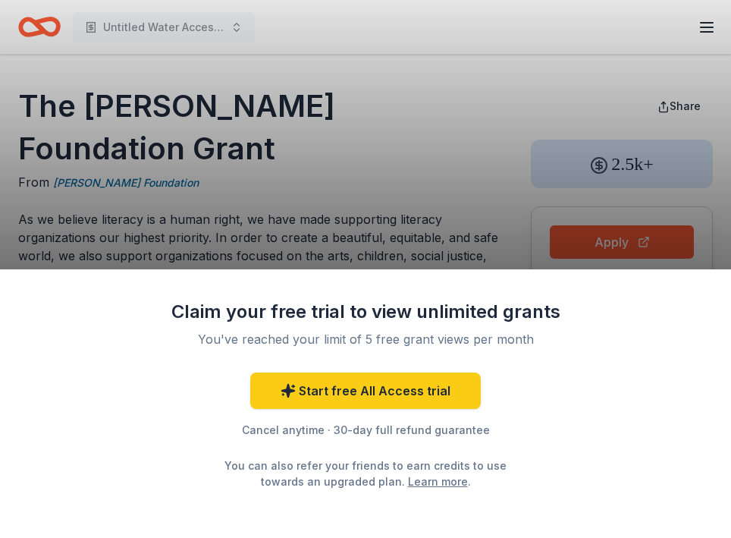
click at [52, 121] on div "Claim your free trial to view unlimited grants You've reached your limit of 5 f…" at bounding box center [365, 269] width 731 height 538
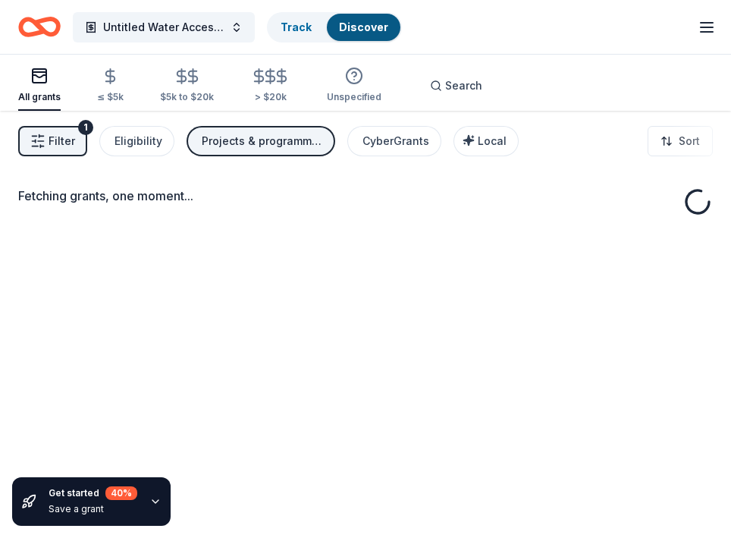
click at [57, 140] on span "Filter" at bounding box center [62, 141] width 27 height 18
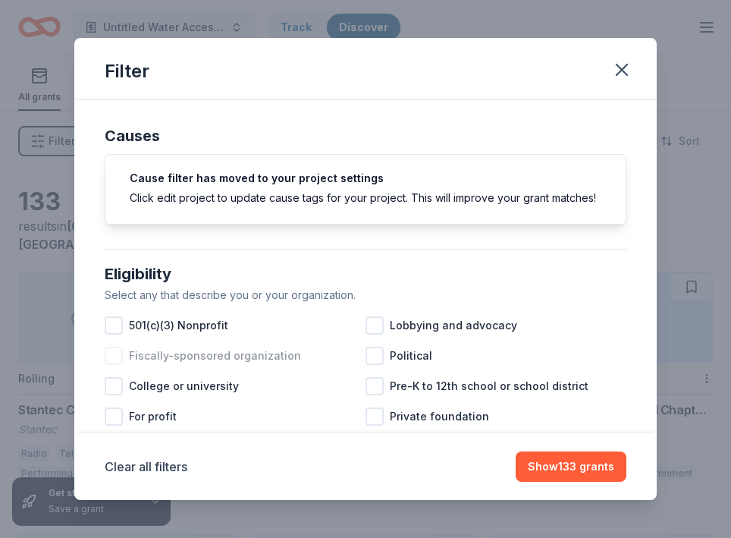
click at [117, 347] on div at bounding box center [114, 356] width 18 height 18
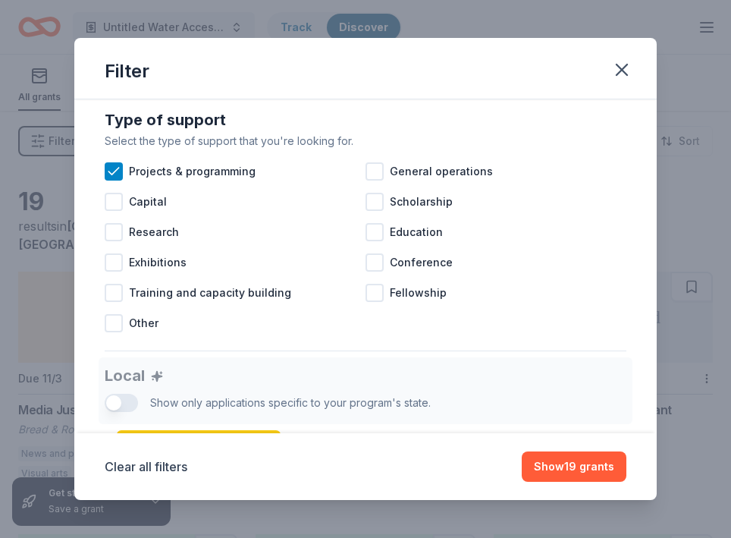
scroll to position [618, 0]
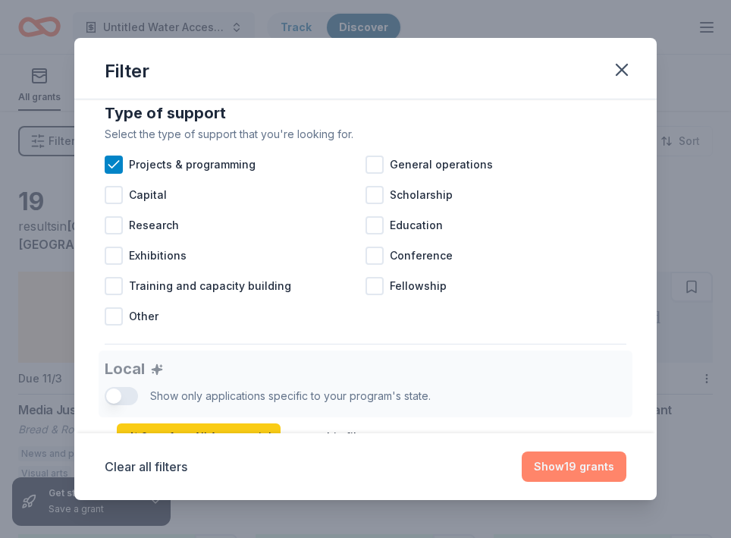
click at [576, 469] on button "Show 19 grants" at bounding box center [574, 466] width 105 height 30
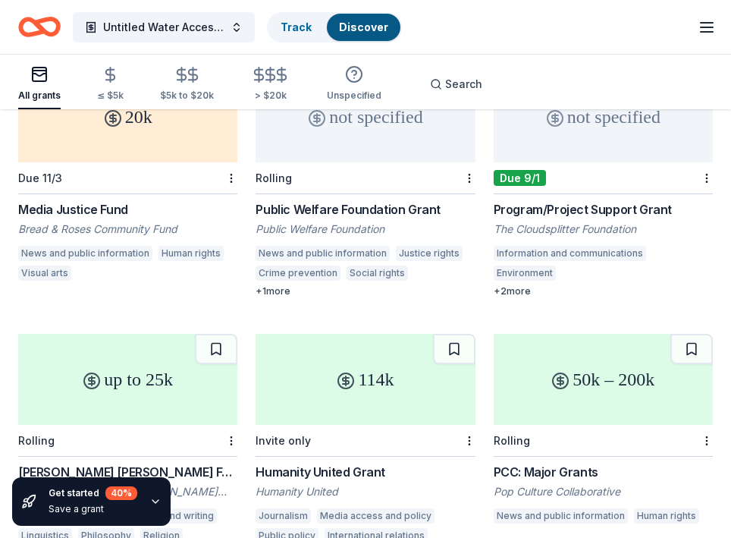
scroll to position [0, 0]
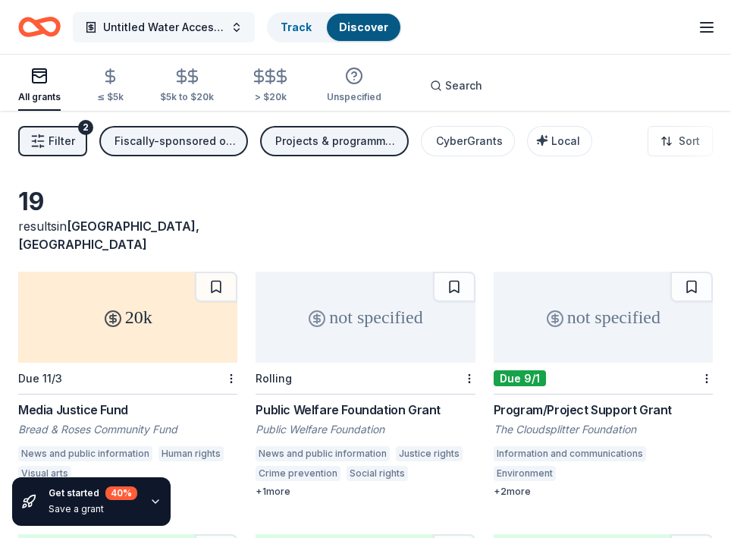
click at [147, 27] on span "Untitled Water Access Audio Documentary" at bounding box center [163, 27] width 121 height 18
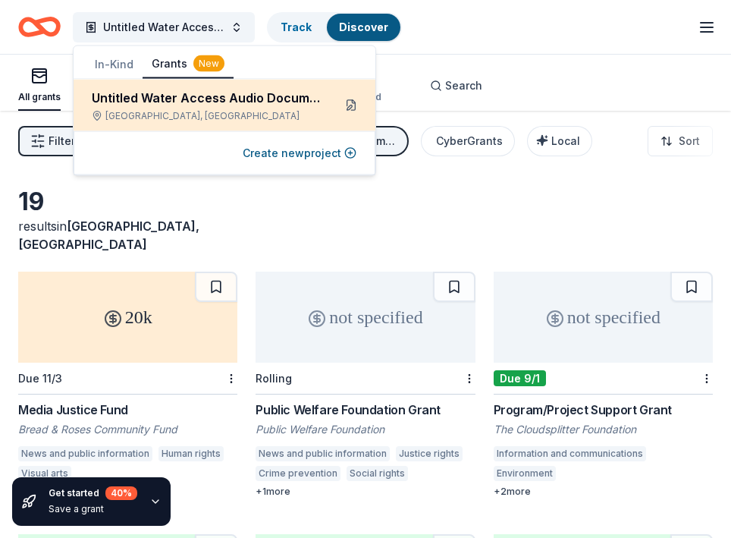
click at [353, 100] on button at bounding box center [351, 105] width 24 height 24
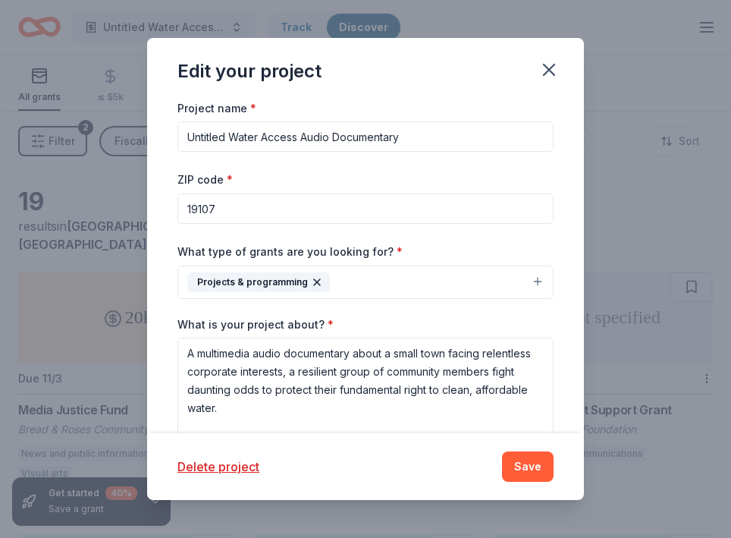
scroll to position [225, 0]
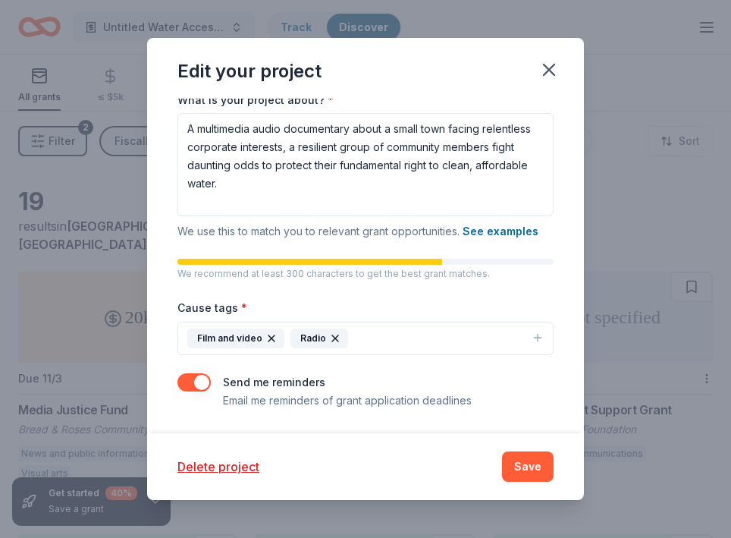
click at [362, 334] on button "Film and video Radio" at bounding box center [366, 338] width 376 height 33
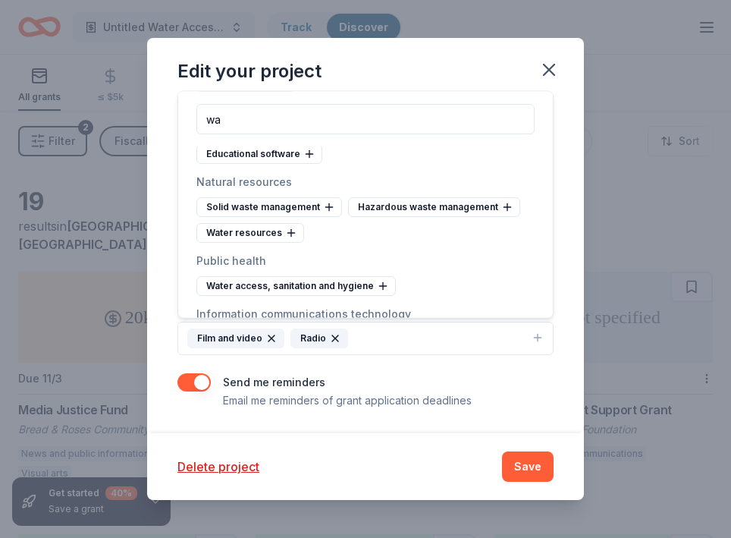
scroll to position [0, 0]
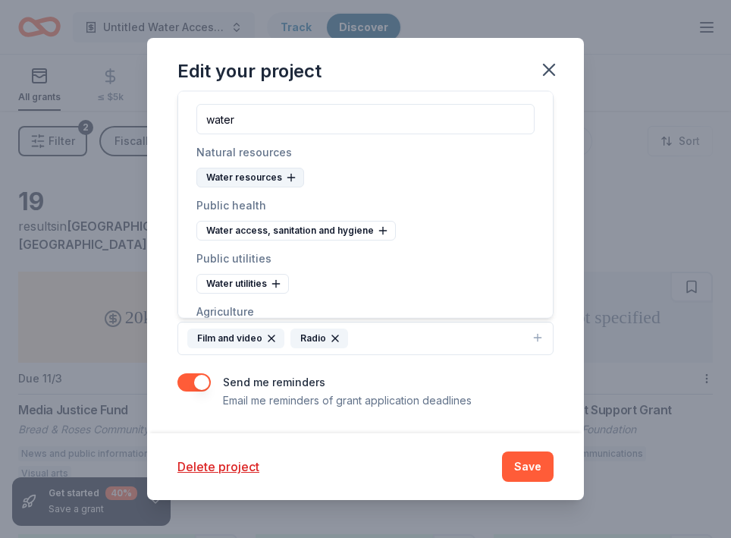
type input "water"
click at [273, 178] on div "Water resources" at bounding box center [250, 178] width 108 height 20
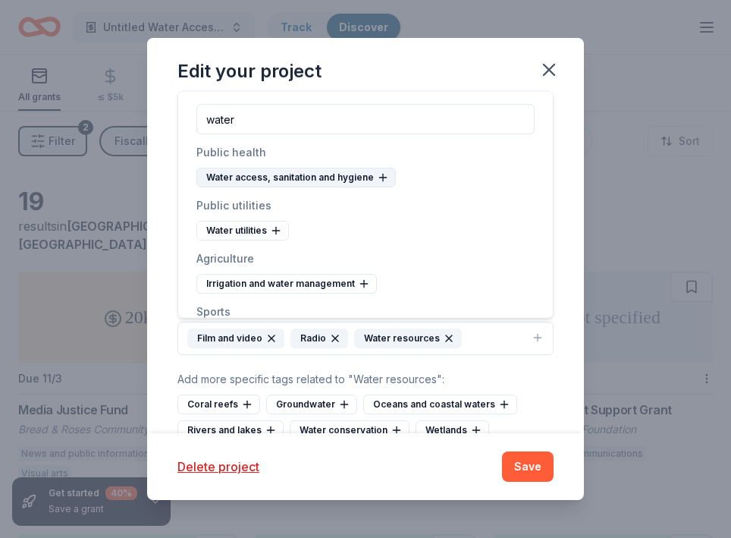
click at [297, 181] on div "Water access, sanitation and hygiene" at bounding box center [296, 178] width 200 height 20
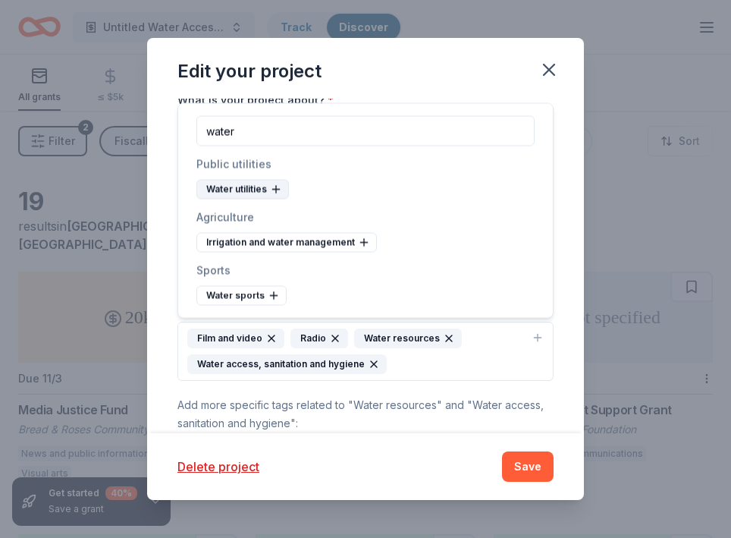
click at [272, 190] on icon at bounding box center [275, 190] width 7 height 0
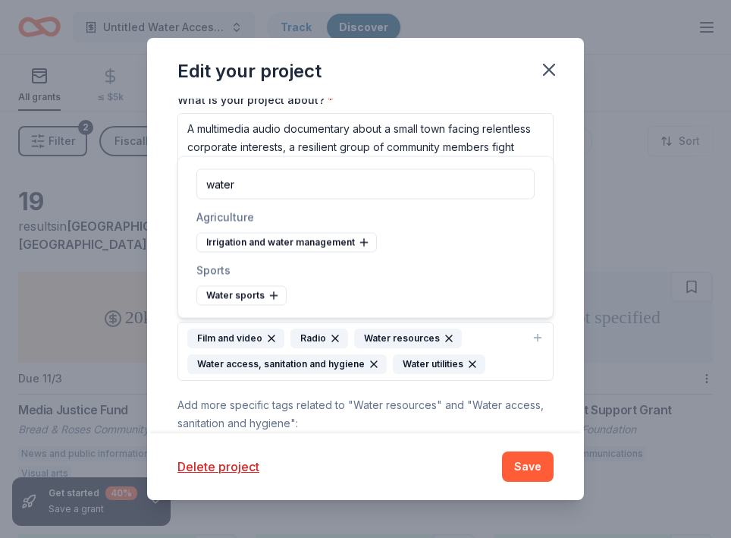
click at [376, 363] on icon "button" at bounding box center [374, 364] width 12 height 12
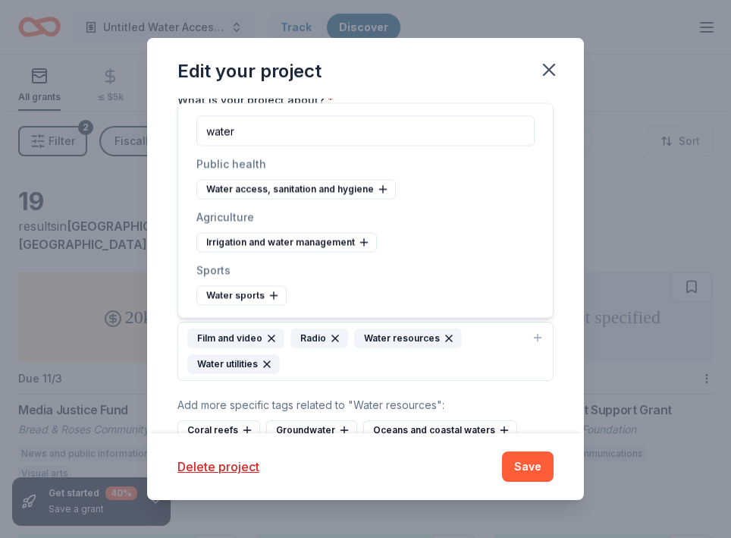
click at [446, 335] on icon "button" at bounding box center [449, 338] width 6 height 6
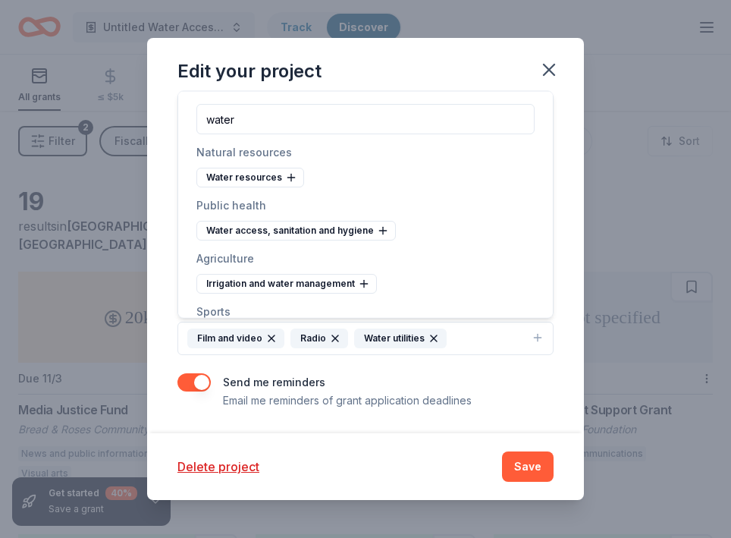
click at [537, 482] on div "Delete project Save" at bounding box center [365, 466] width 437 height 67
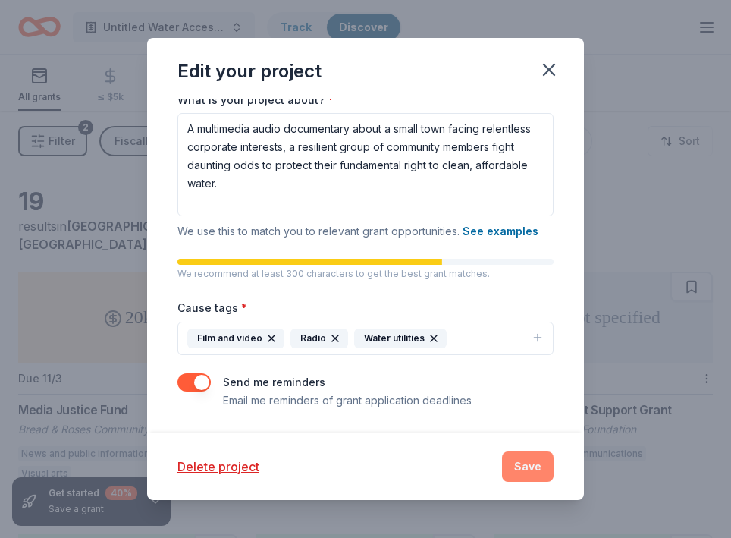
click at [535, 456] on button "Save" at bounding box center [528, 466] width 52 height 30
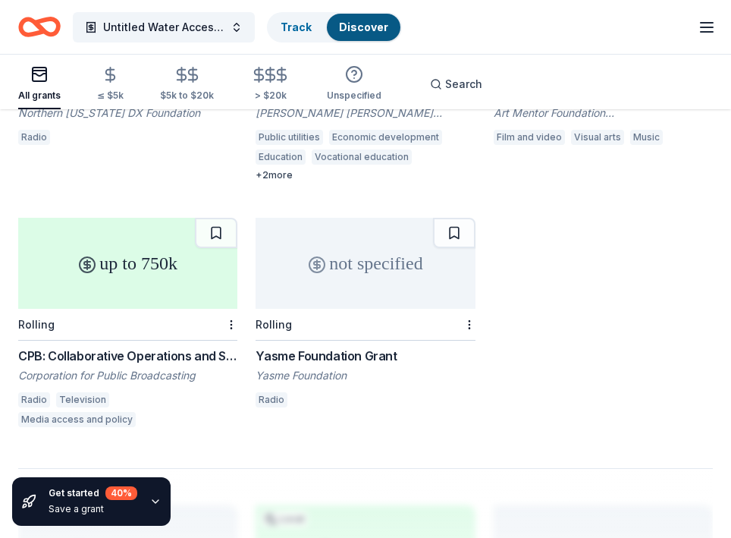
scroll to position [1097, 0]
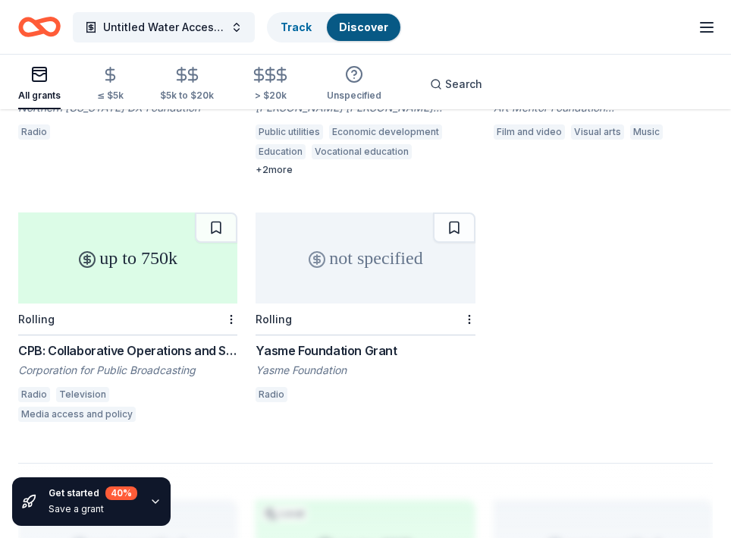
click at [301, 341] on div "Yasme Foundation Grant" at bounding box center [365, 350] width 219 height 18
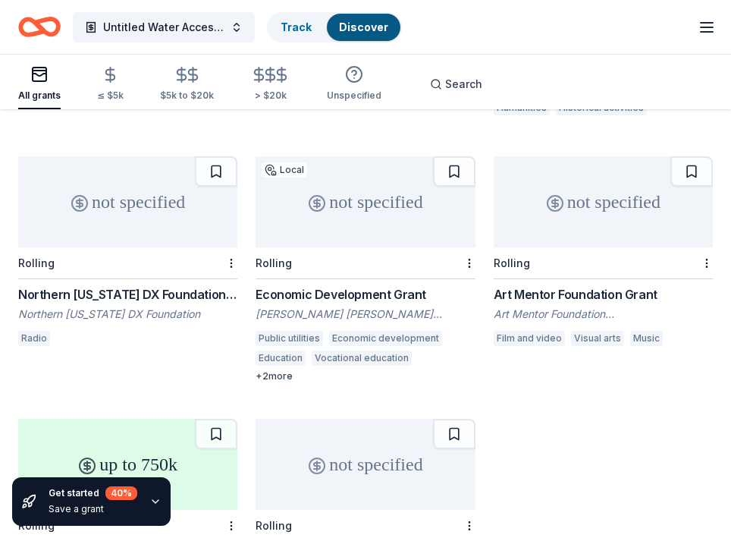
scroll to position [885, 0]
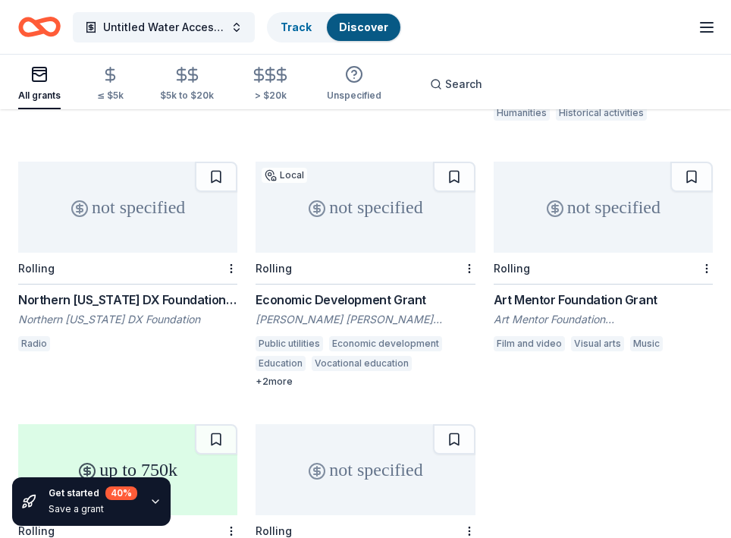
click at [581, 216] on div "not specified" at bounding box center [603, 207] width 219 height 91
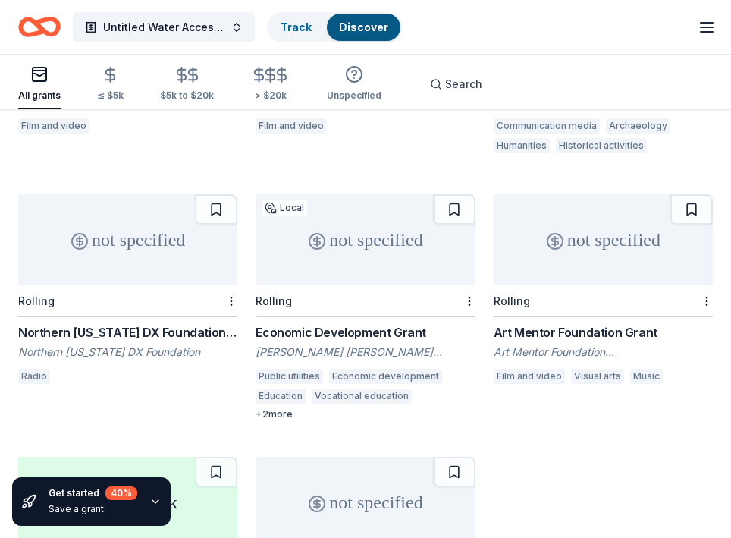
scroll to position [850, 0]
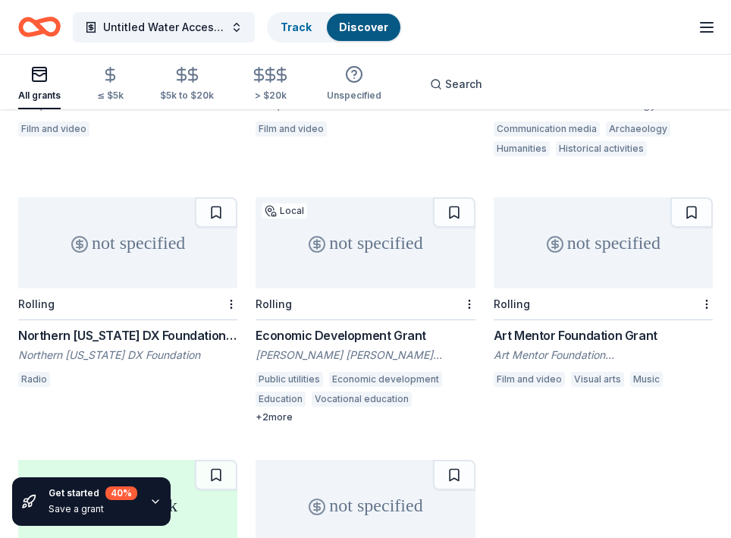
click at [335, 244] on div "not specified" at bounding box center [365, 242] width 219 height 91
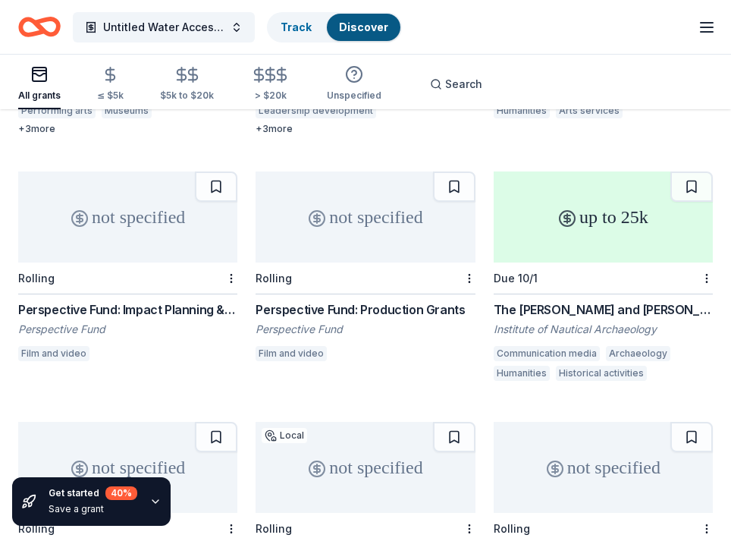
scroll to position [624, 0]
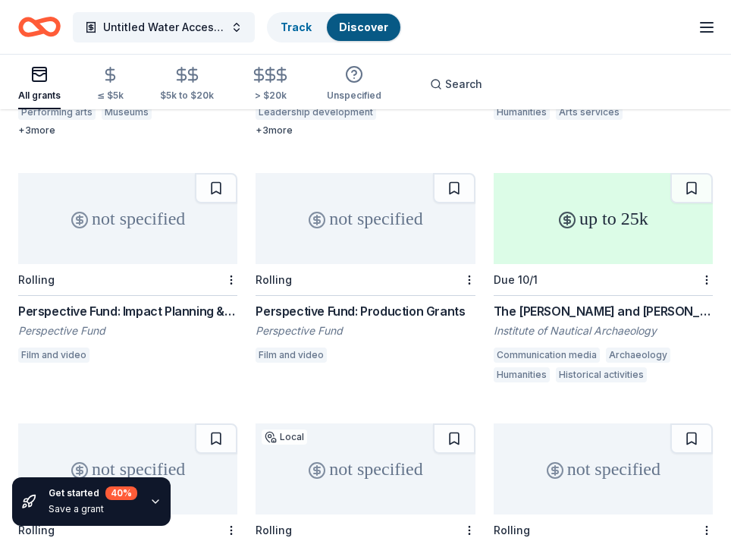
click at [574, 219] on div "up to 25k" at bounding box center [603, 218] width 219 height 91
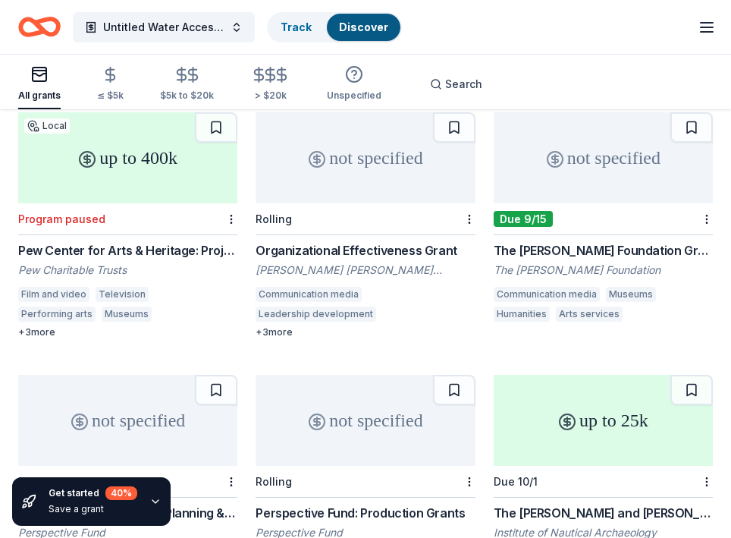
scroll to position [314, 0]
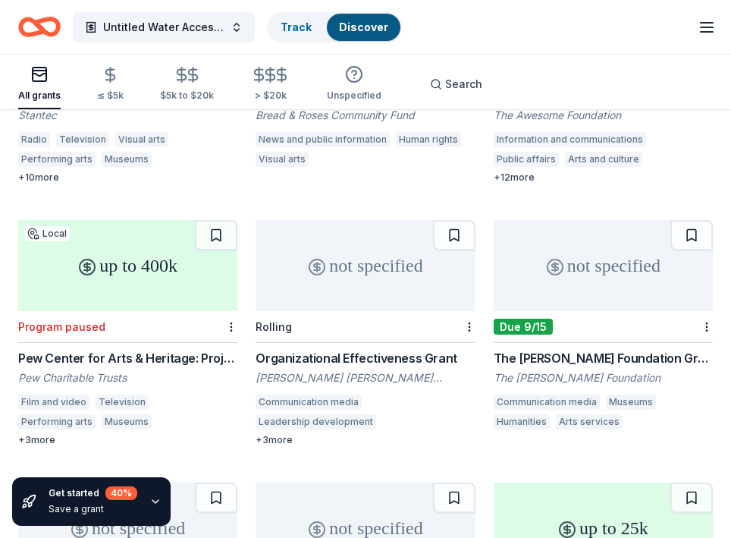
click at [602, 311] on div "Due 9/15" at bounding box center [603, 327] width 219 height 32
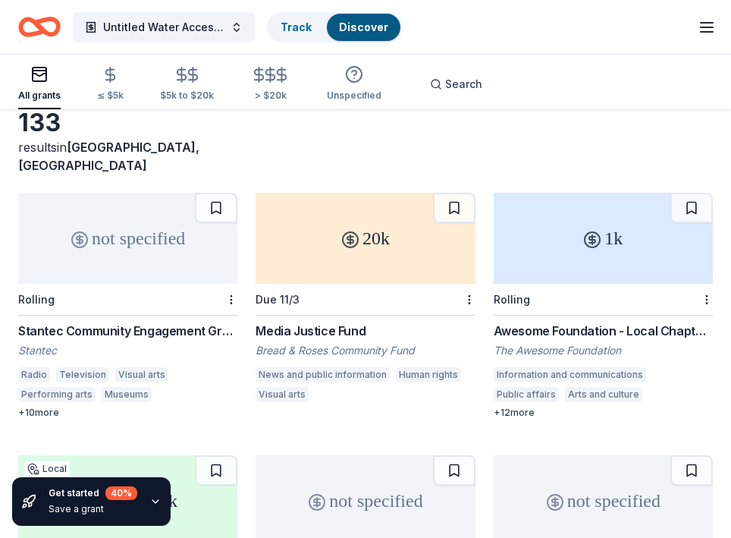
scroll to position [68, 0]
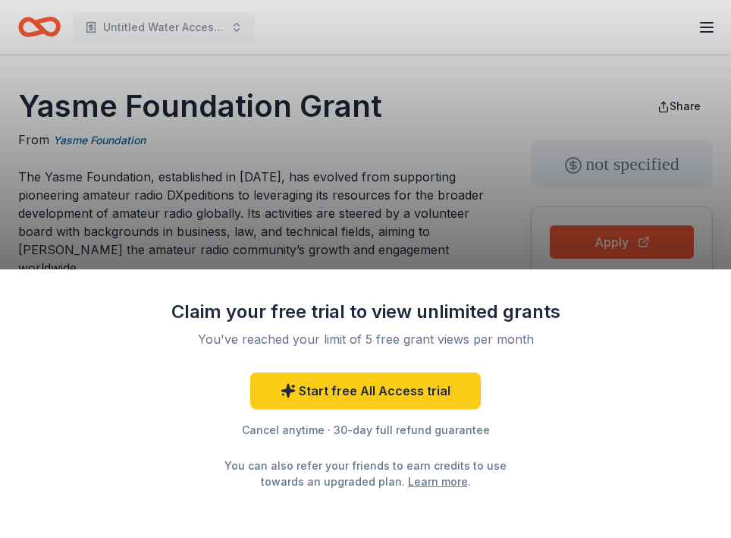
click at [302, 206] on div "Claim your free trial to view unlimited grants You've reached your limit of 5 f…" at bounding box center [365, 269] width 731 height 538
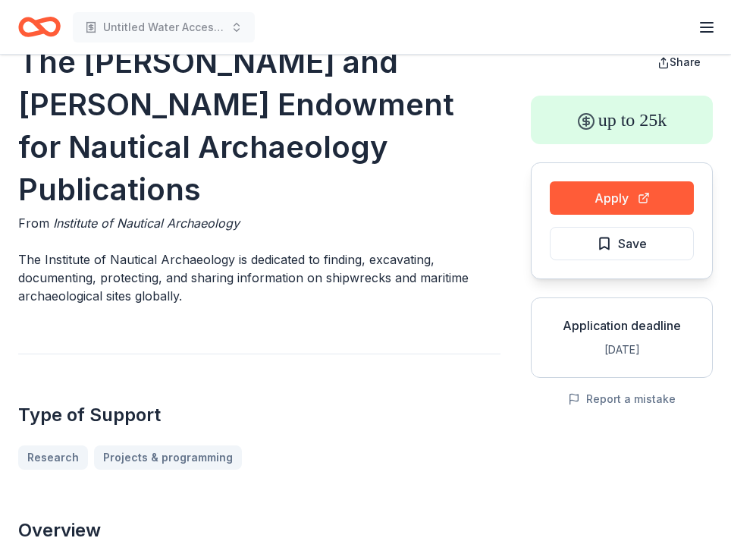
scroll to position [48, 0]
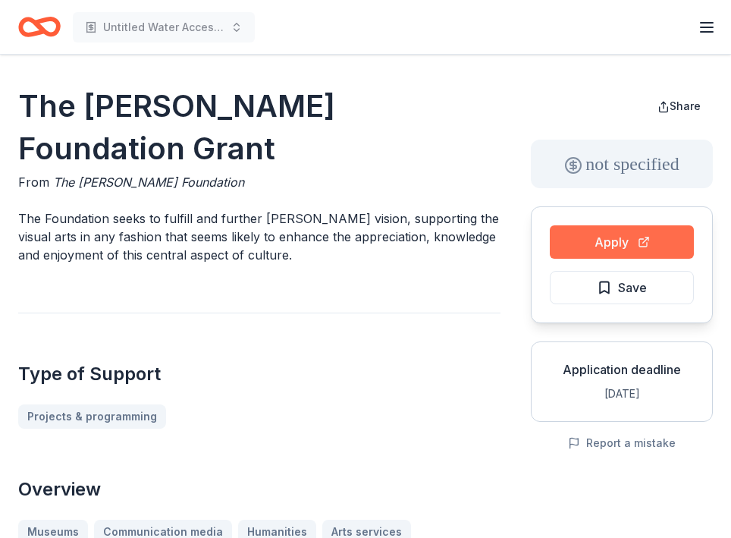
click at [605, 239] on button "Apply" at bounding box center [622, 241] width 144 height 33
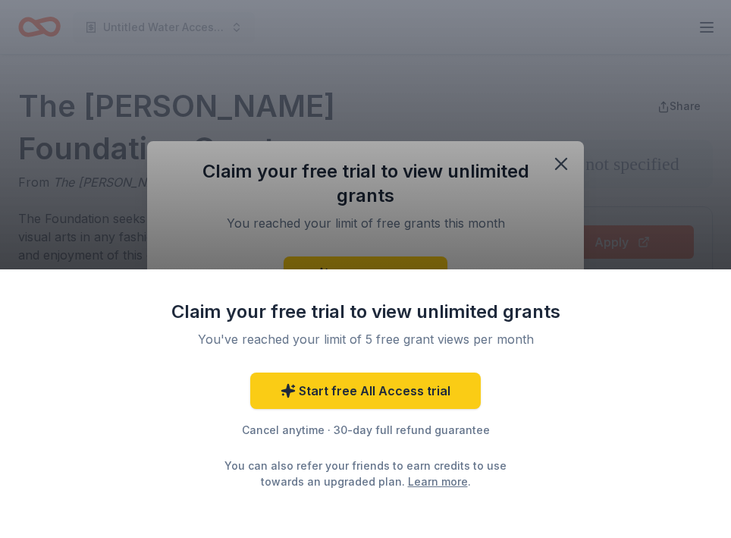
click at [560, 163] on div "Claim your free trial to view unlimited grants You've reached your limit of 5 f…" at bounding box center [365, 269] width 731 height 538
click at [612, 119] on div "Claim your free trial to view unlimited grants You've reached your limit of 5 f…" at bounding box center [365, 269] width 731 height 538
